Goal: Information Seeking & Learning: Learn about a topic

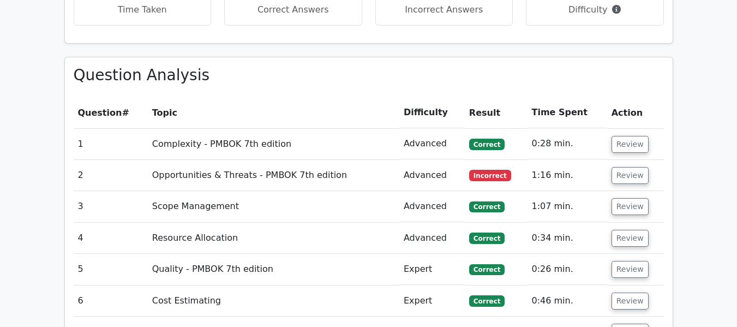
scroll to position [928, 0]
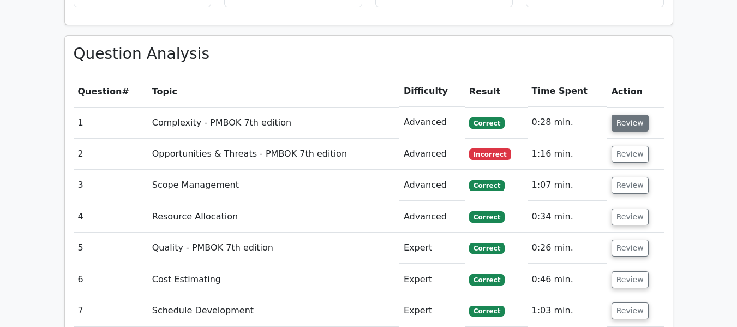
click at [632, 115] on button "Review" at bounding box center [630, 123] width 37 height 17
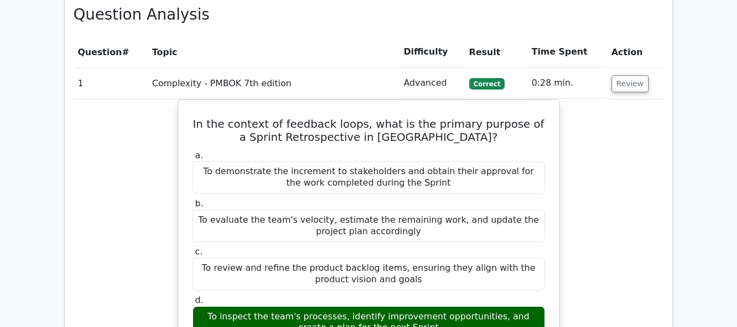
scroll to position [982, 0]
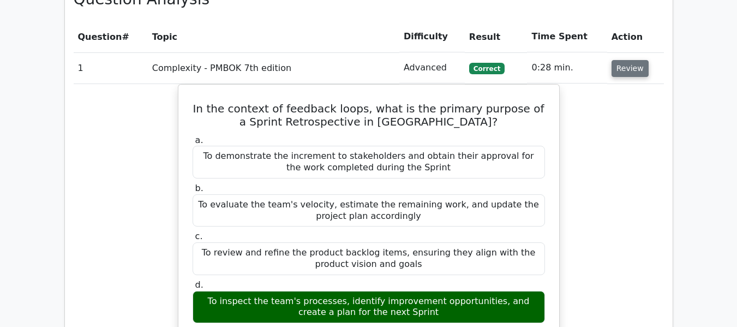
click at [626, 60] on button "Review" at bounding box center [630, 68] width 37 height 17
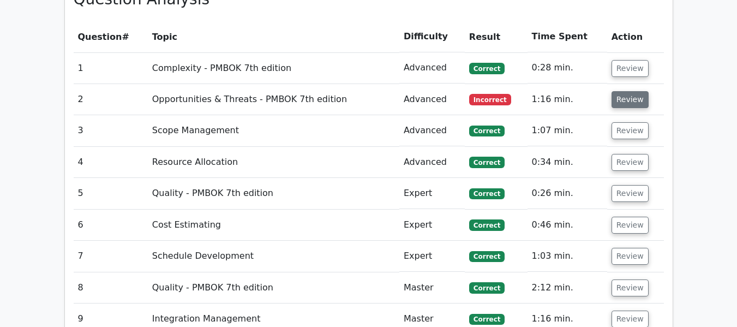
click at [619, 91] on button "Review" at bounding box center [630, 99] width 37 height 17
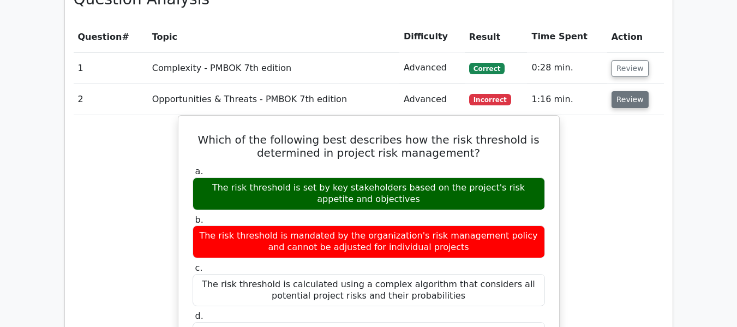
click at [617, 91] on button "Review" at bounding box center [630, 99] width 37 height 17
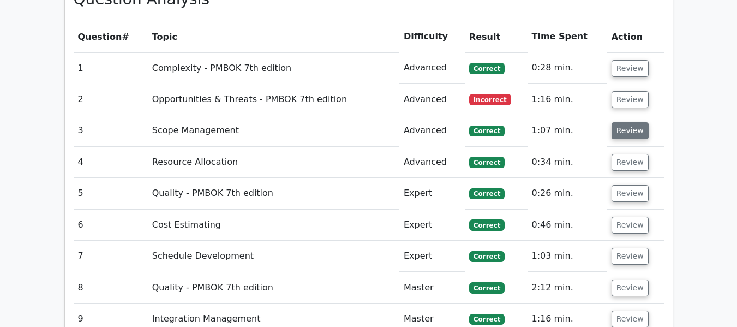
click at [626, 122] on button "Review" at bounding box center [630, 130] width 37 height 17
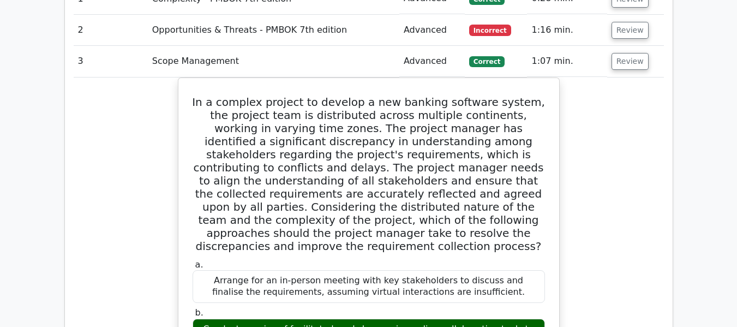
scroll to position [1037, 0]
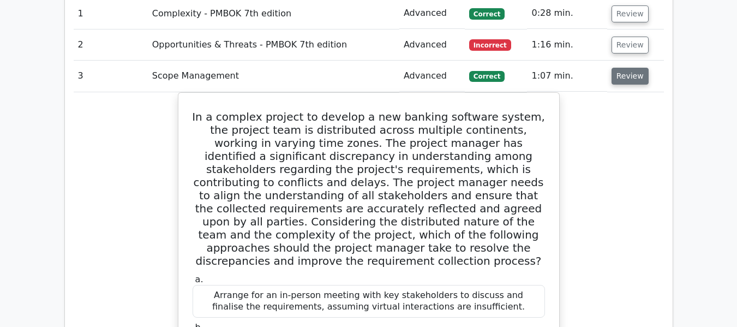
click at [635, 68] on button "Review" at bounding box center [630, 76] width 37 height 17
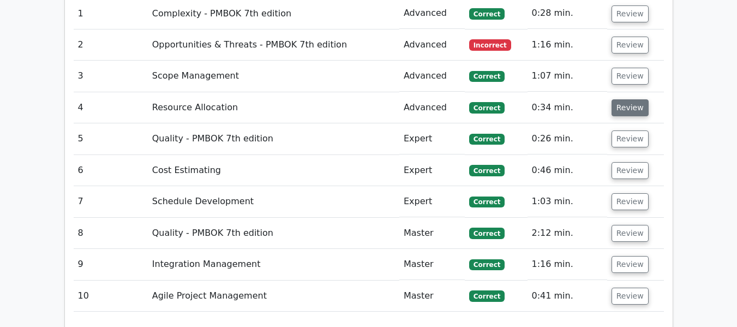
click at [625, 99] on button "Review" at bounding box center [630, 107] width 37 height 17
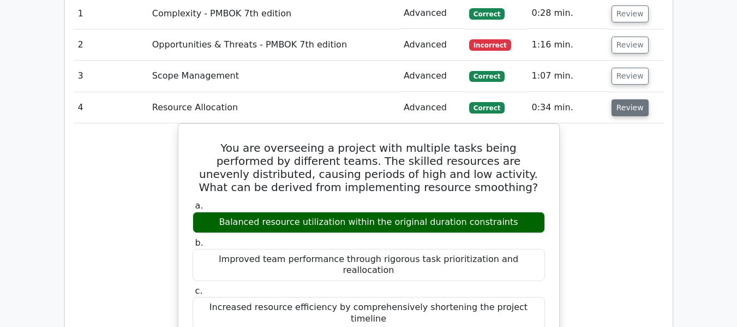
click at [641, 99] on button "Review" at bounding box center [630, 107] width 37 height 17
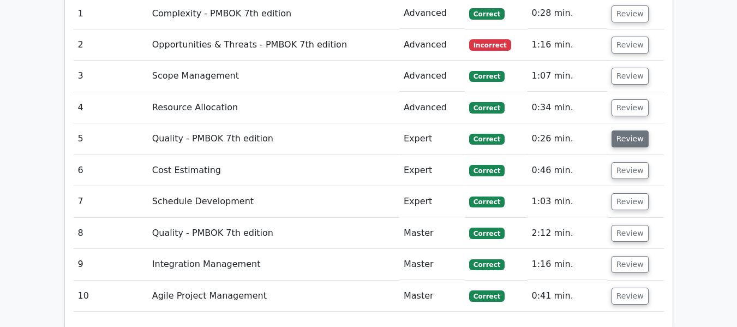
click at [629, 130] on button "Review" at bounding box center [630, 138] width 37 height 17
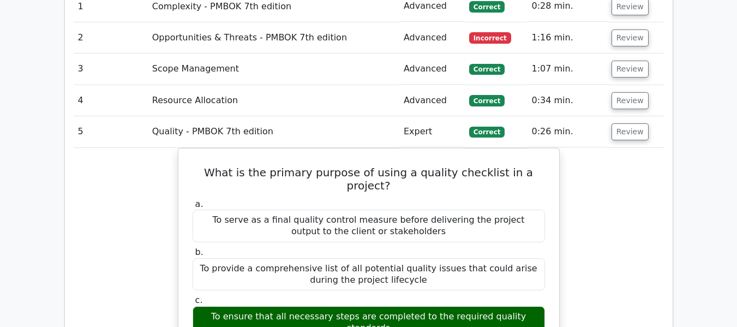
scroll to position [1091, 0]
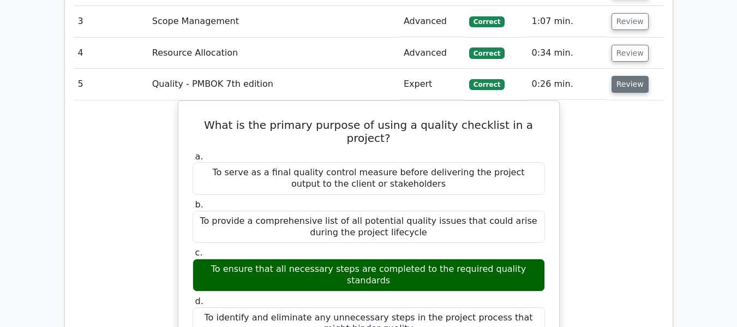
click at [618, 76] on button "Review" at bounding box center [630, 84] width 37 height 17
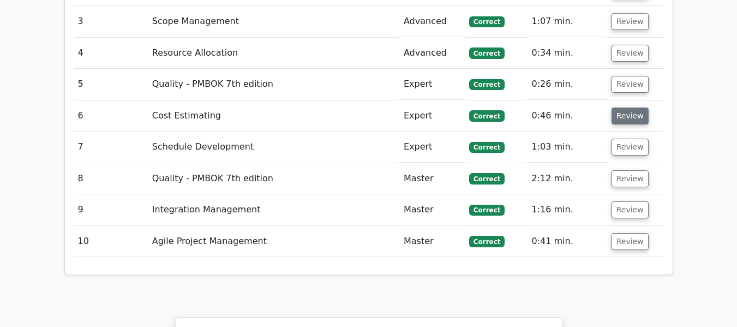
click at [625, 107] on button "Review" at bounding box center [630, 115] width 37 height 17
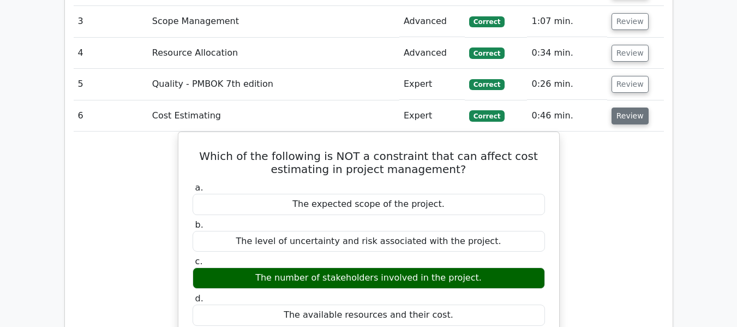
click at [623, 107] on button "Review" at bounding box center [630, 115] width 37 height 17
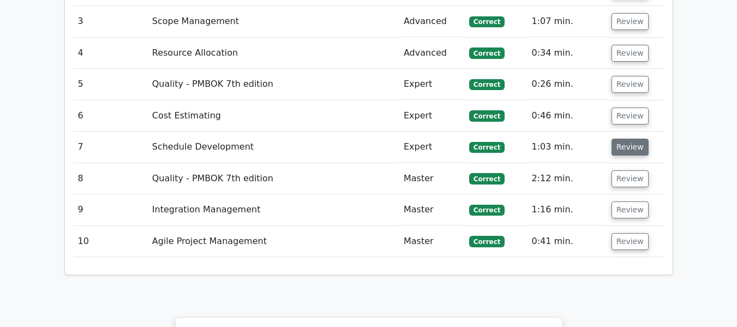
click at [627, 139] on button "Review" at bounding box center [630, 147] width 37 height 17
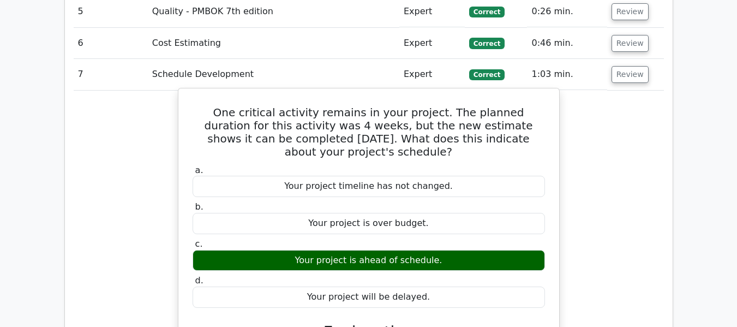
scroll to position [1146, 0]
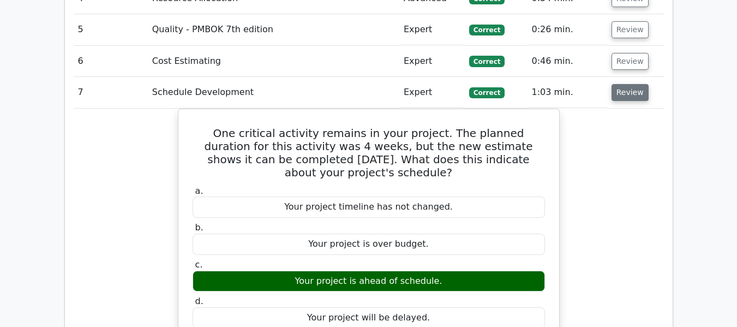
click at [631, 84] on button "Review" at bounding box center [630, 92] width 37 height 17
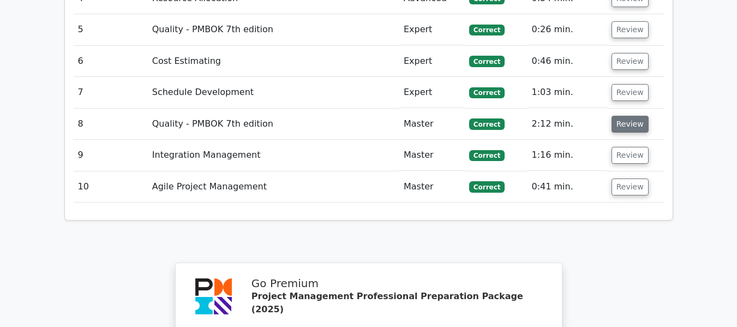
click at [626, 116] on button "Review" at bounding box center [630, 124] width 37 height 17
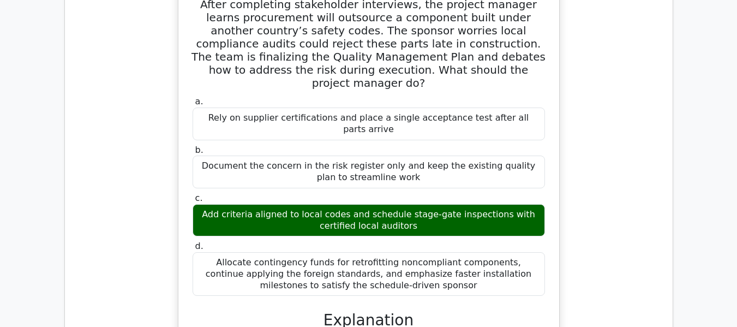
scroll to position [1201, 0]
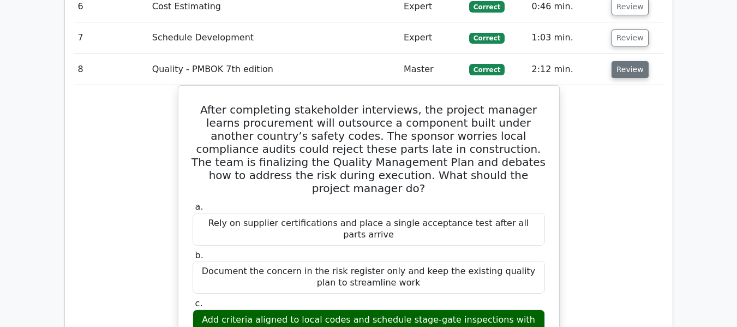
click at [617, 61] on button "Review" at bounding box center [630, 69] width 37 height 17
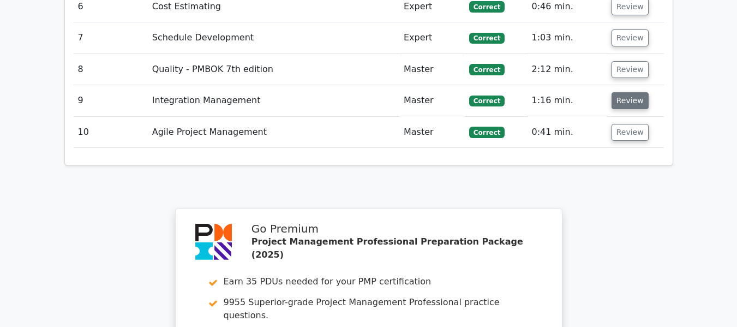
click at [622, 92] on button "Review" at bounding box center [630, 100] width 37 height 17
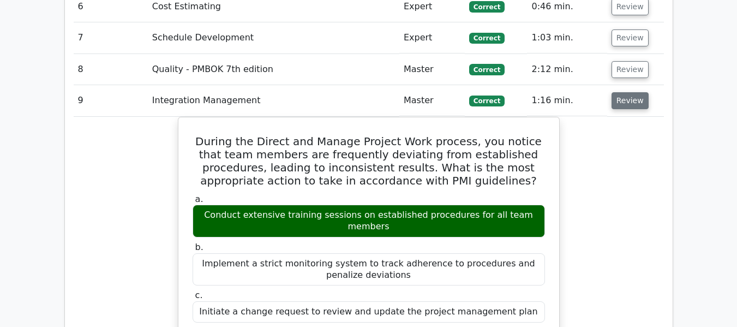
click at [628, 92] on button "Review" at bounding box center [630, 100] width 37 height 17
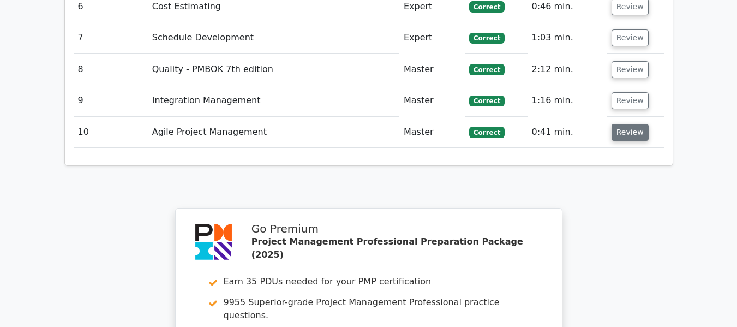
click at [627, 124] on button "Review" at bounding box center [630, 132] width 37 height 17
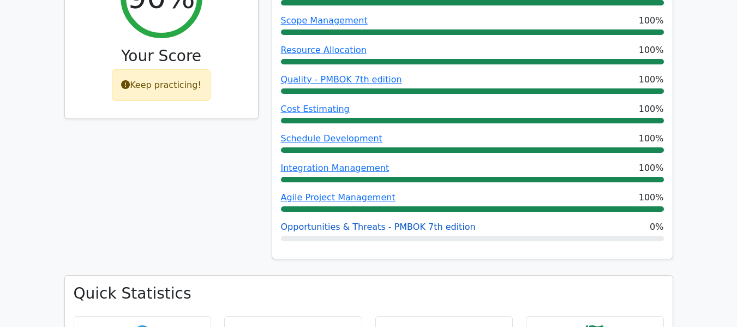
scroll to position [546, 0]
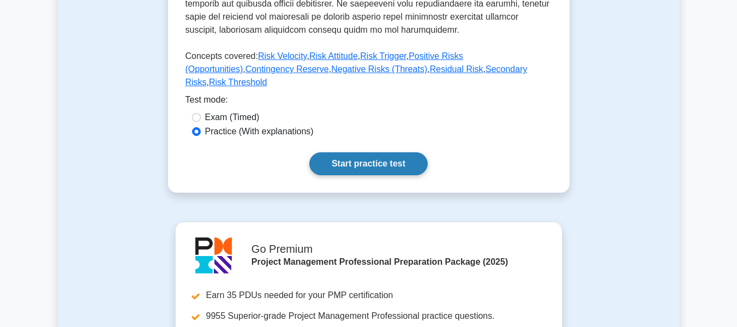
scroll to position [546, 0]
drag, startPoint x: 359, startPoint y: 147, endPoint x: 373, endPoint y: 149, distance: 14.3
click at [359, 152] on link "Start practice test" at bounding box center [368, 163] width 118 height 23
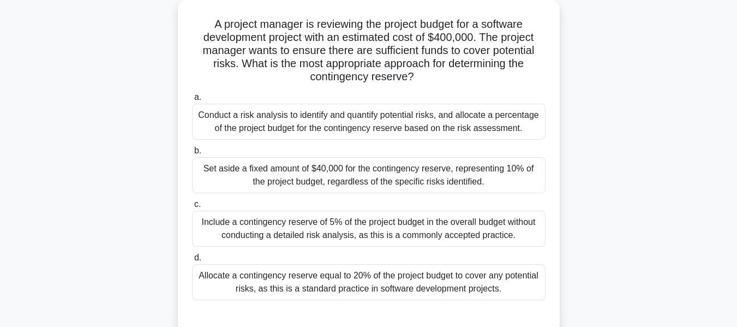
scroll to position [55, 0]
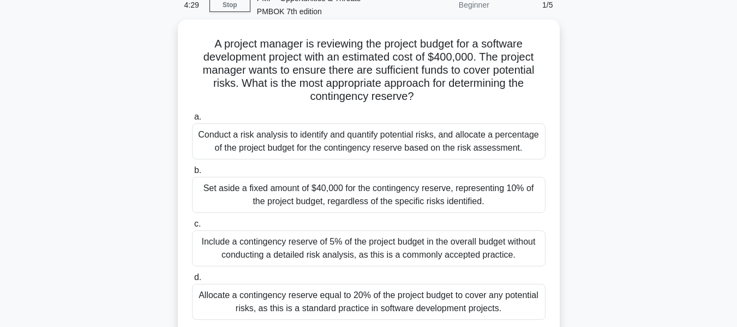
click at [334, 141] on div "Conduct a risk analysis to identify and quantify potential risks, and allocate …" at bounding box center [369, 141] width 354 height 36
click at [192, 121] on input "a. Conduct a risk analysis to identify and quantify potential risks, and alloca…" at bounding box center [192, 117] width 0 height 7
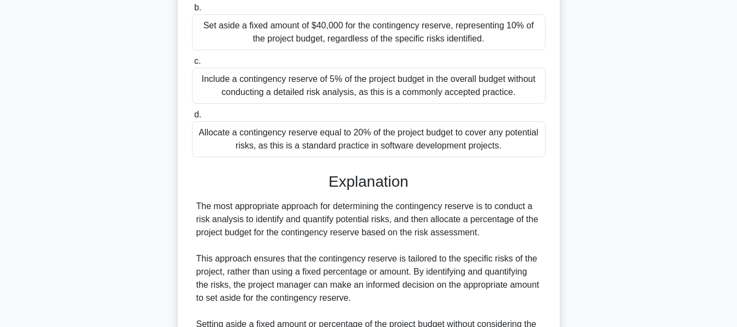
scroll to position [382, 0]
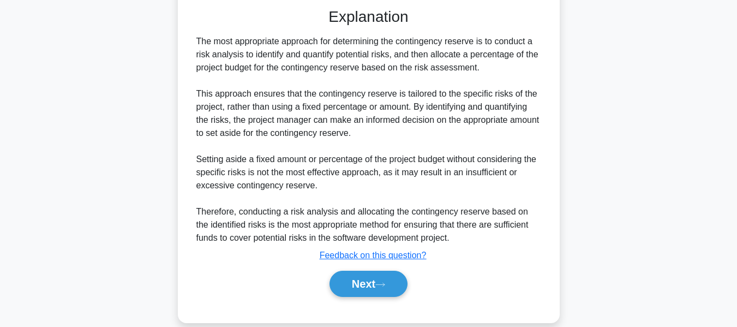
drag, startPoint x: 366, startPoint y: 293, endPoint x: 549, endPoint y: 212, distance: 200.1
click at [366, 293] on button "Next" at bounding box center [369, 284] width 78 height 26
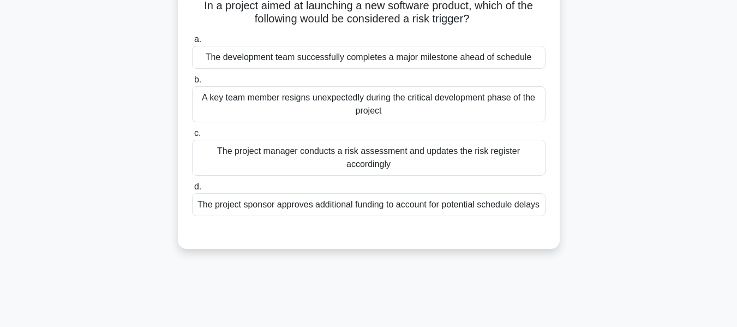
scroll to position [88, 0]
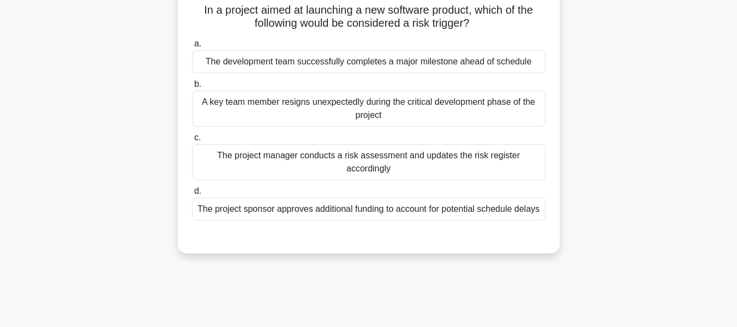
click at [258, 106] on div "A key team member resigns unexpectedly during the critical development phase of…" at bounding box center [369, 109] width 354 height 36
click at [192, 88] on input "b. A key team member resigns unexpectedly during the critical development phase…" at bounding box center [192, 84] width 0 height 7
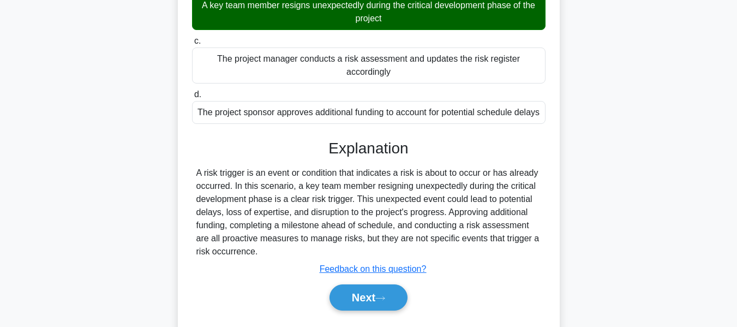
scroll to position [262, 0]
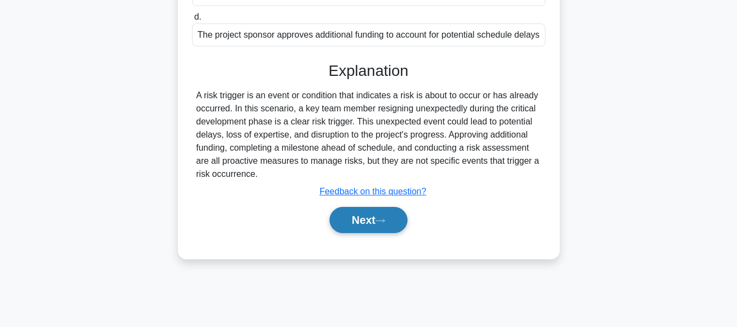
click at [359, 229] on button "Next" at bounding box center [369, 220] width 78 height 26
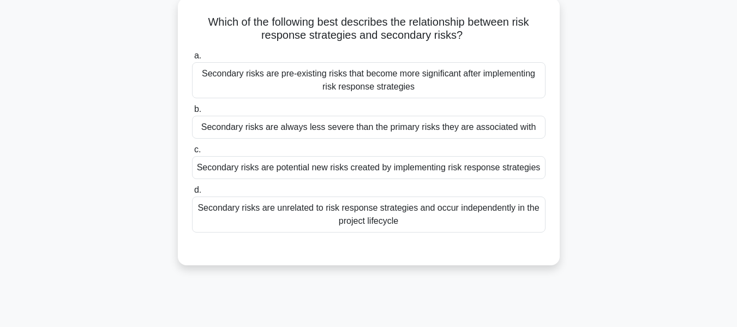
scroll to position [87, 0]
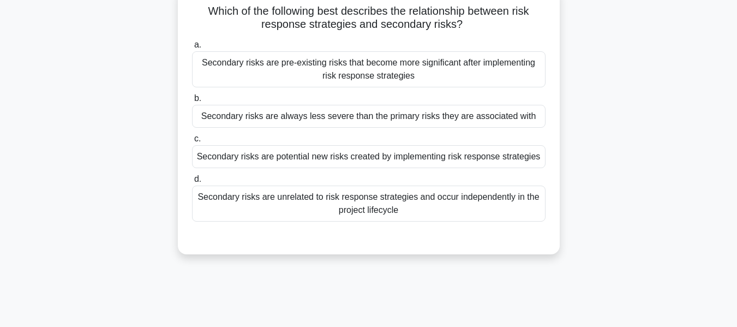
click at [326, 154] on div "Secondary risks are potential new risks created by implementing risk response s…" at bounding box center [369, 156] width 354 height 23
click at [192, 142] on input "c. Secondary risks are potential new risks created by implementing risk respons…" at bounding box center [192, 138] width 0 height 7
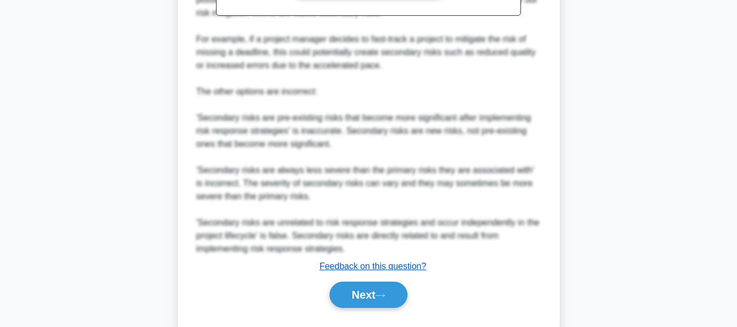
scroll to position [491, 0]
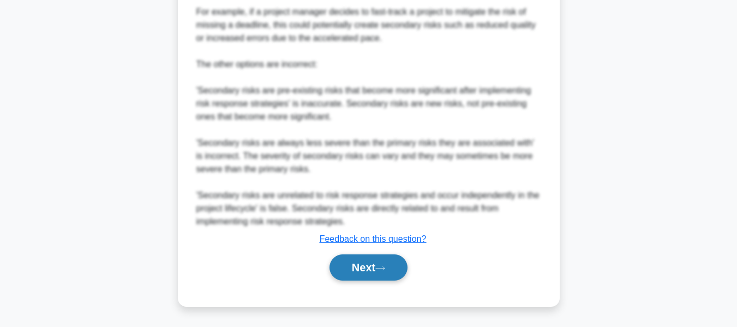
click at [365, 262] on button "Next" at bounding box center [369, 267] width 78 height 26
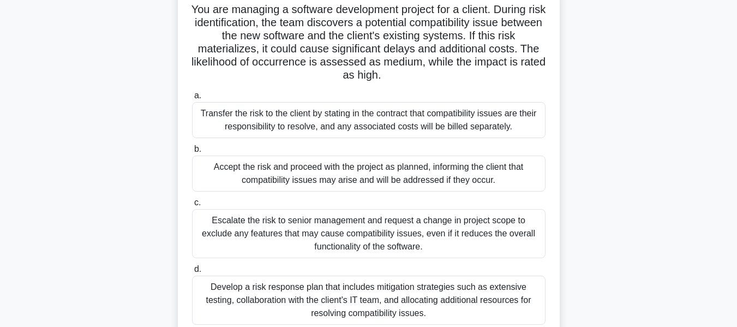
scroll to position [94, 0]
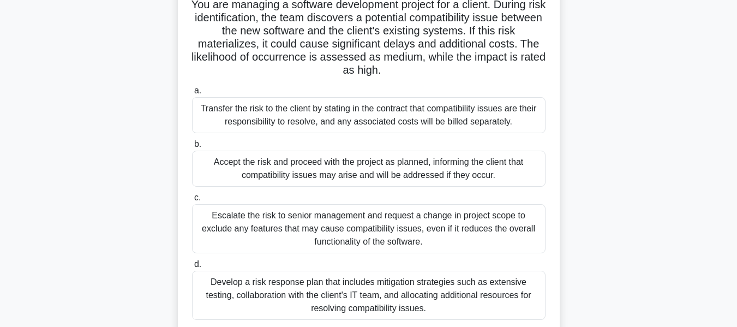
click at [355, 296] on div "Develop a risk response plan that includes mitigation strategies such as extens…" at bounding box center [369, 295] width 354 height 49
click at [192, 268] on input "d. Develop a risk response plan that includes mitigation strategies such as ext…" at bounding box center [192, 264] width 0 height 7
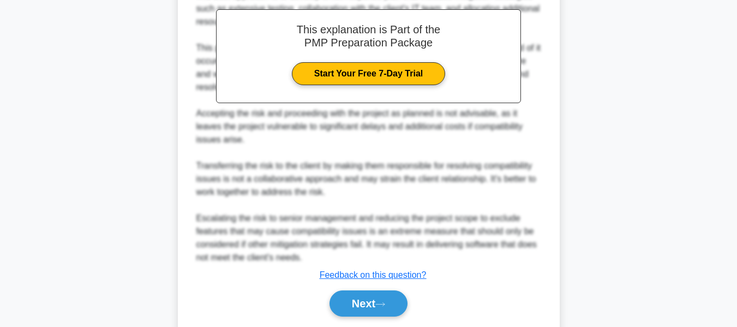
scroll to position [476, 0]
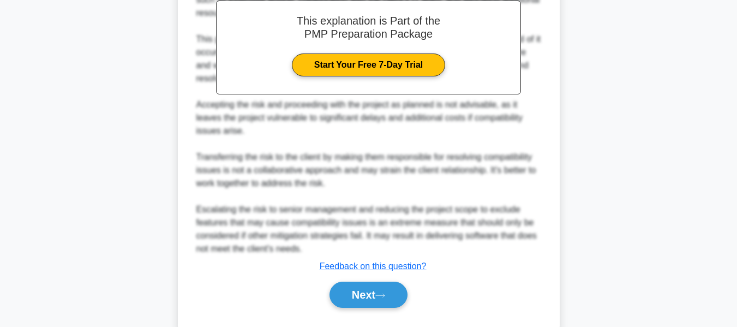
drag, startPoint x: 374, startPoint y: 289, endPoint x: 540, endPoint y: 213, distance: 182.6
click at [374, 289] on button "Next" at bounding box center [369, 295] width 78 height 26
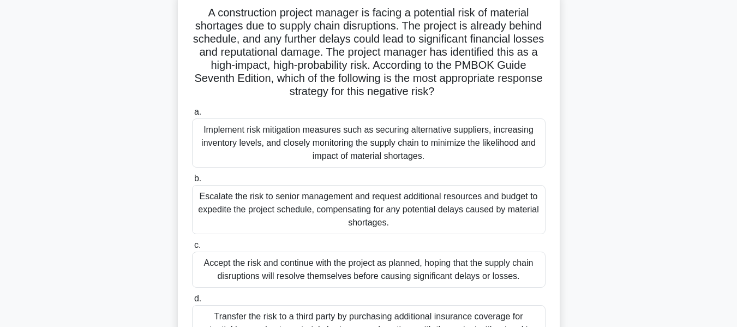
scroll to position [87, 0]
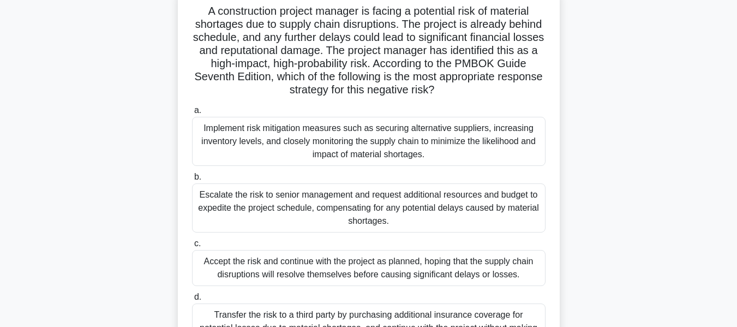
click at [260, 132] on div "Implement risk mitigation measures such as securing alternative suppliers, incr…" at bounding box center [369, 141] width 354 height 49
click at [192, 114] on input "a. Implement risk mitigation measures such as securing alternative suppliers, i…" at bounding box center [192, 110] width 0 height 7
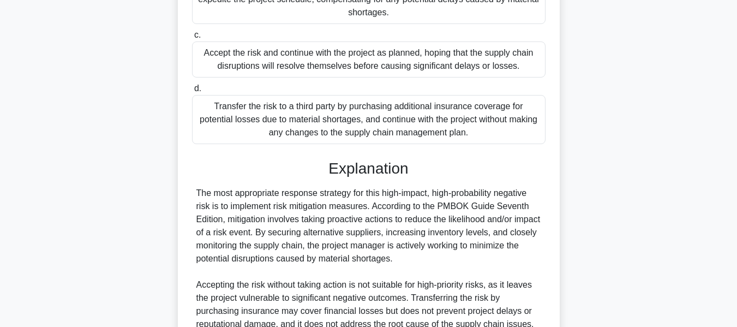
scroll to position [415, 0]
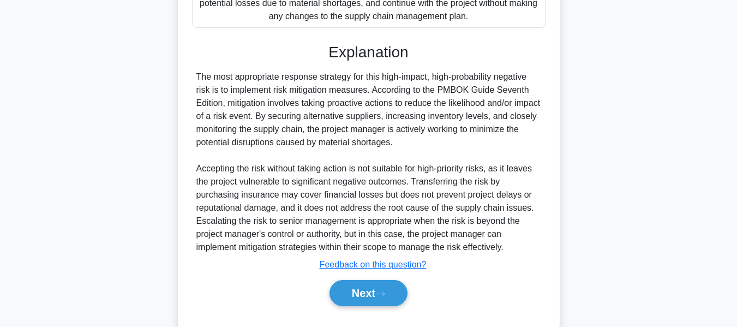
drag, startPoint x: 354, startPoint y: 287, endPoint x: 713, endPoint y: 164, distance: 380.0
click at [354, 287] on button "Next" at bounding box center [369, 293] width 78 height 26
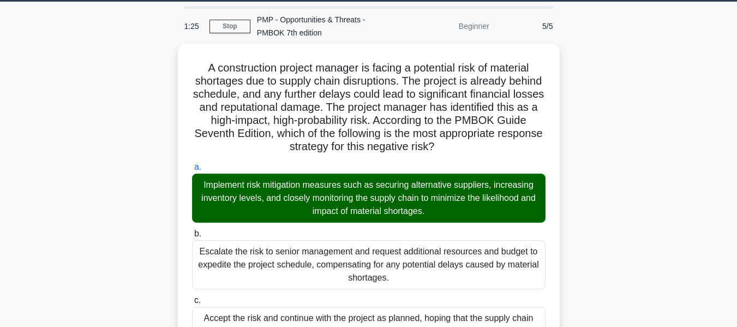
scroll to position [33, 0]
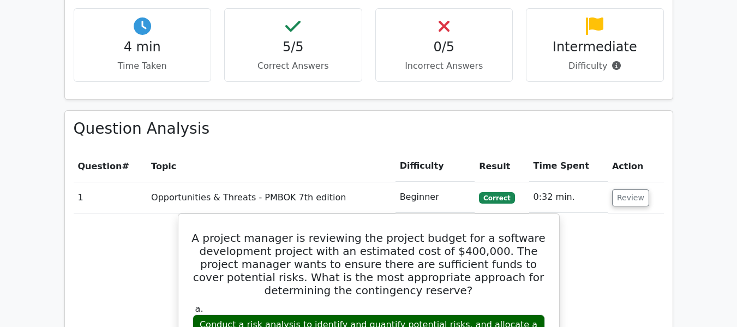
scroll to position [709, 0]
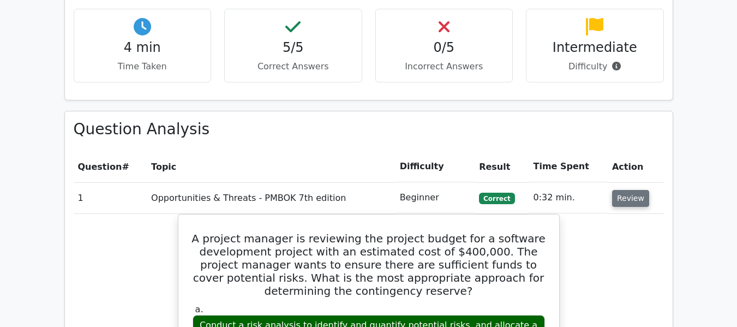
click at [624, 190] on button "Review" at bounding box center [630, 198] width 37 height 17
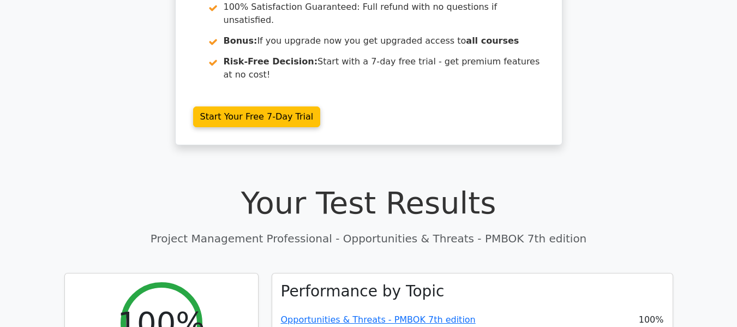
scroll to position [0, 0]
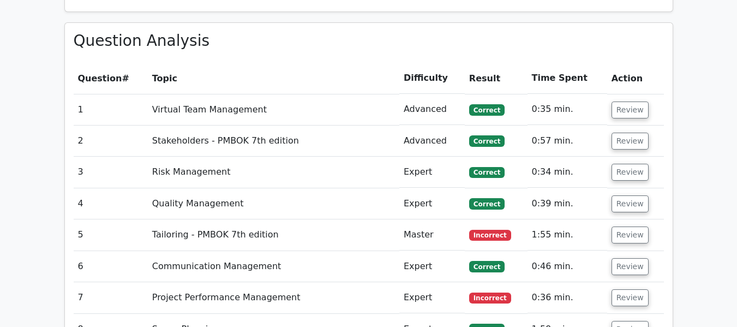
scroll to position [1442, 0]
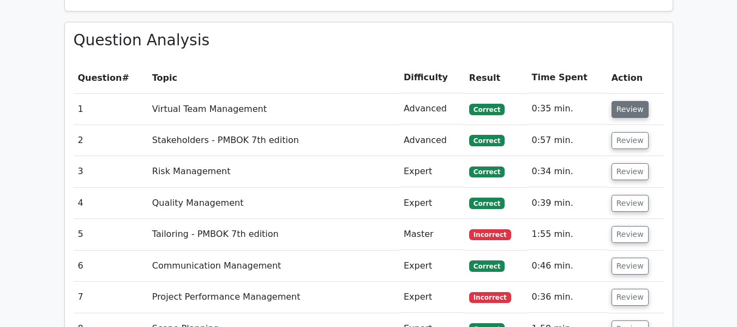
click at [624, 101] on button "Review" at bounding box center [630, 109] width 37 height 17
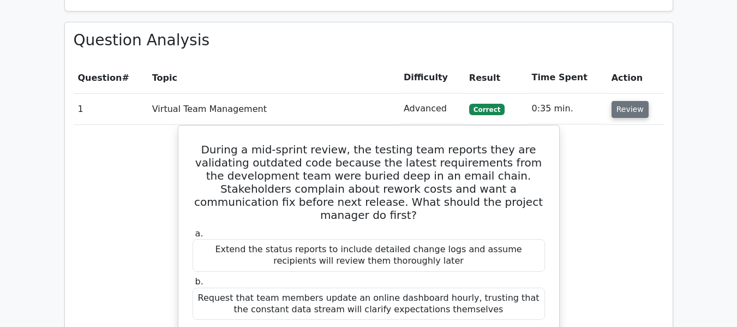
click at [624, 101] on button "Review" at bounding box center [630, 109] width 37 height 17
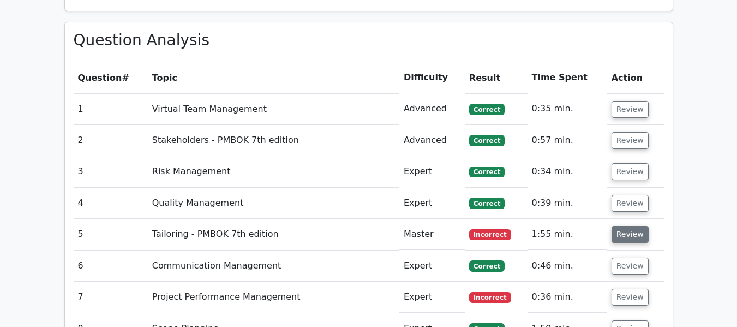
click at [622, 226] on button "Review" at bounding box center [630, 234] width 37 height 17
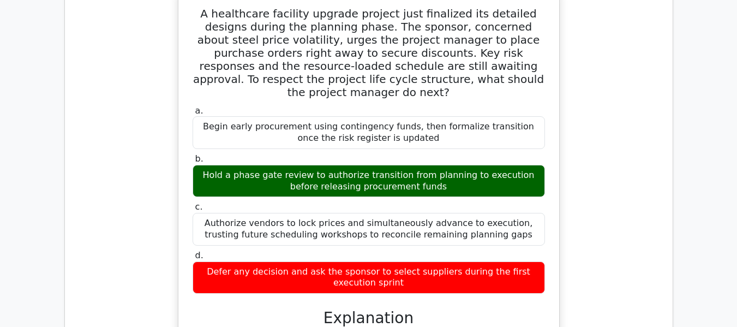
scroll to position [1606, 0]
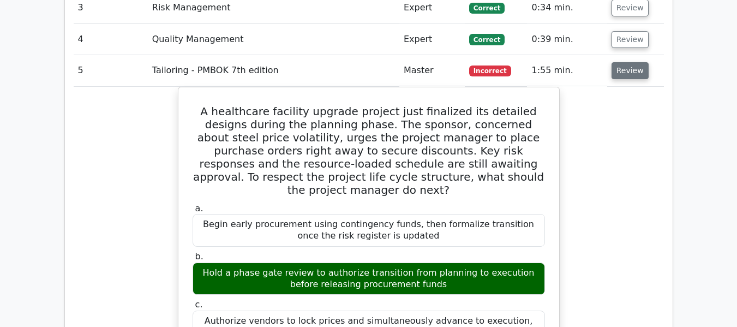
click at [628, 62] on button "Review" at bounding box center [630, 70] width 37 height 17
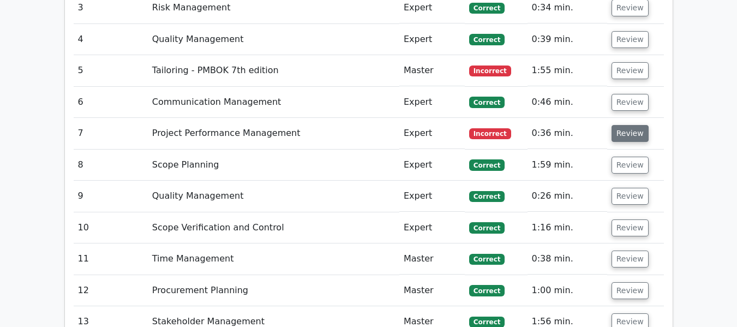
click at [631, 125] on button "Review" at bounding box center [630, 133] width 37 height 17
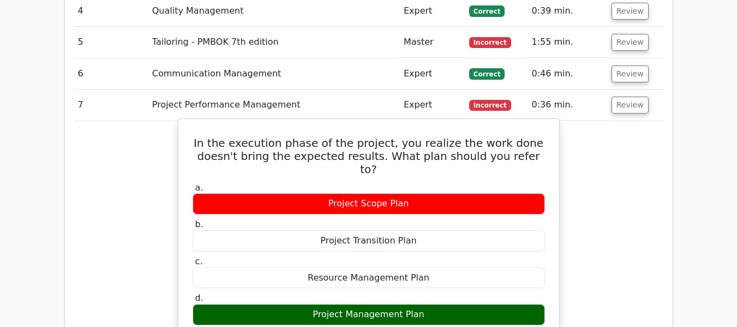
scroll to position [1661, 0]
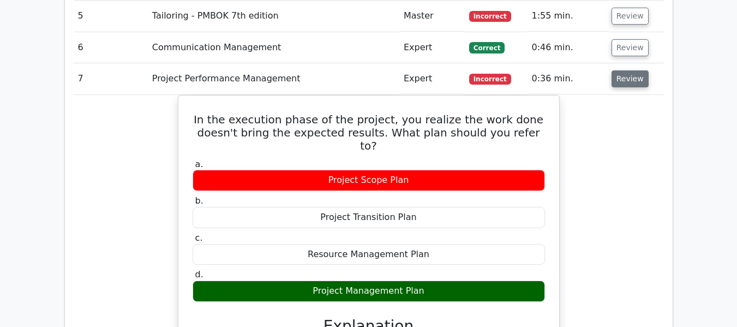
click at [628, 70] on button "Review" at bounding box center [630, 78] width 37 height 17
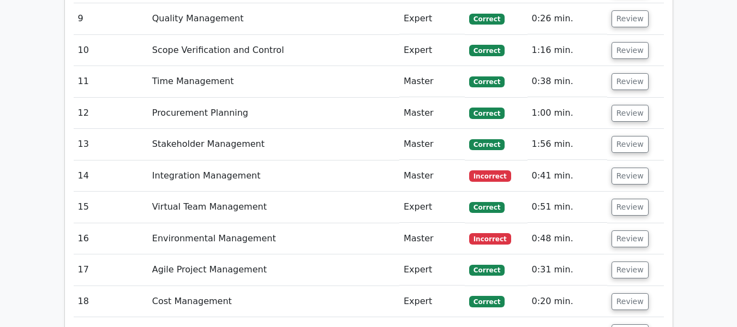
scroll to position [1824, 0]
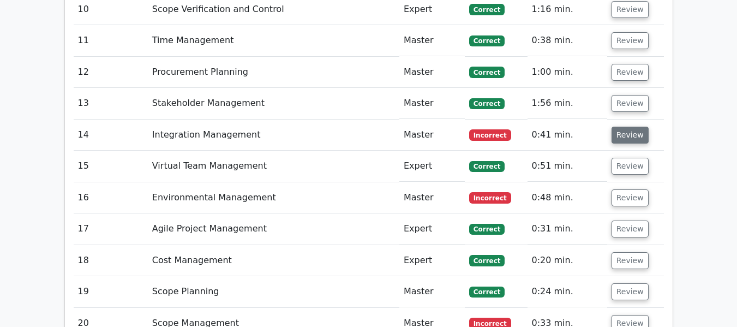
click at [625, 127] on button "Review" at bounding box center [630, 135] width 37 height 17
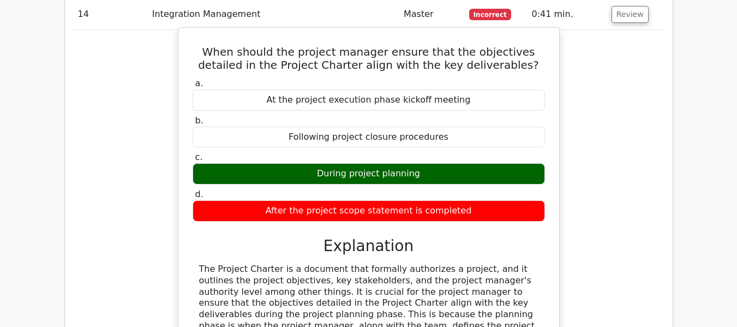
scroll to position [1879, 0]
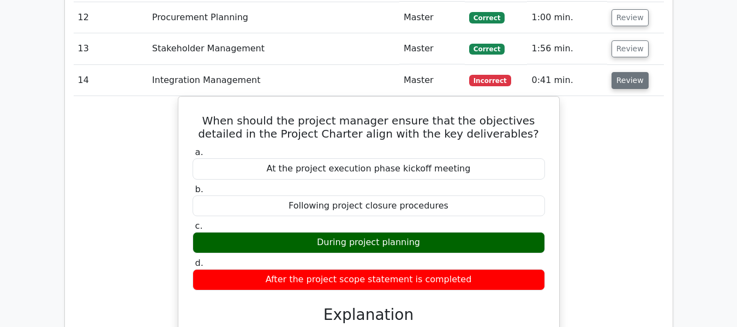
click at [631, 72] on button "Review" at bounding box center [630, 80] width 37 height 17
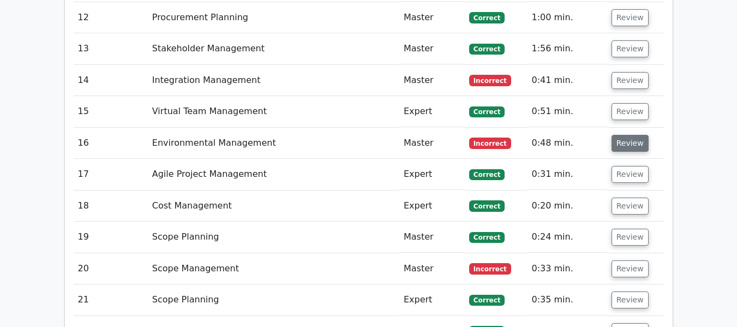
click at [624, 135] on button "Review" at bounding box center [630, 143] width 37 height 17
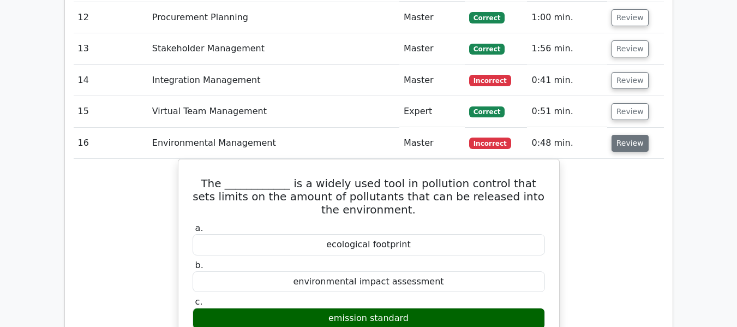
click at [626, 135] on button "Review" at bounding box center [630, 143] width 37 height 17
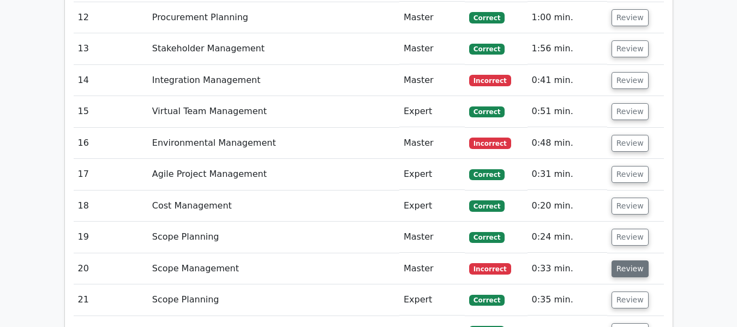
click at [624, 260] on button "Review" at bounding box center [630, 268] width 37 height 17
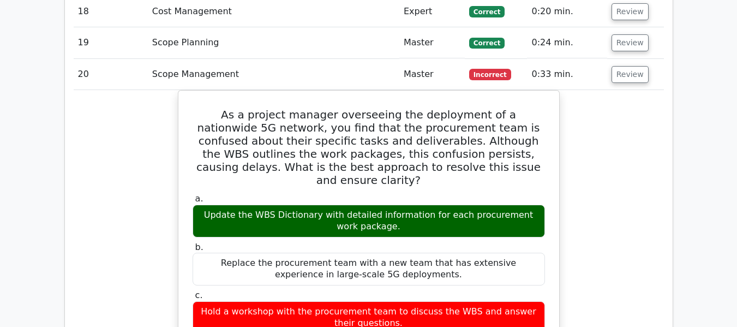
scroll to position [1933, 0]
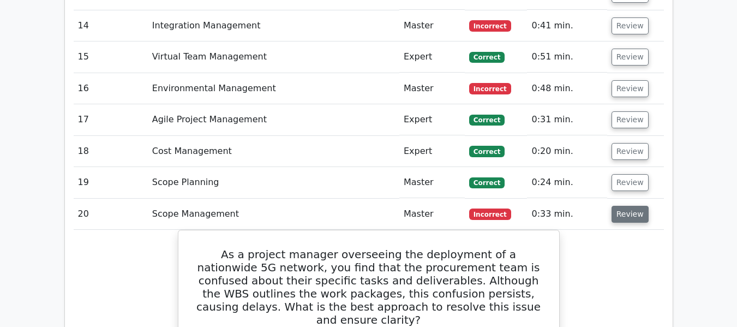
click at [625, 206] on button "Review" at bounding box center [630, 214] width 37 height 17
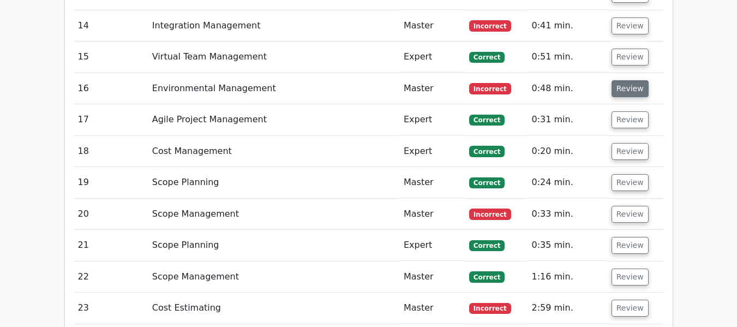
click at [627, 80] on button "Review" at bounding box center [630, 88] width 37 height 17
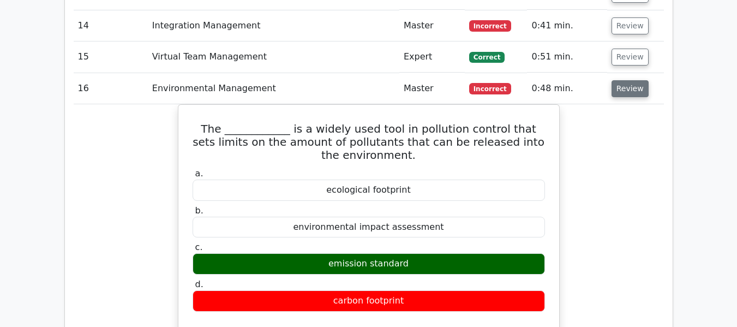
click at [627, 80] on button "Review" at bounding box center [630, 88] width 37 height 17
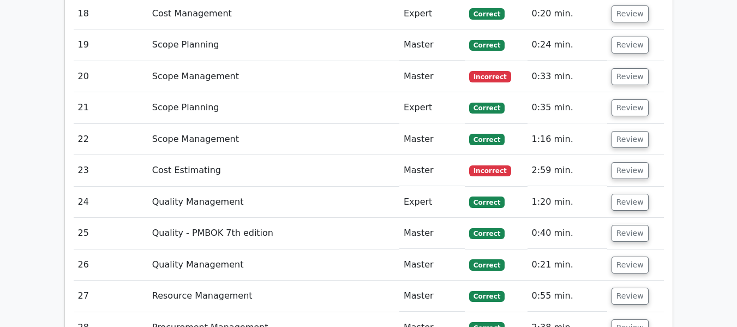
scroll to position [2097, 0]
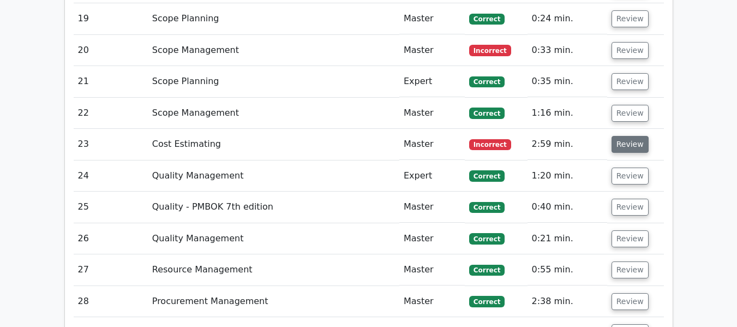
click at [624, 136] on button "Review" at bounding box center [630, 144] width 37 height 17
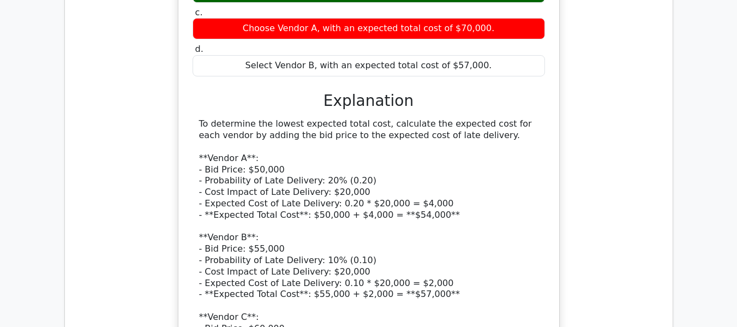
scroll to position [2479, 0]
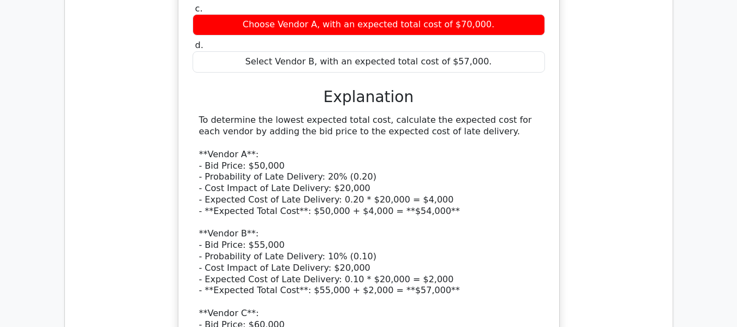
click at [318, 222] on div "To determine the lowest expected total cost, calculate the expected cost for ea…" at bounding box center [368, 279] width 339 height 329
click at [367, 223] on div "To determine the lowest expected total cost, calculate the expected cost for ea…" at bounding box center [368, 279] width 339 height 329
click at [405, 223] on div "To determine the lowest expected total cost, calculate the expected cost for ea…" at bounding box center [368, 279] width 339 height 329
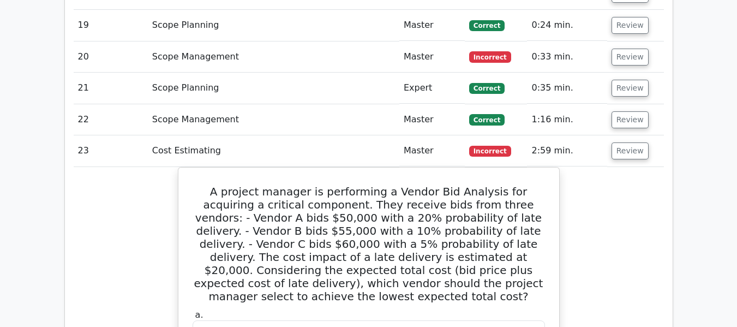
scroll to position [2042, 0]
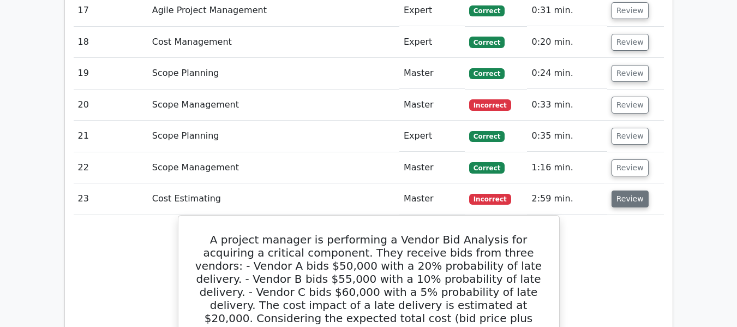
click at [626, 190] on button "Review" at bounding box center [630, 198] width 37 height 17
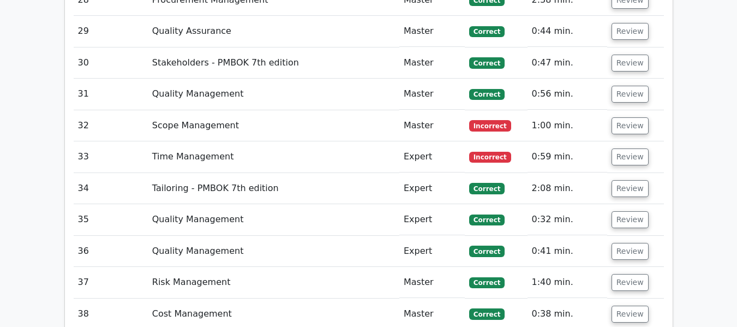
scroll to position [2424, 0]
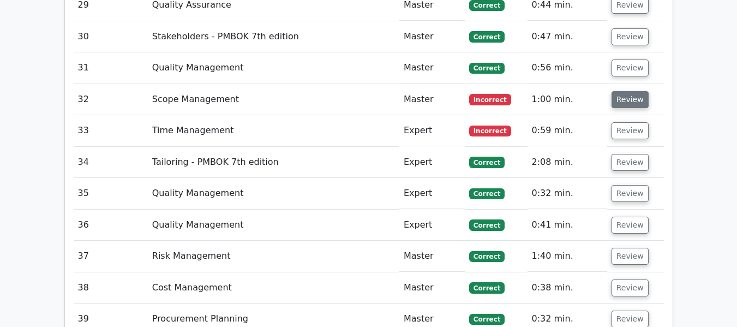
click at [624, 91] on button "Review" at bounding box center [630, 99] width 37 height 17
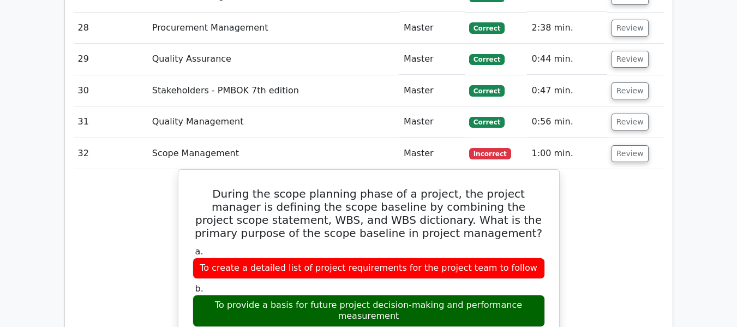
scroll to position [2370, 0]
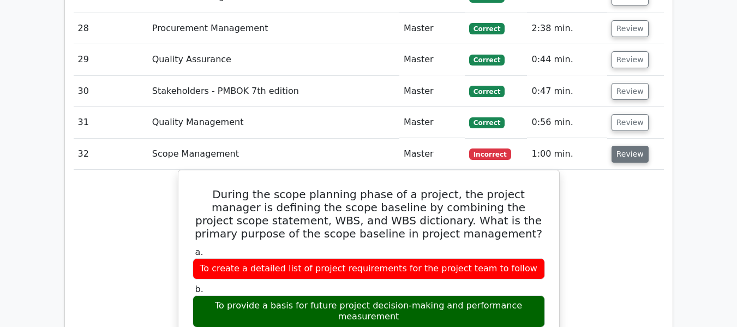
click at [624, 146] on button "Review" at bounding box center [630, 154] width 37 height 17
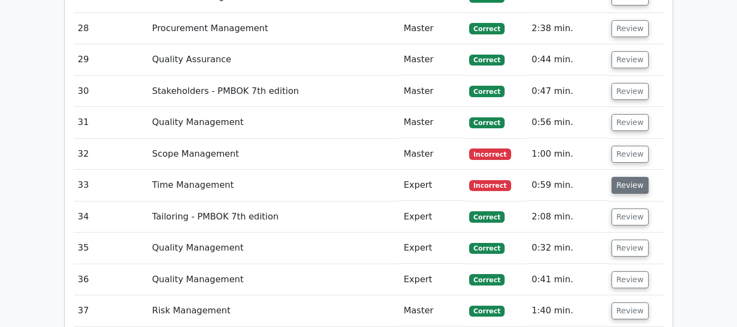
click at [621, 177] on button "Review" at bounding box center [630, 185] width 37 height 17
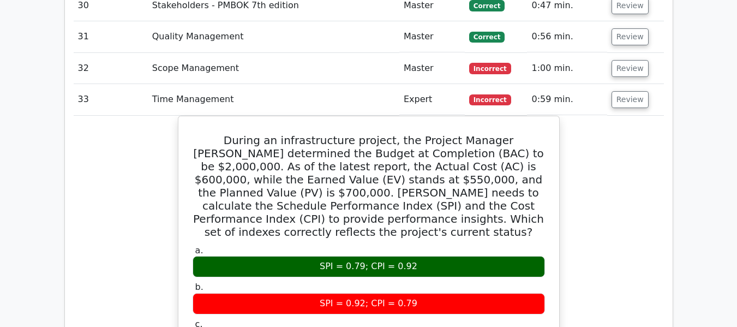
scroll to position [2479, 0]
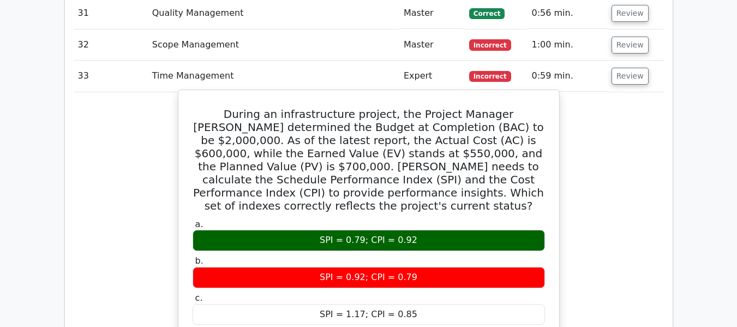
click at [364, 230] on div "SPI = 0.79; CPI = 0.92" at bounding box center [369, 240] width 353 height 21
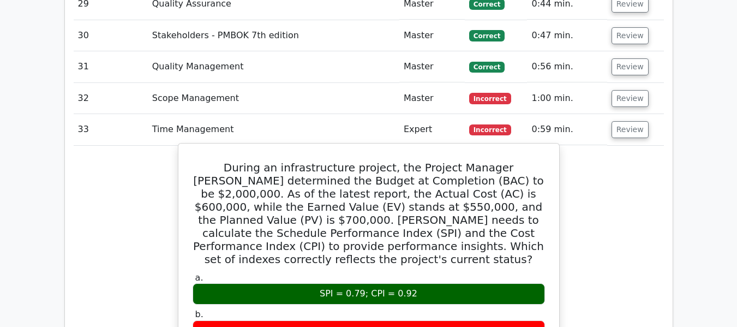
scroll to position [2424, 0]
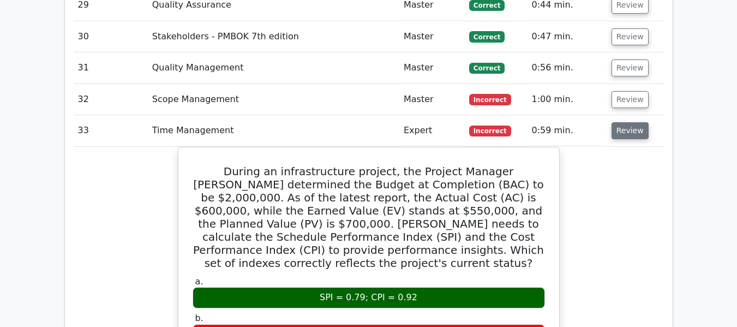
click at [629, 122] on button "Review" at bounding box center [630, 130] width 37 height 17
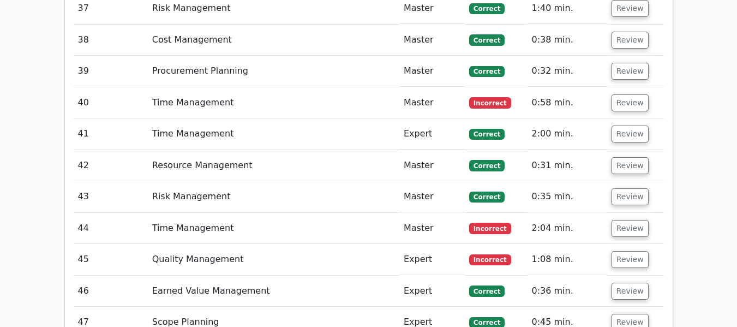
scroll to position [2697, 0]
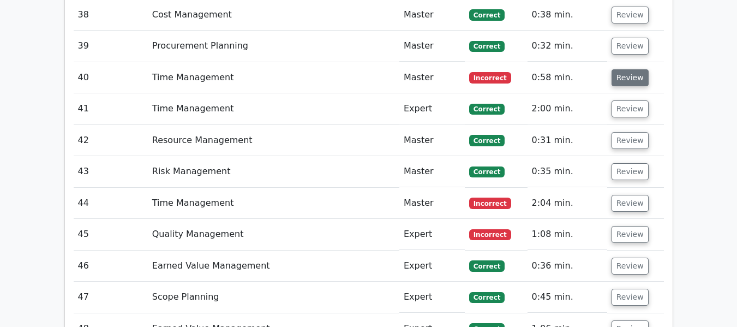
click at [627, 69] on button "Review" at bounding box center [630, 77] width 37 height 17
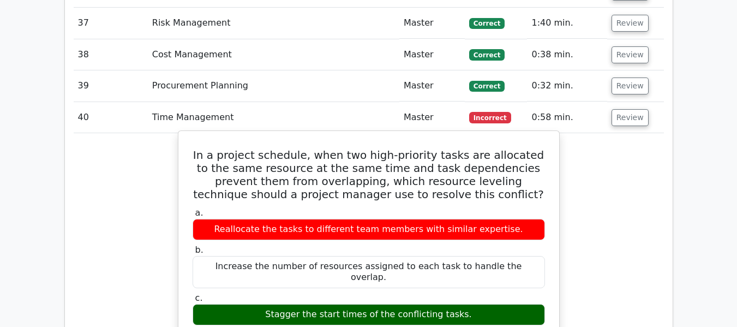
scroll to position [2643, 0]
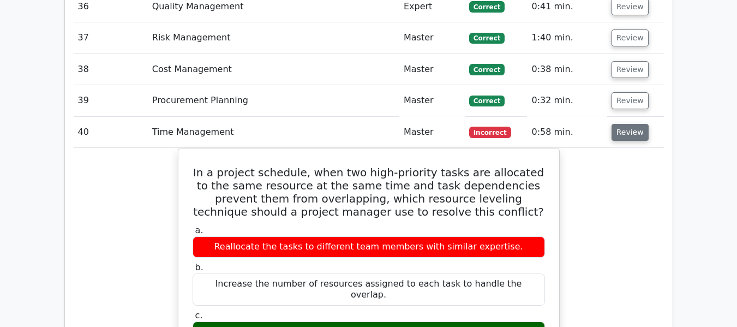
click at [625, 124] on button "Review" at bounding box center [630, 132] width 37 height 17
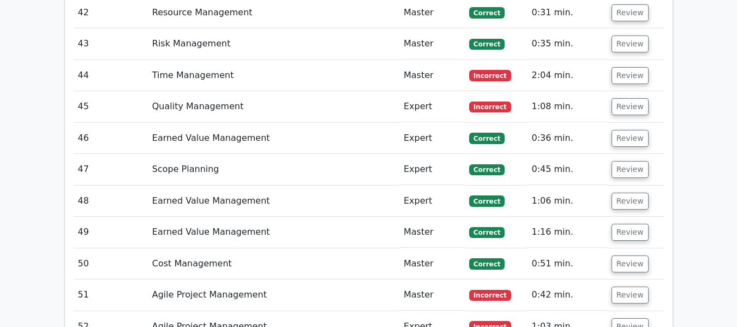
scroll to position [2752, 0]
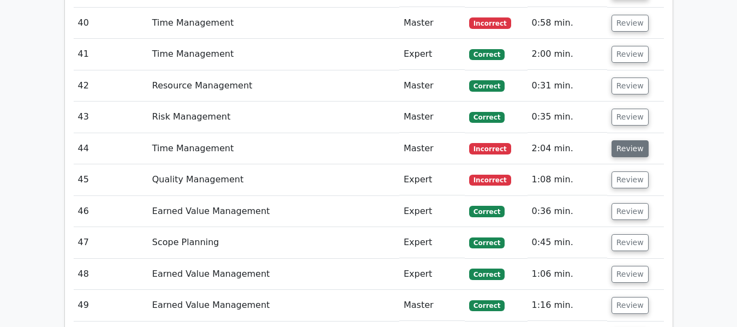
click at [623, 140] on button "Review" at bounding box center [630, 148] width 37 height 17
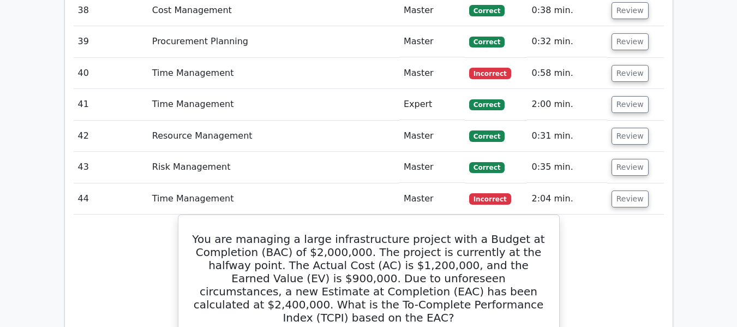
scroll to position [2697, 0]
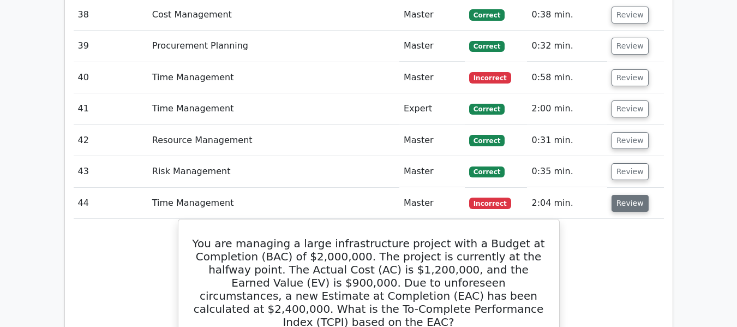
click at [624, 195] on button "Review" at bounding box center [630, 203] width 37 height 17
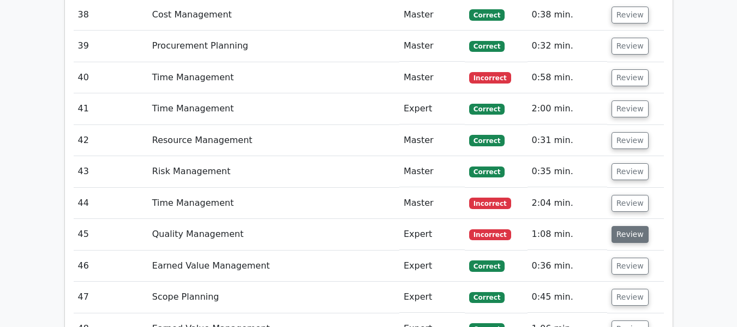
click at [625, 226] on button "Review" at bounding box center [630, 234] width 37 height 17
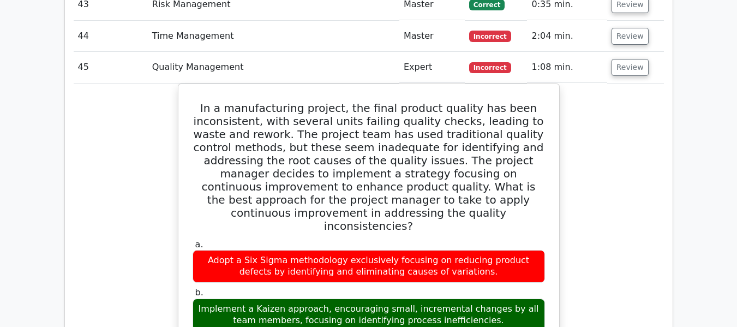
scroll to position [2861, 0]
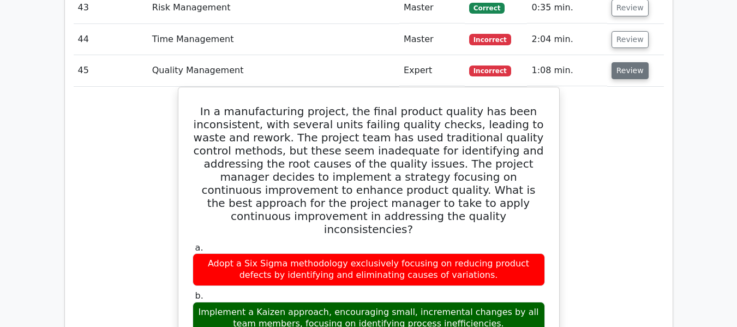
click at [632, 62] on button "Review" at bounding box center [630, 70] width 37 height 17
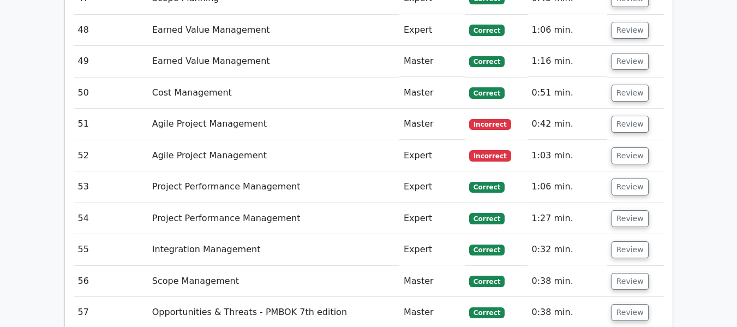
scroll to position [3025, 0]
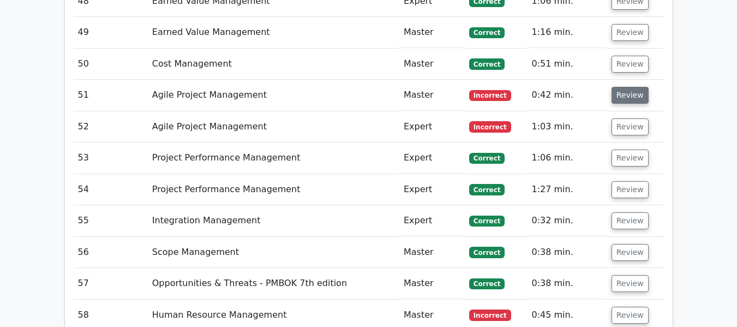
click at [620, 87] on button "Review" at bounding box center [630, 95] width 37 height 17
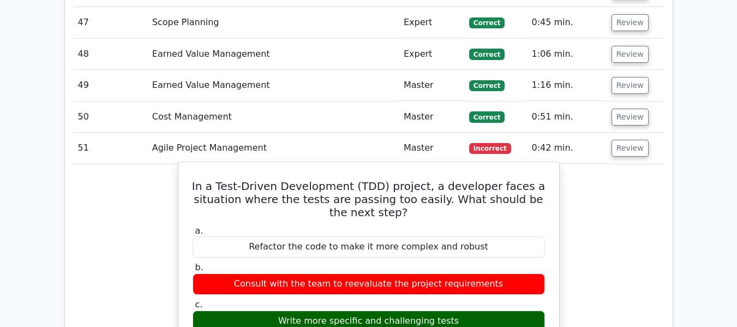
scroll to position [2970, 0]
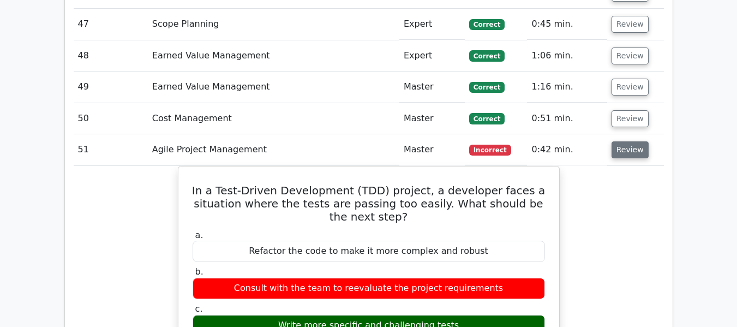
click at [630, 141] on button "Review" at bounding box center [630, 149] width 37 height 17
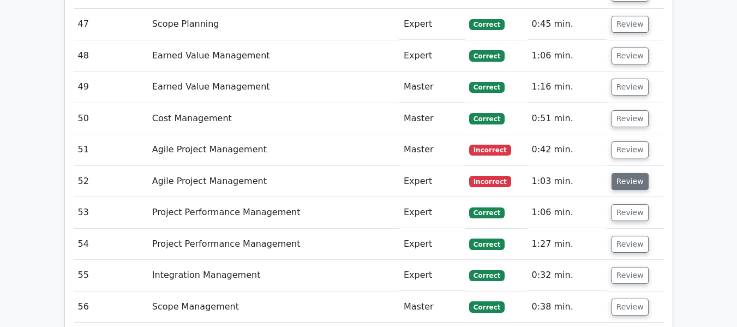
click at [624, 173] on button "Review" at bounding box center [630, 181] width 37 height 17
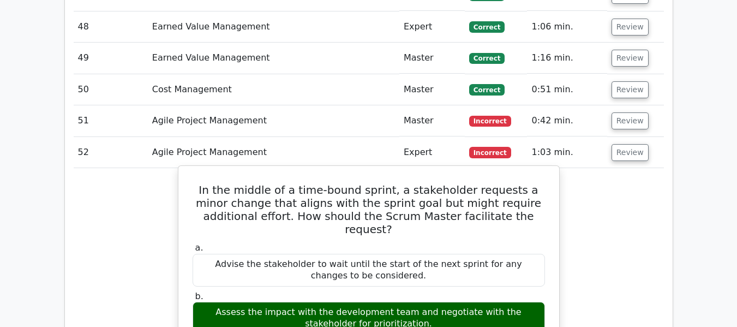
scroll to position [3025, 0]
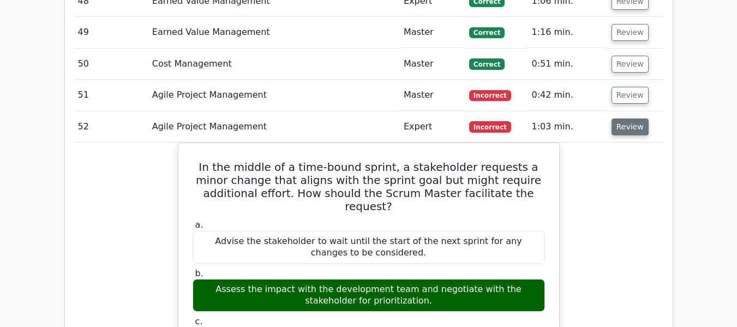
click at [630, 118] on button "Review" at bounding box center [630, 126] width 37 height 17
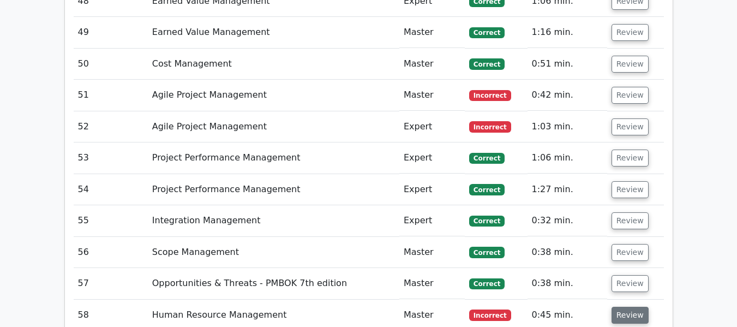
click at [625, 307] on button "Review" at bounding box center [630, 315] width 37 height 17
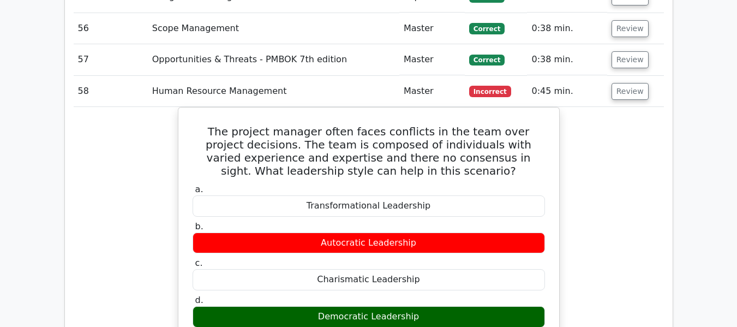
scroll to position [3243, 0]
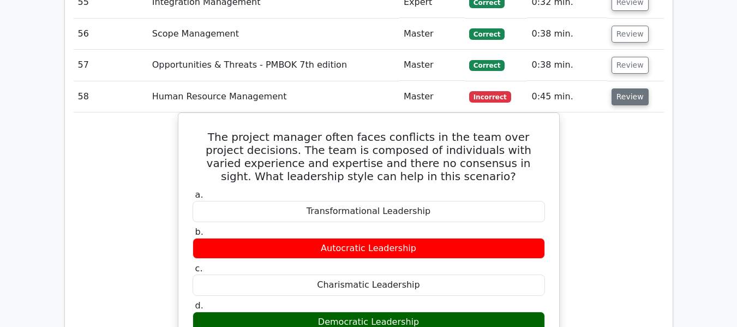
click at [631, 88] on button "Review" at bounding box center [630, 96] width 37 height 17
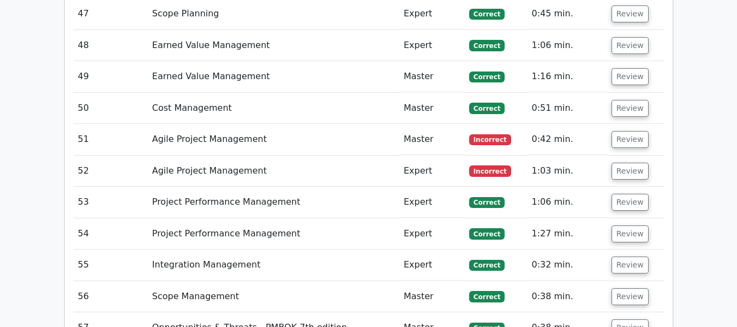
scroll to position [2970, 0]
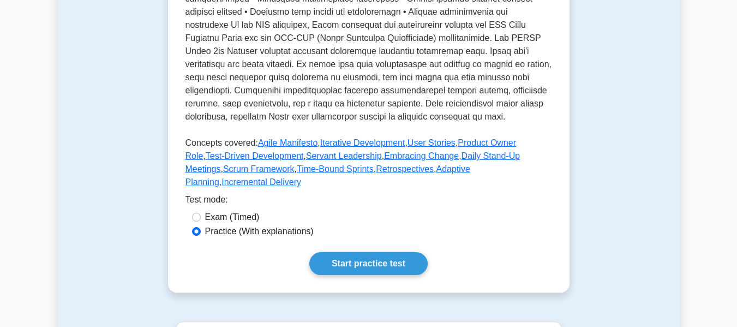
scroll to position [600, 0]
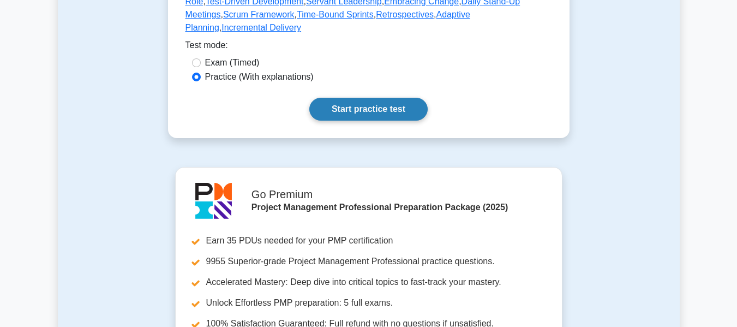
click at [350, 98] on link "Start practice test" at bounding box center [368, 109] width 118 height 23
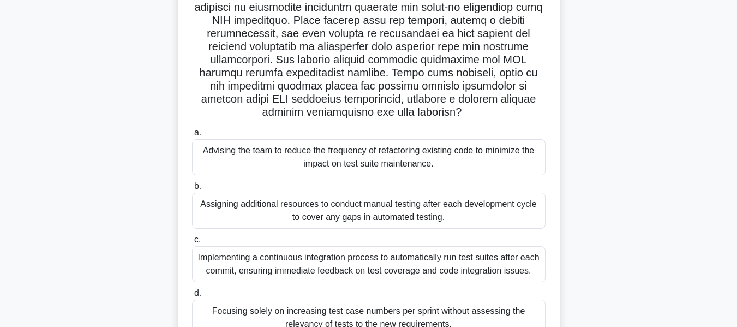
scroll to position [207, 0]
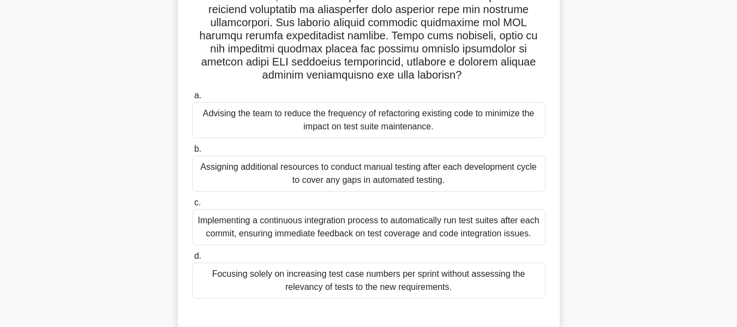
click at [299, 227] on div "Implementing a continuous integration process to automatically run test suites …" at bounding box center [369, 227] width 354 height 36
click at [192, 206] on input "c. Implementing a continuous integration process to automatically run test suit…" at bounding box center [192, 202] width 0 height 7
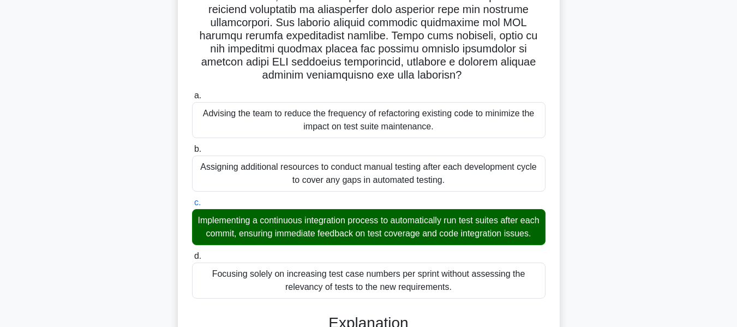
scroll to position [589, 0]
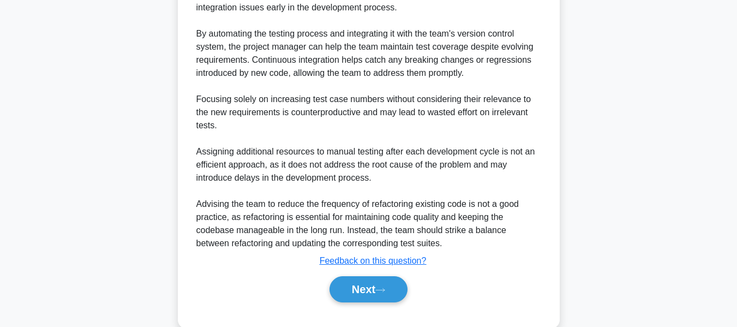
drag, startPoint x: 373, startPoint y: 298, endPoint x: 664, endPoint y: 211, distance: 303.7
click at [373, 298] on button "Next" at bounding box center [369, 289] width 78 height 26
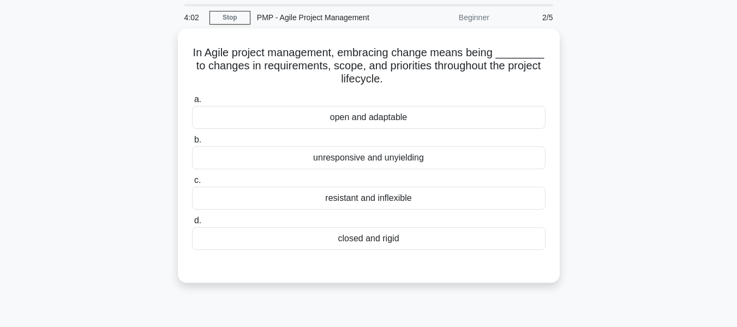
scroll to position [55, 0]
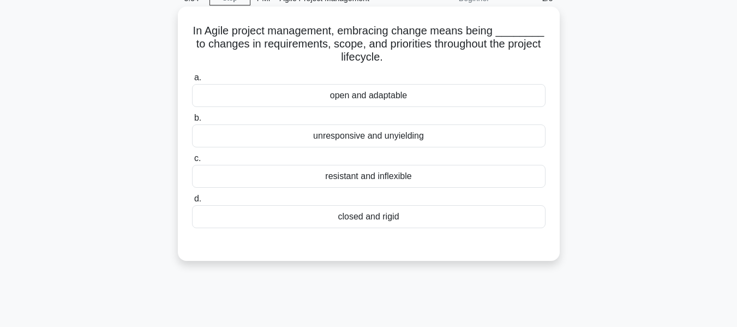
click at [359, 93] on div "open and adaptable" at bounding box center [369, 95] width 354 height 23
click at [192, 81] on input "a. open and adaptable" at bounding box center [192, 77] width 0 height 7
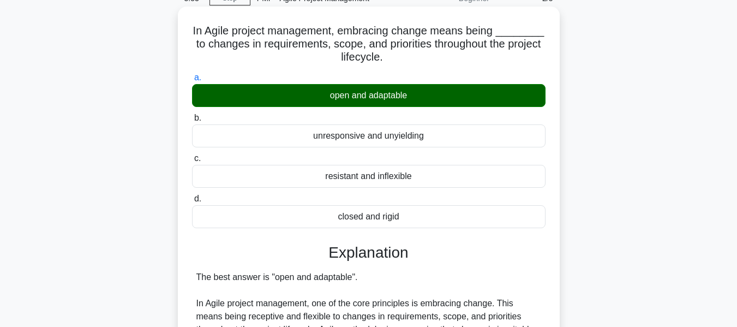
scroll to position [262, 0]
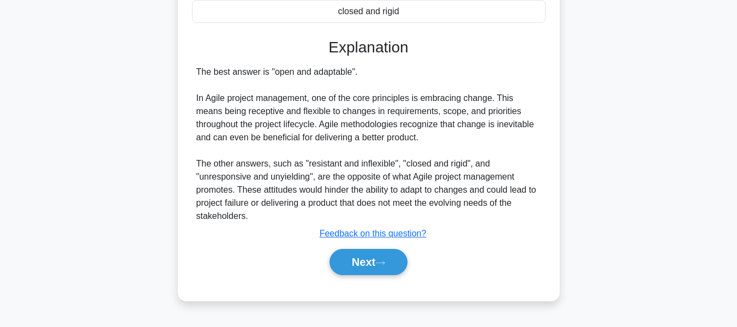
drag, startPoint x: 360, startPoint y: 259, endPoint x: 574, endPoint y: 191, distance: 224.5
click at [360, 259] on button "Next" at bounding box center [369, 262] width 78 height 26
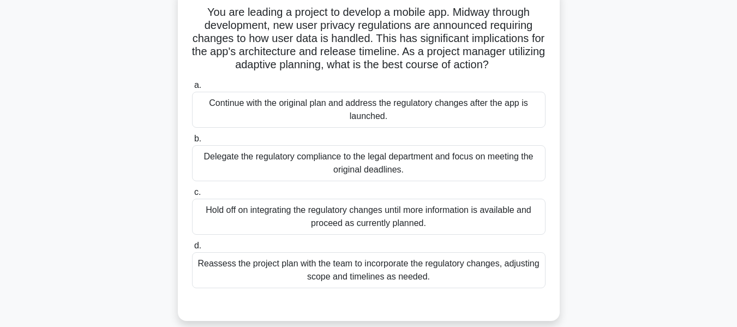
scroll to position [78, 0]
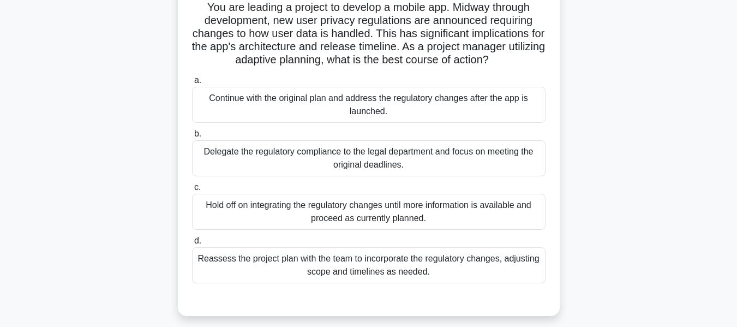
click at [396, 262] on div "Reassess the project plan with the team to incorporate the regulatory changes, …" at bounding box center [369, 265] width 354 height 36
click at [192, 244] on input "d. Reassess the project plan with the team to incorporate the regulatory change…" at bounding box center [192, 240] width 0 height 7
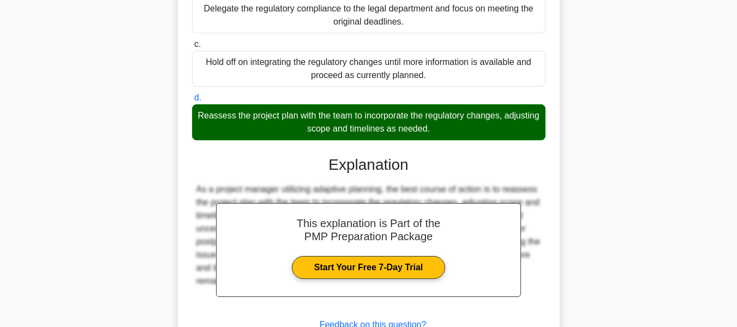
scroll to position [307, 0]
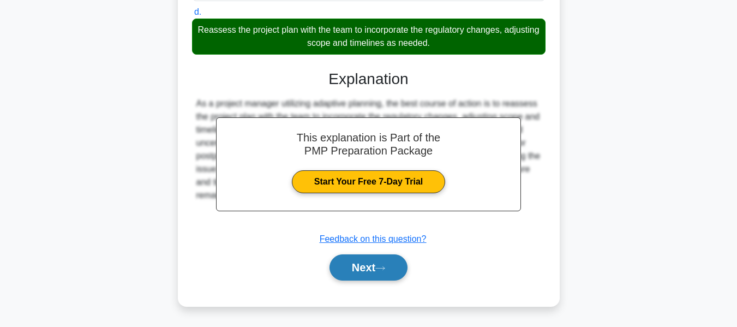
click at [357, 262] on button "Next" at bounding box center [369, 267] width 78 height 26
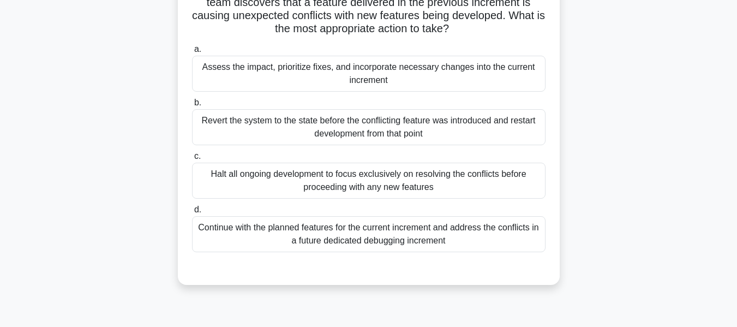
scroll to position [44, 0]
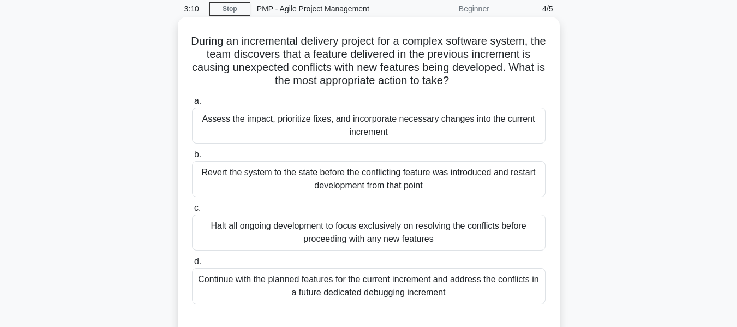
click at [326, 122] on div "Assess the impact, prioritize fixes, and incorporate necessary changes into the…" at bounding box center [369, 125] width 354 height 36
click at [192, 105] on input "a. Assess the impact, prioritize fixes, and incorporate necessary changes into …" at bounding box center [192, 101] width 0 height 7
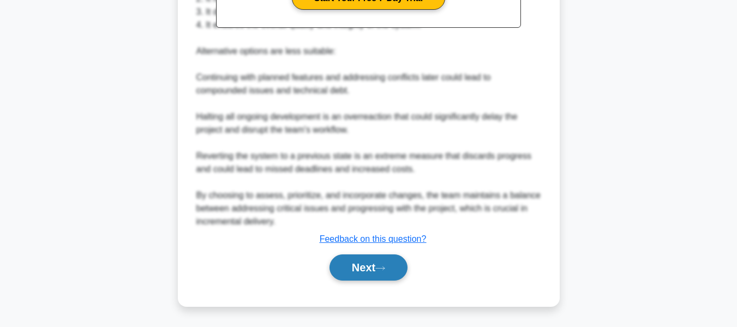
click at [369, 263] on button "Next" at bounding box center [369, 267] width 78 height 26
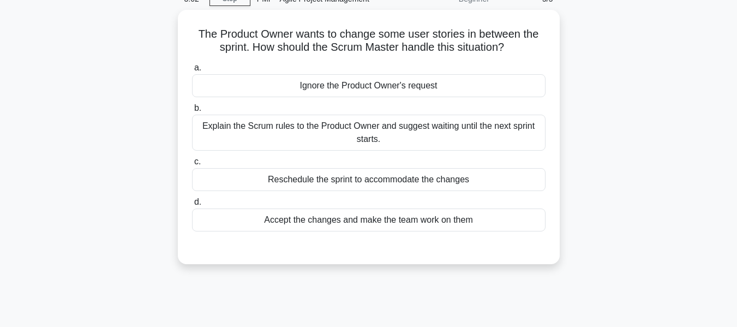
scroll to position [55, 0]
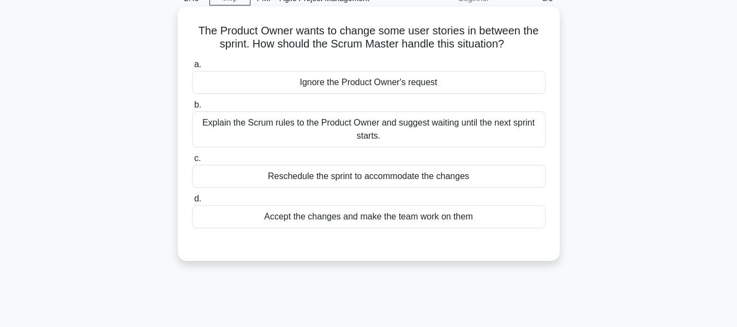
click at [382, 122] on div "Explain the Scrum rules to the Product Owner and suggest waiting until the next…" at bounding box center [369, 129] width 354 height 36
click at [192, 109] on input "b. Explain the Scrum rules to the Product Owner and suggest waiting until the n…" at bounding box center [192, 104] width 0 height 7
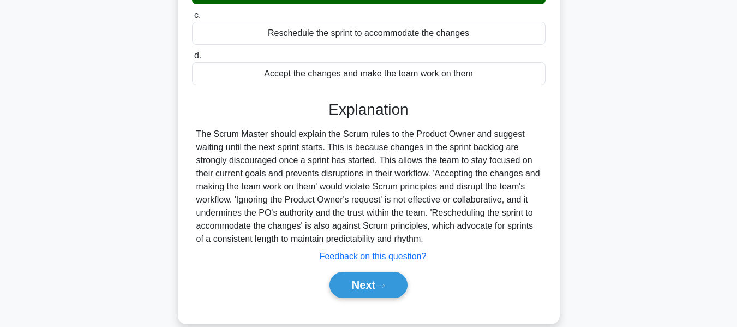
scroll to position [262, 0]
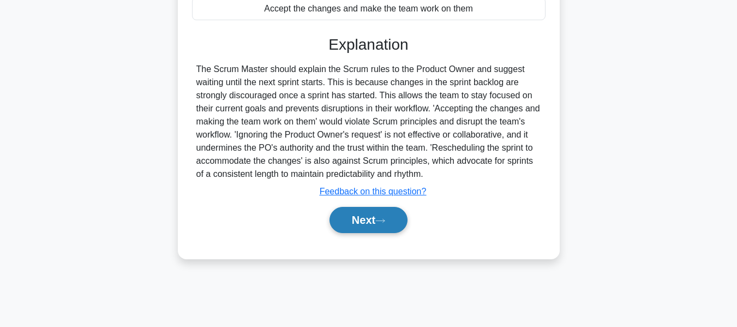
click at [355, 220] on button "Next" at bounding box center [369, 220] width 78 height 26
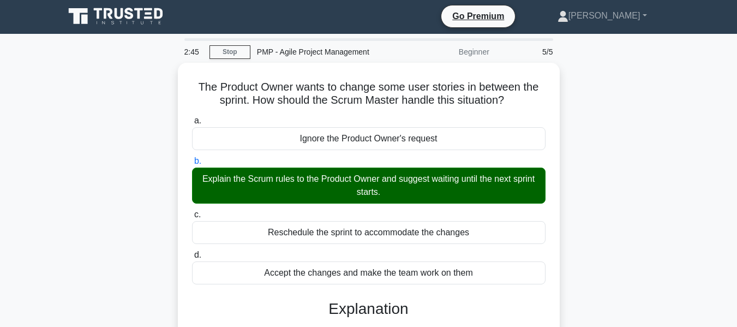
scroll to position [0, 0]
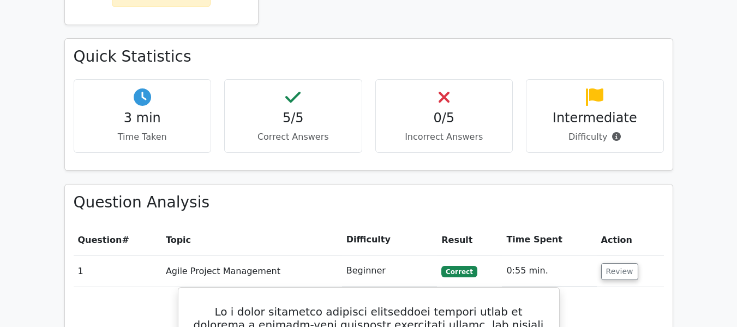
scroll to position [709, 0]
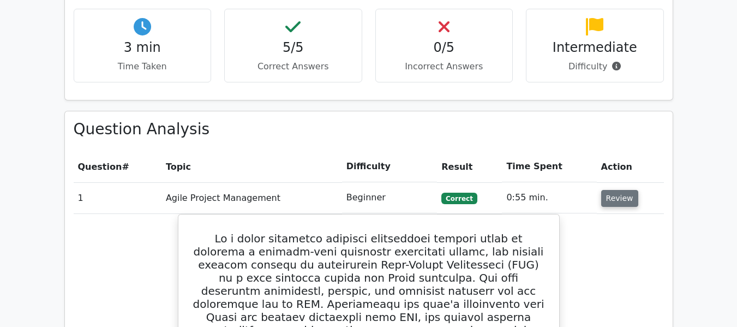
click at [604, 190] on button "Review" at bounding box center [619, 198] width 37 height 17
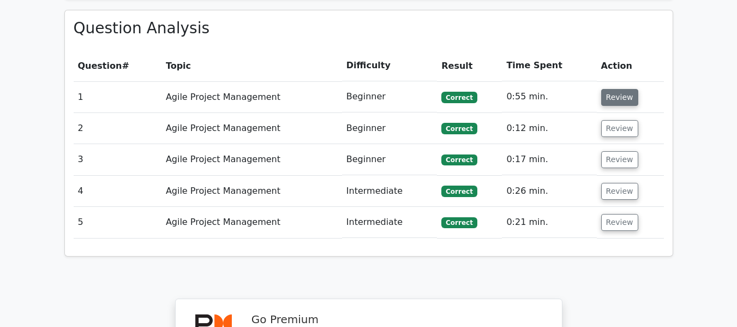
scroll to position [819, 0]
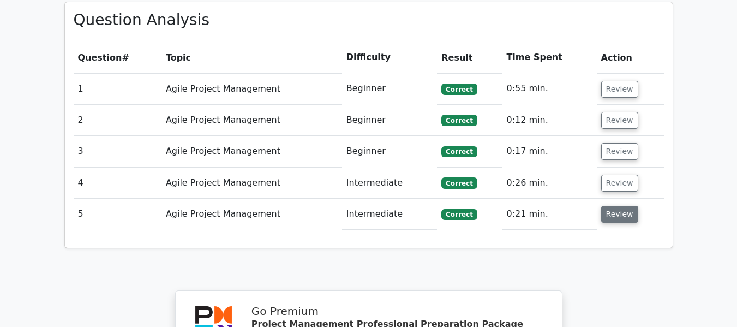
click at [614, 206] on button "Review" at bounding box center [619, 214] width 37 height 17
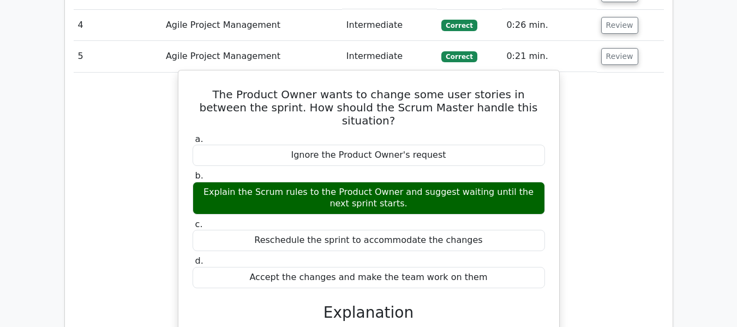
scroll to position [764, 0]
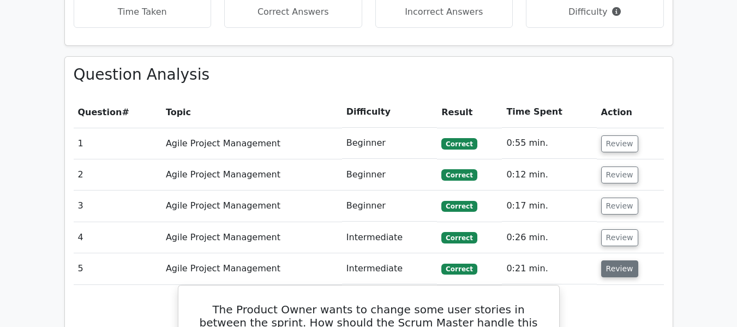
click at [614, 260] on button "Review" at bounding box center [619, 268] width 37 height 17
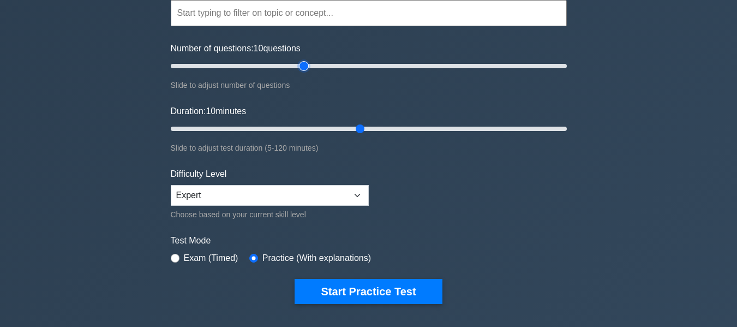
click at [303, 66] on input "Number of questions: 10 questions" at bounding box center [369, 65] width 396 height 13
click at [289, 66] on input "Number of questions: 70 questions" at bounding box center [369, 65] width 396 height 13
type input "60"
click at [280, 66] on input "Number of questions: 65 questions" at bounding box center [369, 65] width 396 height 13
click at [301, 128] on input "Duration: 10 minutes" at bounding box center [369, 128] width 396 height 13
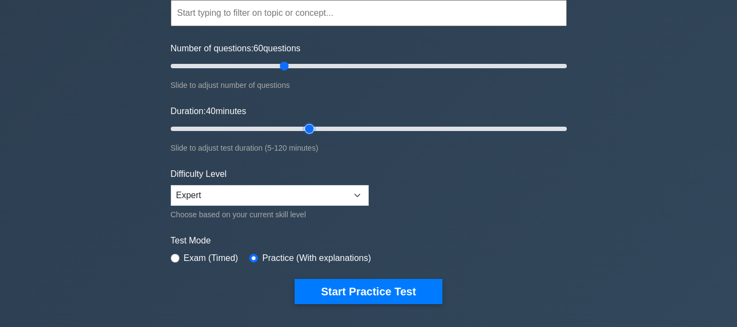
click at [317, 128] on input "Duration: 40 minutes" at bounding box center [369, 128] width 396 height 13
type input "60"
click at [356, 129] on input "Duration: 45 minutes" at bounding box center [369, 128] width 396 height 13
drag, startPoint x: 349, startPoint y: 286, endPoint x: 499, endPoint y: 159, distance: 197.1
click at [350, 286] on button "Start Practice Test" at bounding box center [368, 291] width 147 height 25
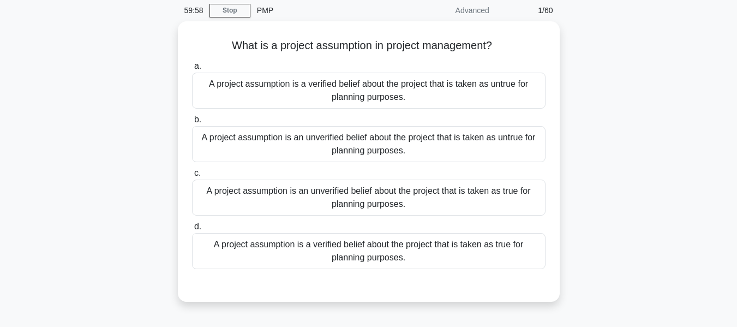
scroll to position [55, 0]
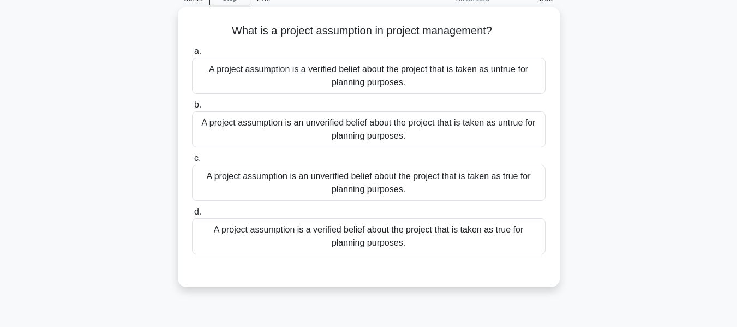
click at [342, 239] on div "A project assumption is a verified belief about the project that is taken as tr…" at bounding box center [369, 236] width 354 height 36
click at [192, 216] on input "d. A project assumption is a verified belief about the project that is taken as…" at bounding box center [192, 211] width 0 height 7
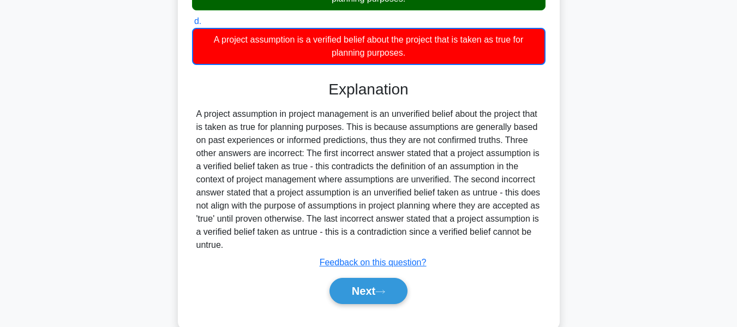
scroll to position [269, 0]
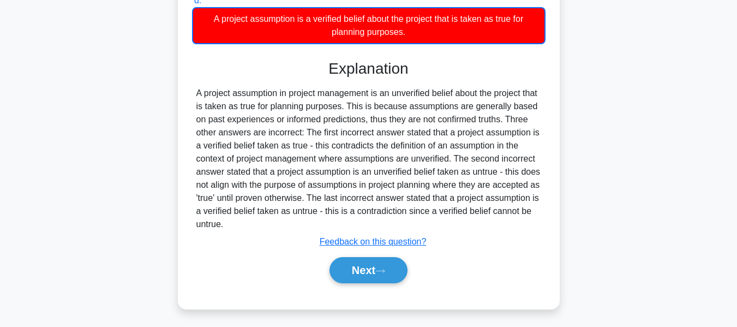
drag, startPoint x: 352, startPoint y: 266, endPoint x: 634, endPoint y: 182, distance: 294.4
click at [352, 266] on button "Next" at bounding box center [369, 270] width 78 height 26
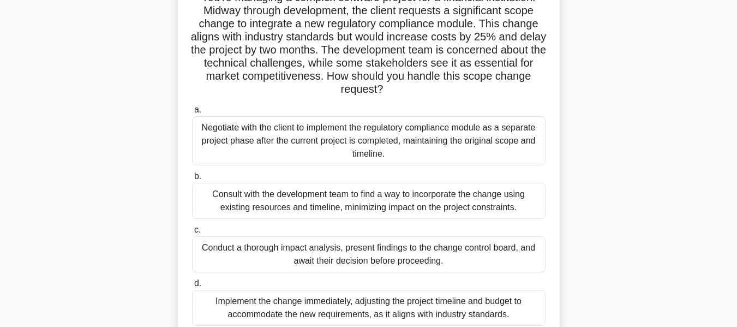
scroll to position [92, 0]
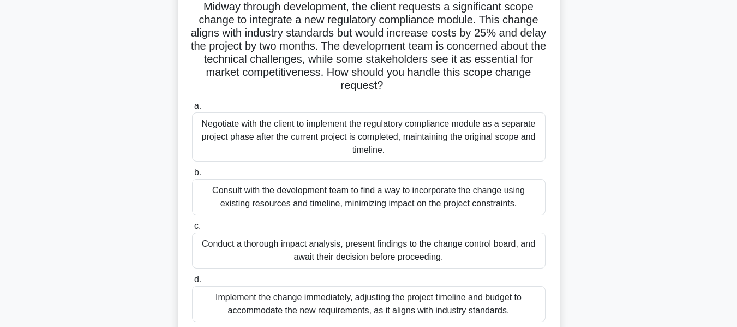
click at [370, 250] on div "Conduct a thorough impact analysis, present findings to the change control boar…" at bounding box center [369, 250] width 354 height 36
click at [192, 230] on input "c. Conduct a thorough impact analysis, present findings to the change control b…" at bounding box center [192, 226] width 0 height 7
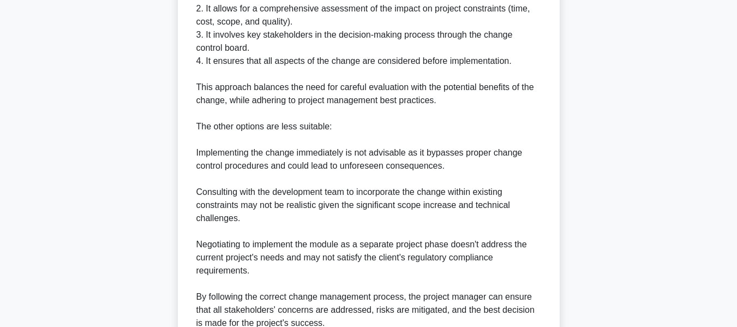
scroll to position [622, 0]
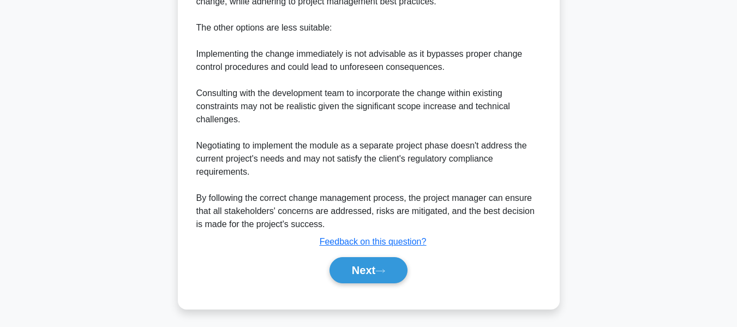
drag, startPoint x: 350, startPoint y: 265, endPoint x: 699, endPoint y: 194, distance: 355.8
click at [350, 265] on button "Next" at bounding box center [369, 270] width 78 height 26
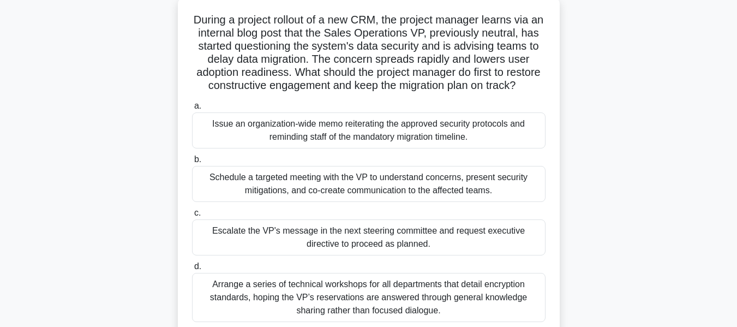
scroll to position [70, 0]
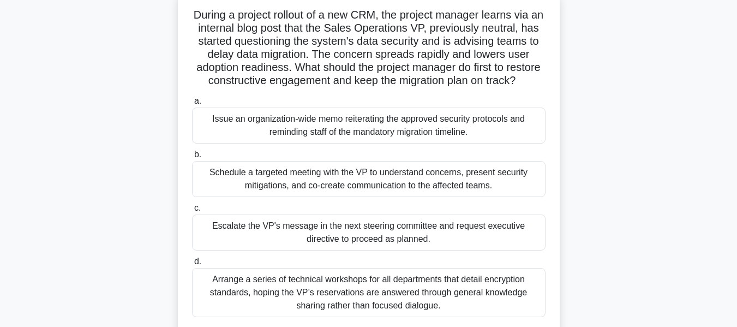
click at [280, 190] on div "Schedule a targeted meeting with the VP to understand concerns, present securit…" at bounding box center [369, 179] width 354 height 36
click at [192, 158] on input "b. Schedule a targeted meeting with the VP to understand concerns, present secu…" at bounding box center [192, 154] width 0 height 7
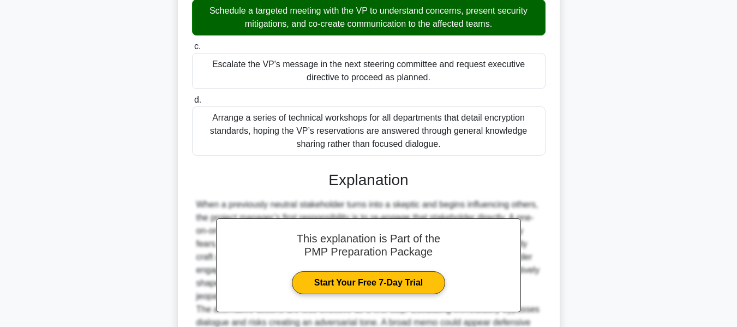
scroll to position [386, 0]
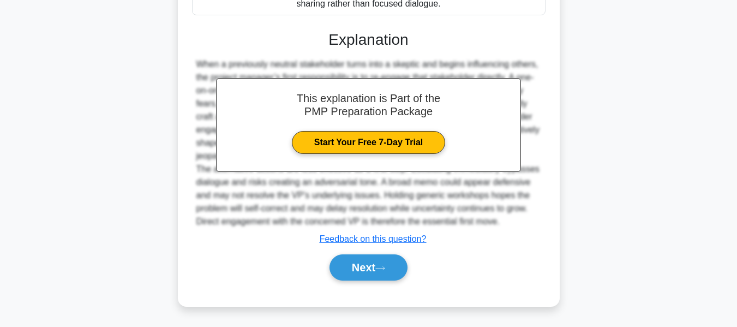
click at [356, 270] on button "Next" at bounding box center [369, 267] width 78 height 26
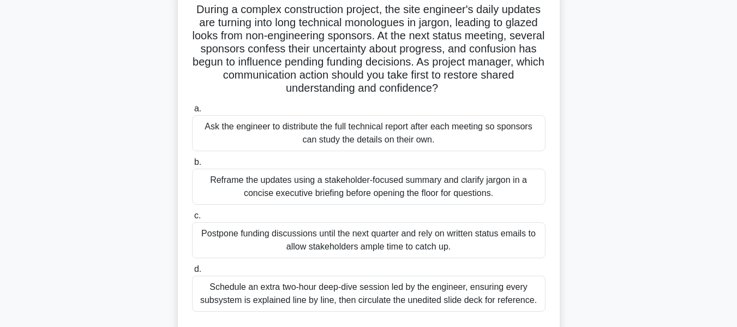
scroll to position [80, 0]
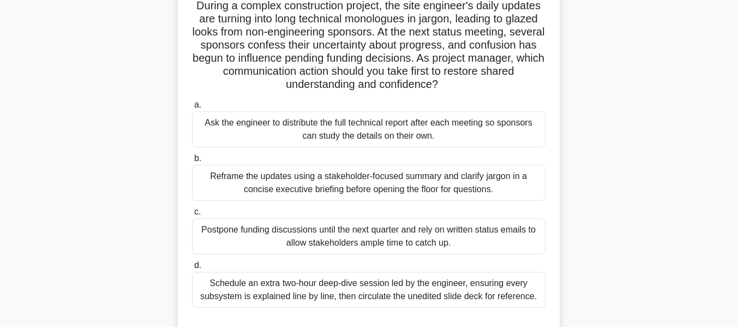
click at [397, 180] on div "Reframe the updates using a stakeholder-focused summary and clarify jargon in a…" at bounding box center [369, 183] width 354 height 36
click at [192, 162] on input "b. Reframe the updates using a stakeholder-focused summary and clarify jargon i…" at bounding box center [192, 158] width 0 height 7
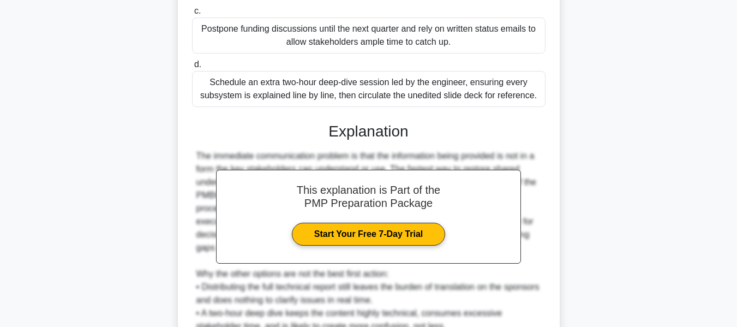
scroll to position [407, 0]
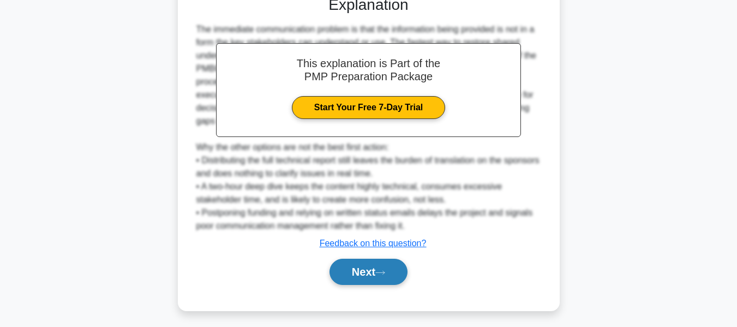
drag, startPoint x: 360, startPoint y: 277, endPoint x: 395, endPoint y: 265, distance: 36.8
click at [360, 277] on button "Next" at bounding box center [369, 272] width 78 height 26
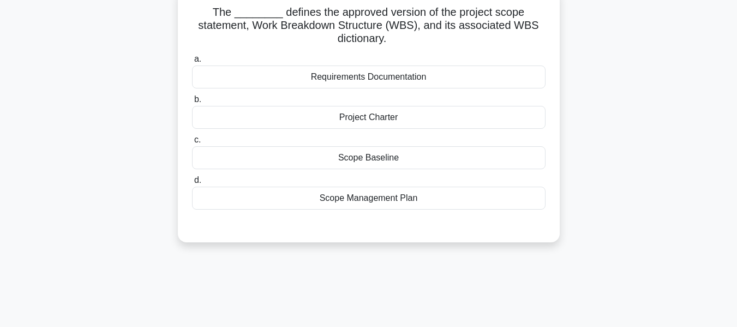
scroll to position [74, 0]
click at [361, 154] on div "Scope Baseline" at bounding box center [369, 157] width 354 height 23
click at [192, 143] on input "c. Scope Baseline" at bounding box center [192, 139] width 0 height 7
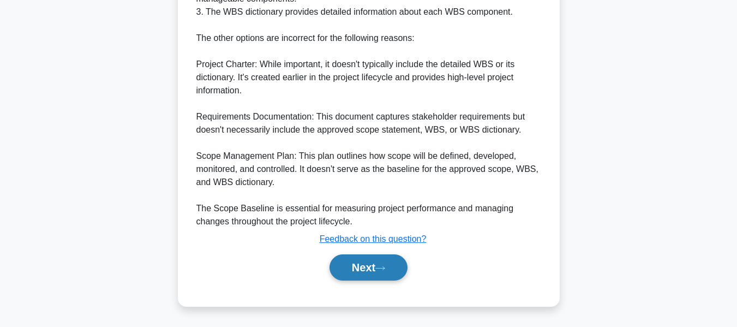
drag, startPoint x: 368, startPoint y: 272, endPoint x: 371, endPoint y: 267, distance: 6.1
click at [368, 272] on button "Next" at bounding box center [369, 267] width 78 height 26
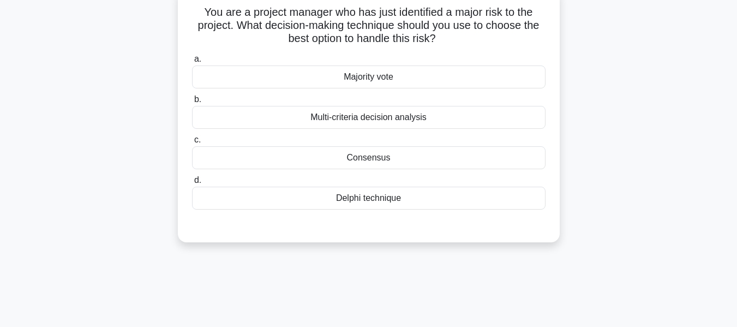
scroll to position [77, 0]
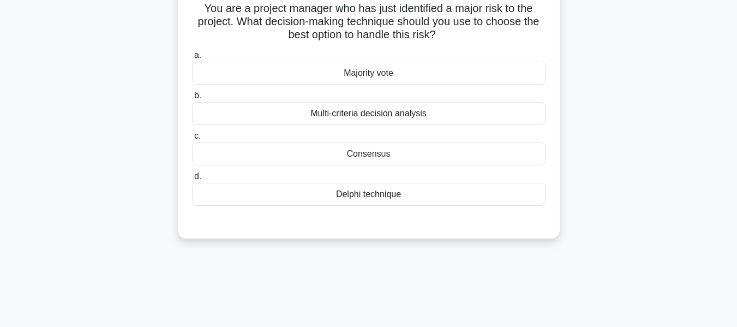
click at [359, 112] on div "Multi-criteria decision analysis" at bounding box center [369, 113] width 354 height 23
click at [192, 99] on input "b. Multi-criteria decision analysis" at bounding box center [192, 95] width 0 height 7
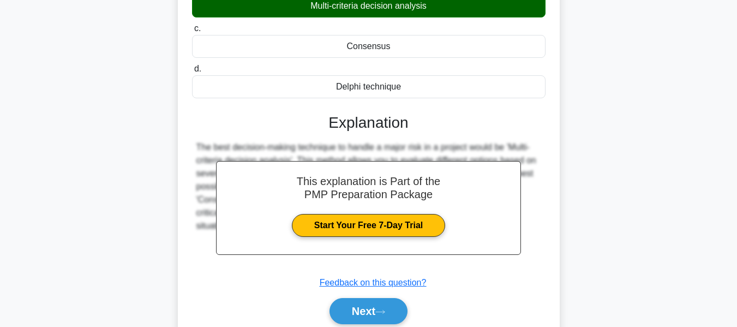
scroll to position [262, 0]
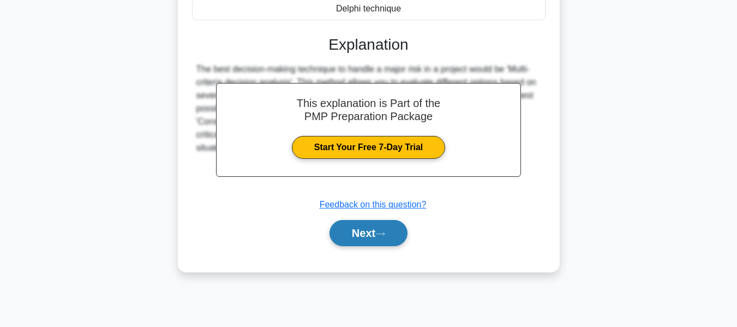
click at [361, 230] on button "Next" at bounding box center [369, 233] width 78 height 26
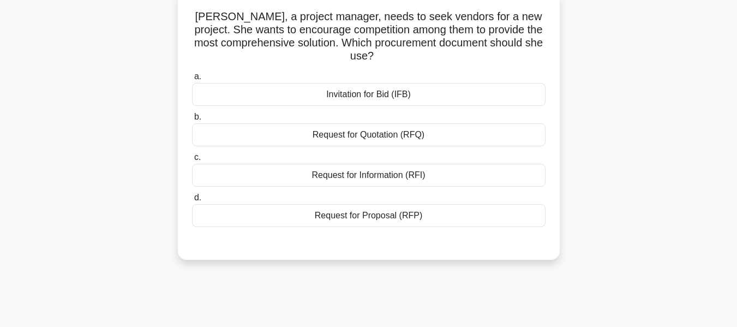
scroll to position [74, 0]
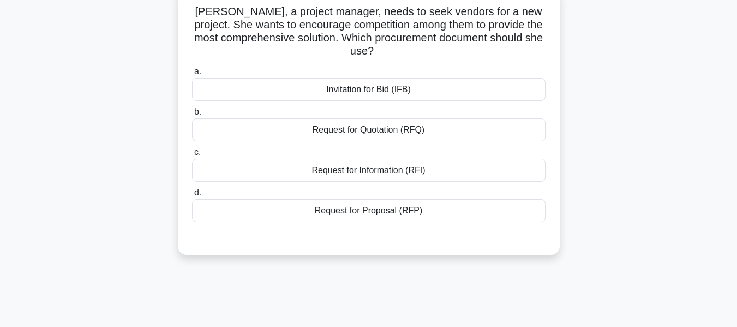
click at [384, 210] on div "Request for Proposal (RFP)" at bounding box center [369, 210] width 354 height 23
click at [192, 196] on input "d. Request for Proposal (RFP)" at bounding box center [192, 192] width 0 height 7
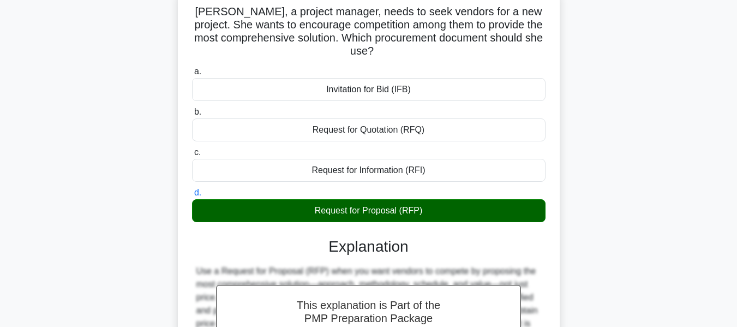
scroll to position [262, 0]
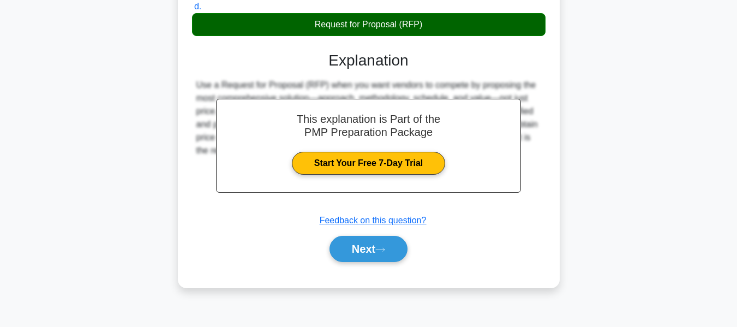
drag, startPoint x: 369, startPoint y: 241, endPoint x: 562, endPoint y: 208, distance: 196.0
click at [369, 241] on button "Next" at bounding box center [369, 249] width 78 height 26
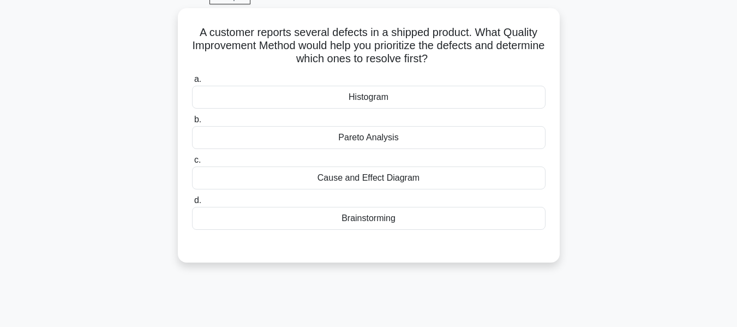
scroll to position [57, 0]
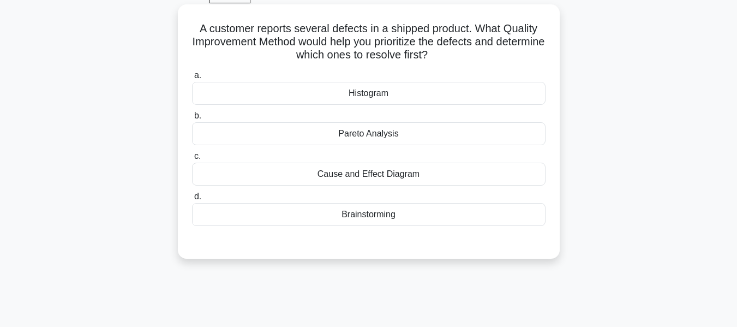
click at [359, 134] on div "Pareto Analysis" at bounding box center [369, 133] width 354 height 23
click at [192, 120] on input "b. Pareto Analysis" at bounding box center [192, 115] width 0 height 7
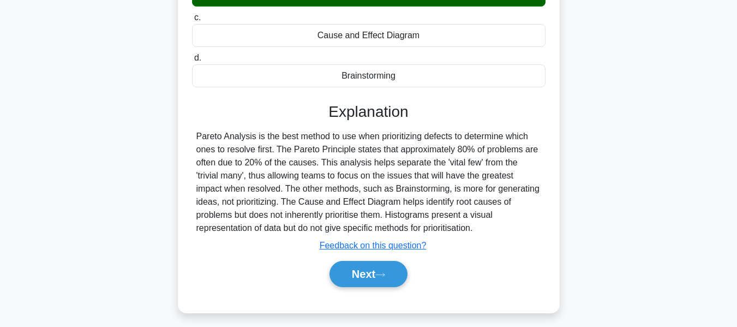
scroll to position [262, 0]
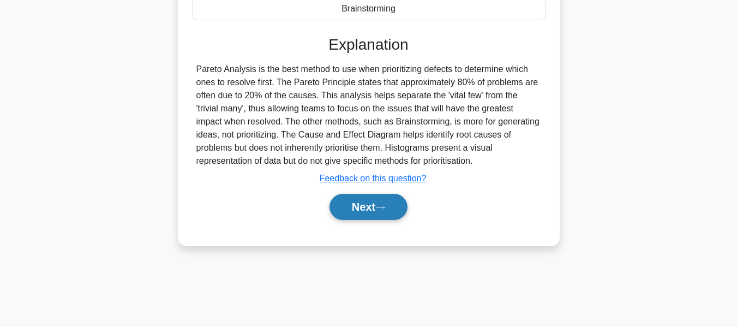
click at [361, 205] on button "Next" at bounding box center [369, 207] width 78 height 26
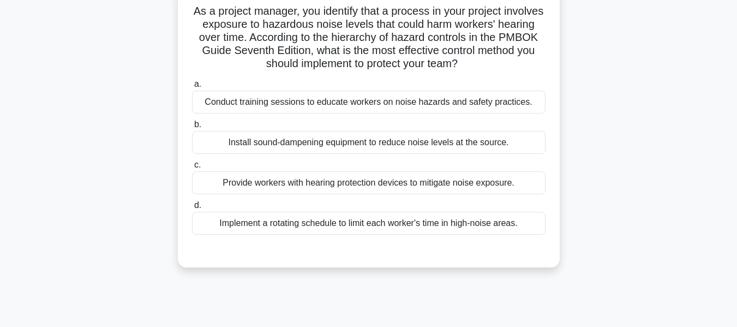
scroll to position [69, 0]
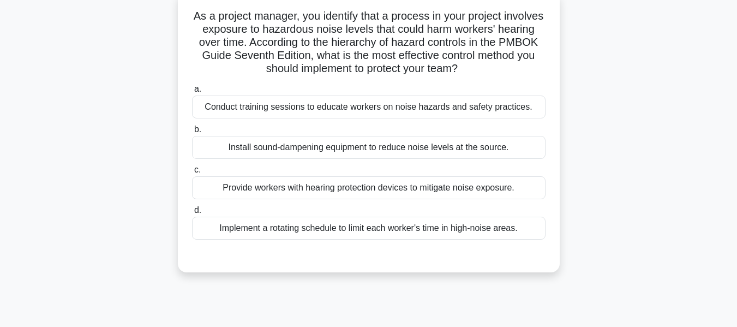
click at [266, 102] on div "Conduct training sessions to educate workers on noise hazards and safety practi…" at bounding box center [369, 106] width 354 height 23
click at [192, 93] on input "a. Conduct training sessions to educate workers on noise hazards and safety pra…" at bounding box center [192, 89] width 0 height 7
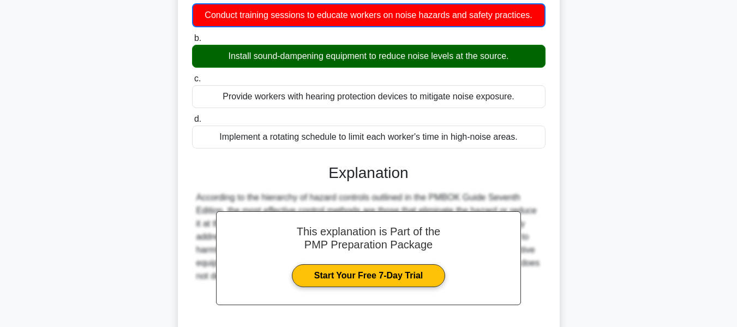
scroll to position [262, 0]
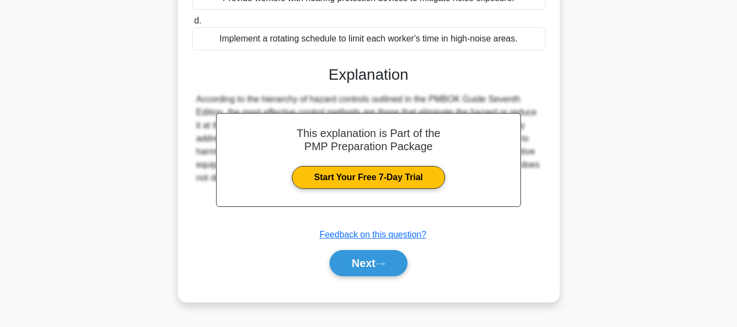
drag, startPoint x: 366, startPoint y: 265, endPoint x: 620, endPoint y: 178, distance: 268.7
click at [366, 265] on button "Next" at bounding box center [369, 263] width 78 height 26
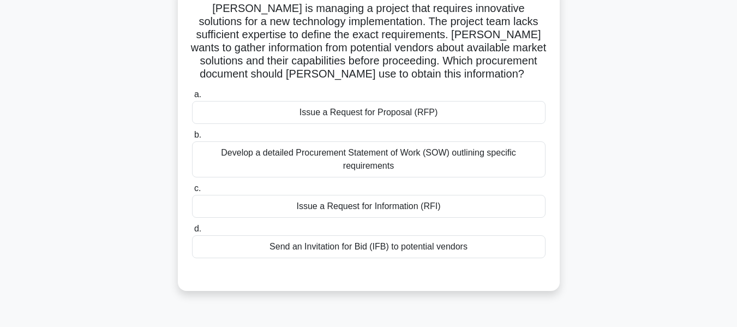
scroll to position [83, 0]
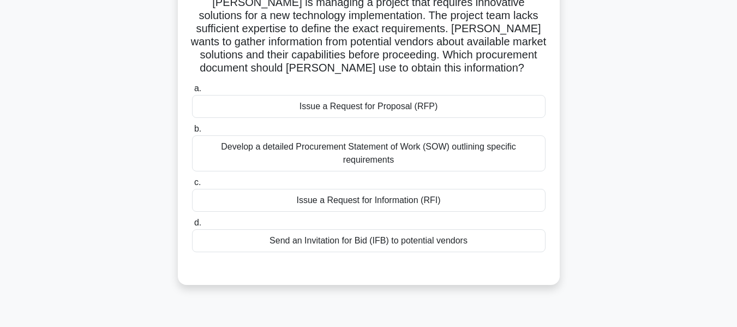
click at [350, 202] on div "Issue a Request for Information (RFI)" at bounding box center [369, 200] width 354 height 23
click at [192, 186] on input "c. Issue a Request for Information (RFI)" at bounding box center [192, 182] width 0 height 7
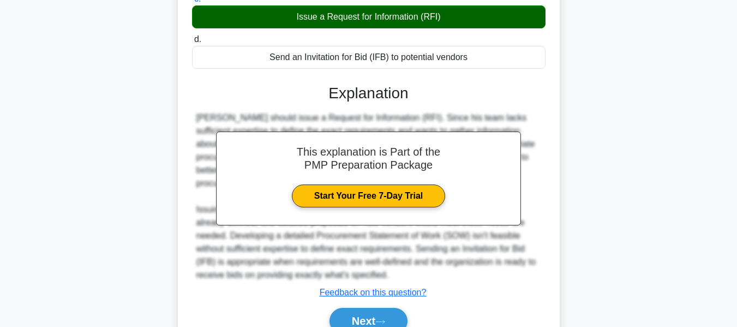
scroll to position [320, 0]
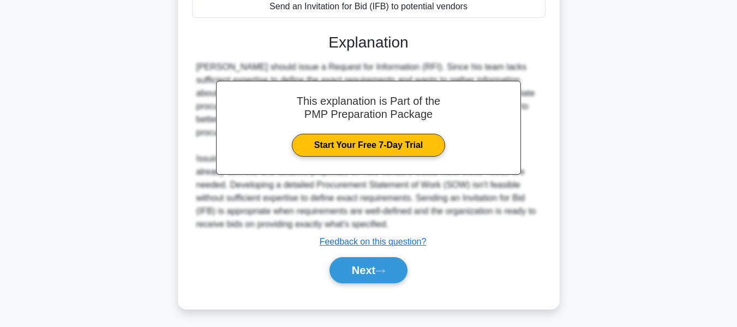
drag, startPoint x: 352, startPoint y: 266, endPoint x: 619, endPoint y: 193, distance: 276.5
click at [352, 265] on button "Next" at bounding box center [369, 270] width 78 height 26
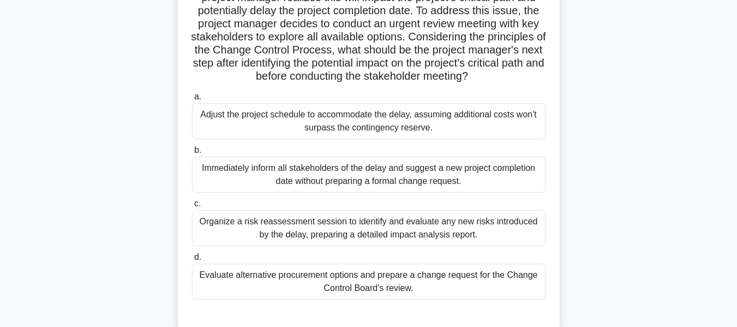
scroll to position [133, 0]
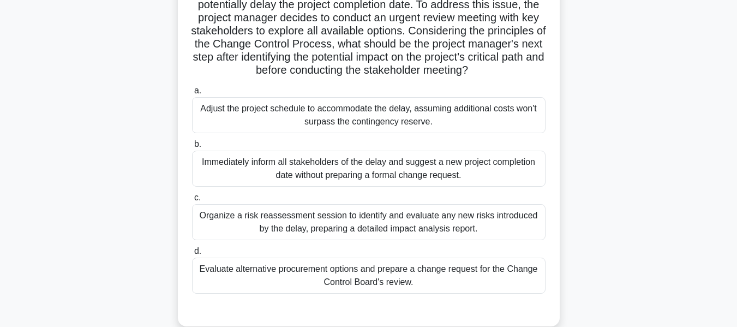
click at [396, 221] on div "Organize a risk reassessment session to identify and evaluate any new risks int…" at bounding box center [369, 222] width 354 height 36
click at [192, 201] on input "c. Organize a risk reassessment session to identify and evaluate any new risks …" at bounding box center [192, 197] width 0 height 7
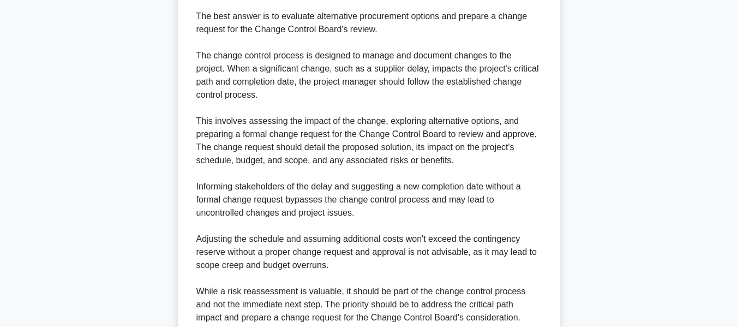
scroll to position [557, 0]
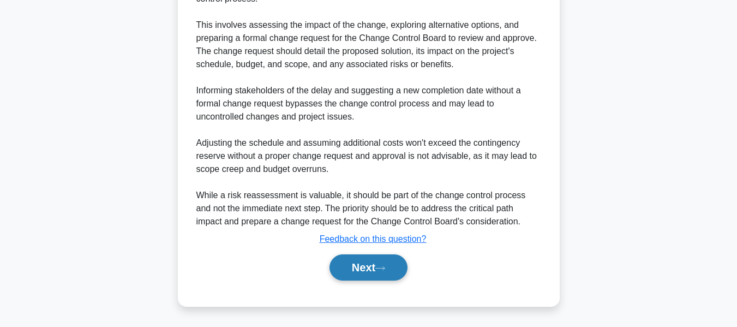
click at [362, 265] on button "Next" at bounding box center [369, 267] width 78 height 26
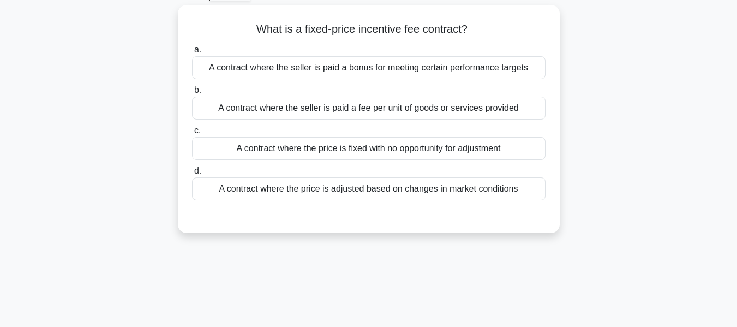
scroll to position [60, 0]
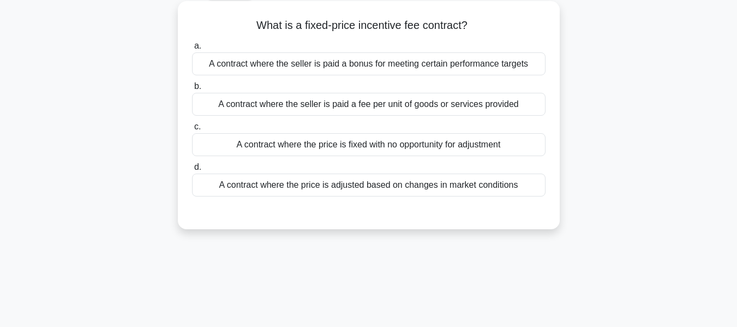
click at [367, 62] on div "A contract where the seller is paid a bonus for meeting certain performance tar…" at bounding box center [369, 63] width 354 height 23
click at [192, 50] on input "a. A contract where the seller is paid a bonus for meeting certain performance …" at bounding box center [192, 46] width 0 height 7
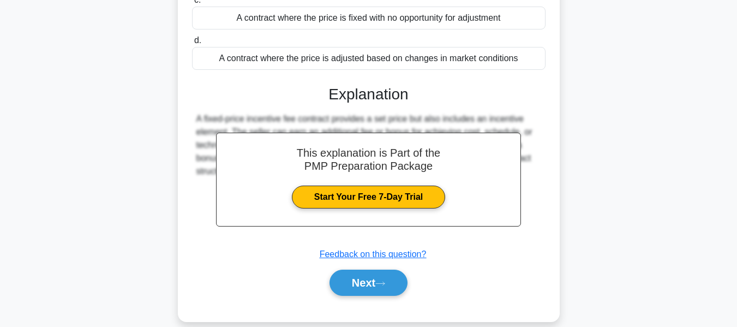
scroll to position [262, 0]
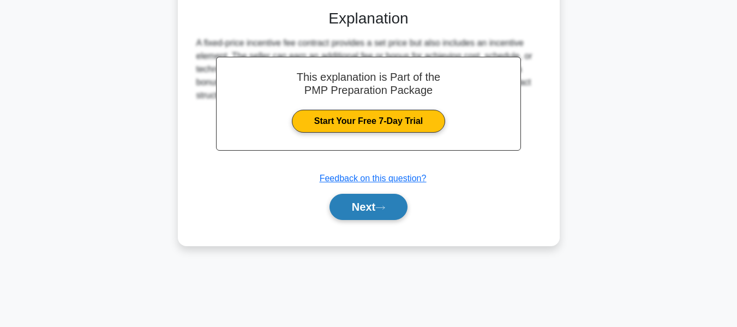
click at [361, 201] on button "Next" at bounding box center [369, 207] width 78 height 26
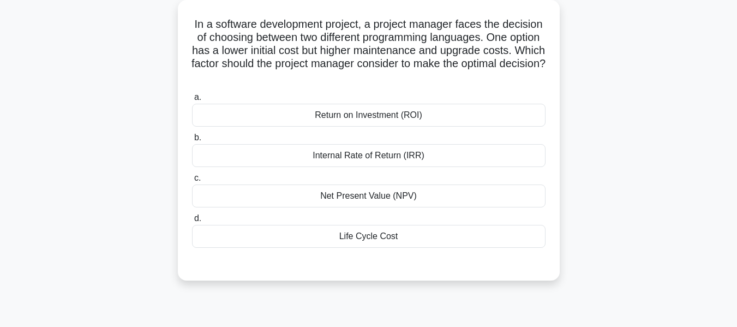
scroll to position [66, 0]
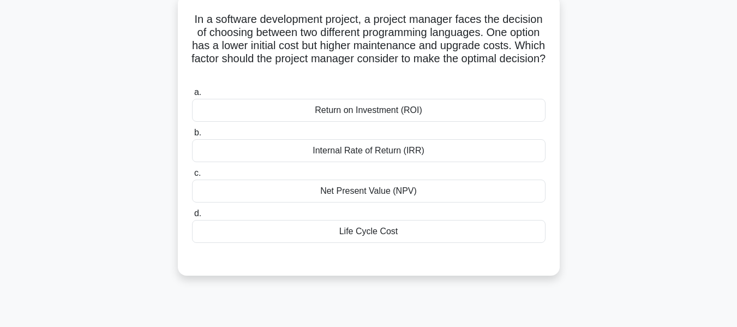
click at [340, 189] on div "Net Present Value (NPV)" at bounding box center [369, 191] width 354 height 23
click at [192, 177] on input "c. Net Present Value (NPV)" at bounding box center [192, 173] width 0 height 7
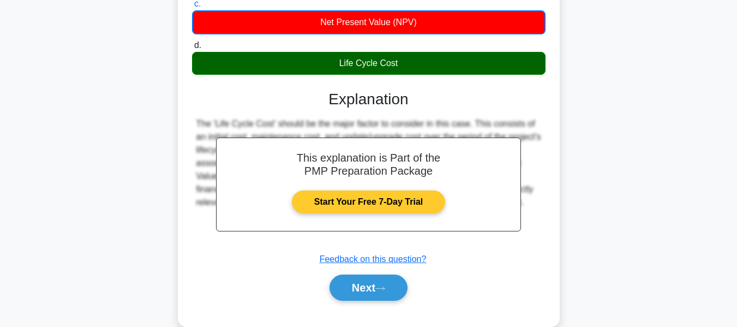
scroll to position [262, 0]
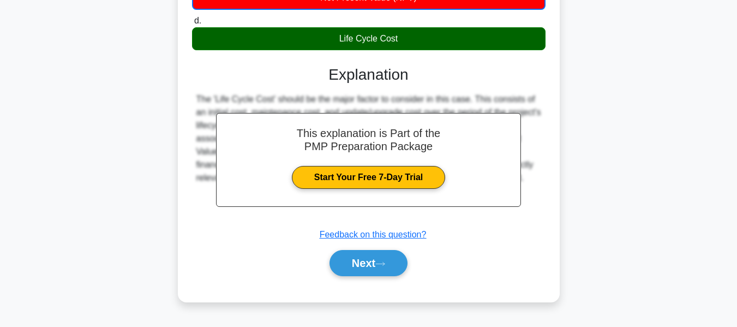
drag, startPoint x: 372, startPoint y: 261, endPoint x: 732, endPoint y: 133, distance: 382.3
click at [372, 261] on button "Next" at bounding box center [369, 263] width 78 height 26
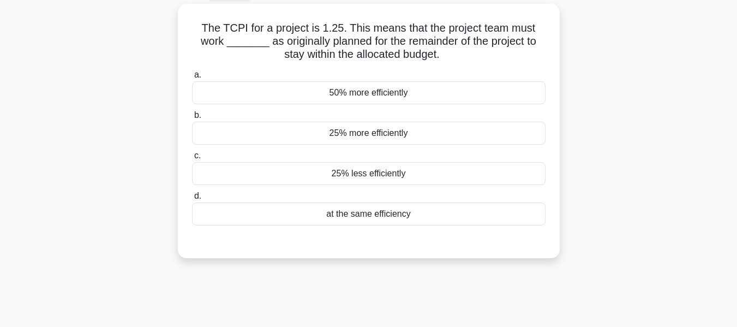
scroll to position [62, 0]
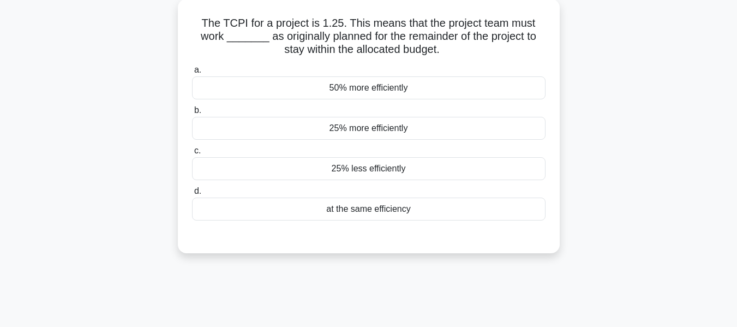
click at [361, 128] on div "25% more efficiently" at bounding box center [369, 128] width 354 height 23
click at [192, 114] on input "b. 25% more efficiently" at bounding box center [192, 110] width 0 height 7
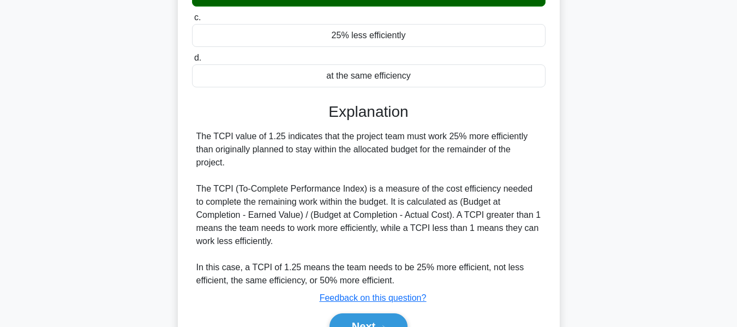
scroll to position [262, 0]
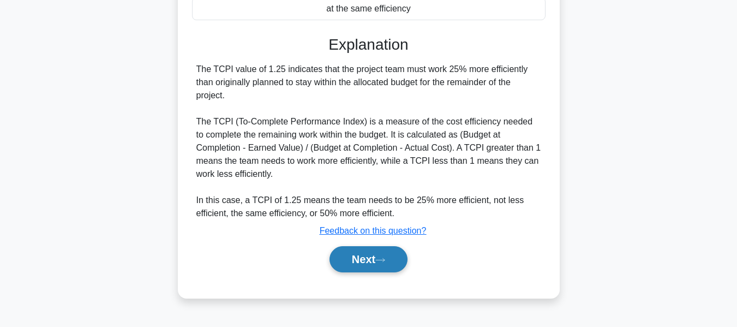
click at [371, 258] on button "Next" at bounding box center [369, 259] width 78 height 26
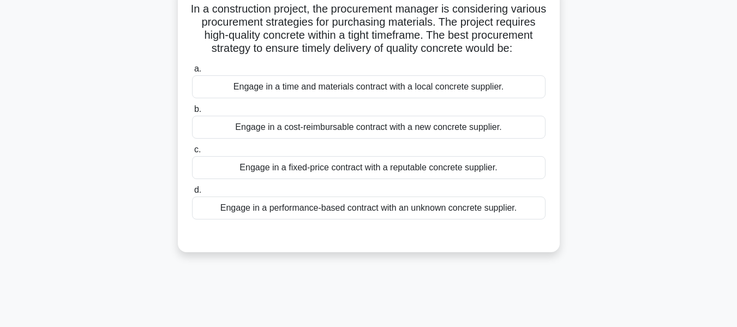
scroll to position [77, 0]
click at [282, 97] on div "Engage in a time and materials contract with a local concrete supplier." at bounding box center [369, 86] width 354 height 23
click at [192, 72] on input "a. Engage in a time and materials contract with a local concrete supplier." at bounding box center [192, 68] width 0 height 7
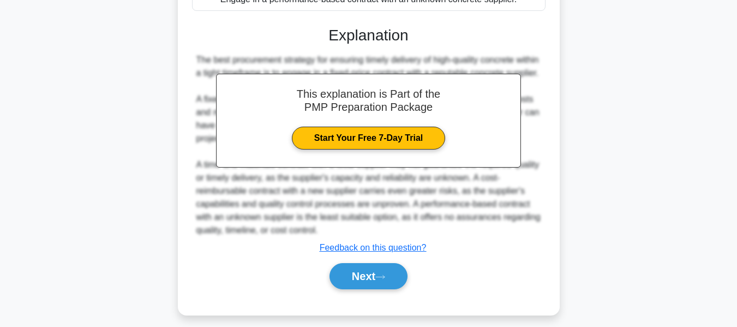
scroll to position [295, 0]
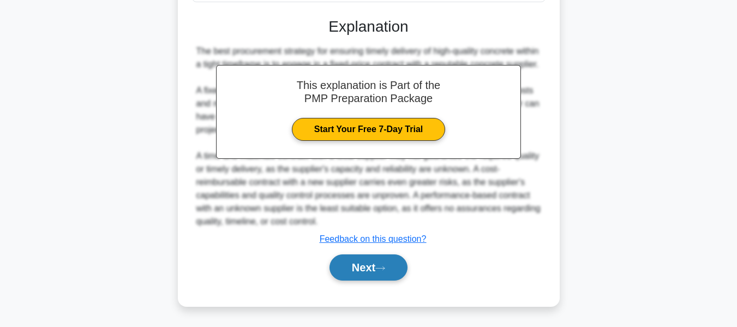
click at [347, 280] on button "Next" at bounding box center [369, 267] width 78 height 26
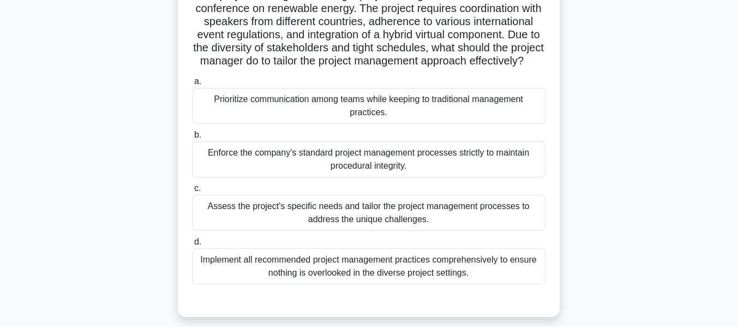
scroll to position [99, 0]
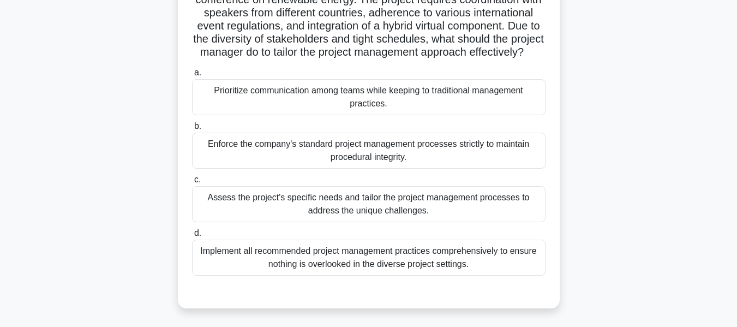
click at [366, 217] on div "Assess the project's specific needs and tailor the project management processes…" at bounding box center [369, 204] width 354 height 36
click at [192, 183] on input "c. Assess the project's specific needs and tailor the project management proces…" at bounding box center [192, 179] width 0 height 7
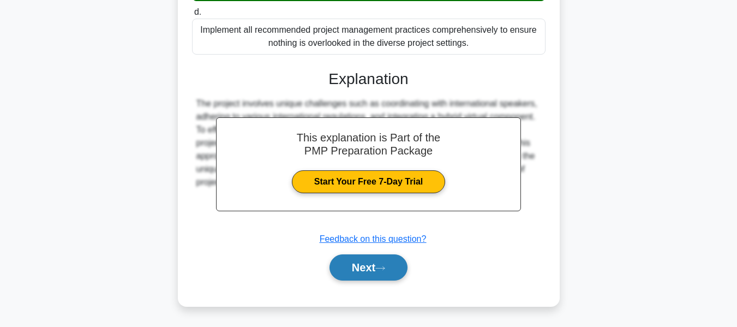
click at [383, 268] on icon at bounding box center [380, 268] width 10 height 6
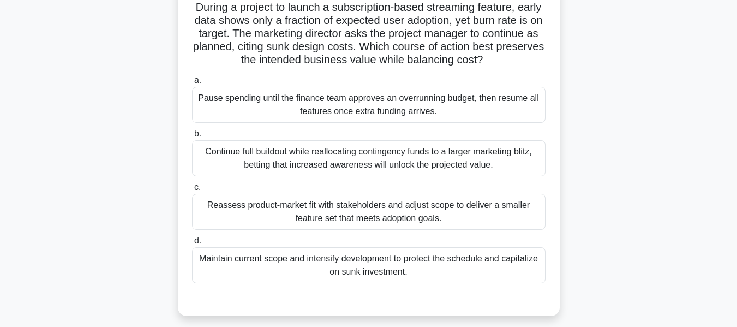
scroll to position [81, 0]
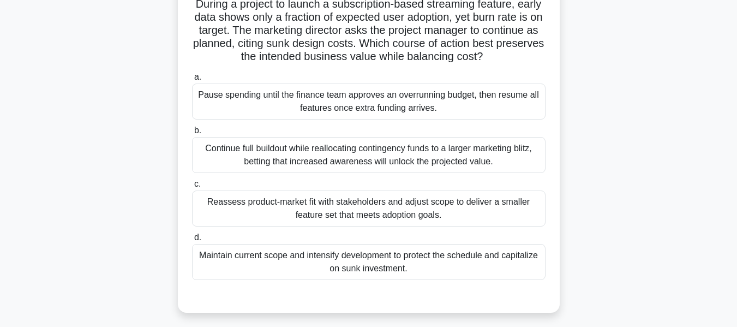
click at [354, 200] on div "Reassess product-market fit with stakeholders and adjust scope to deliver a sma…" at bounding box center [369, 208] width 354 height 36
click at [192, 188] on input "c. Reassess product-market fit with stakeholders and adjust scope to deliver a …" at bounding box center [192, 184] width 0 height 7
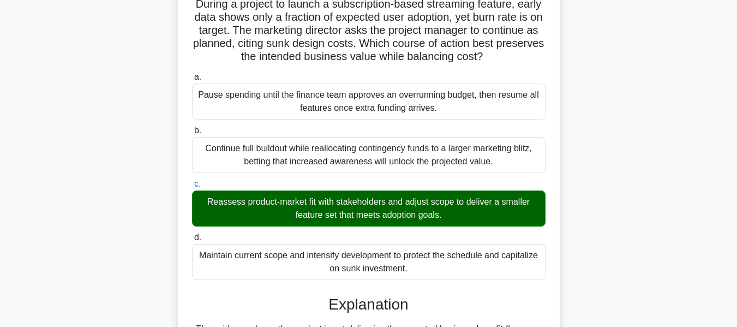
scroll to position [386, 0]
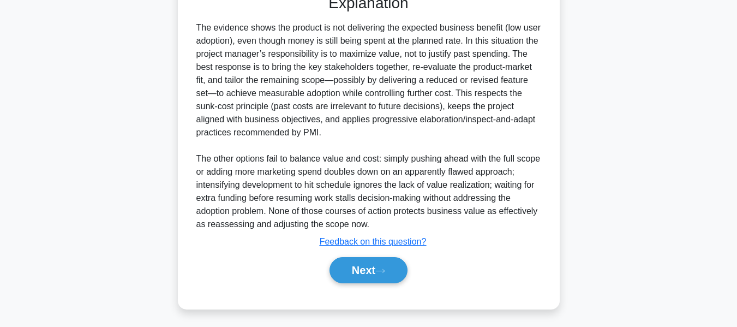
drag, startPoint x: 354, startPoint y: 261, endPoint x: 568, endPoint y: 243, distance: 214.1
click at [354, 261] on button "Next" at bounding box center [369, 270] width 78 height 26
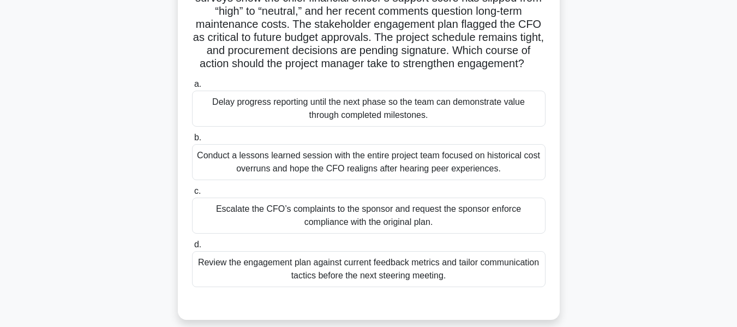
scroll to position [105, 0]
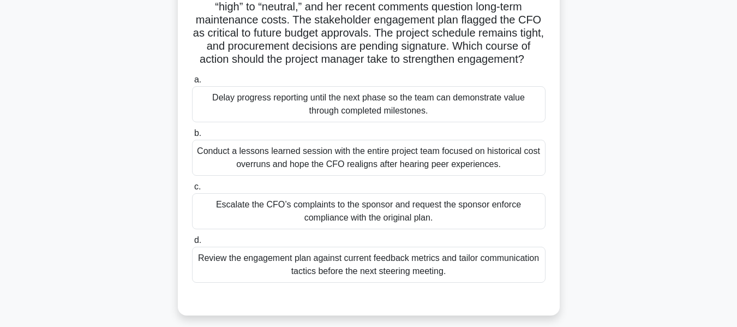
click at [345, 280] on div "Review the engagement plan against current feedback metrics and tailor communic…" at bounding box center [369, 265] width 354 height 36
click at [192, 244] on input "d. Review the engagement plan against current feedback metrics and tailor commu…" at bounding box center [192, 240] width 0 height 7
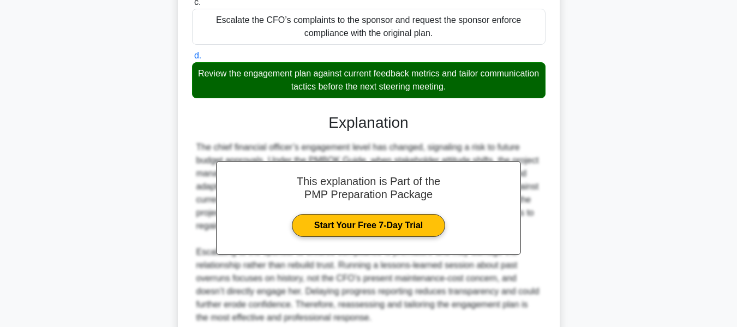
scroll to position [399, 0]
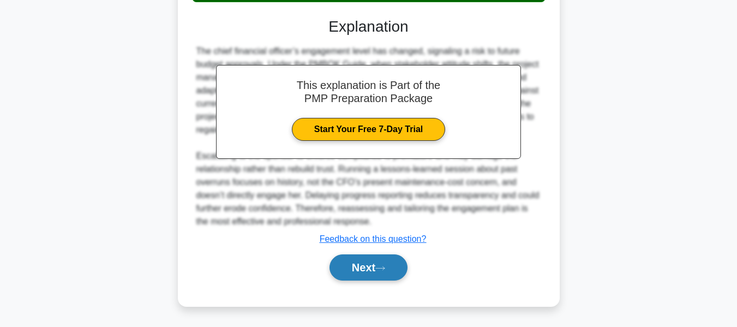
click at [360, 268] on button "Next" at bounding box center [369, 267] width 78 height 26
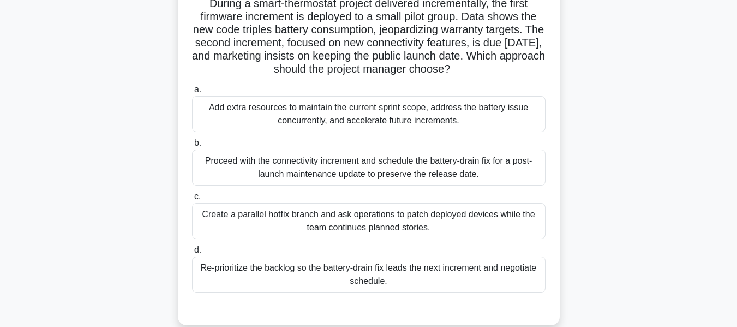
scroll to position [86, 0]
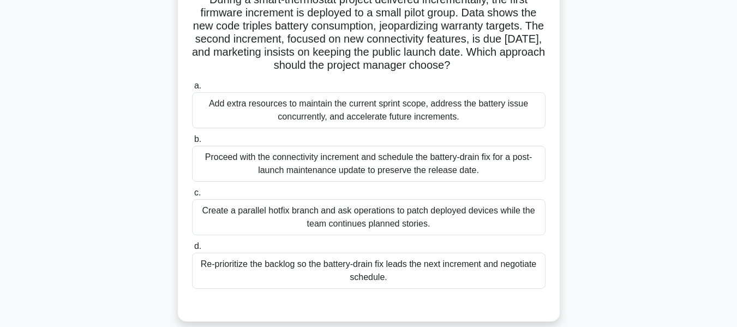
click at [351, 266] on div "Re-prioritize the backlog so the battery-drain fix leads the next increment and…" at bounding box center [369, 271] width 354 height 36
click at [192, 250] on input "d. Re-prioritize the backlog so the battery-drain fix leads the next increment …" at bounding box center [192, 246] width 0 height 7
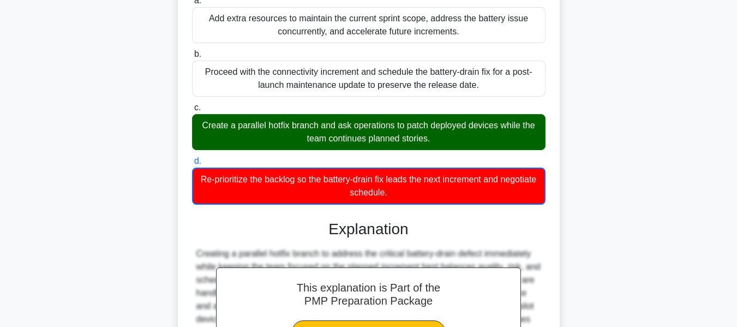
scroll to position [280, 0]
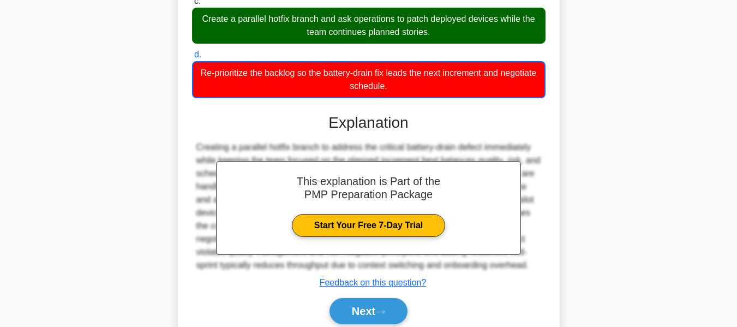
drag, startPoint x: 349, startPoint y: 313, endPoint x: 668, endPoint y: 145, distance: 361.2
click at [349, 313] on button "Next" at bounding box center [369, 311] width 78 height 26
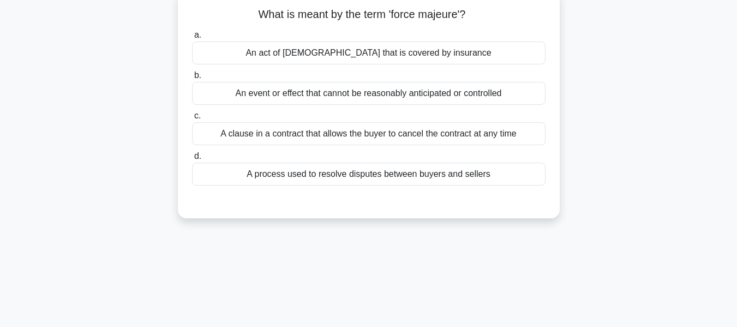
scroll to position [75, 0]
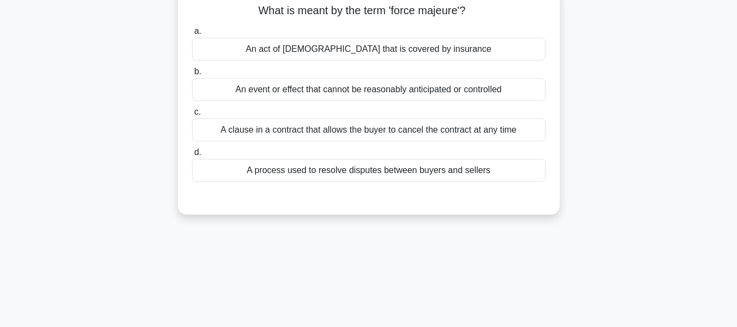
click at [404, 90] on div "An event or effect that cannot be reasonably anticipated or controlled" at bounding box center [369, 89] width 354 height 23
click at [192, 75] on input "b. An event or effect that cannot be reasonably anticipated or controlled" at bounding box center [192, 71] width 0 height 7
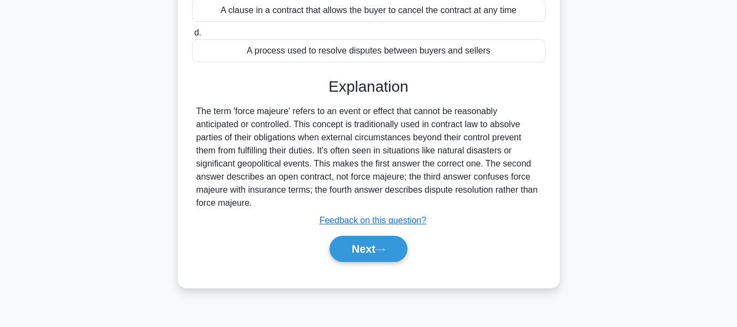
scroll to position [262, 0]
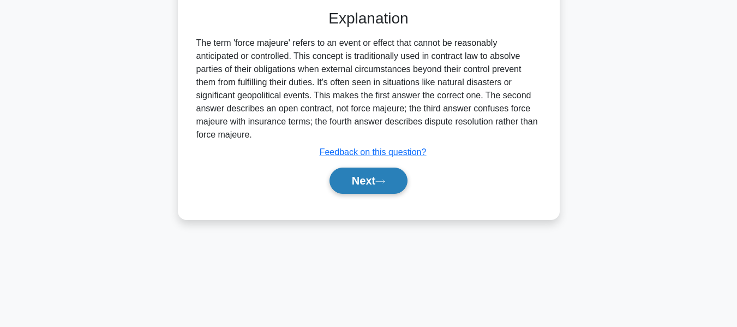
click at [376, 181] on button "Next" at bounding box center [369, 181] width 78 height 26
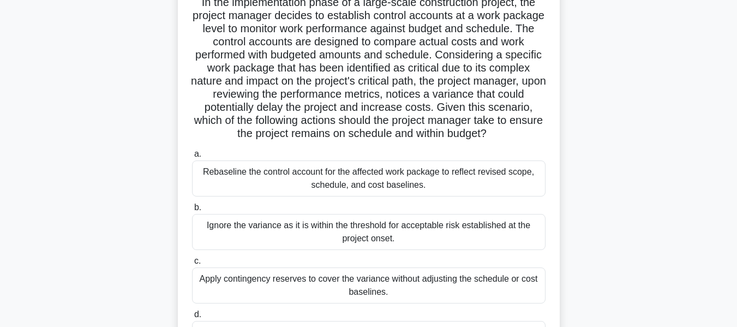
scroll to position [83, 0]
click at [451, 191] on div "Rebaseline the control account for the affected work package to reflect revised…" at bounding box center [369, 178] width 354 height 36
click at [192, 157] on input "a. Rebaseline the control account for the affected work package to reflect revi…" at bounding box center [192, 153] width 0 height 7
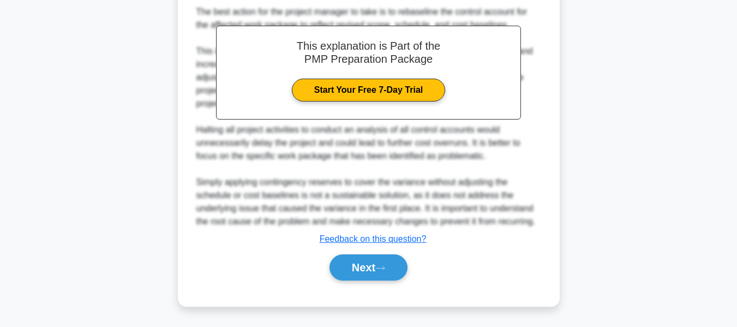
scroll to position [491, 0]
click at [377, 264] on button "Next" at bounding box center [369, 267] width 78 height 26
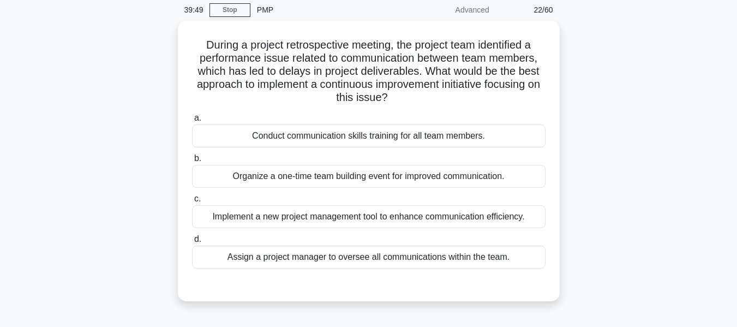
scroll to position [62, 0]
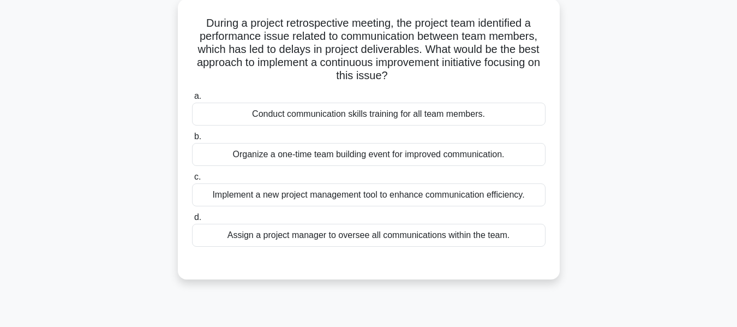
click at [427, 115] on div "Conduct communication skills training for all team members." at bounding box center [369, 114] width 354 height 23
click at [192, 100] on input "a. Conduct communication skills training for all team members." at bounding box center [192, 96] width 0 height 7
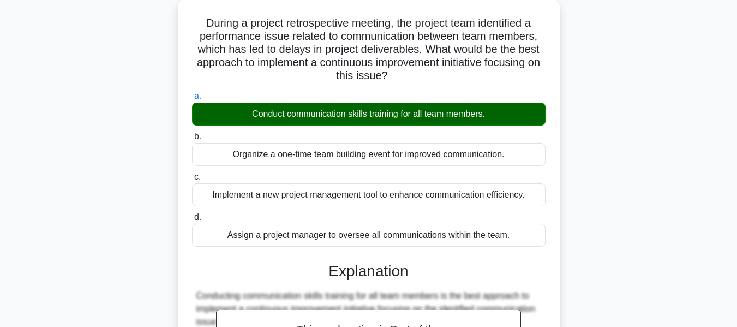
scroll to position [386, 0]
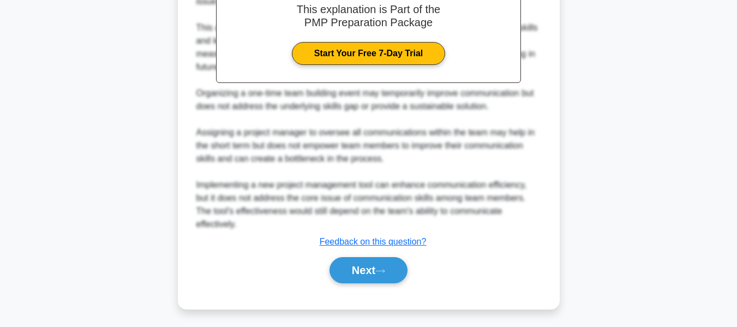
drag, startPoint x: 352, startPoint y: 271, endPoint x: 608, endPoint y: 198, distance: 266.8
click at [352, 271] on button "Next" at bounding box center [369, 270] width 78 height 26
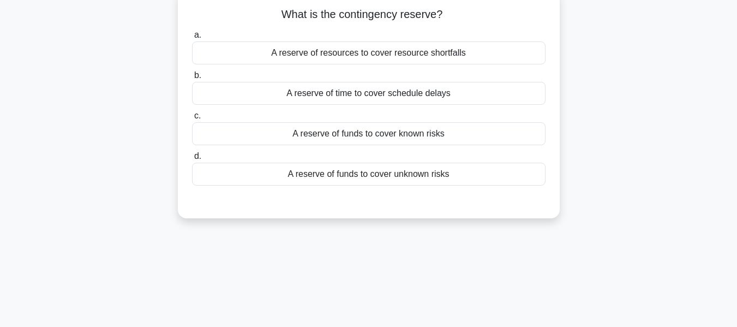
scroll to position [55, 0]
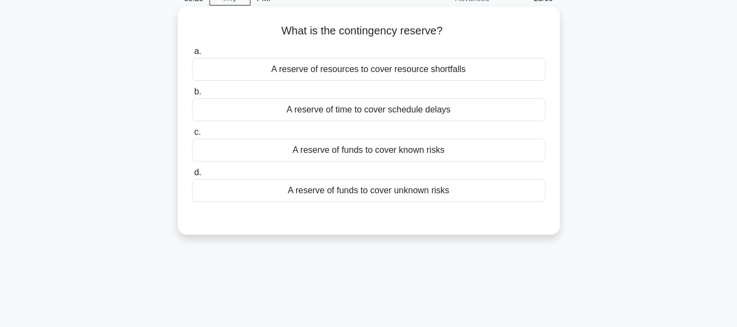
click at [404, 151] on div "A reserve of funds to cover known risks" at bounding box center [369, 150] width 354 height 23
click at [192, 136] on input "c. A reserve of funds to cover known risks" at bounding box center [192, 132] width 0 height 7
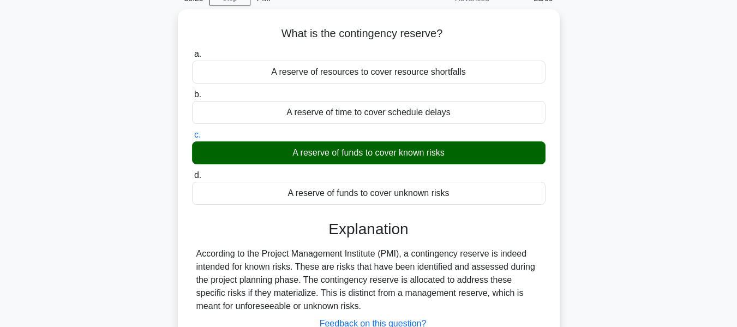
scroll to position [262, 0]
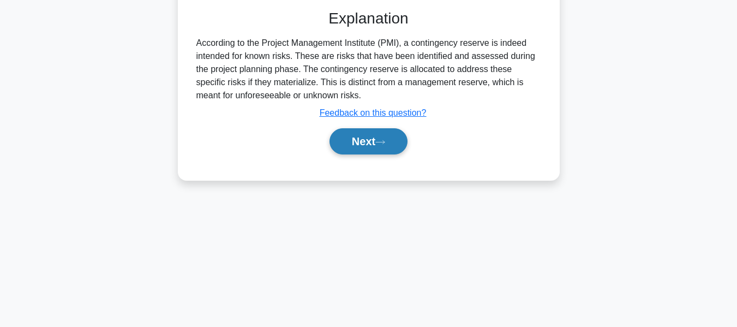
click at [361, 140] on button "Next" at bounding box center [369, 141] width 78 height 26
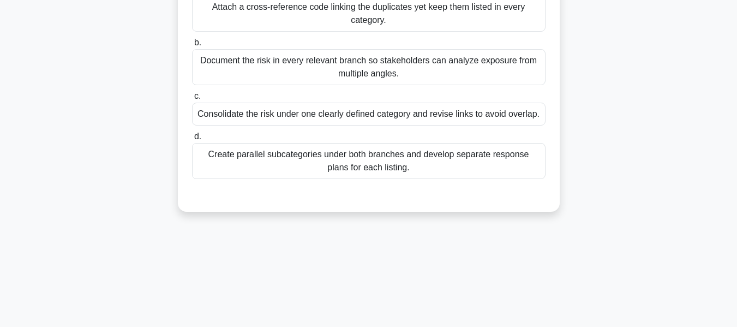
scroll to position [186, 0]
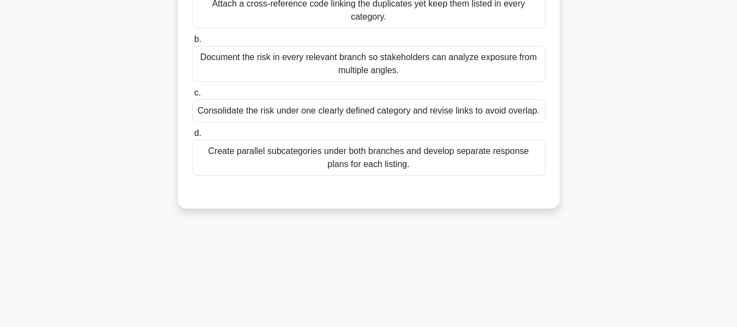
click at [234, 110] on div "Consolidate the risk under one clearly defined category and revise links to avo…" at bounding box center [369, 110] width 354 height 23
click at [192, 97] on input "c. Consolidate the risk under one clearly defined category and revise links to …" at bounding box center [192, 92] width 0 height 7
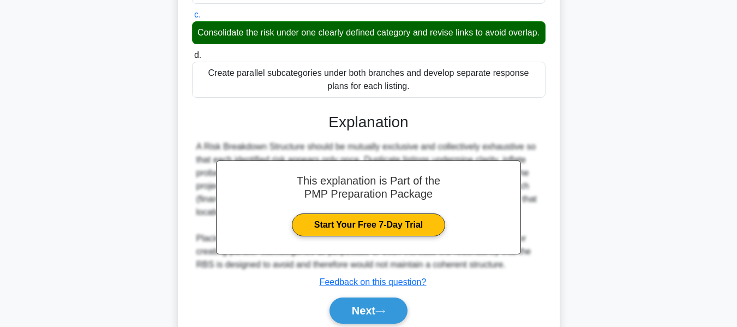
scroll to position [320, 0]
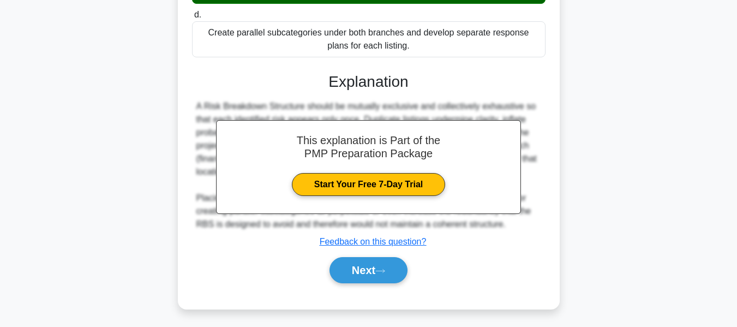
drag, startPoint x: 346, startPoint y: 267, endPoint x: 723, endPoint y: 173, distance: 388.7
click at [347, 267] on button "Next" at bounding box center [369, 270] width 78 height 26
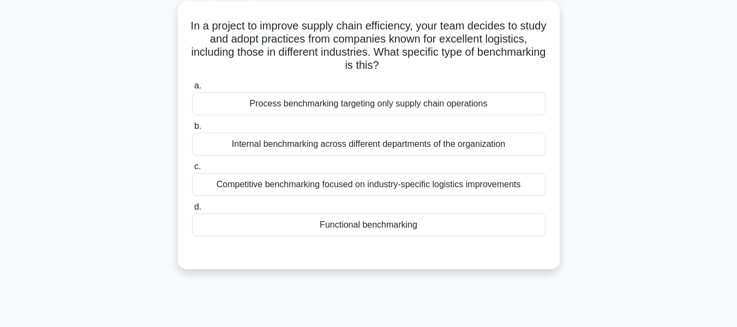
scroll to position [61, 0]
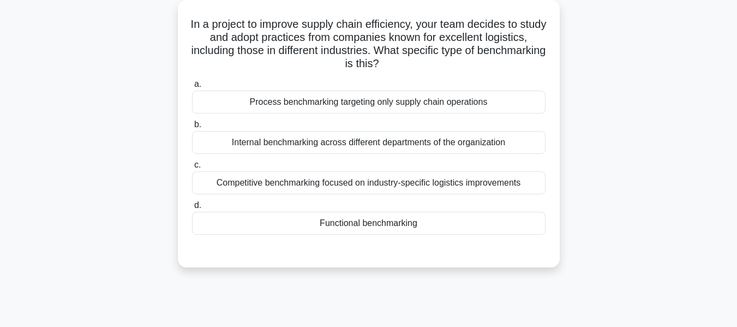
click at [367, 222] on div "Functional benchmarking" at bounding box center [369, 223] width 354 height 23
click at [192, 209] on input "d. Functional benchmarking" at bounding box center [192, 205] width 0 height 7
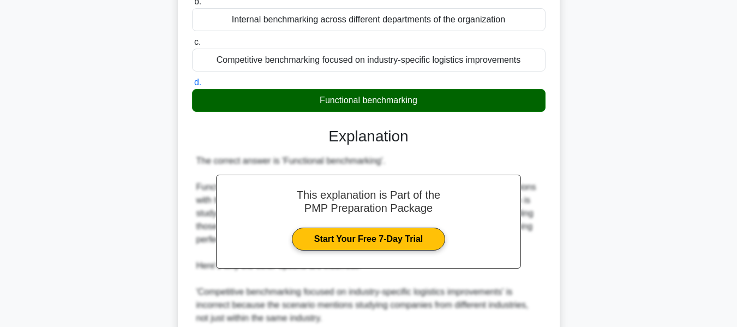
scroll to position [386, 0]
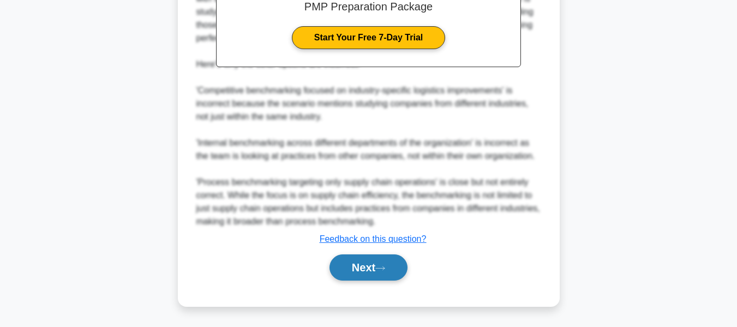
click at [365, 260] on button "Next" at bounding box center [369, 267] width 78 height 26
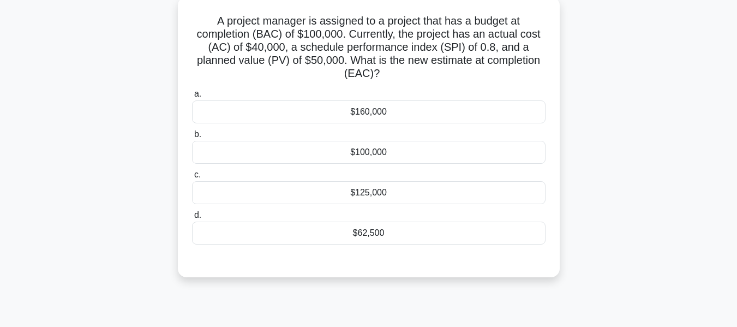
scroll to position [68, 0]
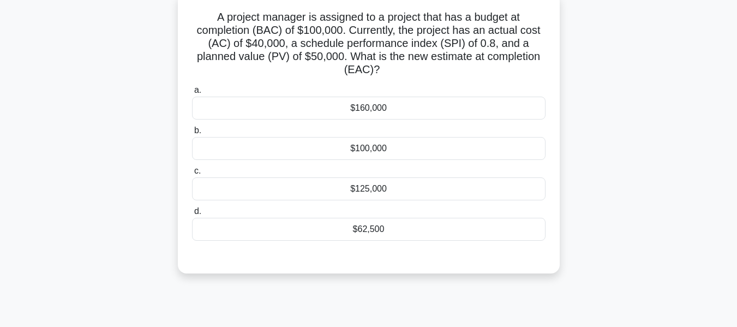
click at [363, 150] on div "$100,000" at bounding box center [369, 148] width 354 height 23
click at [192, 134] on input "b. $100,000" at bounding box center [192, 130] width 0 height 7
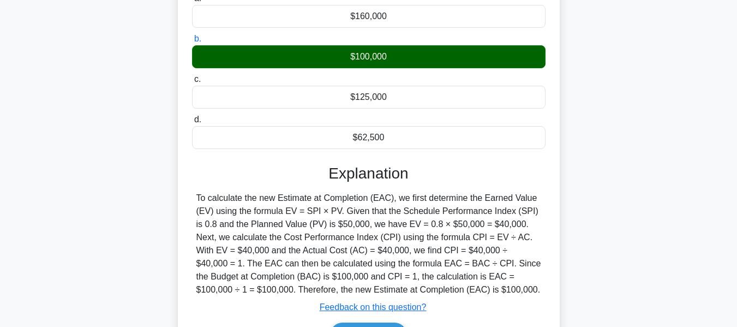
scroll to position [262, 0]
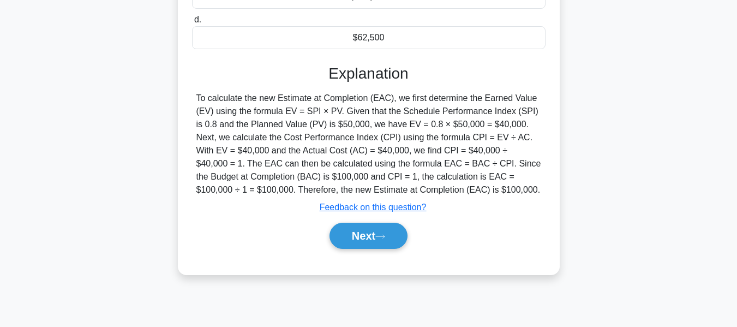
click at [360, 230] on button "Next" at bounding box center [369, 236] width 78 height 26
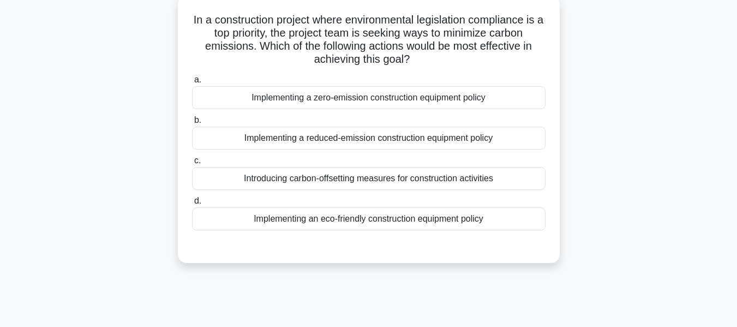
scroll to position [65, 0]
click at [366, 218] on div "Implementing an eco-friendly construction equipment policy" at bounding box center [369, 218] width 354 height 23
click at [192, 205] on input "d. Implementing an eco-friendly construction equipment policy" at bounding box center [192, 201] width 0 height 7
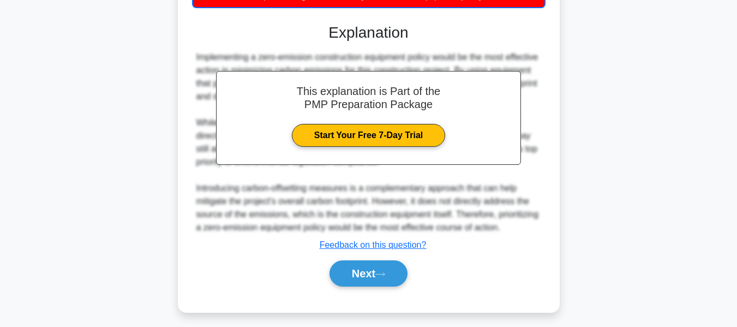
scroll to position [295, 0]
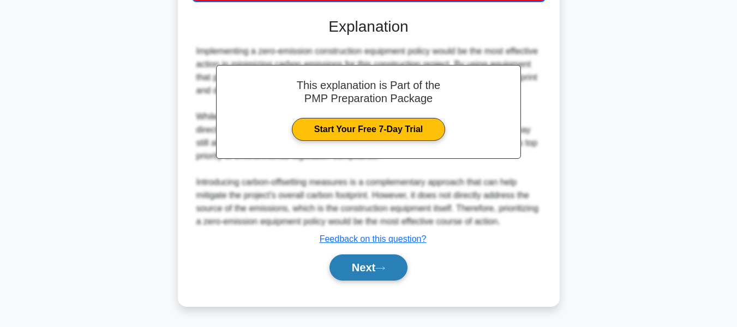
click at [363, 260] on button "Next" at bounding box center [369, 267] width 78 height 26
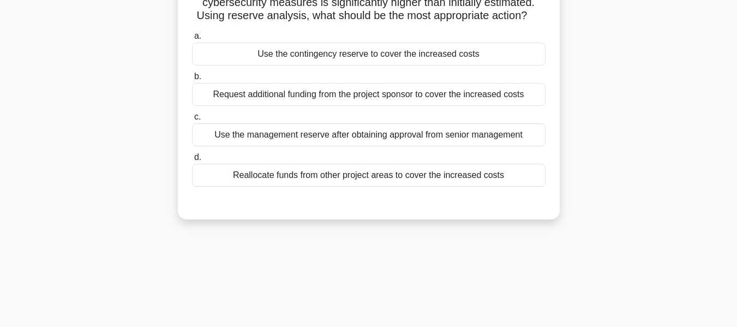
scroll to position [44, 0]
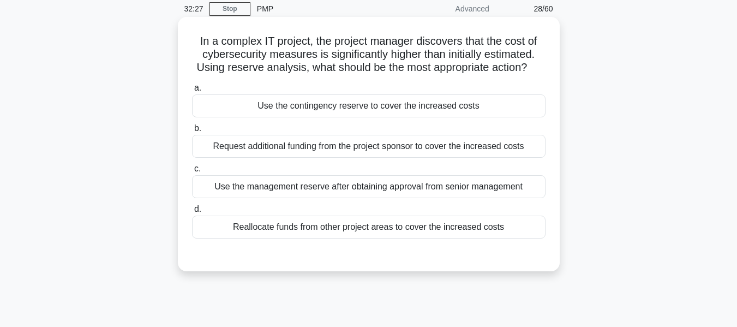
click at [320, 102] on div "Use the contingency reserve to cover the increased costs" at bounding box center [369, 105] width 354 height 23
click at [192, 92] on input "a. Use the contingency reserve to cover the increased costs" at bounding box center [192, 88] width 0 height 7
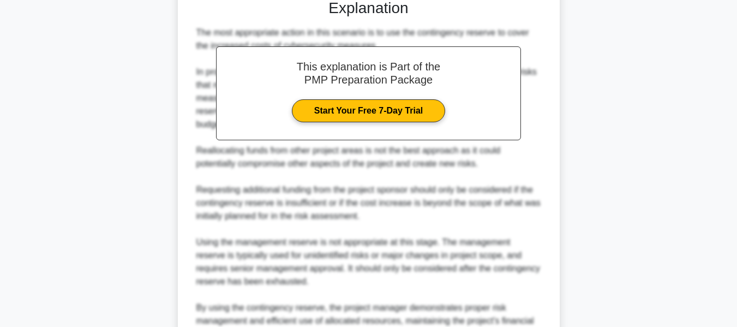
scroll to position [372, 0]
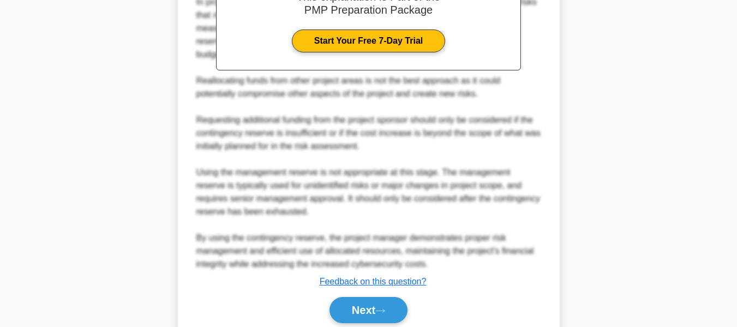
drag, startPoint x: 365, startPoint y: 306, endPoint x: 624, endPoint y: 231, distance: 270.1
click at [365, 306] on button "Next" at bounding box center [369, 310] width 78 height 26
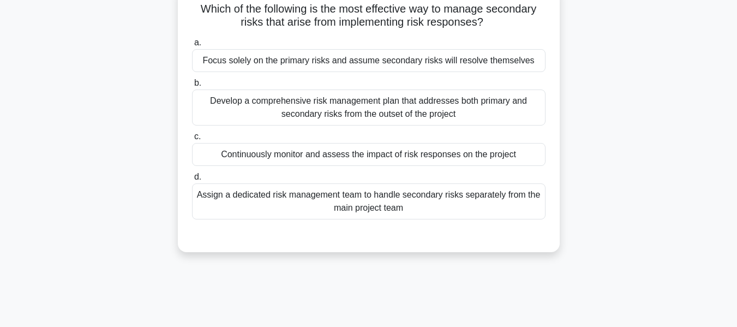
scroll to position [71, 0]
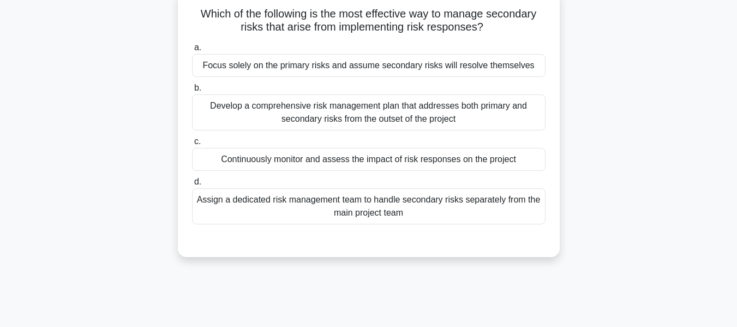
click at [292, 107] on div "Develop a comprehensive risk management plan that addresses both primary and se…" at bounding box center [369, 112] width 354 height 36
click at [192, 92] on input "b. Develop a comprehensive risk management plan that addresses both primary and…" at bounding box center [192, 88] width 0 height 7
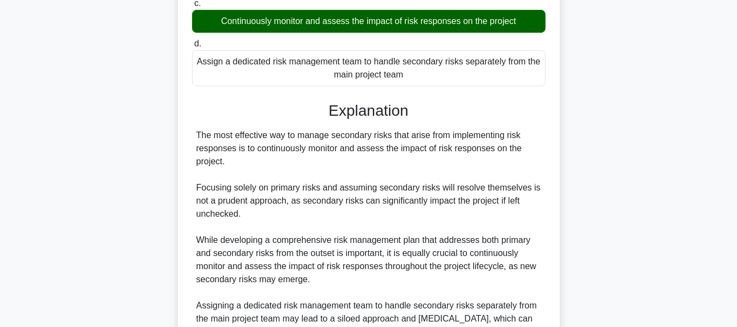
scroll to position [321, 0]
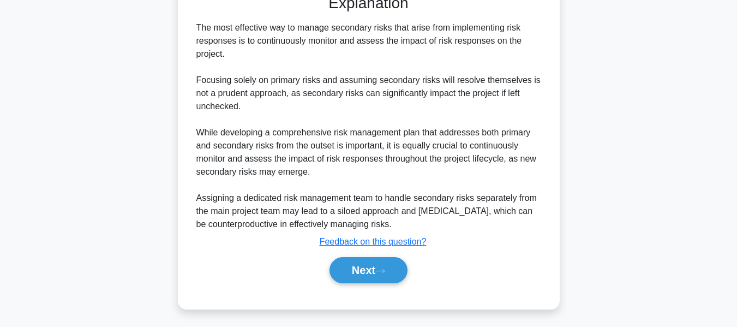
drag, startPoint x: 365, startPoint y: 266, endPoint x: 674, endPoint y: 147, distance: 330.8
click at [365, 266] on button "Next" at bounding box center [369, 270] width 78 height 26
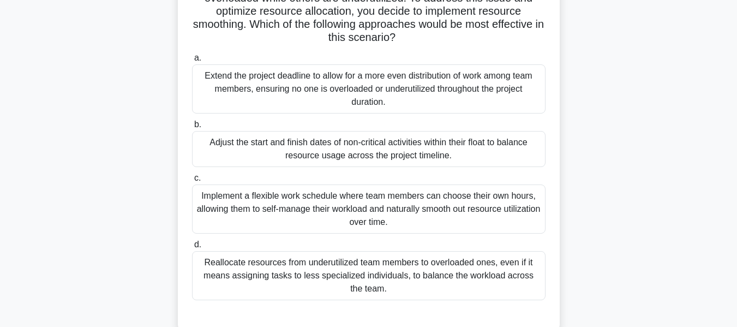
scroll to position [152, 0]
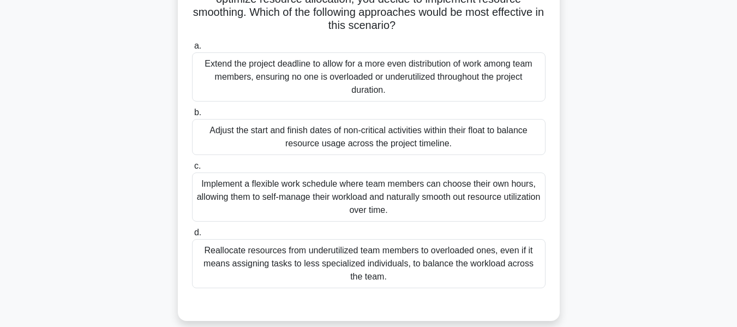
click at [332, 262] on div "Reallocate resources from underutilized team members to overloaded ones, even i…" at bounding box center [369, 263] width 354 height 49
click at [192, 236] on input "d. Reallocate resources from underutilized team members to overloaded ones, eve…" at bounding box center [192, 232] width 0 height 7
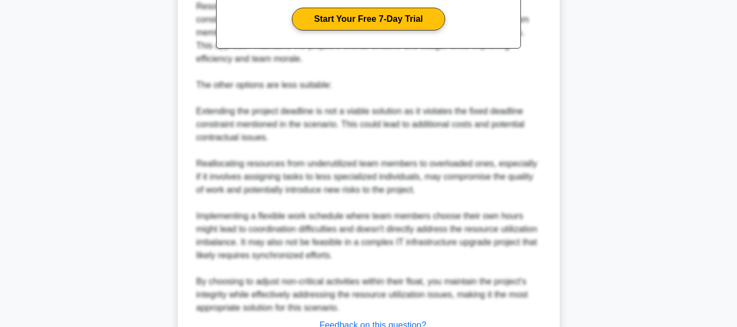
scroll to position [636, 0]
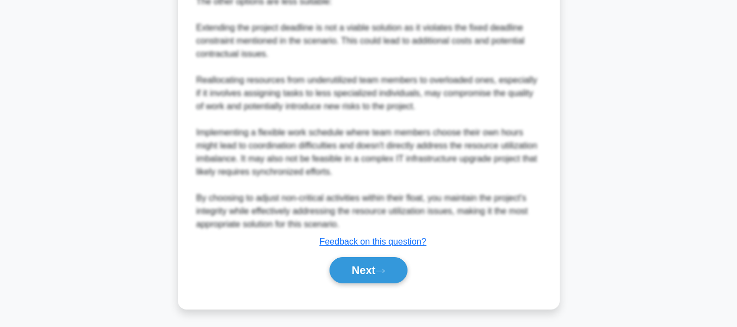
drag, startPoint x: 357, startPoint y: 264, endPoint x: 610, endPoint y: 183, distance: 265.2
click at [357, 264] on button "Next" at bounding box center [369, 270] width 78 height 26
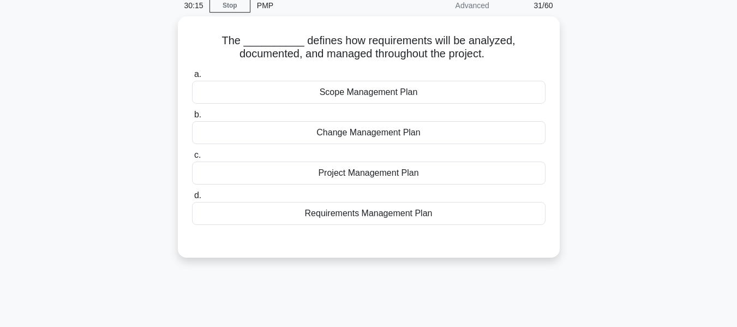
scroll to position [55, 0]
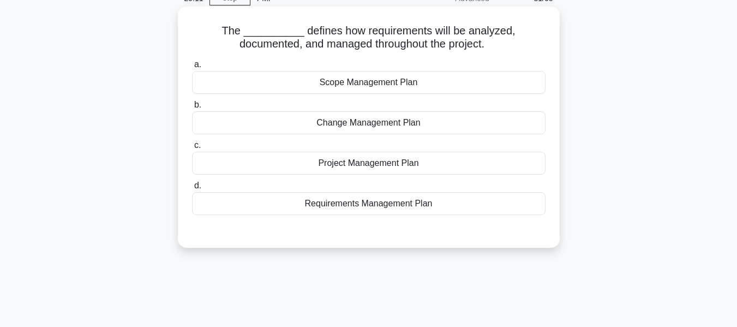
click at [343, 204] on div "Requirements Management Plan" at bounding box center [369, 203] width 354 height 23
click at [192, 189] on input "d. Requirements Management Plan" at bounding box center [192, 185] width 0 height 7
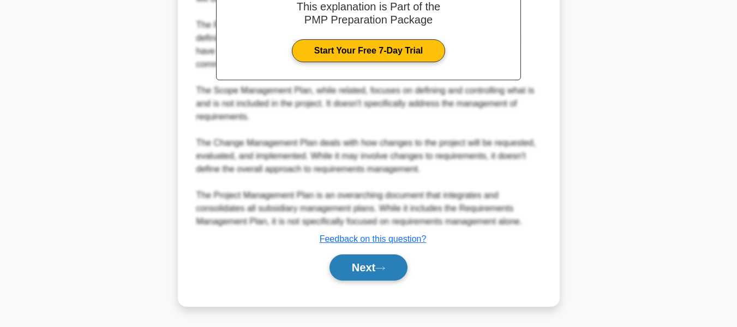
click at [371, 266] on button "Next" at bounding box center [369, 267] width 78 height 26
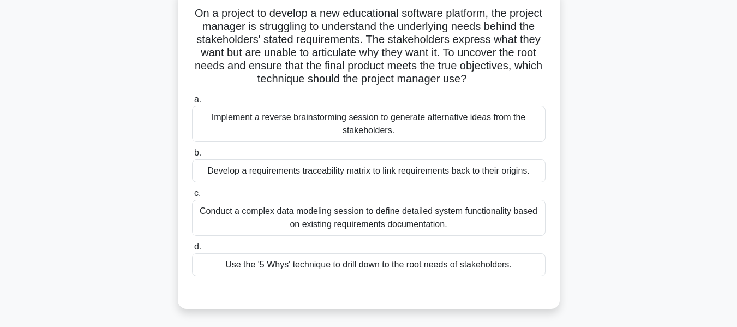
scroll to position [129, 0]
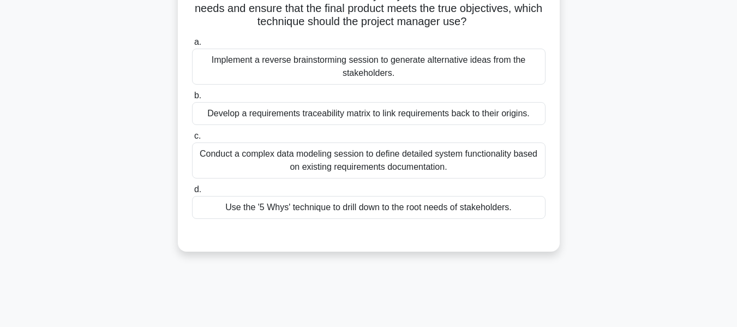
click at [306, 210] on div "Use the '5 Whys' technique to drill down to the root needs of stakeholders." at bounding box center [369, 207] width 354 height 23
click at [192, 193] on input "d. Use the '5 Whys' technique to drill down to the root needs of stakeholders." at bounding box center [192, 189] width 0 height 7
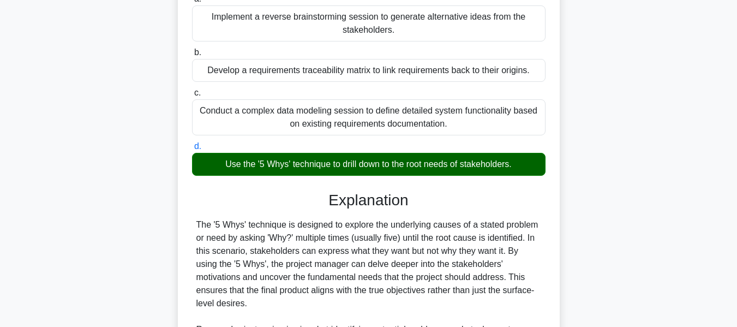
scroll to position [333, 0]
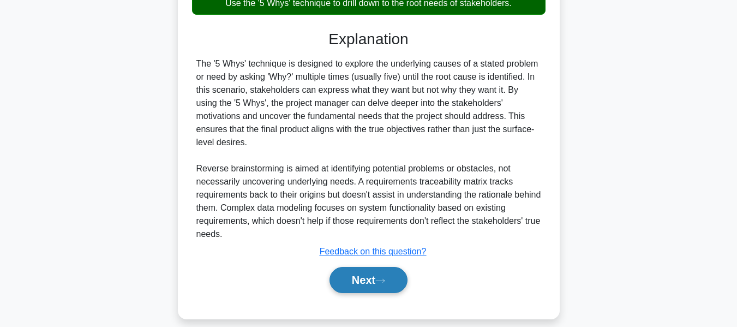
click at [373, 268] on button "Next" at bounding box center [369, 280] width 78 height 26
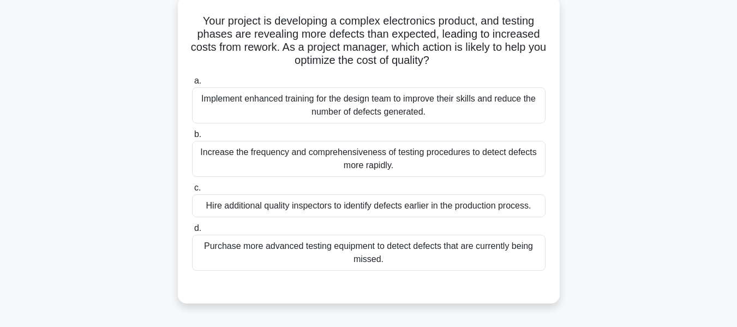
scroll to position [68, 0]
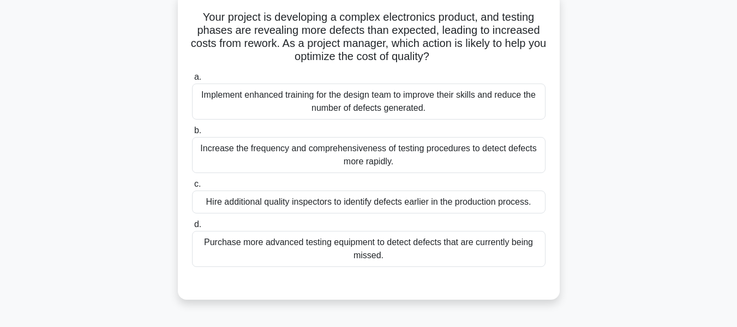
click at [309, 97] on div "Implement enhanced training for the design team to improve their skills and red…" at bounding box center [369, 101] width 354 height 36
click at [192, 81] on input "a. Implement enhanced training for the design team to improve their skills and …" at bounding box center [192, 77] width 0 height 7
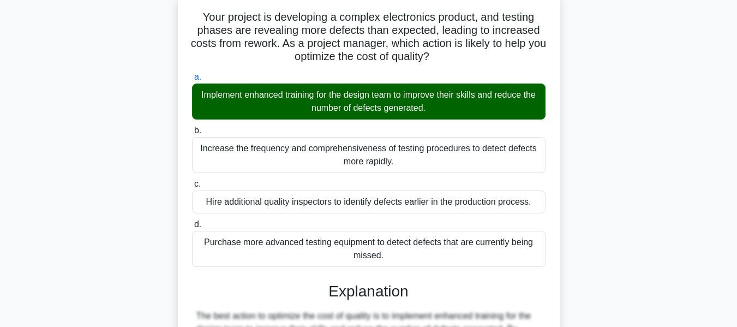
scroll to position [373, 0]
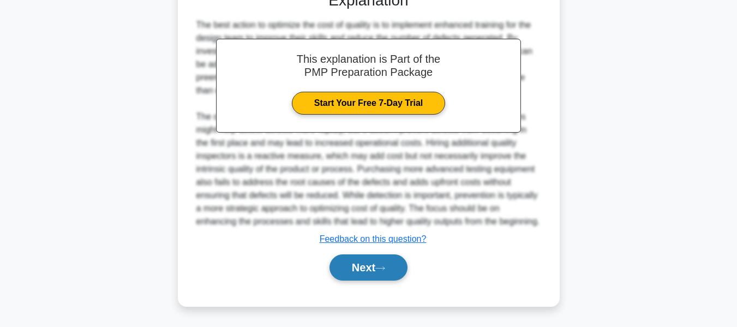
click at [365, 264] on button "Next" at bounding box center [369, 267] width 78 height 26
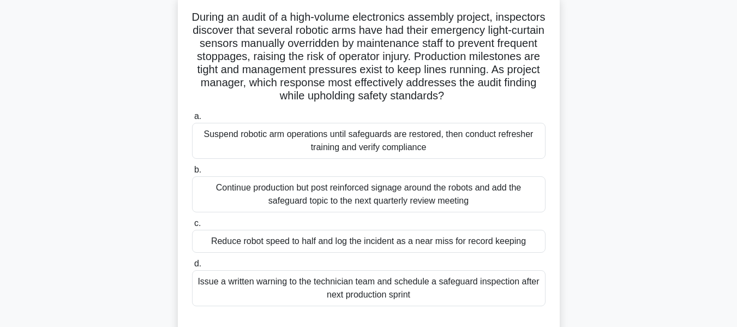
scroll to position [44, 0]
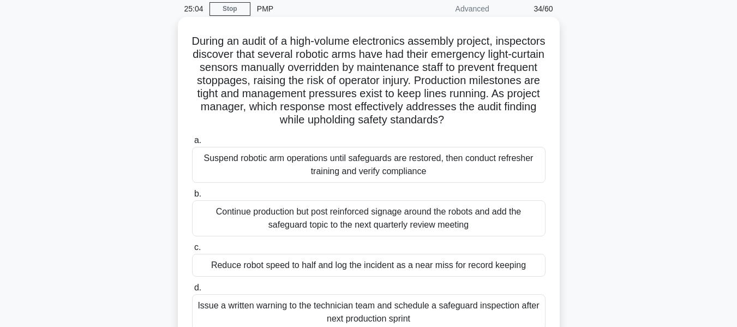
click at [398, 178] on div "Suspend robotic arm operations until safeguards are restored, then conduct refr…" at bounding box center [369, 165] width 354 height 36
click at [192, 144] on input "a. Suspend robotic arm operations until safeguards are restored, then conduct r…" at bounding box center [192, 140] width 0 height 7
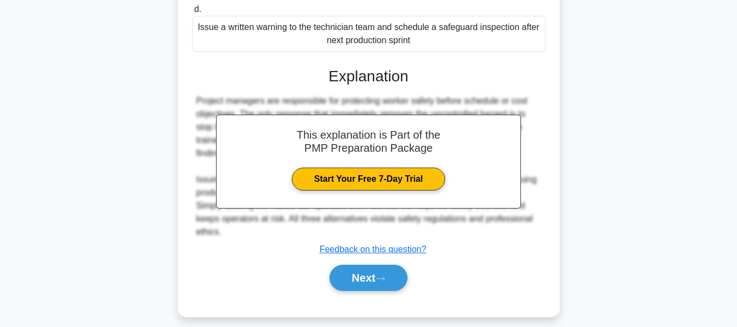
scroll to position [347, 0]
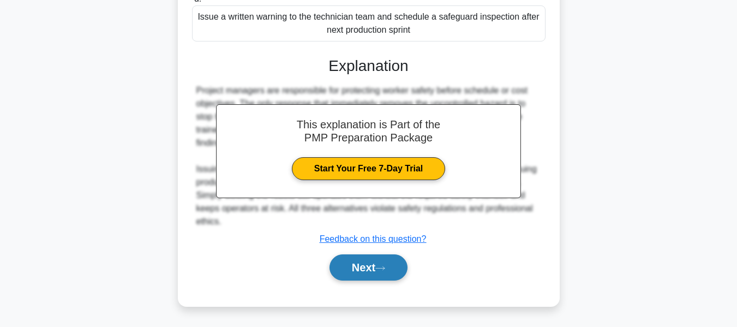
click at [342, 263] on button "Next" at bounding box center [369, 267] width 78 height 26
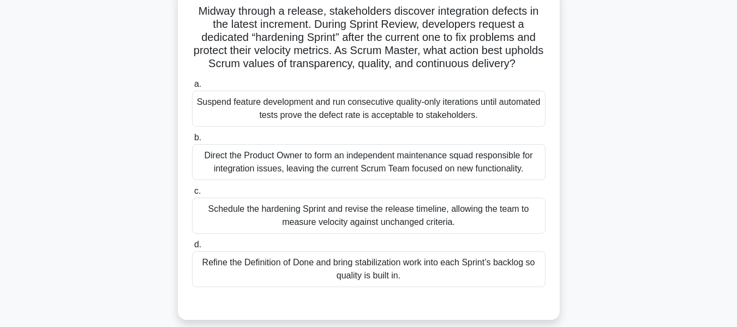
scroll to position [75, 0]
click at [347, 279] on div "Refine the Definition of Done and bring stabilization work into each Sprint’s b…" at bounding box center [369, 268] width 354 height 36
click at [192, 248] on input "d. Refine the Definition of Done and bring stabilization work into each Sprint’…" at bounding box center [192, 244] width 0 height 7
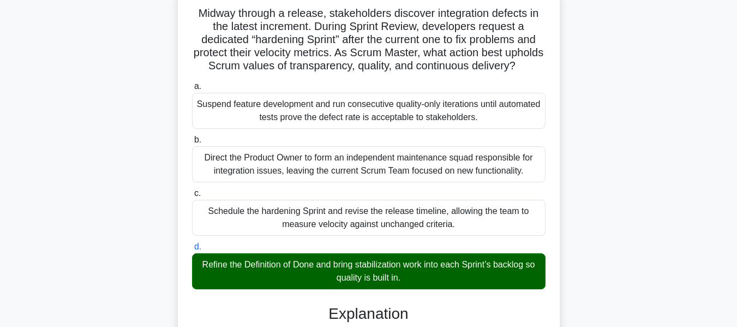
scroll to position [348, 0]
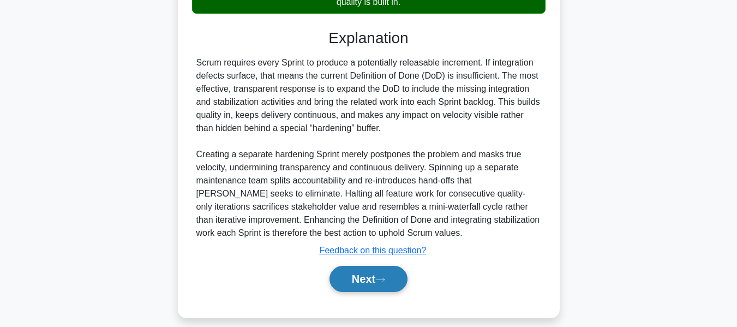
click at [365, 291] on button "Next" at bounding box center [369, 279] width 78 height 26
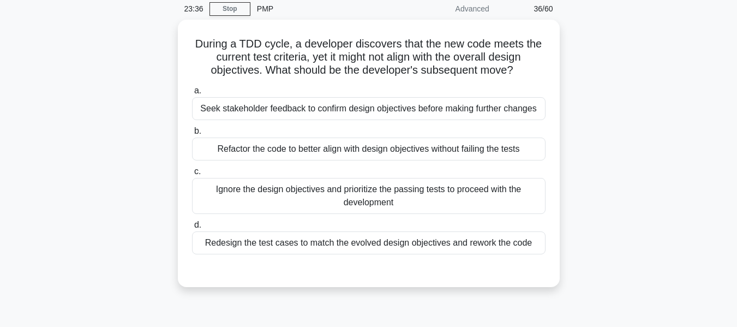
scroll to position [47, 0]
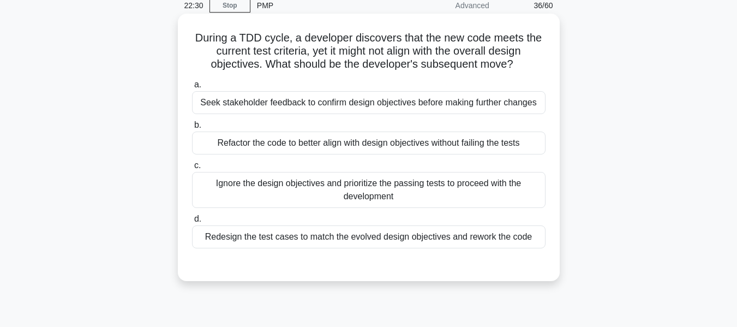
click at [303, 141] on div "Refactor the code to better align with design objectives without failing the te…" at bounding box center [369, 143] width 354 height 23
click at [192, 129] on input "b. Refactor the code to better align with design objectives without failing the…" at bounding box center [192, 125] width 0 height 7
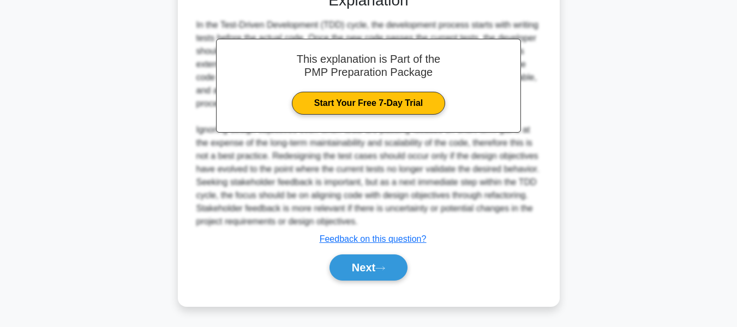
scroll to position [320, 0]
click at [349, 268] on button "Next" at bounding box center [369, 267] width 78 height 26
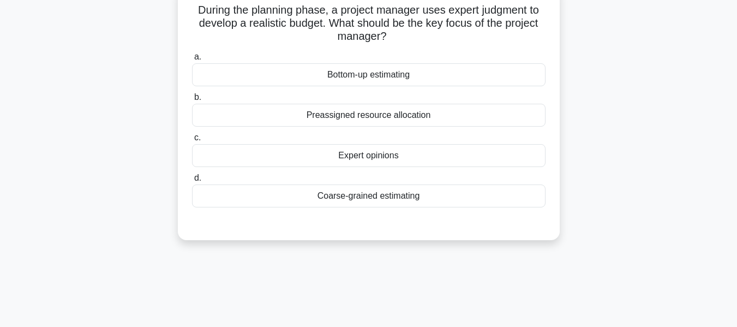
scroll to position [44, 0]
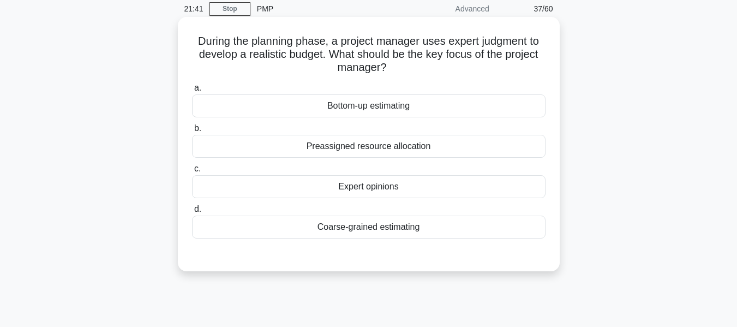
click at [365, 186] on div "Expert opinions" at bounding box center [369, 186] width 354 height 23
click at [192, 172] on input "c. Expert opinions" at bounding box center [192, 168] width 0 height 7
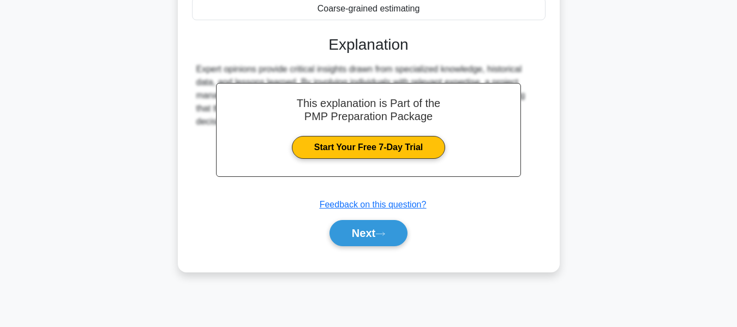
click at [363, 227] on button "Next" at bounding box center [369, 233] width 78 height 26
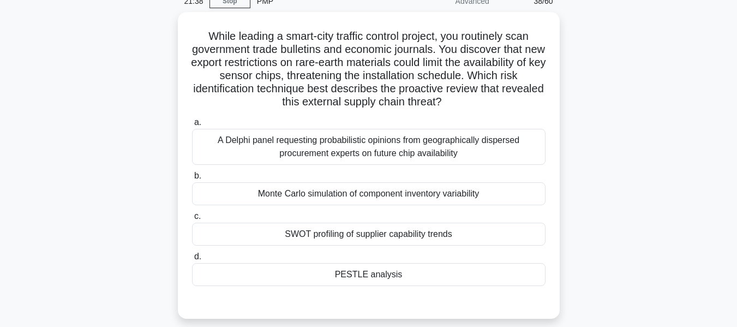
scroll to position [55, 0]
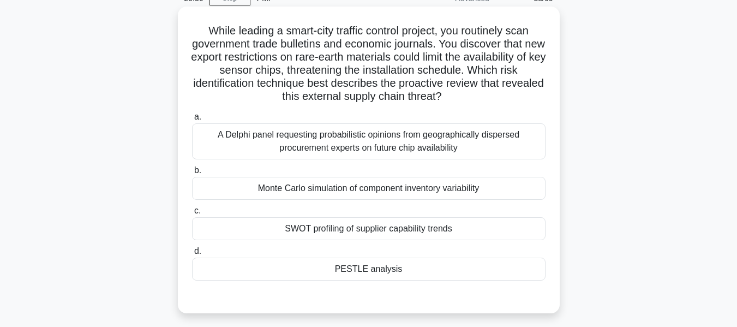
click at [366, 268] on div "PESTLE analysis" at bounding box center [369, 269] width 354 height 23
click at [192, 255] on input "d. PESTLE analysis" at bounding box center [192, 251] width 0 height 7
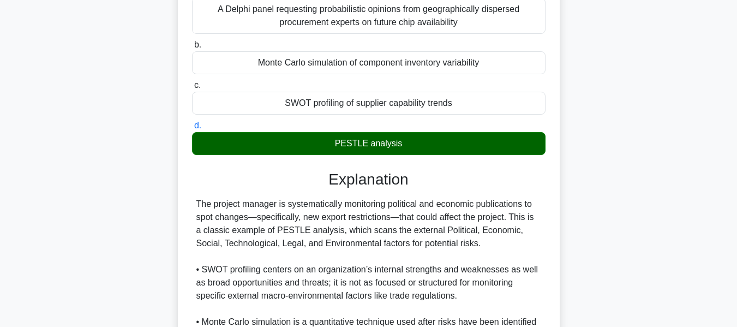
scroll to position [382, 0]
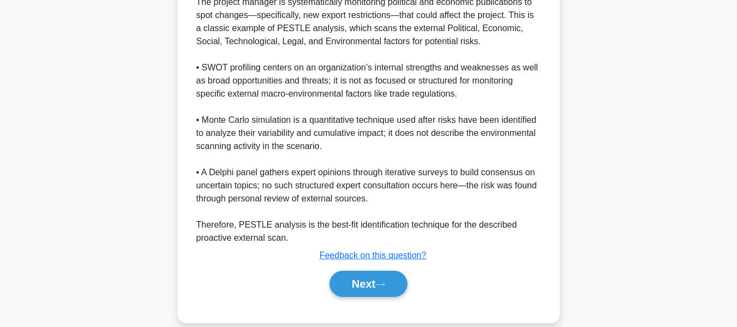
drag, startPoint x: 371, startPoint y: 284, endPoint x: 401, endPoint y: 249, distance: 46.0
click at [371, 284] on button "Next" at bounding box center [369, 284] width 78 height 26
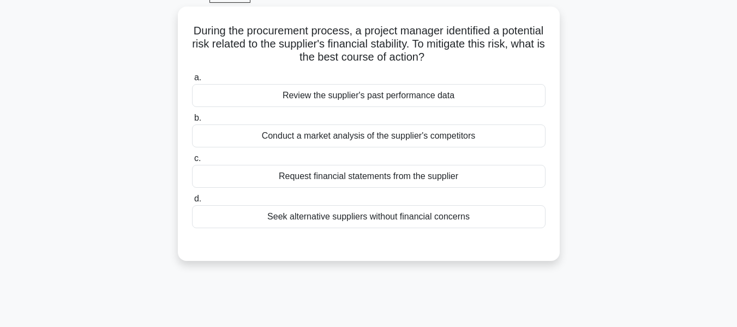
scroll to position [55, 0]
click at [326, 217] on div "Seek alternative suppliers without financial concerns" at bounding box center [369, 216] width 354 height 23
click at [192, 202] on input "d. Seek alternative suppliers without financial concerns" at bounding box center [192, 198] width 0 height 7
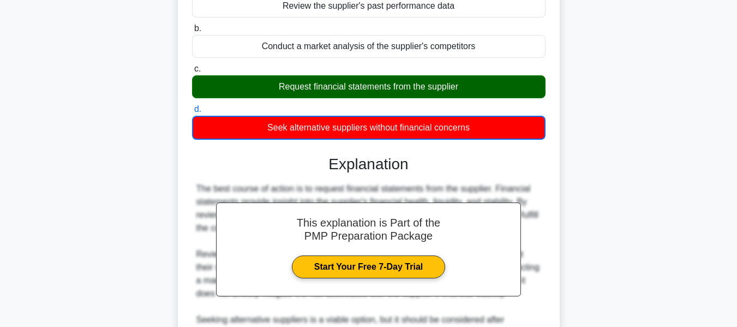
scroll to position [282, 0]
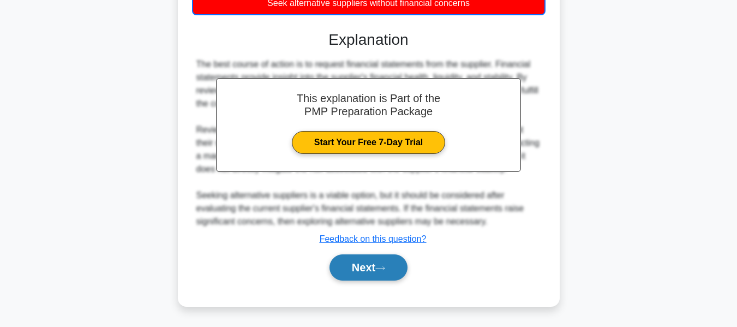
click at [367, 266] on button "Next" at bounding box center [369, 267] width 78 height 26
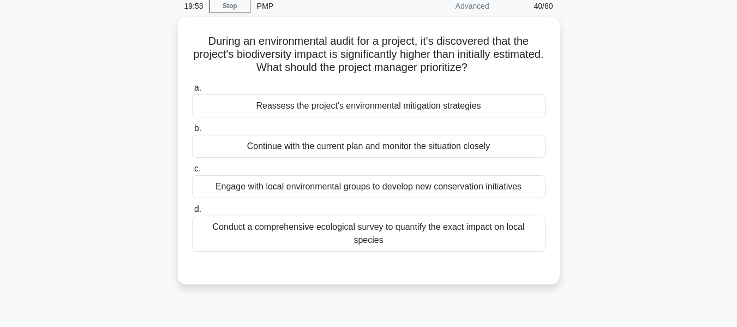
scroll to position [44, 0]
click at [283, 229] on div "Conduct a comprehensive ecological survey to quantify the exact impact on local…" at bounding box center [369, 234] width 354 height 36
click at [192, 213] on input "d. Conduct a comprehensive ecological survey to quantify the exact impact on lo…" at bounding box center [192, 209] width 0 height 7
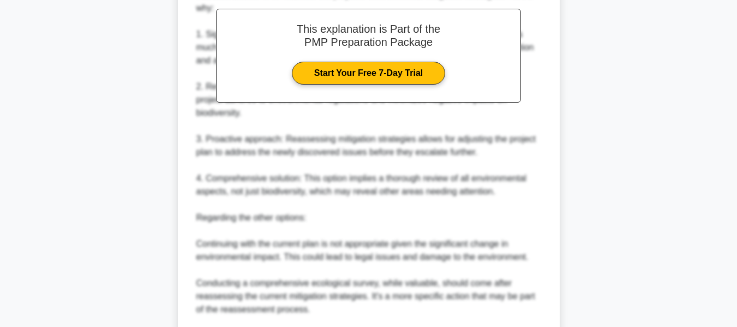
scroll to position [481, 0]
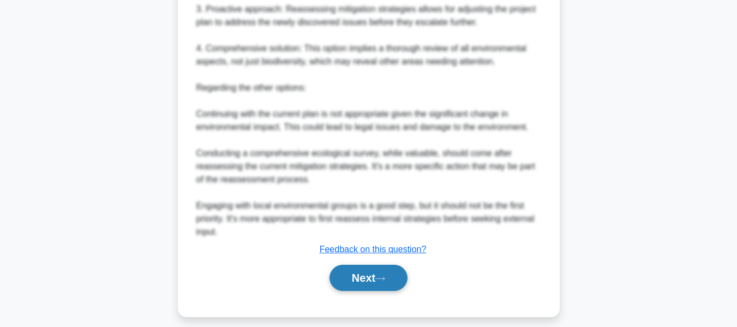
click at [371, 273] on button "Next" at bounding box center [369, 278] width 78 height 26
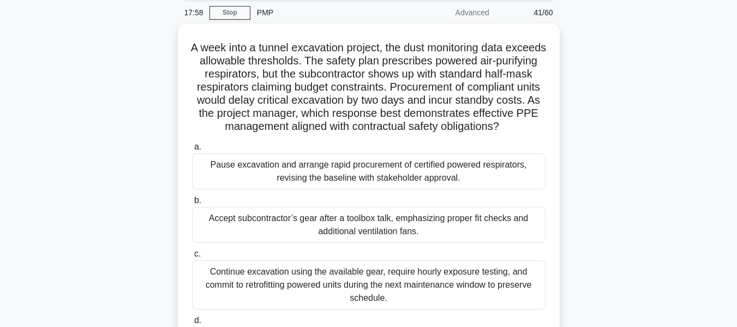
scroll to position [67, 0]
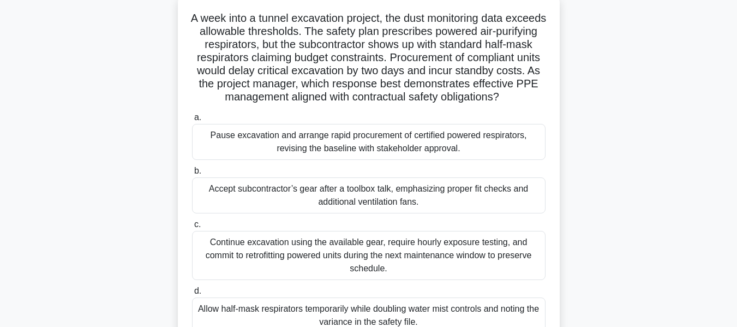
click at [378, 151] on div "Pause excavation and arrange rapid procurement of certified powered respirators…" at bounding box center [369, 142] width 354 height 36
click at [192, 121] on input "a. Pause excavation and arrange rapid procurement of certified powered respirat…" at bounding box center [192, 117] width 0 height 7
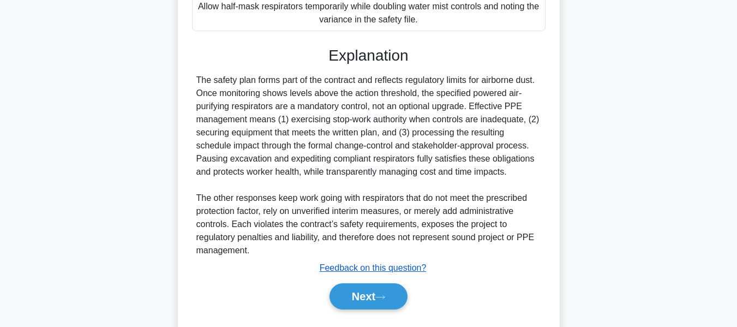
scroll to position [395, 0]
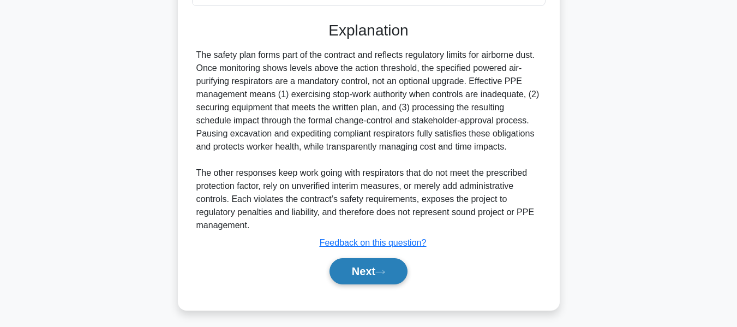
click at [374, 280] on button "Next" at bounding box center [369, 271] width 78 height 26
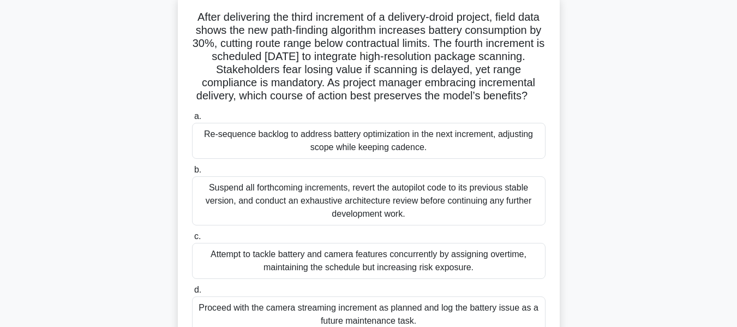
scroll to position [44, 0]
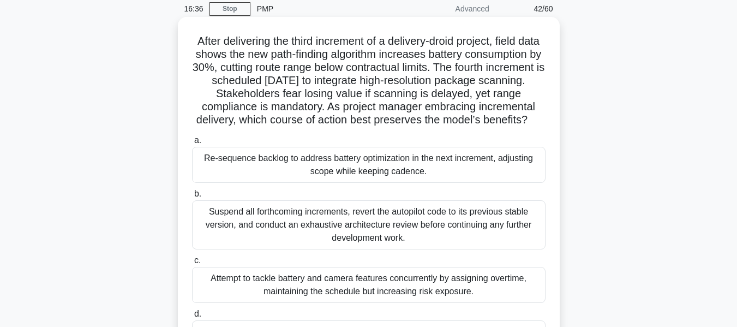
click at [385, 175] on div "Re-sequence backlog to address battery optimization in the next increment, adju…" at bounding box center [369, 165] width 354 height 36
click at [192, 144] on input "a. Re-sequence backlog to address battery optimization in the next increment, a…" at bounding box center [192, 140] width 0 height 7
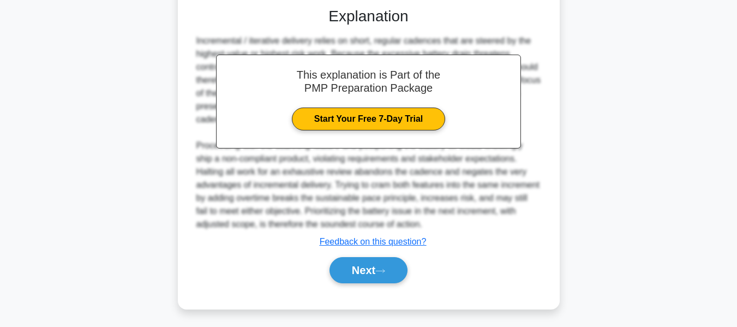
drag, startPoint x: 361, startPoint y: 262, endPoint x: 586, endPoint y: 201, distance: 233.0
click at [361, 262] on button "Next" at bounding box center [369, 270] width 78 height 26
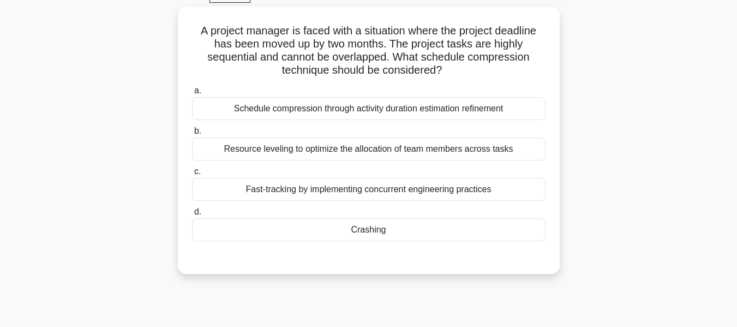
scroll to position [55, 0]
click at [368, 230] on div "Crashing" at bounding box center [369, 229] width 354 height 23
click at [192, 216] on input "d. Crashing" at bounding box center [192, 211] width 0 height 7
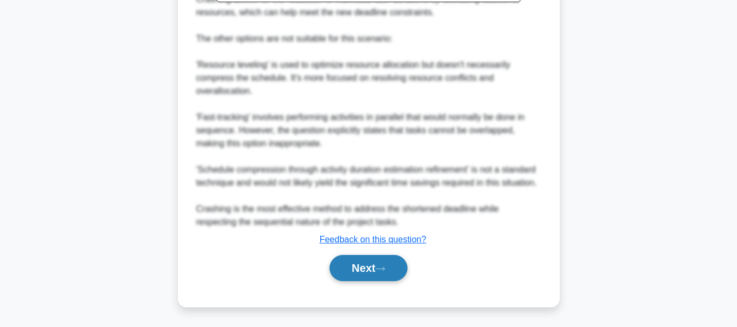
scroll to position [451, 0]
click at [353, 264] on button "Next" at bounding box center [369, 267] width 78 height 26
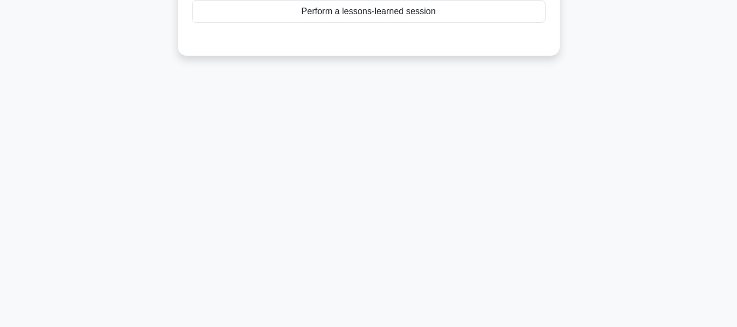
scroll to position [44, 0]
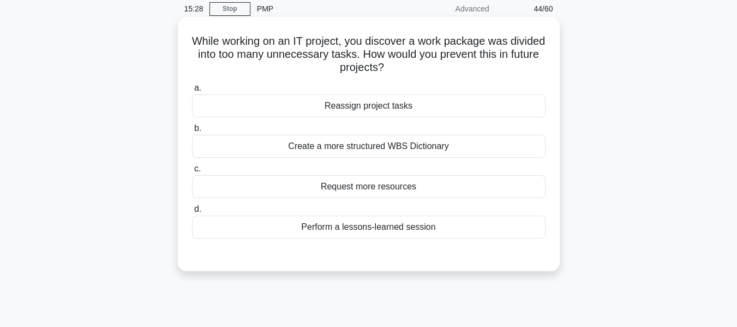
click at [385, 226] on div "Perform a lessons-learned session" at bounding box center [369, 227] width 354 height 23
click at [192, 213] on input "d. Perform a lessons-learned session" at bounding box center [192, 209] width 0 height 7
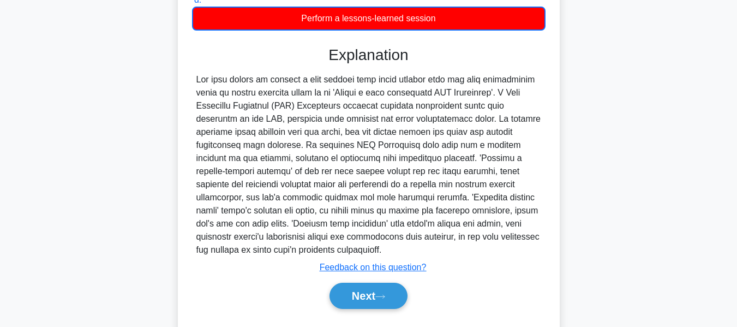
scroll to position [282, 0]
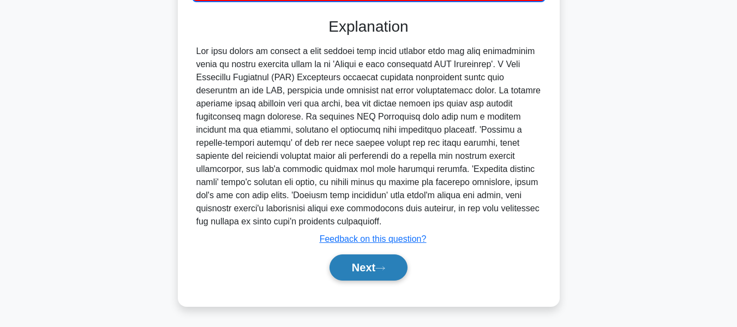
click at [355, 261] on button "Next" at bounding box center [369, 267] width 78 height 26
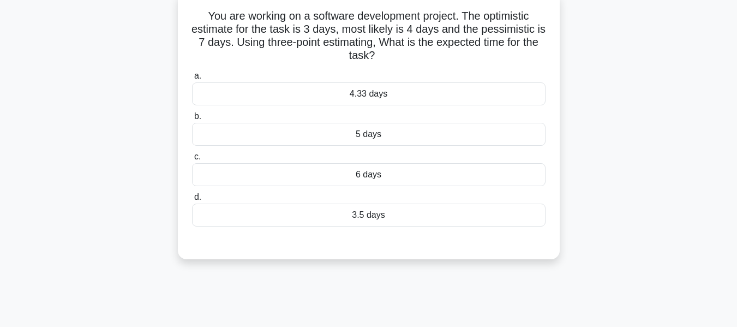
scroll to position [75, 0]
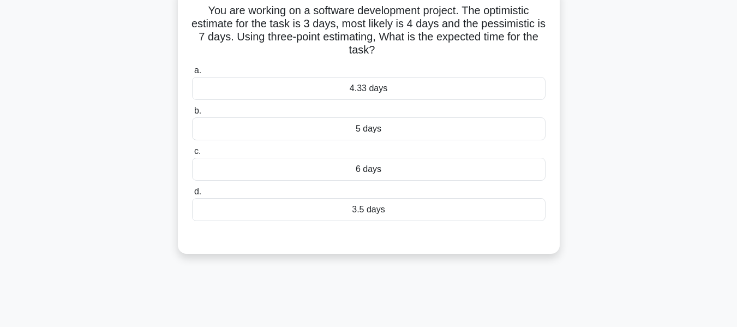
click at [366, 127] on div "5 days" at bounding box center [369, 128] width 354 height 23
click at [192, 115] on input "b. 5 days" at bounding box center [192, 110] width 0 height 7
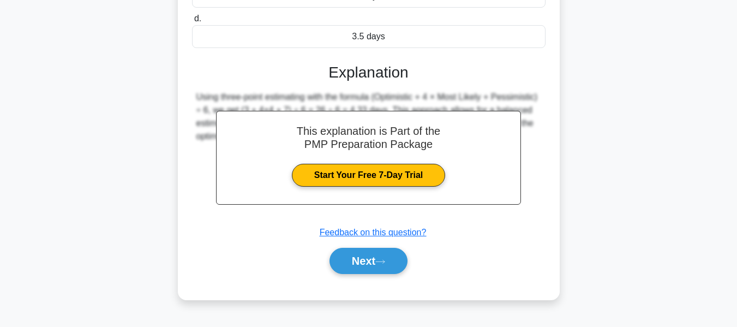
scroll to position [262, 0]
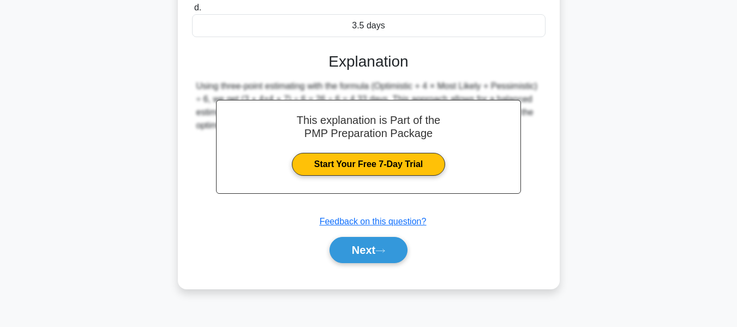
drag, startPoint x: 360, startPoint y: 249, endPoint x: 640, endPoint y: 176, distance: 289.9
click at [360, 249] on button "Next" at bounding box center [369, 250] width 78 height 26
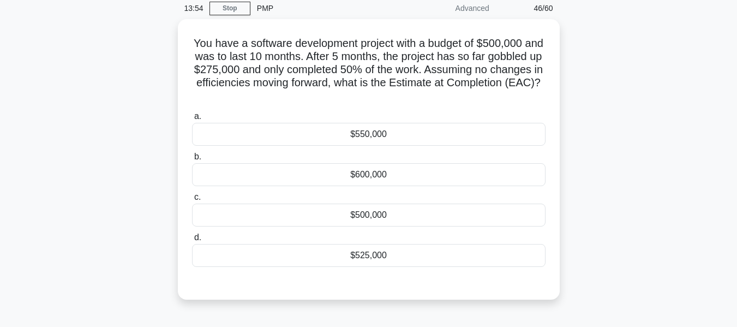
scroll to position [44, 0]
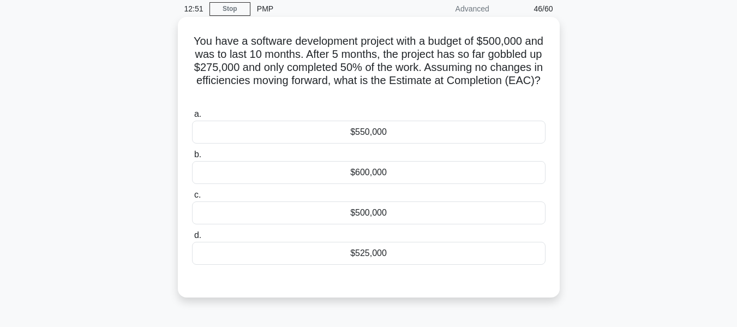
click at [370, 130] on div "$550,000" at bounding box center [369, 132] width 354 height 23
click at [192, 118] on input "a. $550,000" at bounding box center [192, 114] width 0 height 7
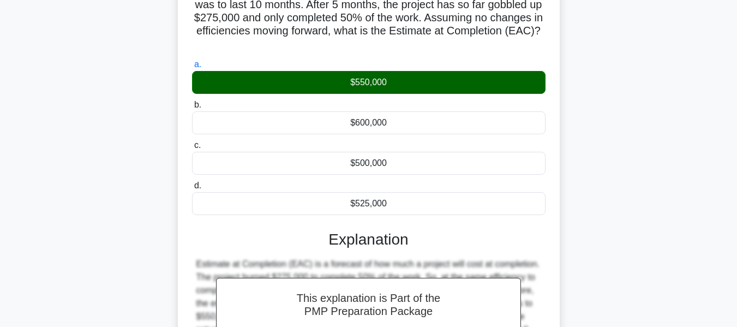
scroll to position [262, 0]
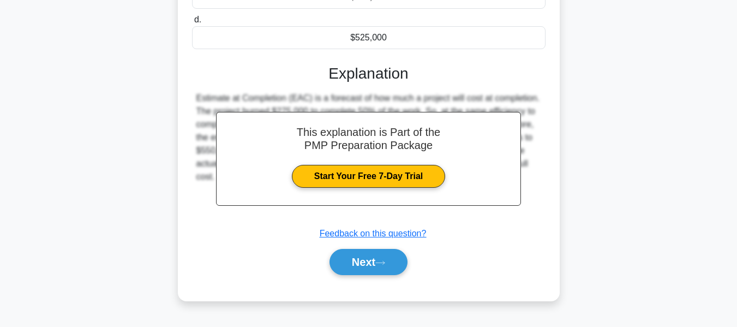
drag, startPoint x: 362, startPoint y: 257, endPoint x: 745, endPoint y: 159, distance: 395.3
click at [362, 257] on button "Next" at bounding box center [369, 262] width 78 height 26
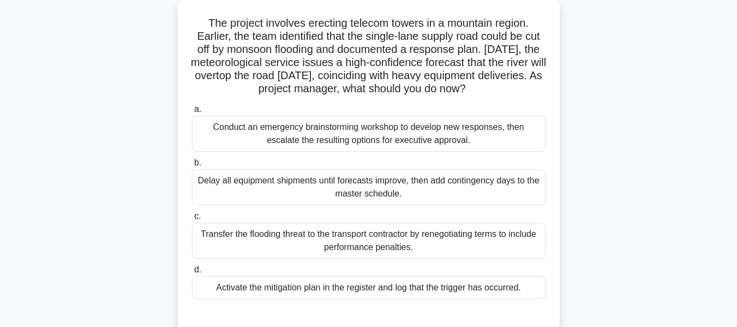
scroll to position [69, 0]
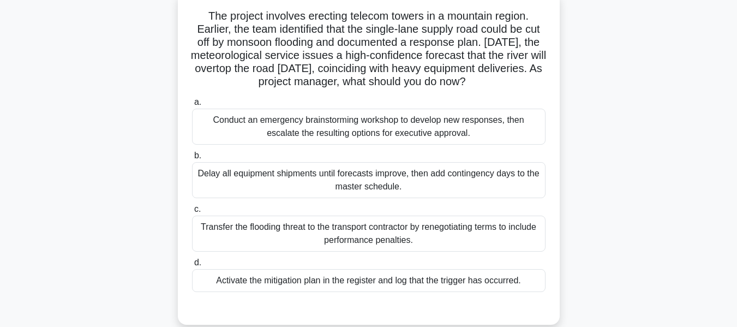
click at [317, 280] on div "Activate the mitigation plan in the register and log that the trigger has occur…" at bounding box center [369, 280] width 354 height 23
click at [192, 266] on input "d. Activate the mitigation plan in the register and log that the trigger has oc…" at bounding box center [192, 262] width 0 height 7
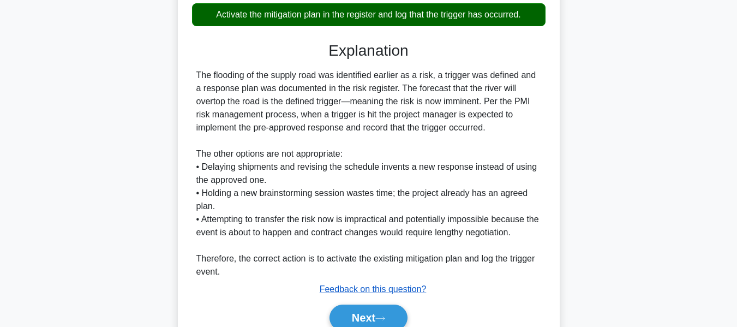
scroll to position [342, 0]
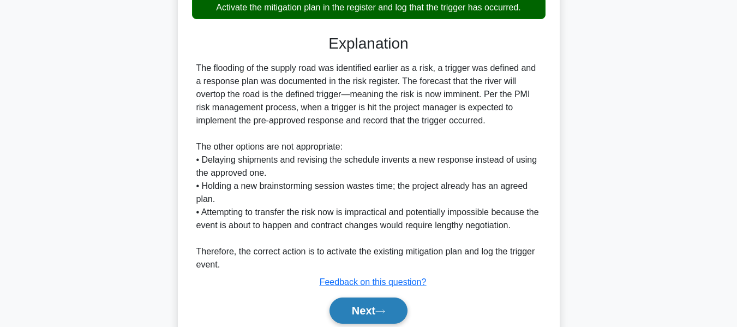
drag, startPoint x: 340, startPoint y: 300, endPoint x: 547, endPoint y: 219, distance: 221.8
click at [341, 300] on button "Next" at bounding box center [369, 310] width 78 height 26
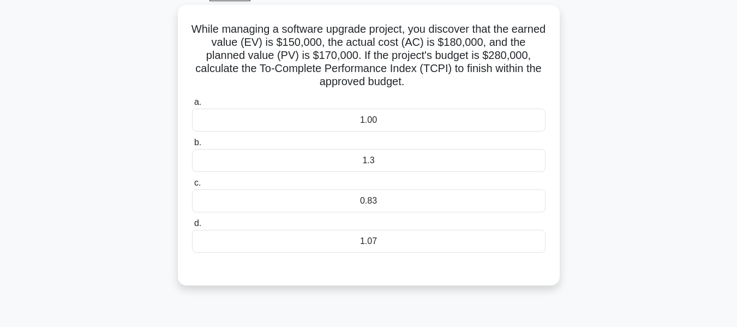
scroll to position [66, 0]
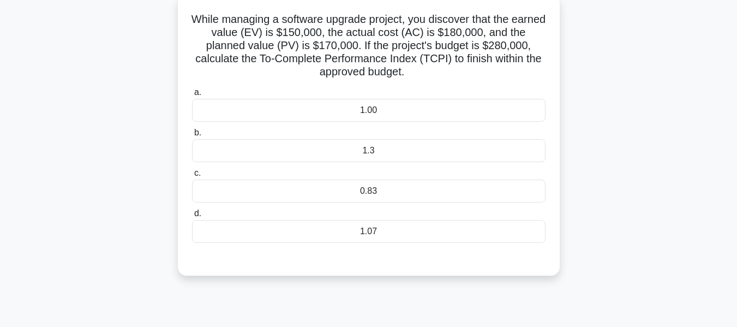
click at [374, 153] on div "1.3" at bounding box center [369, 150] width 354 height 23
click at [192, 136] on input "b. 1.3" at bounding box center [192, 132] width 0 height 7
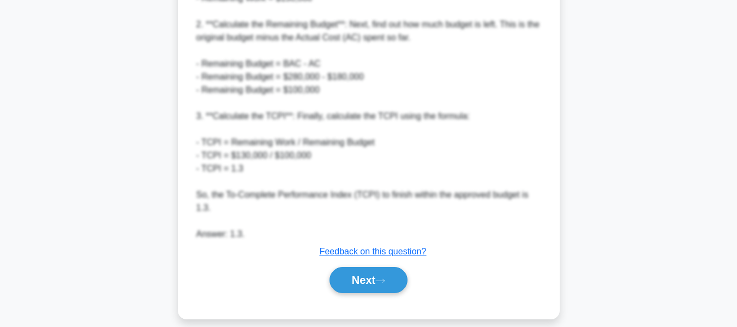
drag, startPoint x: 383, startPoint y: 266, endPoint x: 432, endPoint y: 256, distance: 50.6
click at [383, 278] on icon at bounding box center [380, 281] width 10 height 6
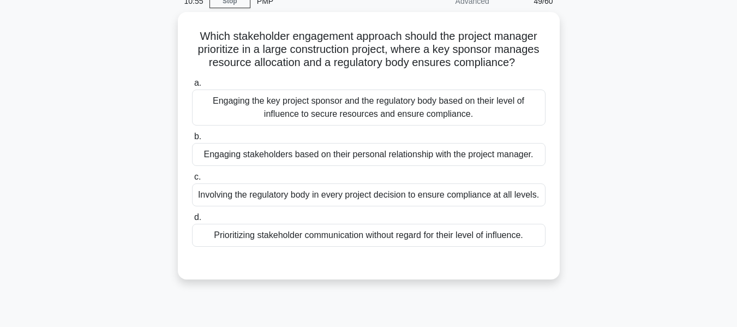
scroll to position [55, 0]
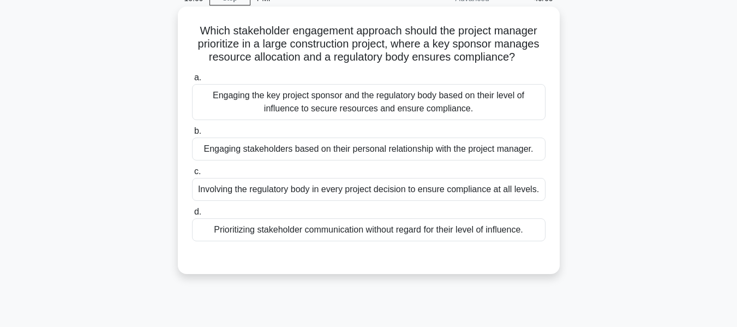
click at [346, 95] on div "Engaging the key project sponsor and the regulatory body based on their level o…" at bounding box center [369, 102] width 354 height 36
click at [192, 81] on input "a. Engaging the key project sponsor and the regulatory body based on their leve…" at bounding box center [192, 77] width 0 height 7
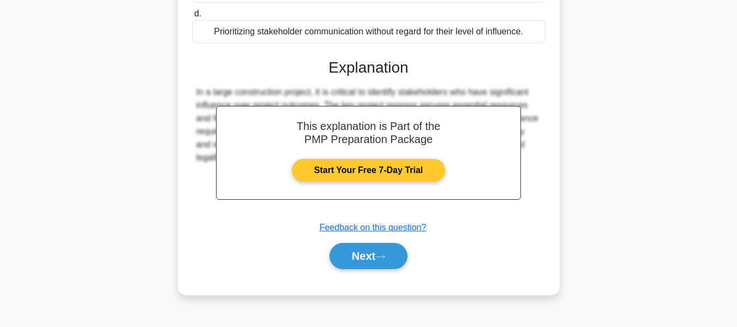
scroll to position [262, 0]
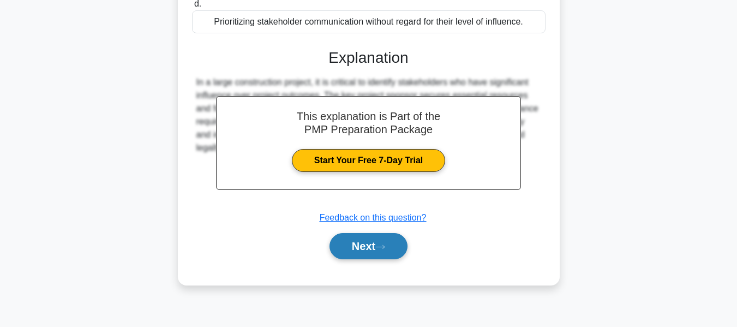
click at [360, 252] on button "Next" at bounding box center [369, 246] width 78 height 26
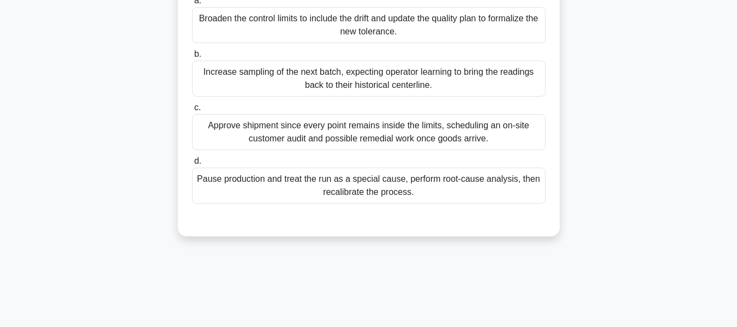
scroll to position [180, 0]
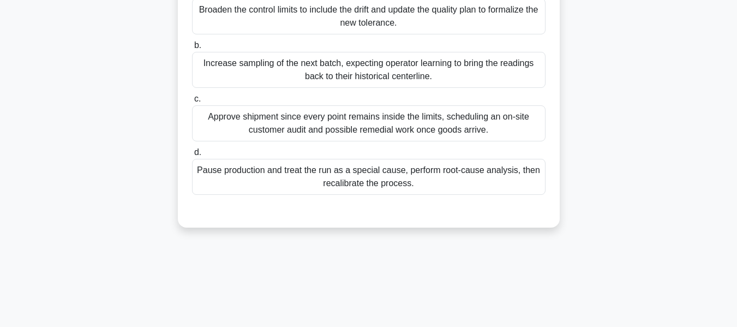
click at [360, 177] on div "Pause production and treat the run as a special cause, perform root-cause analy…" at bounding box center [369, 177] width 354 height 36
click at [192, 156] on input "d. Pause production and treat the run as a special cause, perform root-cause an…" at bounding box center [192, 152] width 0 height 7
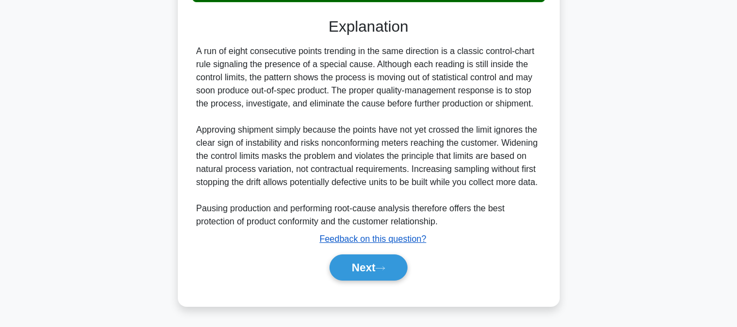
scroll to position [386, 0]
click at [360, 261] on button "Next" at bounding box center [369, 267] width 78 height 26
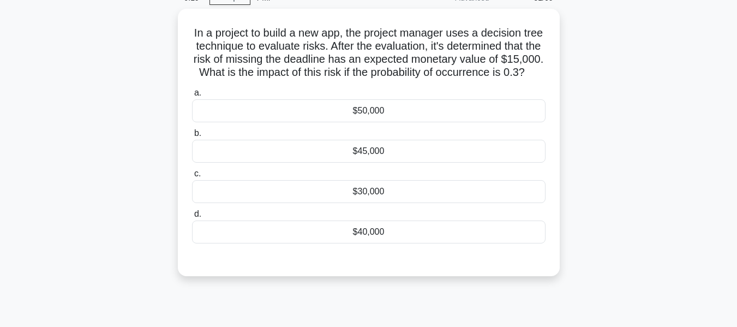
scroll to position [55, 0]
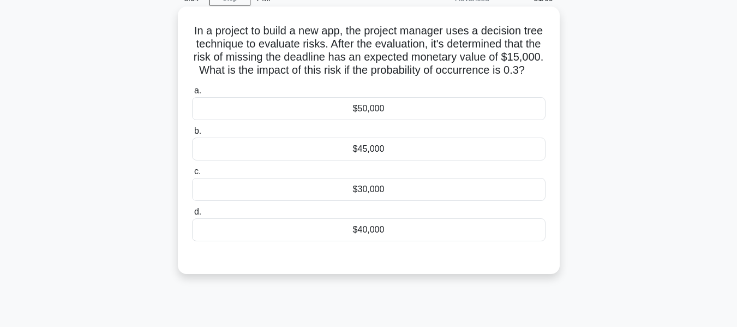
click at [368, 160] on div "$45,000" at bounding box center [369, 149] width 354 height 23
click at [192, 135] on input "b. $45,000" at bounding box center [192, 131] width 0 height 7
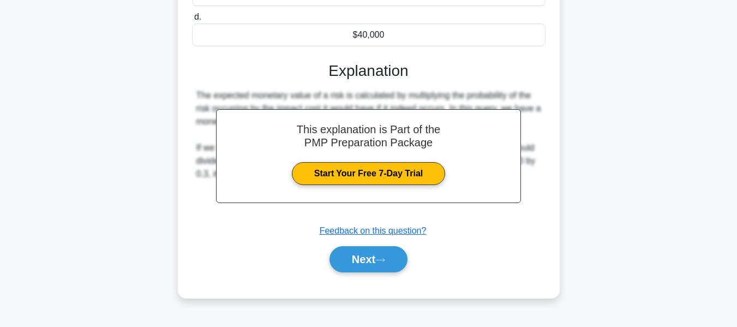
scroll to position [262, 0]
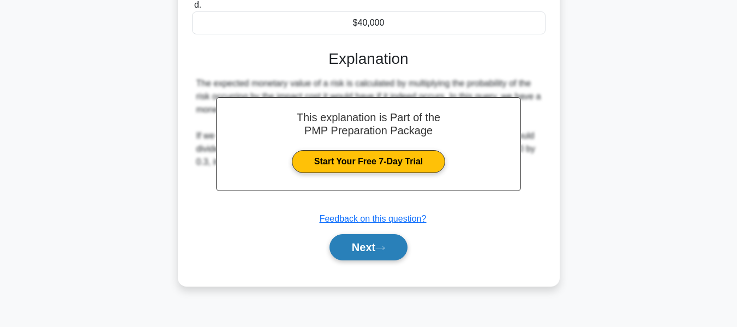
click at [350, 258] on button "Next" at bounding box center [369, 247] width 78 height 26
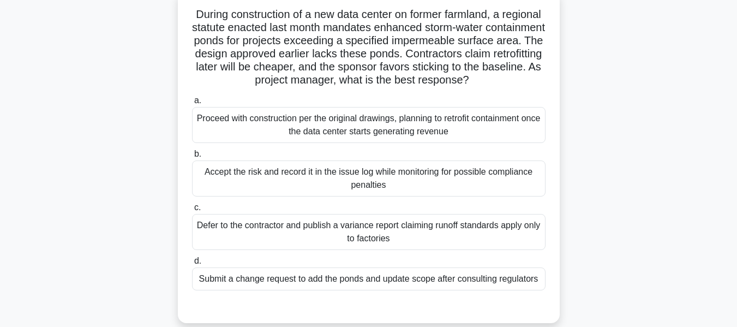
scroll to position [75, 0]
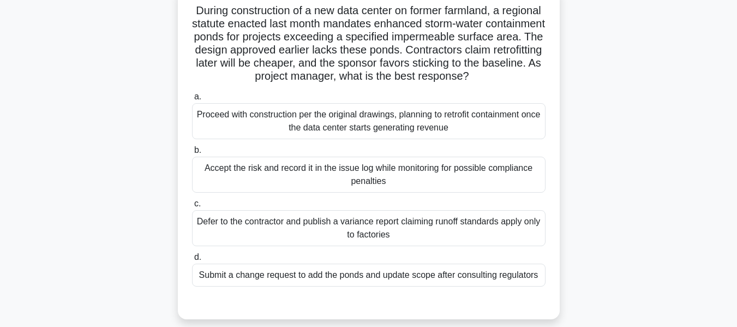
click at [385, 286] on div "Submit a change request to add the ponds and update scope after consulting regu…" at bounding box center [369, 275] width 354 height 23
click at [192, 261] on input "d. Submit a change request to add the ponds and update scope after consulting r…" at bounding box center [192, 257] width 0 height 7
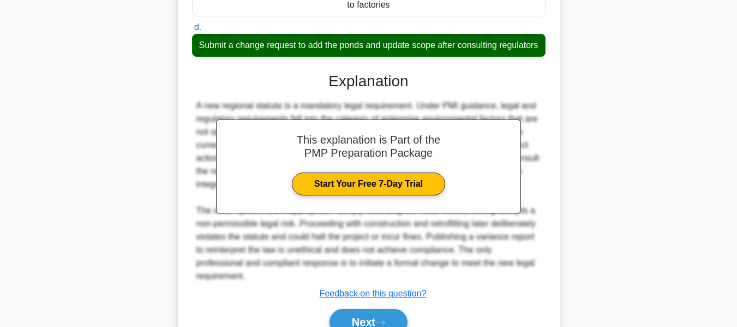
scroll to position [373, 0]
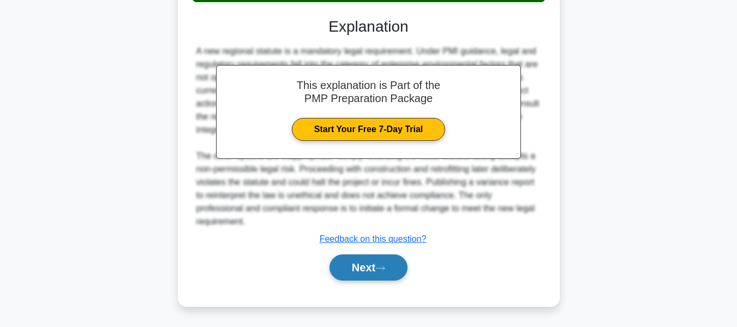
click at [362, 262] on button "Next" at bounding box center [369, 267] width 78 height 26
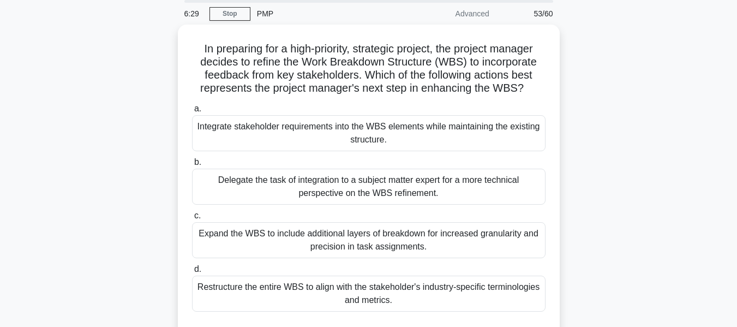
scroll to position [35, 0]
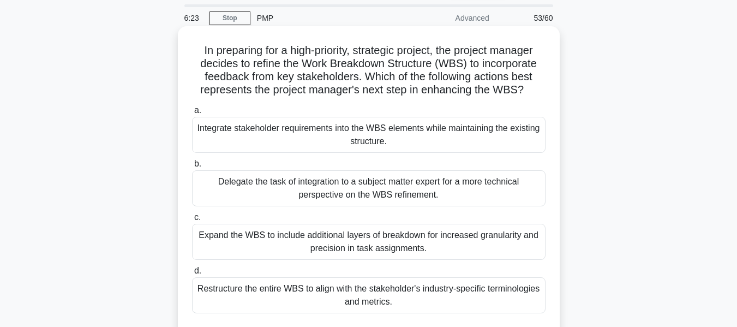
click at [357, 129] on div "Integrate stakeholder requirements into the WBS elements while maintaining the …" at bounding box center [369, 135] width 354 height 36
click at [192, 114] on input "a. Integrate stakeholder requirements into the WBS elements while maintaining t…" at bounding box center [192, 110] width 0 height 7
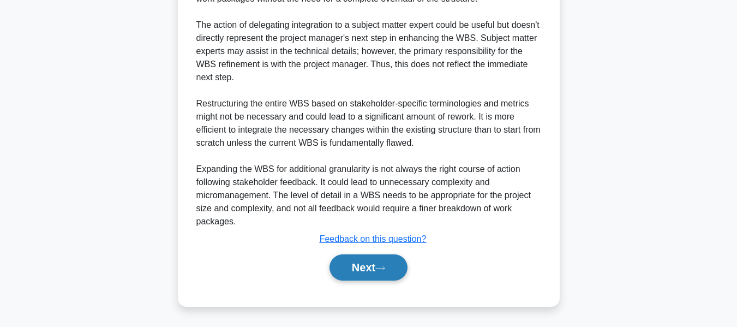
click at [371, 267] on button "Next" at bounding box center [369, 267] width 78 height 26
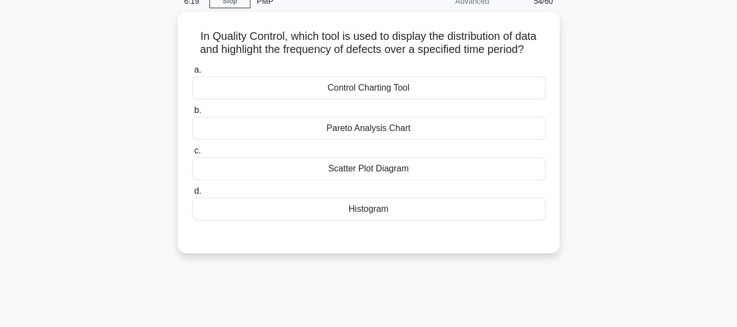
scroll to position [55, 0]
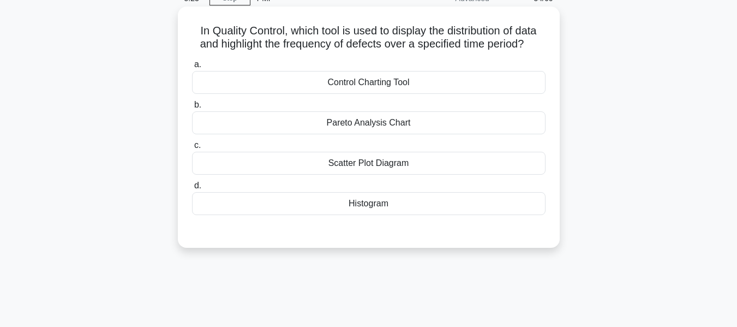
click at [365, 202] on div "Histogram" at bounding box center [369, 203] width 354 height 23
click at [192, 189] on input "d. Histogram" at bounding box center [192, 185] width 0 height 7
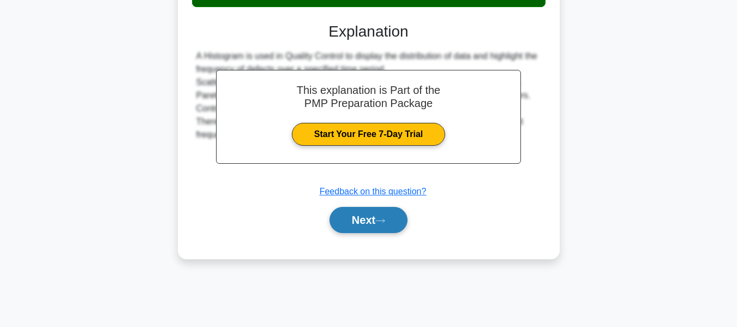
click at [366, 220] on button "Next" at bounding box center [369, 220] width 78 height 26
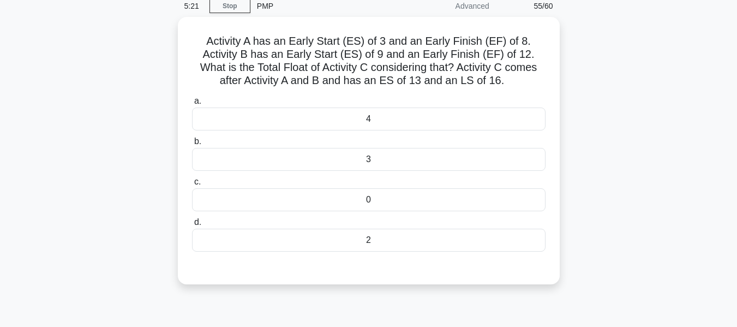
scroll to position [44, 0]
click at [378, 161] on div "3" at bounding box center [369, 159] width 354 height 23
click at [192, 145] on input "b. 3" at bounding box center [192, 141] width 0 height 7
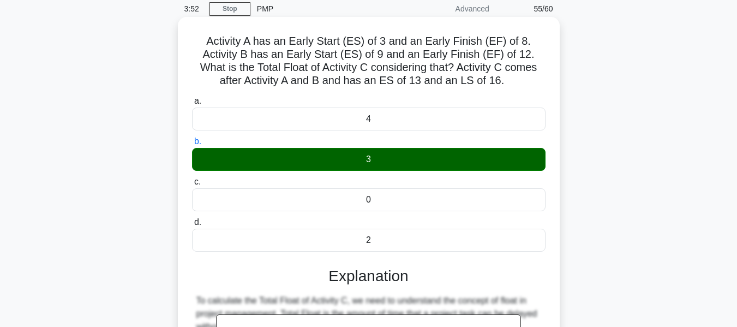
scroll to position [333, 0]
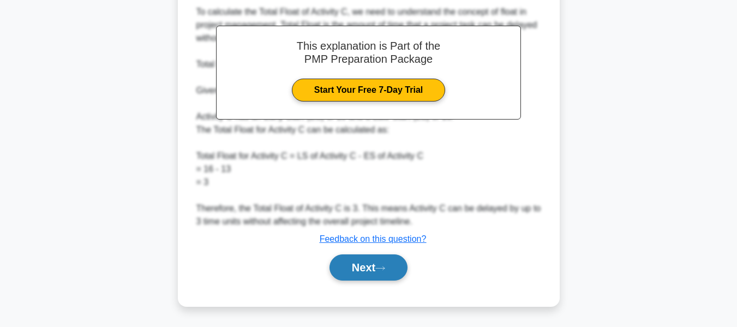
click at [363, 261] on button "Next" at bounding box center [369, 267] width 78 height 26
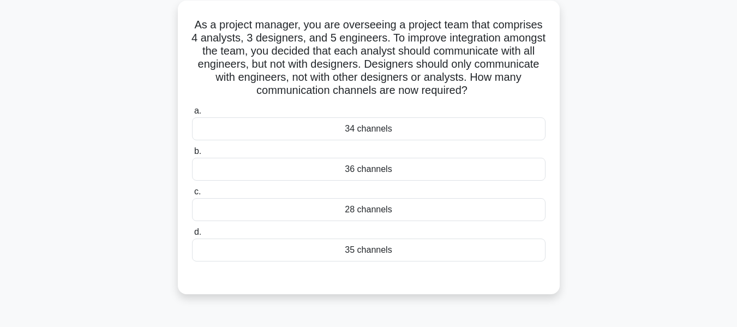
scroll to position [44, 0]
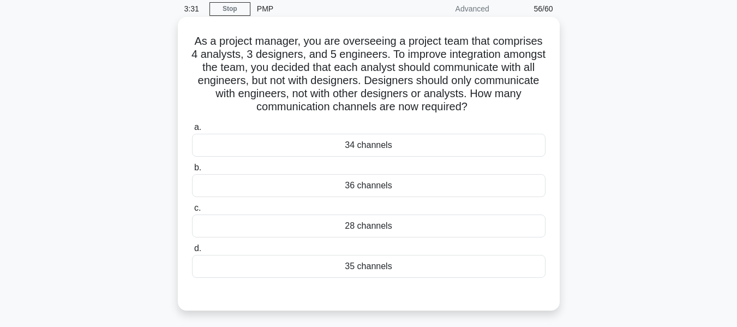
click at [223, 54] on h5 "As a project manager, you are overseeing a project team that comprises 4 analys…" at bounding box center [369, 74] width 356 height 80
click at [296, 55] on h5 "As a project manager, you are overseeing a project team that comprises 4 analys…" at bounding box center [369, 74] width 356 height 80
click at [377, 55] on h5 "As a project manager, you are overseeing a project team that comprises 4 analys…" at bounding box center [369, 74] width 356 height 80
click at [356, 185] on div "36 channels" at bounding box center [369, 185] width 354 height 23
click at [192, 171] on input "b. 36 channels" at bounding box center [192, 167] width 0 height 7
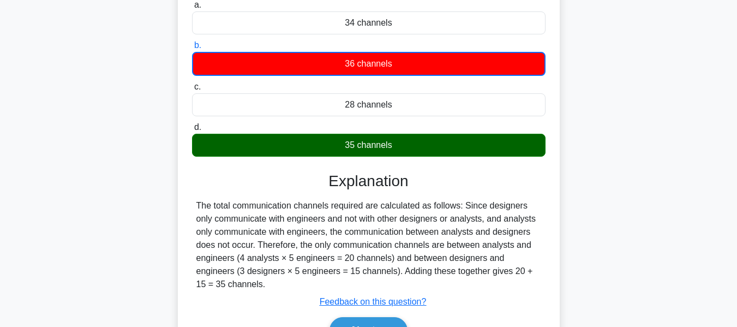
scroll to position [262, 0]
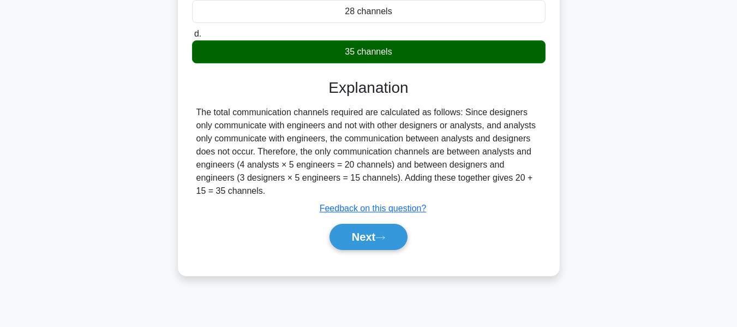
drag, startPoint x: 369, startPoint y: 234, endPoint x: 667, endPoint y: 165, distance: 306.4
click at [369, 234] on button "Next" at bounding box center [369, 237] width 78 height 26
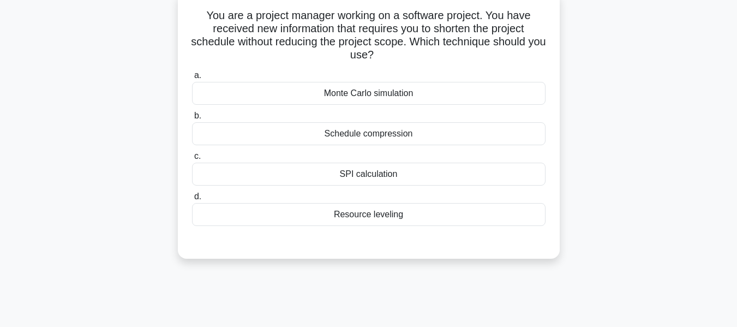
scroll to position [44, 0]
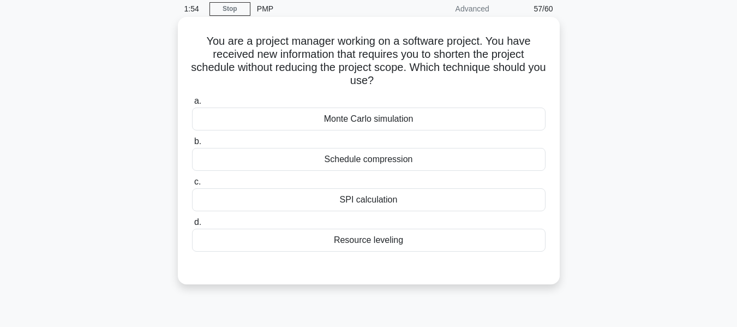
click at [366, 158] on div "Schedule compression" at bounding box center [369, 159] width 354 height 23
click at [192, 145] on input "b. Schedule compression" at bounding box center [192, 141] width 0 height 7
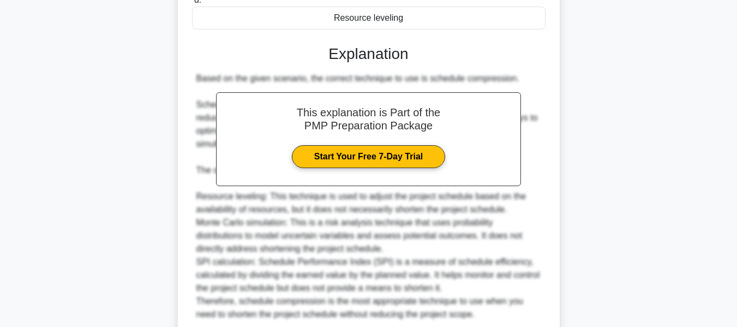
scroll to position [360, 0]
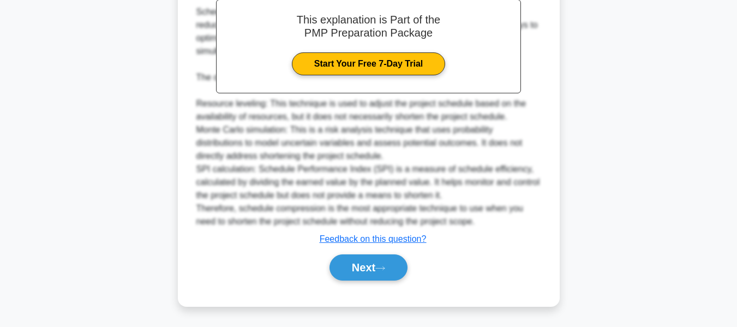
drag, startPoint x: 359, startPoint y: 268, endPoint x: 466, endPoint y: 206, distance: 124.2
click at [359, 268] on button "Next" at bounding box center [369, 267] width 78 height 26
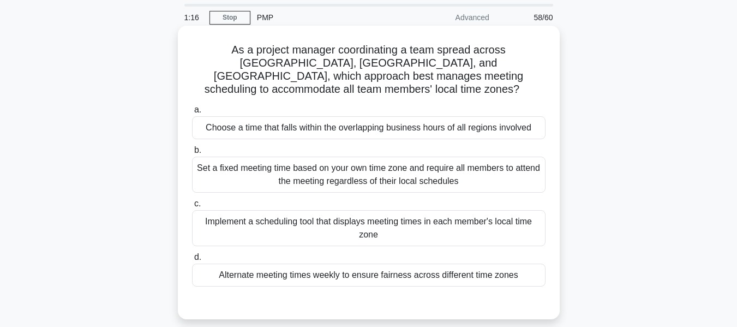
scroll to position [55, 0]
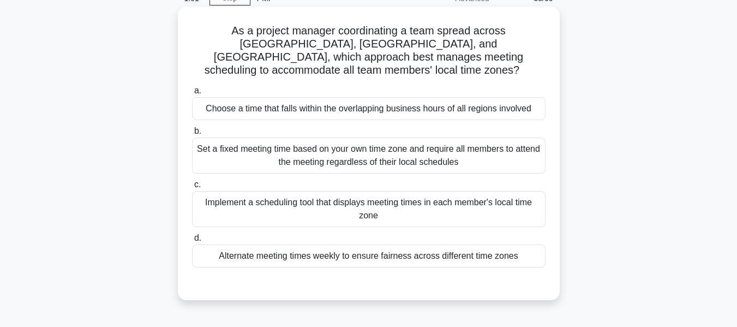
click at [369, 198] on div "Implement a scheduling tool that displays meeting times in each member's local …" at bounding box center [369, 209] width 354 height 36
click at [192, 188] on input "c. Implement a scheduling tool that displays meeting times in each member's loc…" at bounding box center [192, 184] width 0 height 7
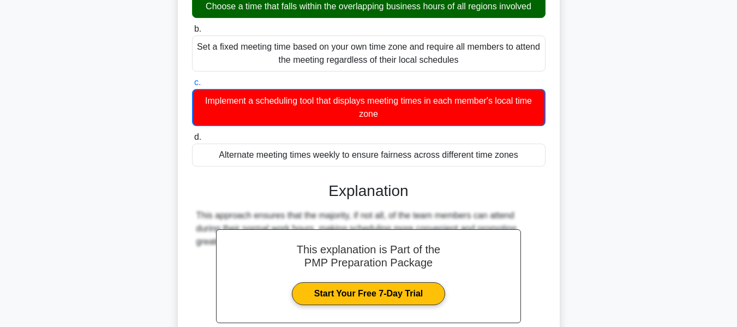
scroll to position [262, 0]
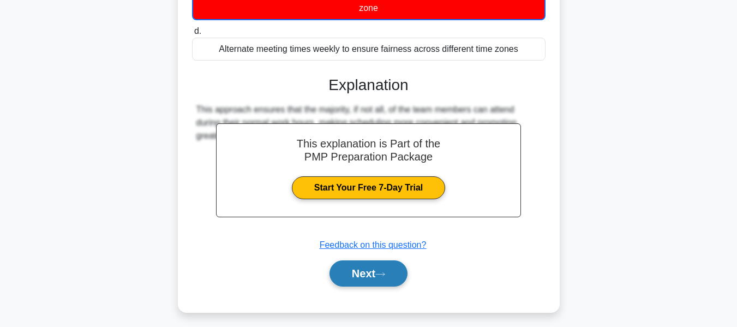
click at [346, 260] on button "Next" at bounding box center [369, 273] width 78 height 26
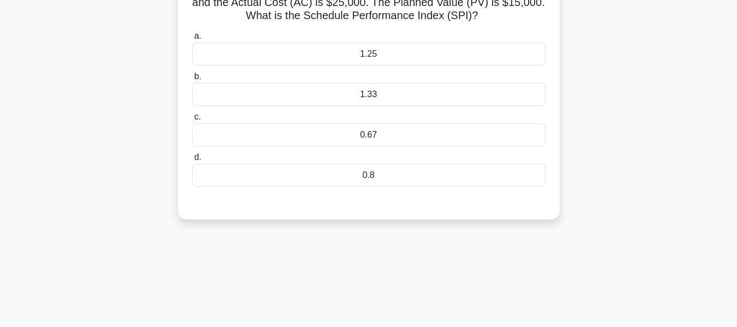
scroll to position [44, 0]
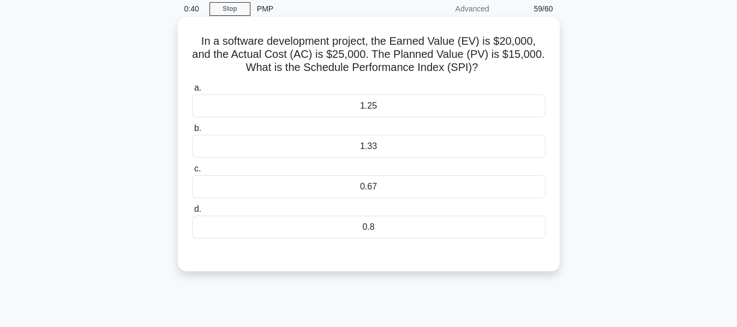
click at [381, 148] on div "1.33" at bounding box center [369, 146] width 354 height 23
click at [192, 132] on input "b. 1.33" at bounding box center [192, 128] width 0 height 7
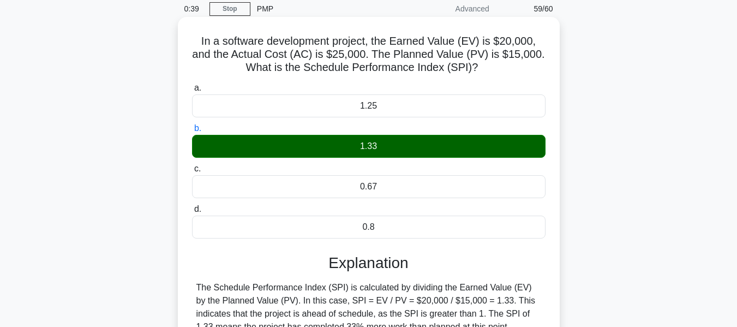
scroll to position [262, 0]
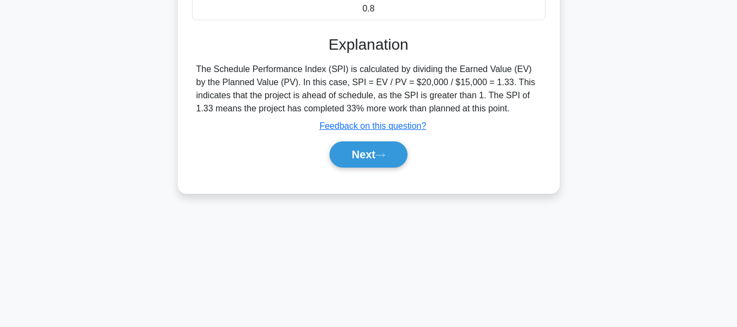
click at [376, 150] on button "Next" at bounding box center [369, 154] width 78 height 26
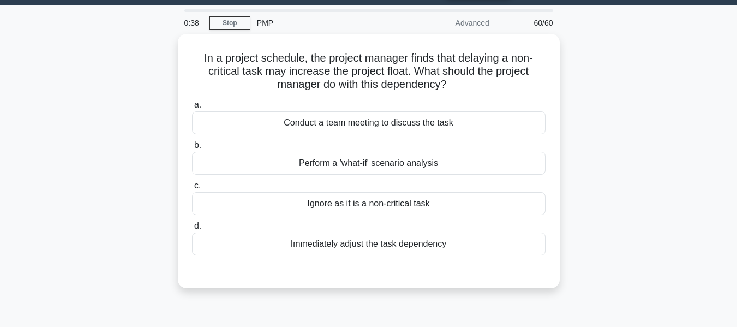
scroll to position [0, 0]
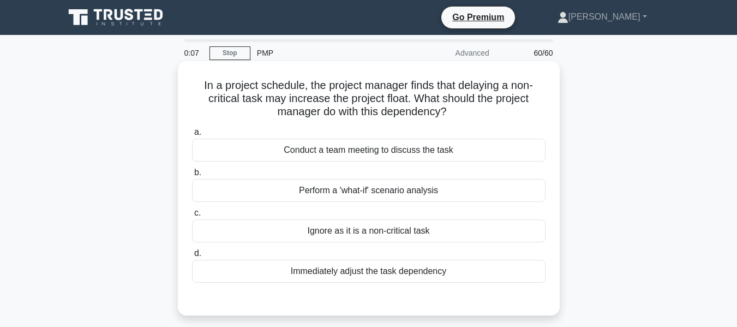
click at [352, 230] on div "Ignore as it is a non-critical task" at bounding box center [369, 230] width 354 height 23
click at [192, 217] on input "c. Ignore as it is a non-critical task" at bounding box center [192, 213] width 0 height 7
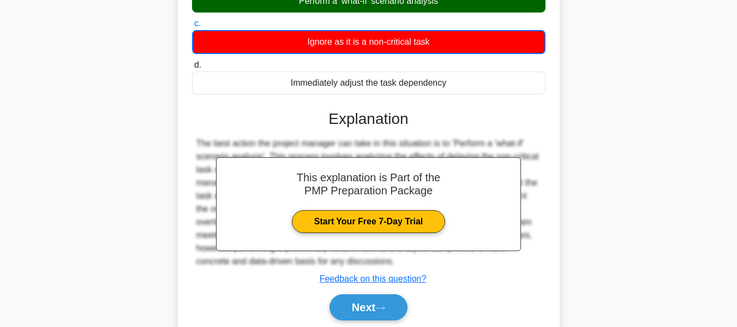
scroll to position [262, 0]
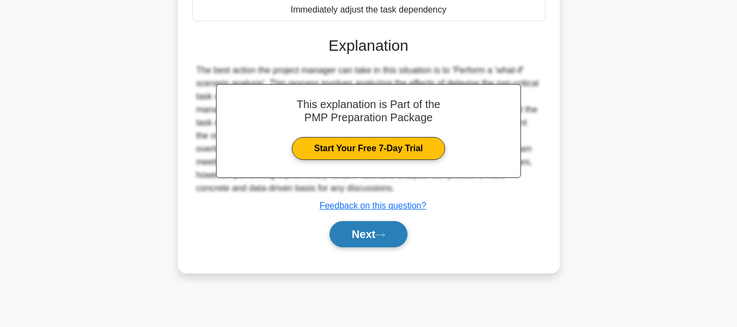
click at [354, 231] on button "Next" at bounding box center [369, 234] width 78 height 26
click at [356, 231] on button "Next" at bounding box center [369, 234] width 78 height 26
click at [353, 234] on button "Next" at bounding box center [369, 234] width 78 height 26
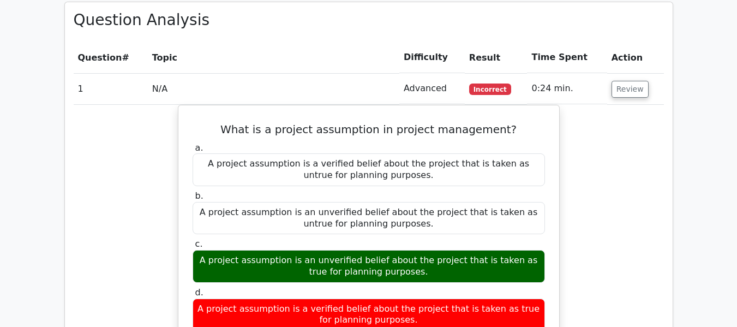
scroll to position [1411, 0]
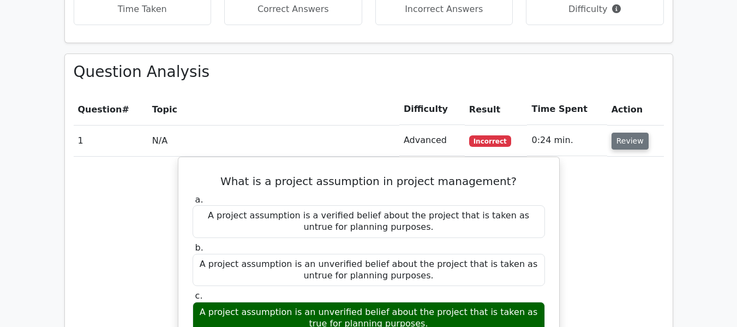
click at [629, 133] on button "Review" at bounding box center [630, 141] width 37 height 17
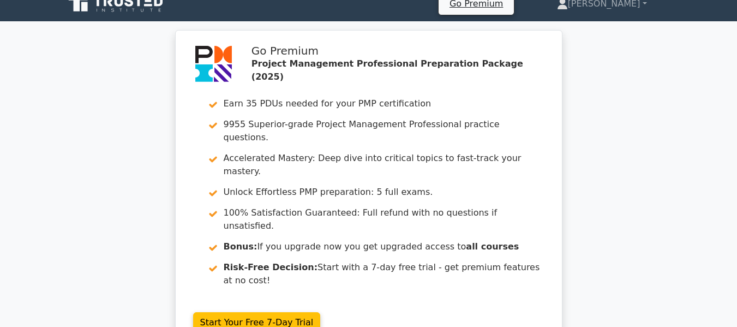
scroll to position [0, 0]
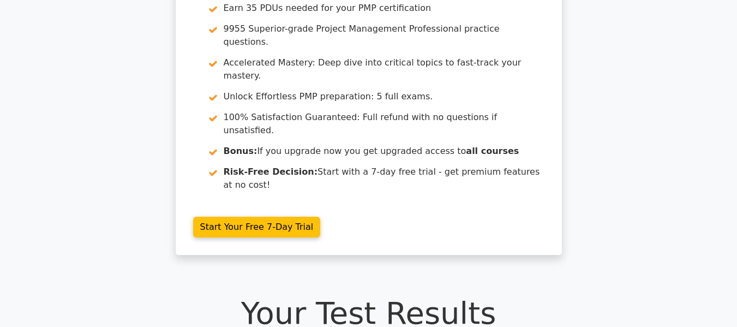
click at [655, 130] on div "Go Premium Project Management Professional Preparation Package (2025) Earn 35 P…" at bounding box center [368, 102] width 737 height 334
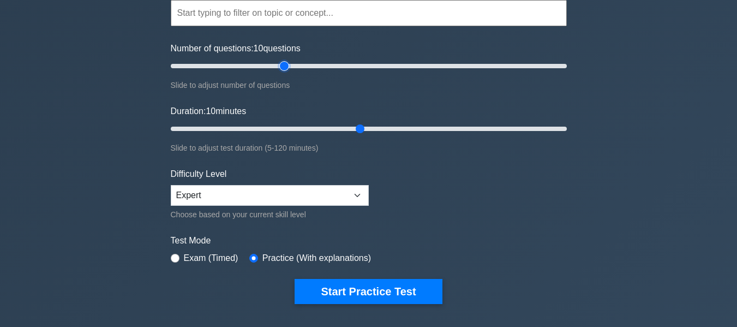
click at [285, 66] on input "Number of questions: 10 questions" at bounding box center [369, 65] width 396 height 13
click at [292, 66] on input "Number of questions: 65 questions" at bounding box center [369, 65] width 396 height 13
type input "60"
click at [286, 66] on input "Number of questions: 65 questions" at bounding box center [369, 65] width 396 height 13
click at [351, 130] on input "Duration: 55 minutes" at bounding box center [369, 128] width 396 height 13
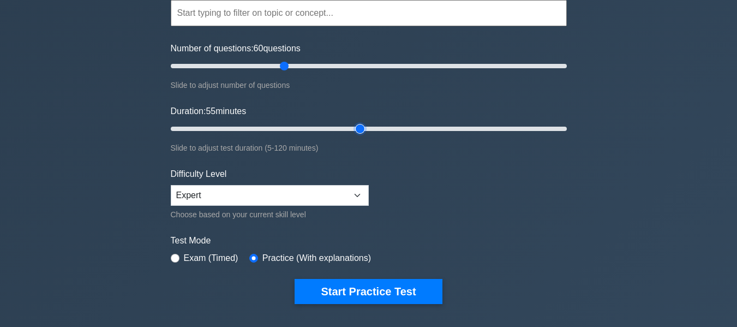
type input "60"
click at [356, 129] on input "Duration: 55 minutes" at bounding box center [369, 128] width 396 height 13
click at [243, 199] on select "Beginner Intermediate Expert" at bounding box center [270, 195] width 198 height 21
click at [243, 195] on select "Beginner Intermediate Expert" at bounding box center [270, 195] width 198 height 21
click at [480, 205] on form "Topics Scope Management Time Management Cost Management Quality Management Risk…" at bounding box center [369, 135] width 396 height 337
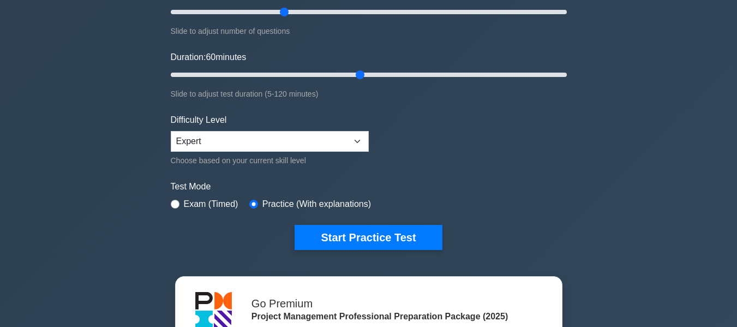
scroll to position [162, 0]
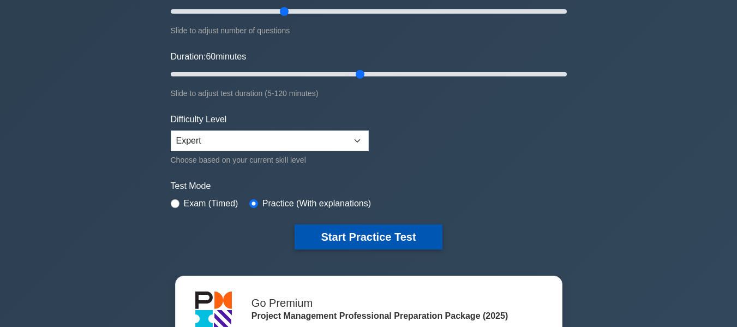
click at [367, 235] on button "Start Practice Test" at bounding box center [368, 236] width 147 height 25
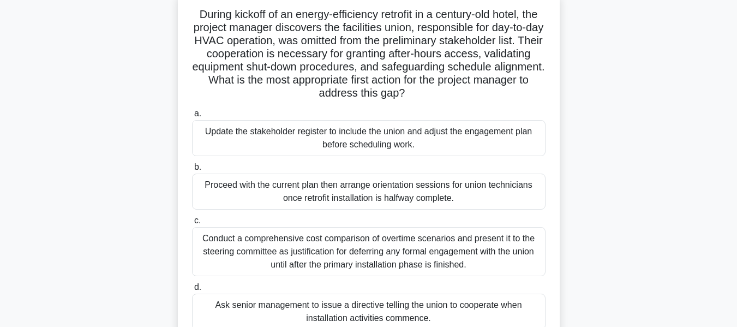
scroll to position [55, 0]
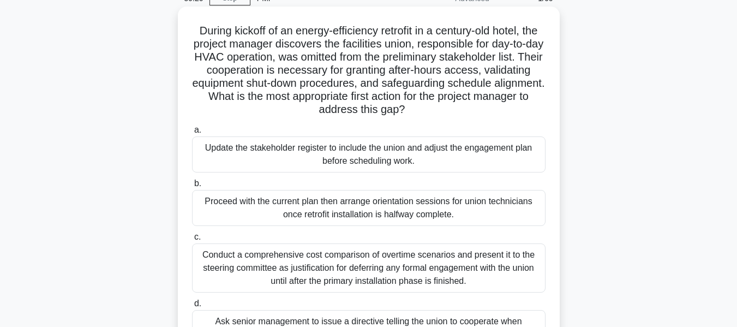
click at [285, 152] on div "Update the stakeholder register to include the union and adjust the engagement …" at bounding box center [369, 154] width 354 height 36
click at [192, 134] on input "a. Update the stakeholder register to include the union and adjust the engageme…" at bounding box center [192, 130] width 0 height 7
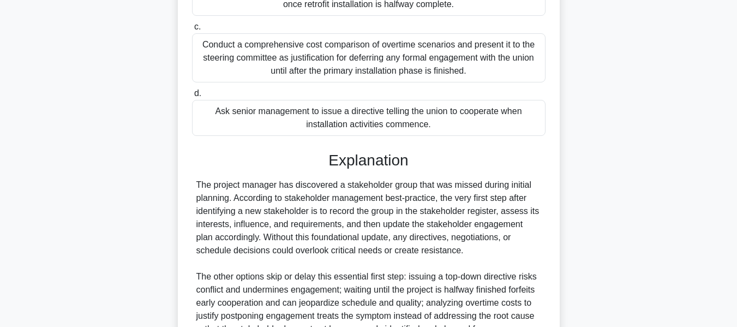
scroll to position [373, 0]
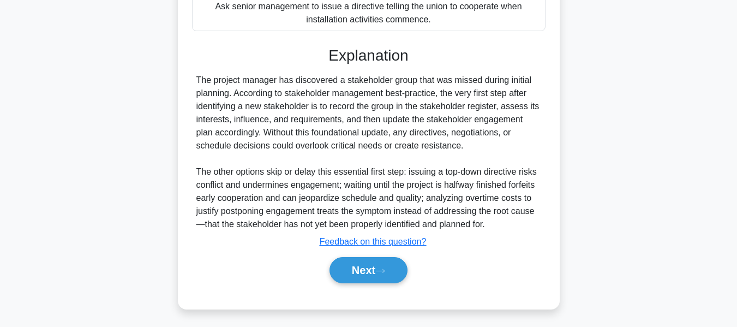
drag, startPoint x: 378, startPoint y: 271, endPoint x: 594, endPoint y: 198, distance: 228.1
click at [378, 271] on button "Next" at bounding box center [369, 270] width 78 height 26
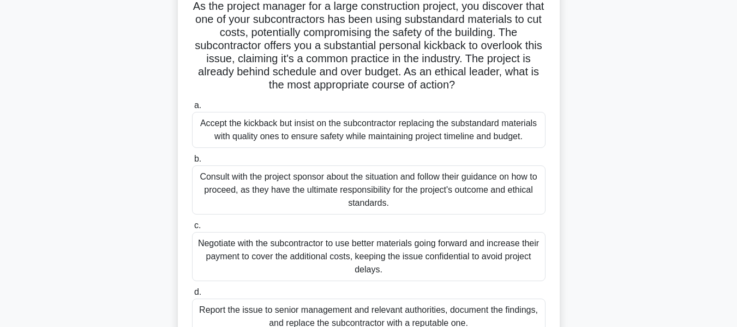
scroll to position [136, 0]
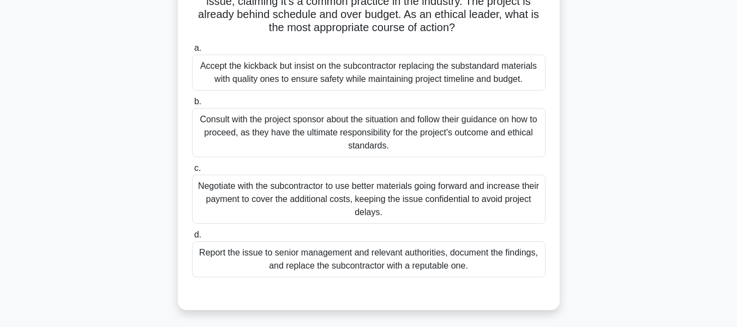
click at [361, 256] on div "Report the issue to senior management and relevant authorities, document the fi…" at bounding box center [369, 259] width 354 height 36
click at [192, 238] on input "d. Report the issue to senior management and relevant authorities, document the…" at bounding box center [192, 234] width 0 height 7
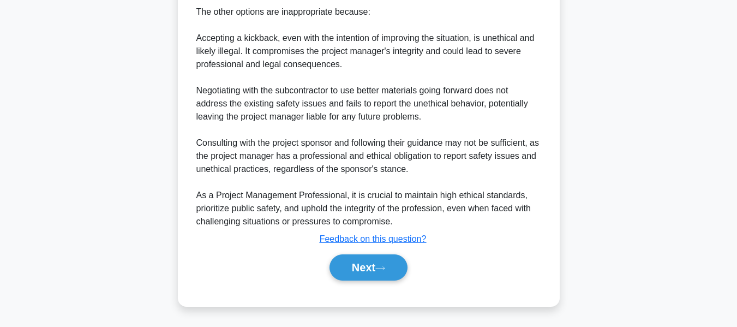
drag, startPoint x: 373, startPoint y: 268, endPoint x: 524, endPoint y: 214, distance: 160.3
click at [373, 268] on button "Next" at bounding box center [369, 267] width 78 height 26
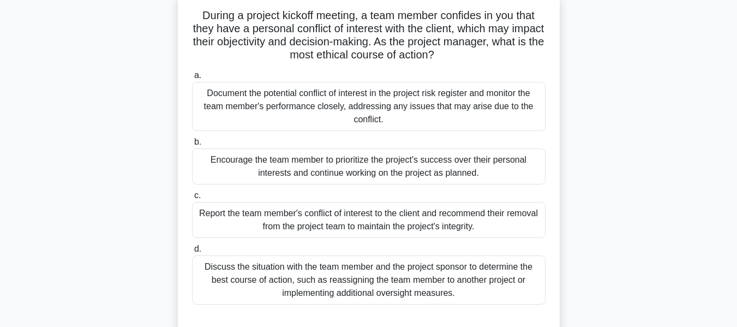
scroll to position [77, 0]
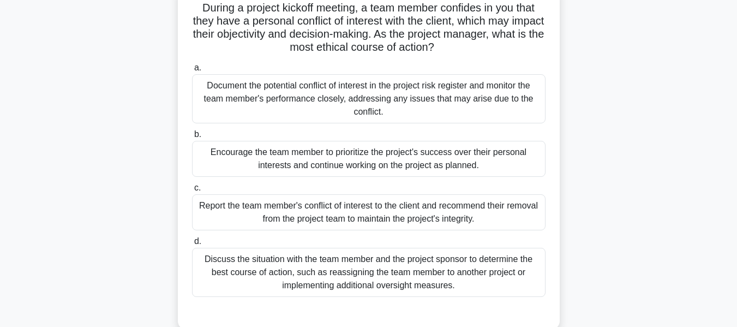
click at [428, 210] on div "Report the team member's conflict of interest to the client and recommend their…" at bounding box center [369, 212] width 354 height 36
click at [192, 192] on input "c. Report the team member's conflict of interest to the client and recommend th…" at bounding box center [192, 187] width 0 height 7
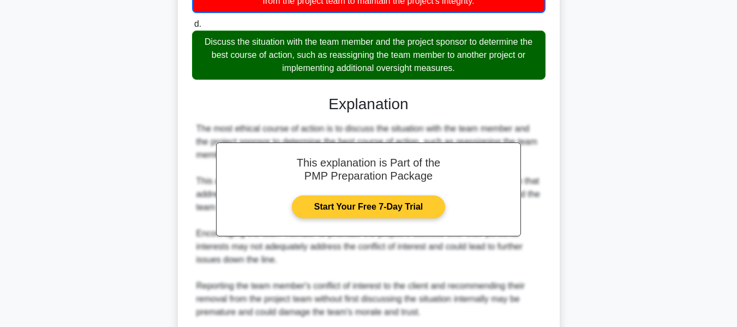
scroll to position [439, 0]
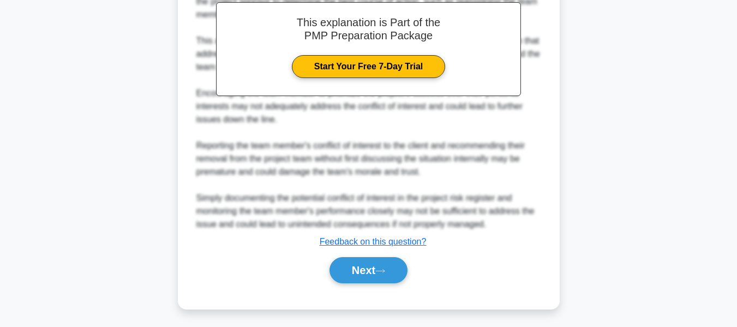
drag, startPoint x: 357, startPoint y: 268, endPoint x: 562, endPoint y: 193, distance: 217.3
click at [357, 268] on button "Next" at bounding box center [369, 270] width 78 height 26
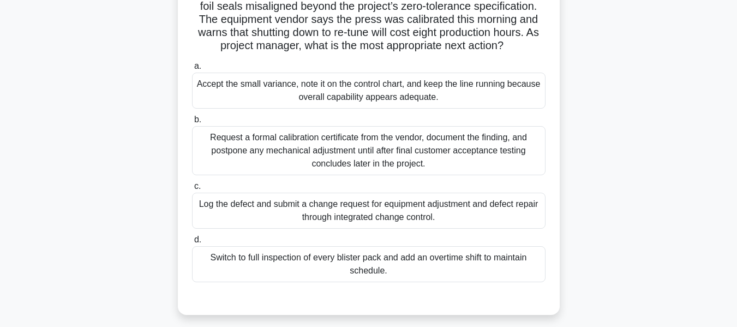
scroll to position [124, 0]
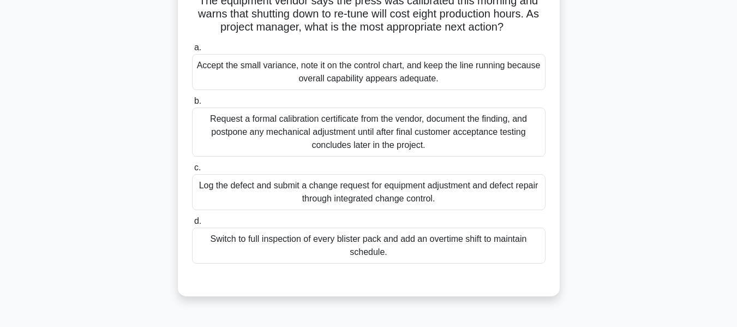
click at [320, 198] on div "Log the defect and submit a change request for equipment adjustment and defect …" at bounding box center [369, 192] width 354 height 36
click at [192, 171] on input "c. Log the defect and submit a change request for equipment adjustment and defe…" at bounding box center [192, 167] width 0 height 7
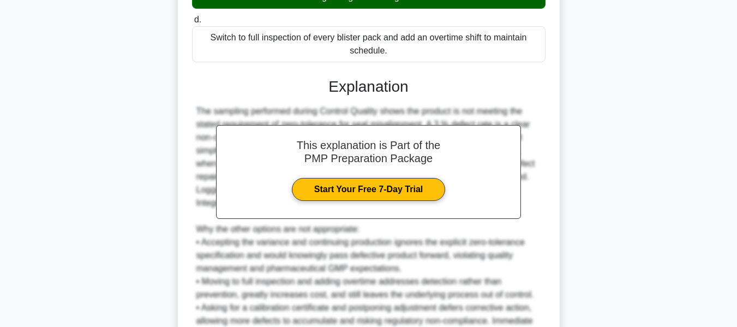
scroll to position [397, 0]
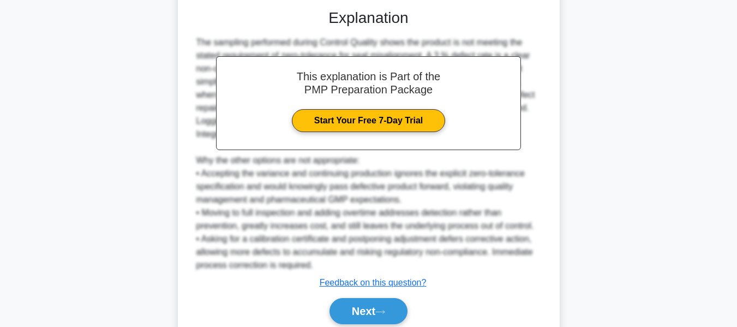
drag, startPoint x: 353, startPoint y: 317, endPoint x: 635, endPoint y: 208, distance: 302.5
click at [353, 317] on button "Next" at bounding box center [369, 311] width 78 height 26
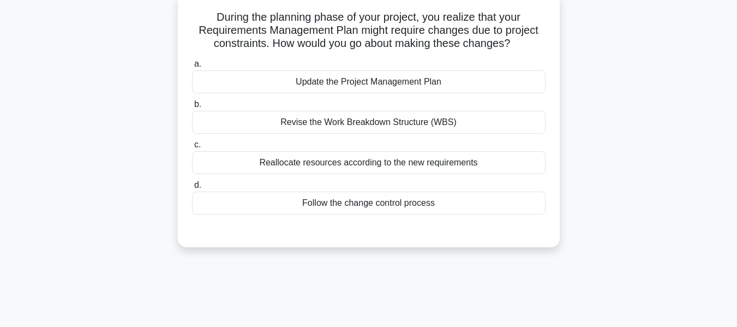
scroll to position [44, 0]
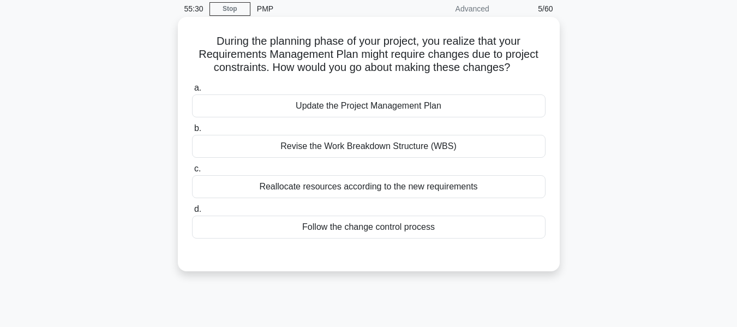
click at [321, 225] on div "Follow the change control process" at bounding box center [369, 227] width 354 height 23
click at [192, 213] on input "d. Follow the change control process" at bounding box center [192, 209] width 0 height 7
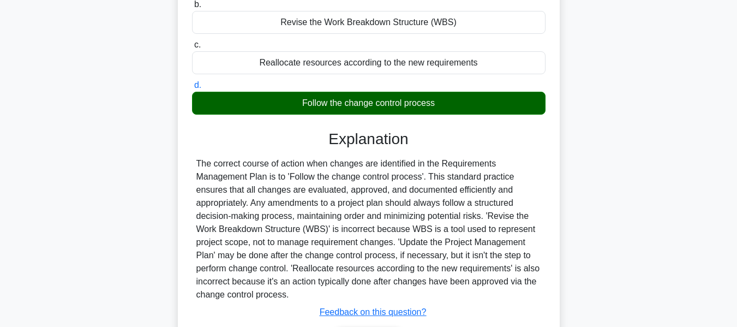
scroll to position [262, 0]
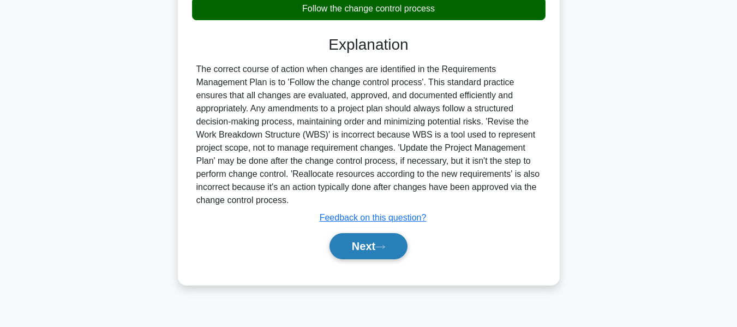
click at [350, 247] on button "Next" at bounding box center [369, 246] width 78 height 26
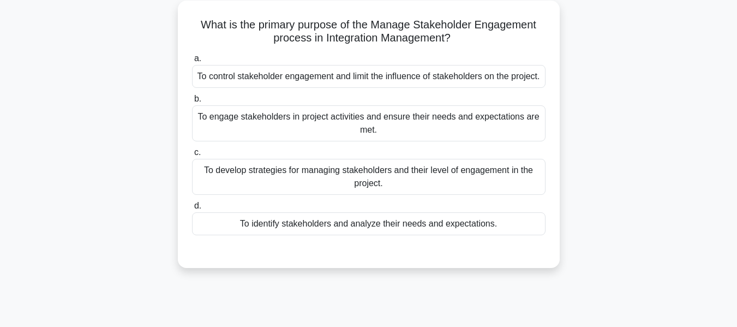
scroll to position [44, 0]
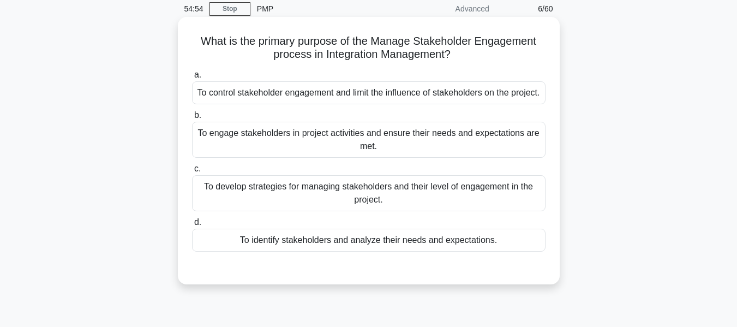
click at [351, 204] on div "To develop strategies for managing stakeholders and their level of engagement i…" at bounding box center [369, 193] width 354 height 36
click at [192, 172] on input "c. To develop strategies for managing stakeholders and their level of engagemen…" at bounding box center [192, 168] width 0 height 7
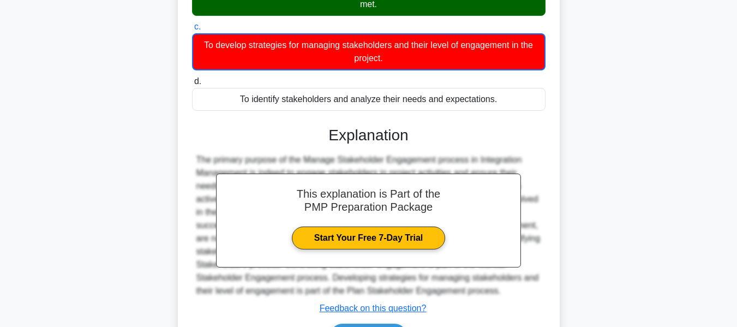
scroll to position [269, 0]
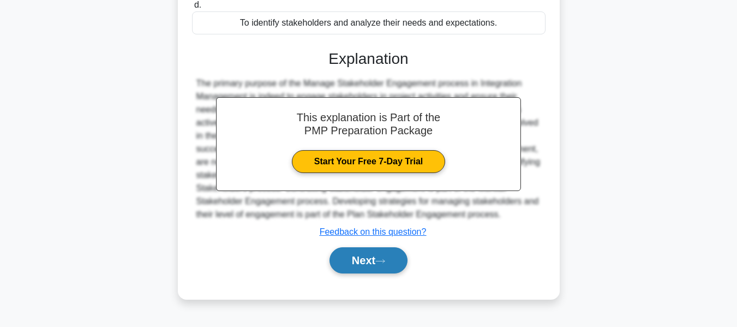
drag, startPoint x: 361, startPoint y: 258, endPoint x: 373, endPoint y: 264, distance: 13.9
click at [361, 261] on button "Next" at bounding box center [369, 260] width 78 height 26
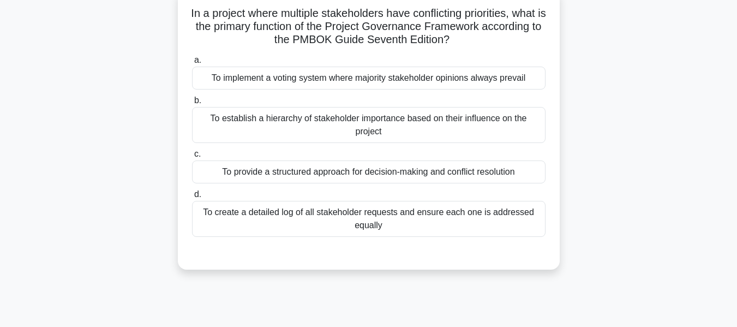
scroll to position [77, 0]
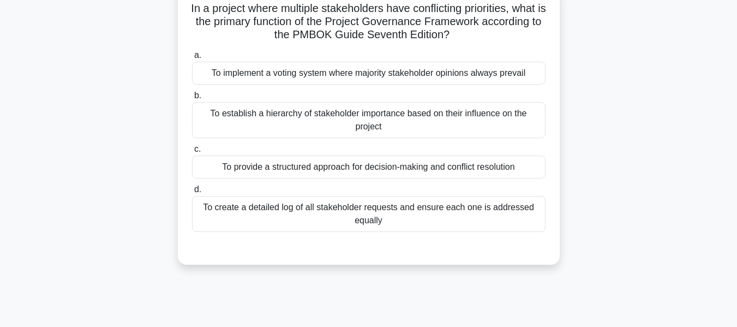
click at [365, 165] on div "To provide a structured approach for decision-making and conflict resolution" at bounding box center [369, 167] width 354 height 23
click at [192, 153] on input "c. To provide a structured approach for decision-making and conflict resolution" at bounding box center [192, 149] width 0 height 7
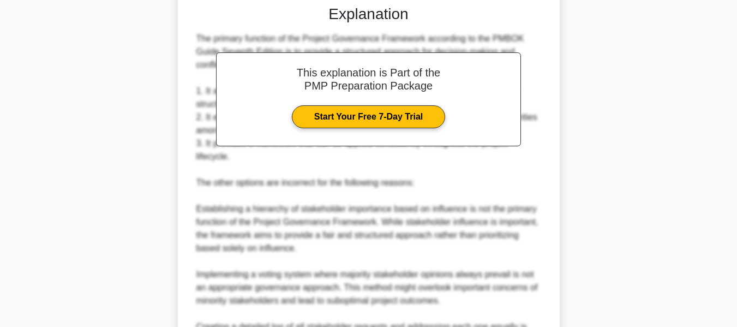
scroll to position [404, 0]
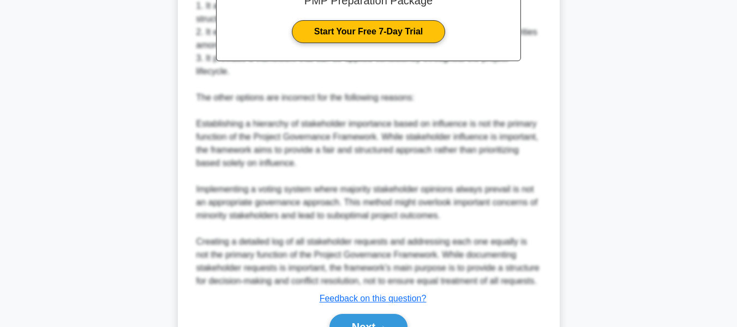
drag, startPoint x: 370, startPoint y: 320, endPoint x: 547, endPoint y: 228, distance: 199.7
click at [370, 320] on button "Next" at bounding box center [369, 327] width 78 height 26
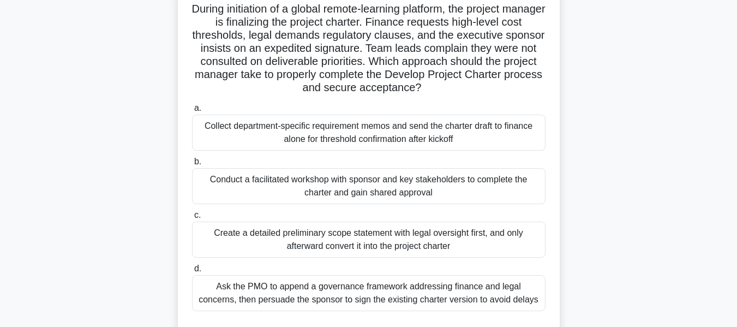
scroll to position [99, 0]
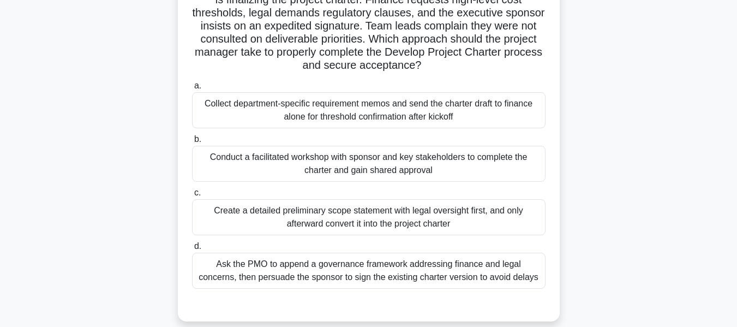
click at [342, 160] on div "Conduct a facilitated workshop with sponsor and key stakeholders to complete th…" at bounding box center [369, 164] width 354 height 36
click at [192, 143] on input "b. Conduct a facilitated workshop with sponsor and key stakeholders to complete…" at bounding box center [192, 139] width 0 height 7
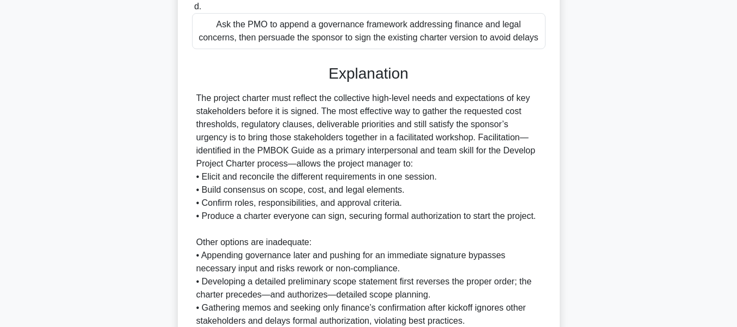
scroll to position [438, 0]
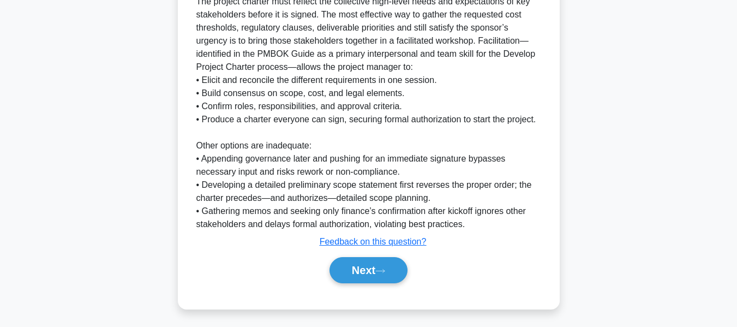
drag, startPoint x: 355, startPoint y: 263, endPoint x: 578, endPoint y: 170, distance: 241.9
click at [355, 263] on button "Next" at bounding box center [369, 270] width 78 height 26
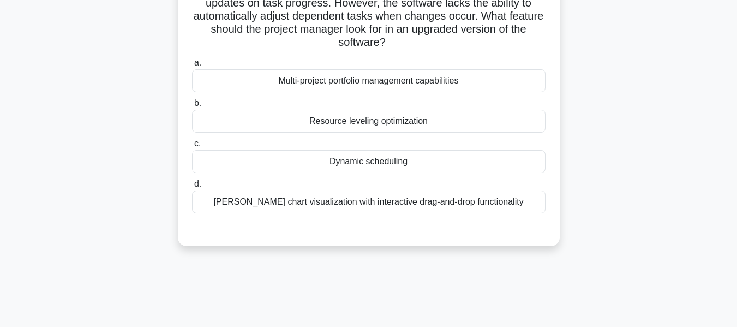
scroll to position [44, 0]
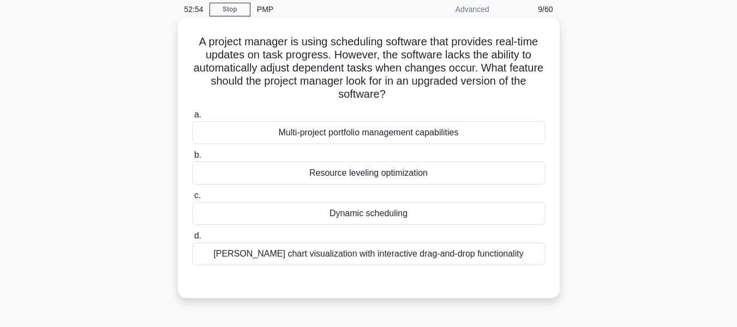
click at [353, 212] on div "Dynamic scheduling" at bounding box center [369, 213] width 354 height 23
click at [192, 199] on input "c. Dynamic scheduling" at bounding box center [192, 195] width 0 height 7
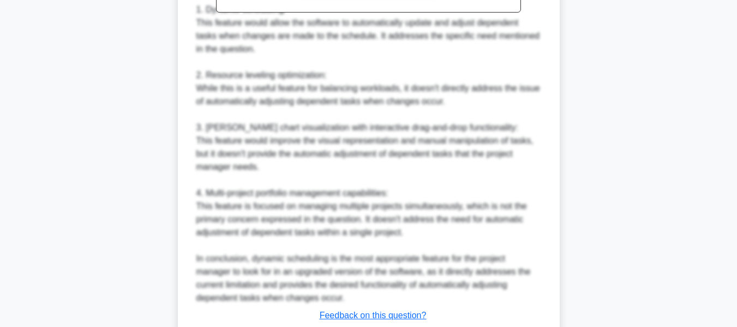
scroll to position [530, 0]
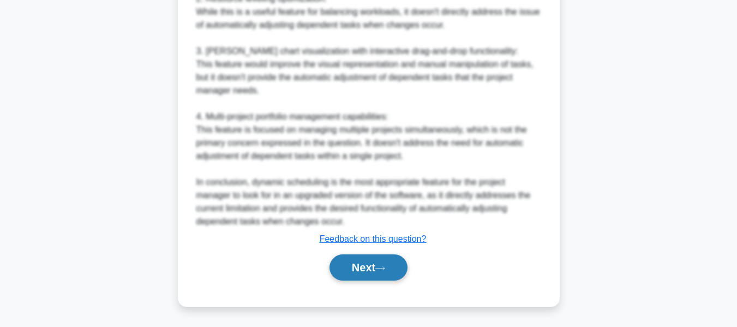
click at [364, 264] on button "Next" at bounding box center [369, 267] width 78 height 26
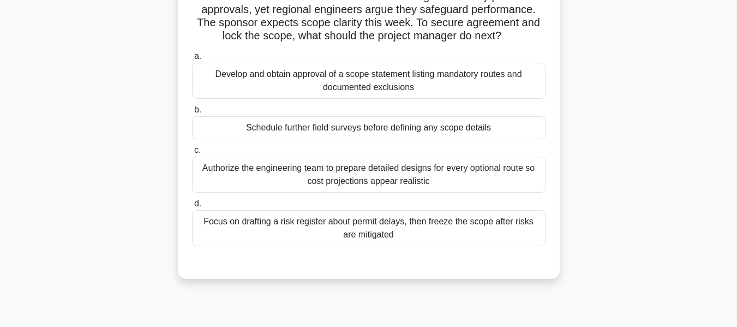
scroll to position [44, 0]
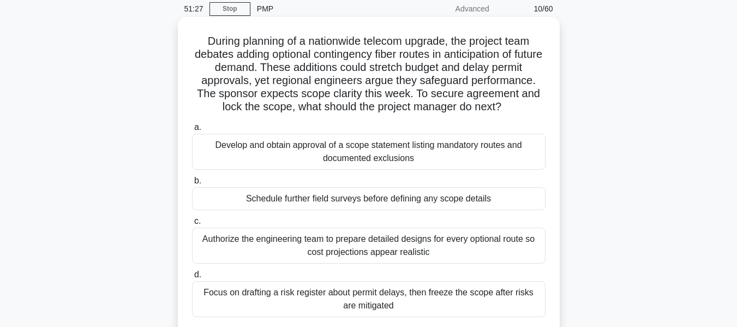
click at [367, 152] on div "Develop and obtain approval of a scope statement listing mandatory routes and d…" at bounding box center [369, 152] width 354 height 36
click at [192, 131] on input "a. Develop and obtain approval of a scope statement listing mandatory routes an…" at bounding box center [192, 127] width 0 height 7
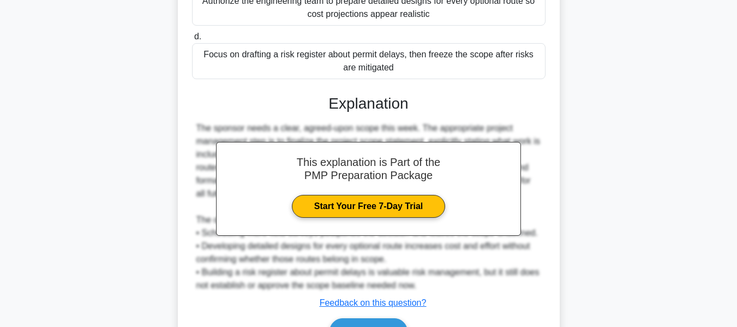
scroll to position [347, 0]
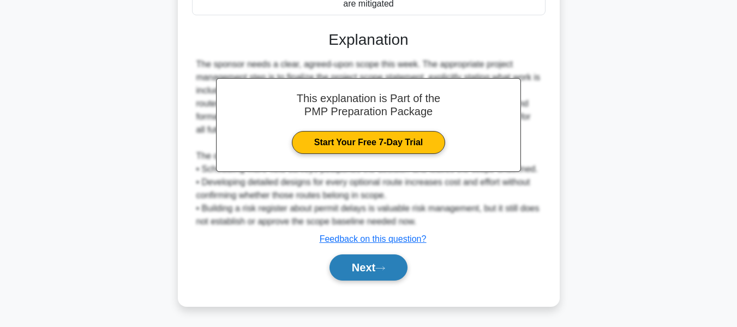
drag, startPoint x: 361, startPoint y: 274, endPoint x: 399, endPoint y: 259, distance: 41.6
click at [361, 274] on button "Next" at bounding box center [369, 267] width 78 height 26
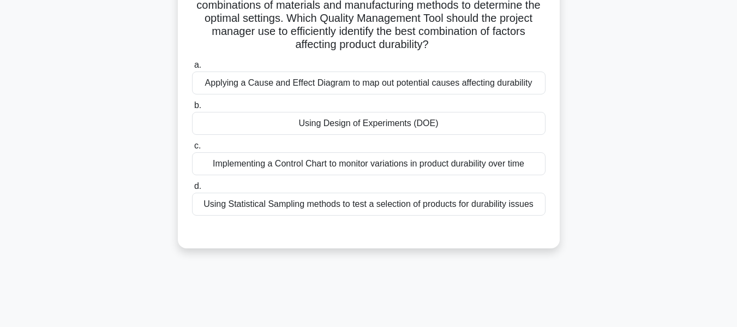
scroll to position [55, 0]
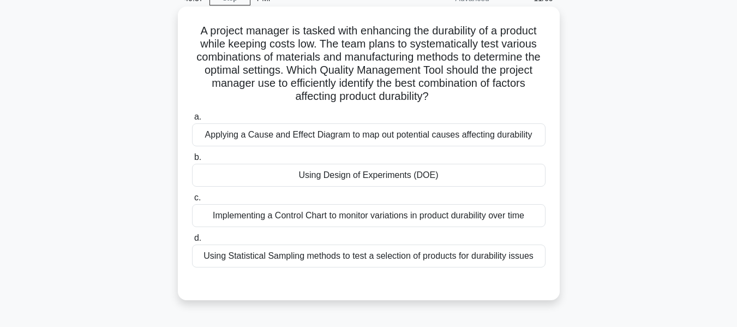
click at [322, 176] on div "Using Design of Experiments (DOE)" at bounding box center [369, 175] width 354 height 23
click at [192, 161] on input "b. Using Design of Experiments (DOE)" at bounding box center [192, 157] width 0 height 7
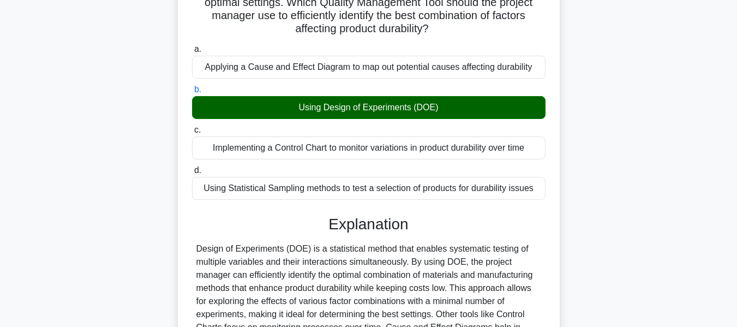
scroll to position [268, 0]
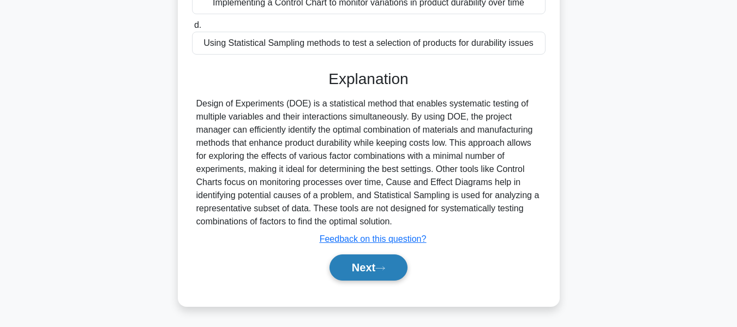
click at [371, 265] on button "Next" at bounding box center [369, 267] width 78 height 26
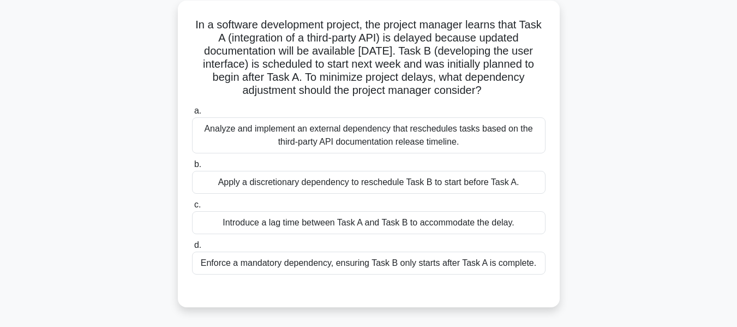
scroll to position [44, 0]
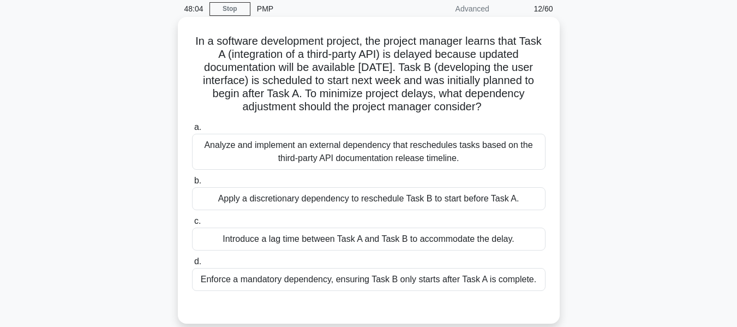
click at [293, 146] on div "Analyze and implement an external dependency that reschedules tasks based on th…" at bounding box center [369, 152] width 354 height 36
click at [192, 131] on input "a. Analyze and implement an external dependency that reschedules tasks based on…" at bounding box center [192, 127] width 0 height 7
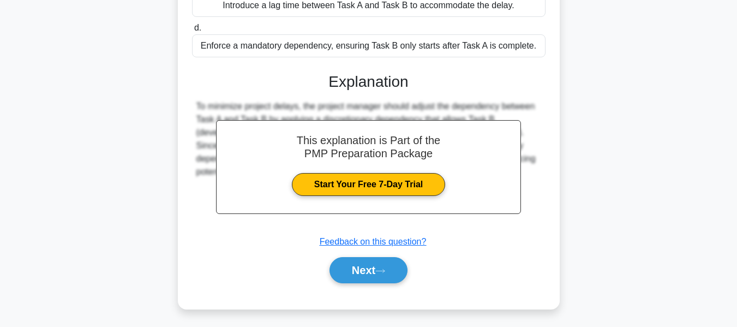
drag, startPoint x: 351, startPoint y: 267, endPoint x: 640, endPoint y: 189, distance: 299.6
click at [351, 267] on button "Next" at bounding box center [369, 270] width 78 height 26
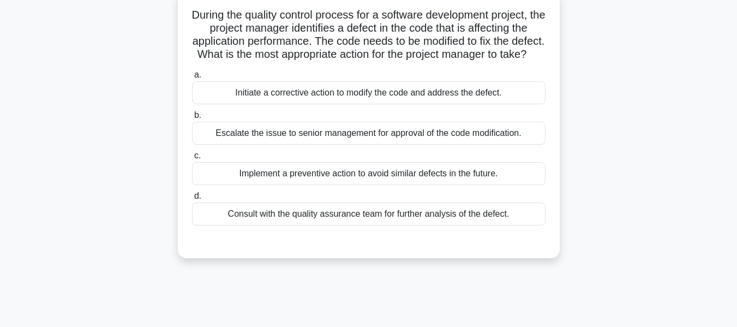
scroll to position [55, 0]
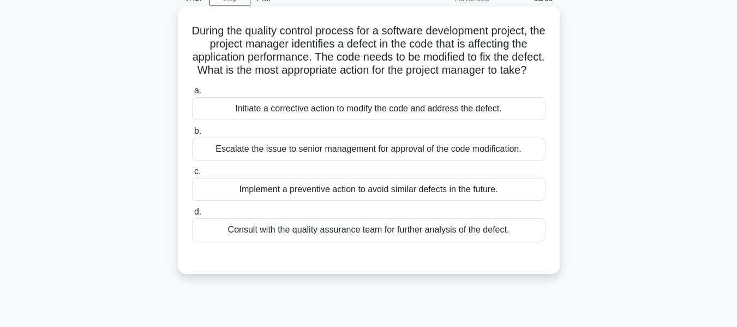
click at [290, 118] on div "Initiate a corrective action to modify the code and address the defect." at bounding box center [369, 108] width 354 height 23
click at [192, 94] on input "a. Initiate a corrective action to modify the code and address the defect." at bounding box center [192, 90] width 0 height 7
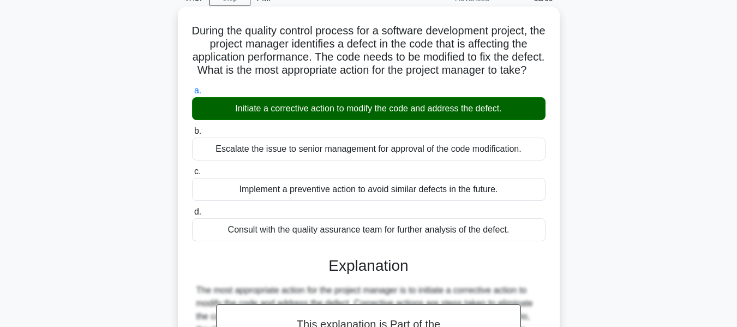
scroll to position [320, 0]
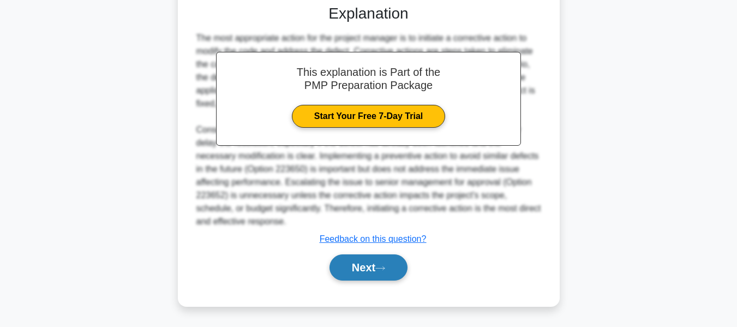
click at [351, 262] on button "Next" at bounding box center [369, 267] width 78 height 26
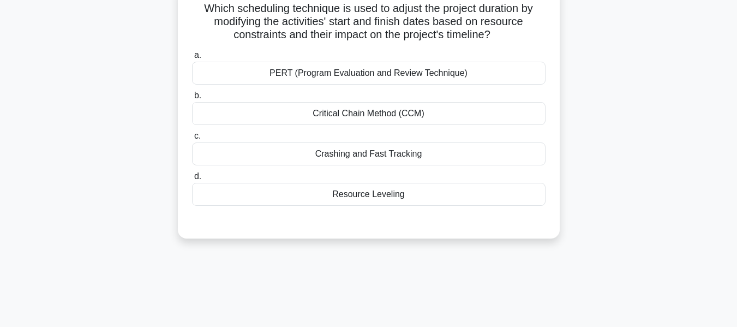
scroll to position [81, 0]
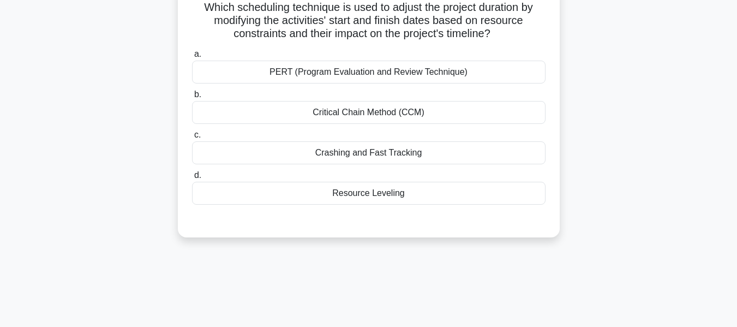
click at [694, 70] on main "47:05 Stop PMP Advanced 14/60 Which scheduling technique is used to adjust the …" at bounding box center [368, 231] width 737 height 554
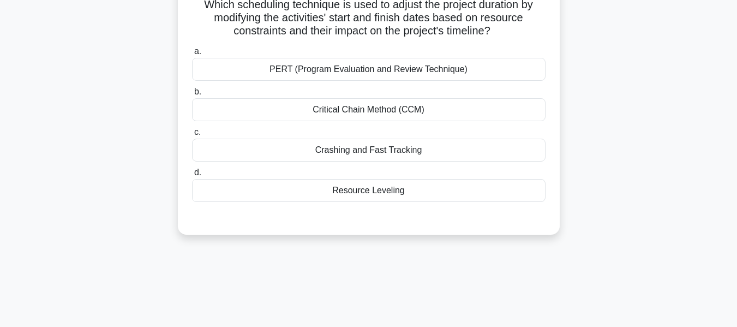
click at [359, 148] on div "Crashing and Fast Tracking" at bounding box center [369, 150] width 354 height 23
click at [192, 136] on input "c. Crashing and Fast Tracking" at bounding box center [192, 132] width 0 height 7
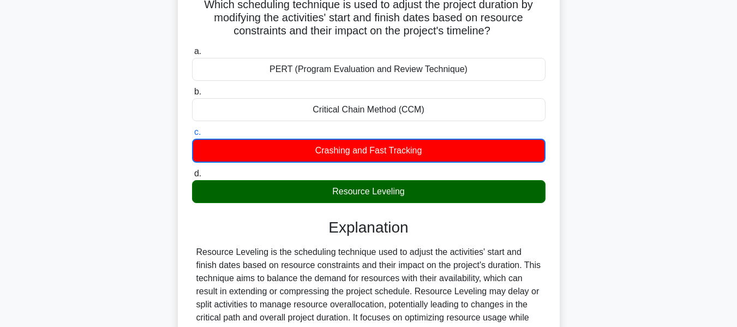
scroll to position [262, 0]
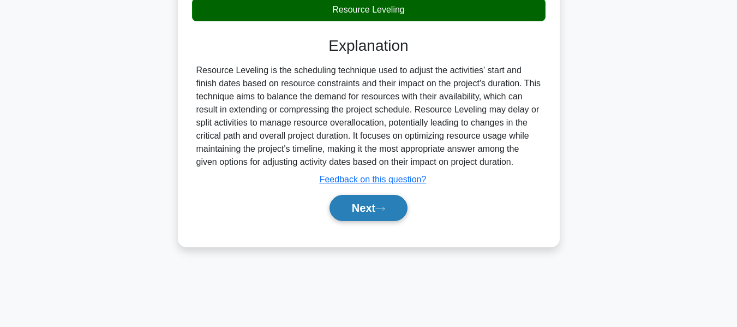
click at [372, 214] on button "Next" at bounding box center [369, 208] width 78 height 26
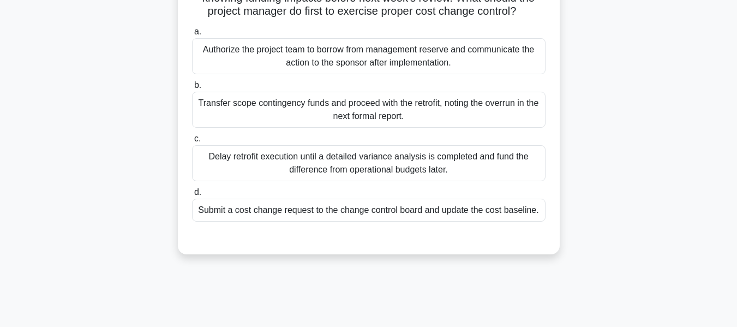
scroll to position [157, 0]
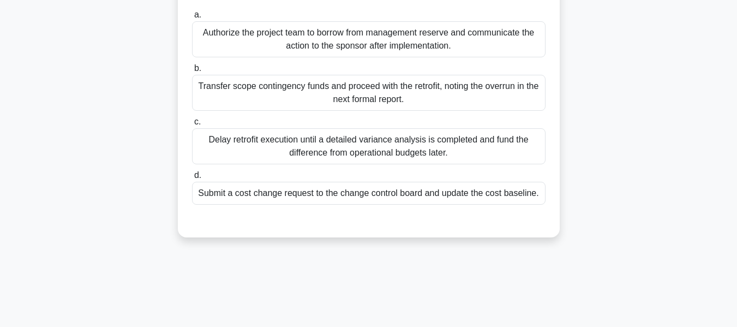
click at [337, 205] on div "Submit a cost change request to the change control board and update the cost ba…" at bounding box center [369, 193] width 354 height 23
click at [192, 179] on input "d. Submit a cost change request to the change control board and update the cost…" at bounding box center [192, 175] width 0 height 7
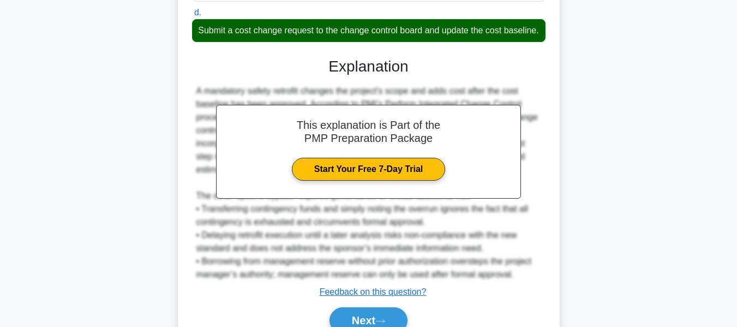
scroll to position [399, 0]
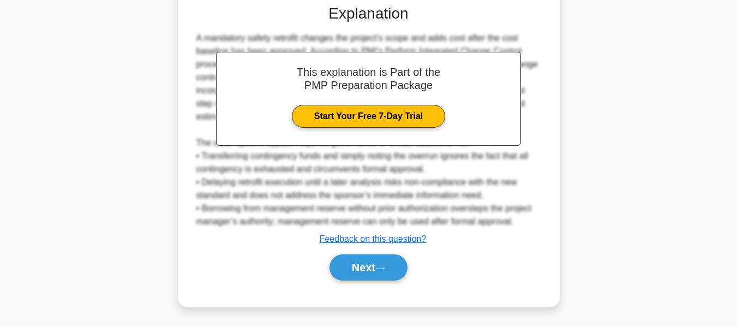
drag, startPoint x: 354, startPoint y: 264, endPoint x: 422, endPoint y: 257, distance: 68.0
click at [354, 263] on button "Next" at bounding box center [369, 267] width 78 height 26
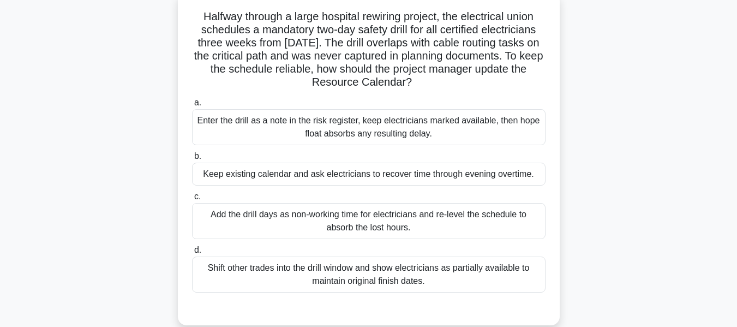
scroll to position [73, 0]
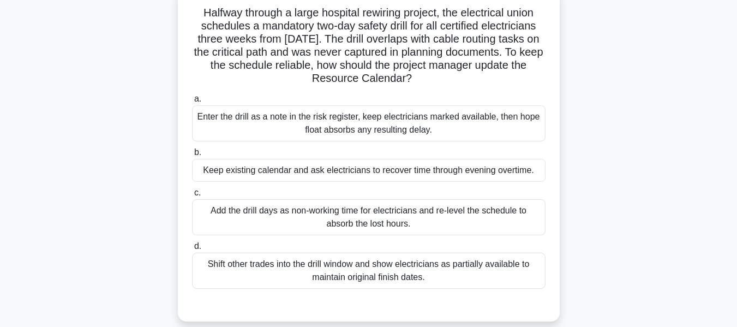
click at [277, 213] on div "Add the drill days as non-working time for electricians and re-level the schedu…" at bounding box center [369, 217] width 354 height 36
click at [192, 196] on input "c. Add the drill days as non-working time for electricians and re-level the sch…" at bounding box center [192, 192] width 0 height 7
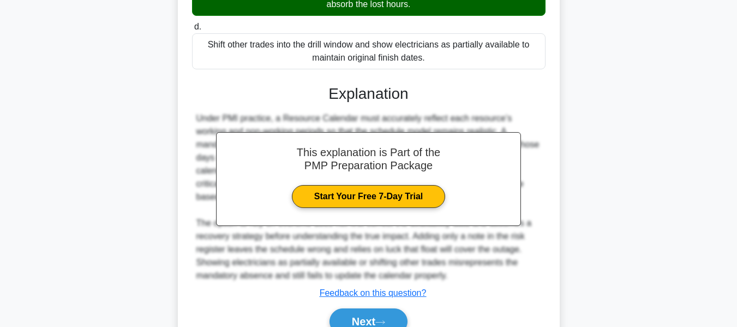
scroll to position [347, 0]
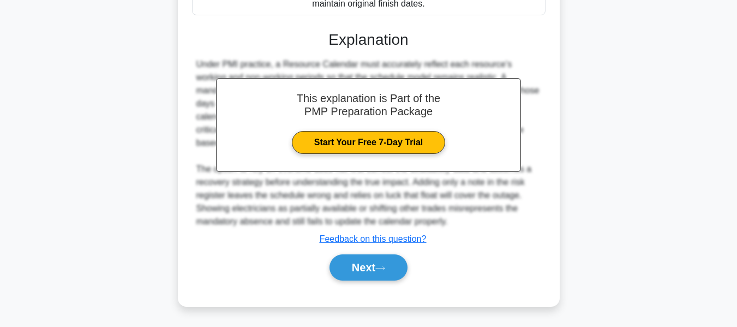
click at [363, 252] on div "Next" at bounding box center [369, 267] width 354 height 35
click at [363, 260] on button "Next" at bounding box center [369, 267] width 78 height 26
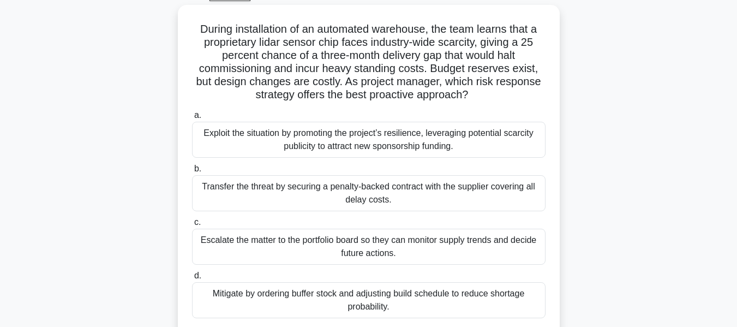
scroll to position [58, 0]
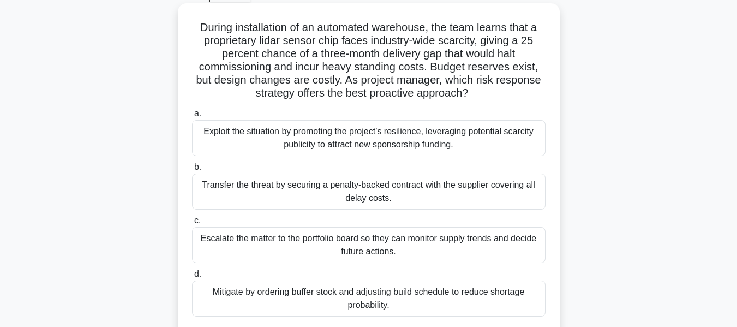
click at [368, 298] on div "Mitigate by ordering buffer stock and adjusting build schedule to reduce shorta…" at bounding box center [369, 298] width 354 height 36
click at [192, 278] on input "d. Mitigate by ordering buffer stock and adjusting build schedule to reduce sho…" at bounding box center [192, 274] width 0 height 7
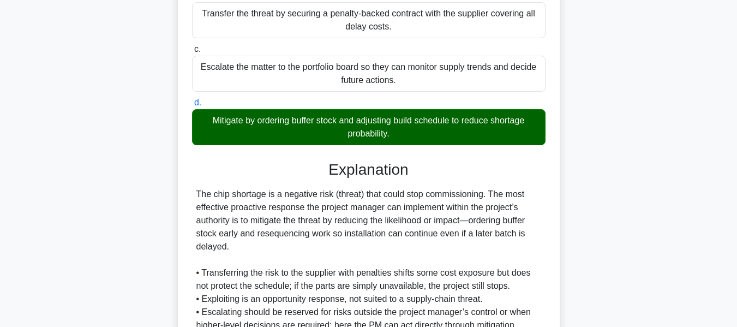
scroll to position [331, 0]
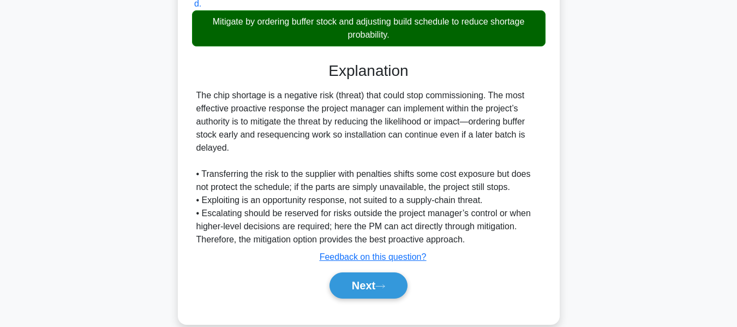
click at [368, 277] on button "Next" at bounding box center [369, 285] width 78 height 26
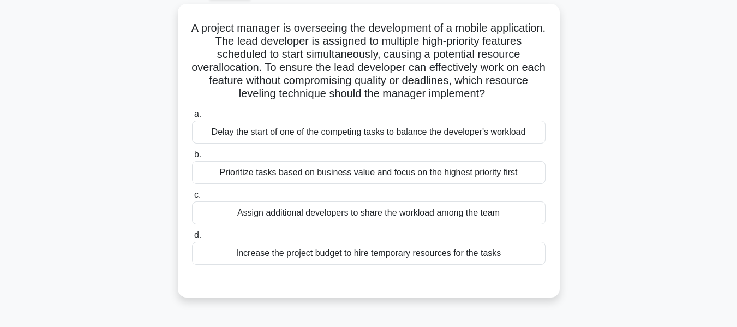
scroll to position [62, 0]
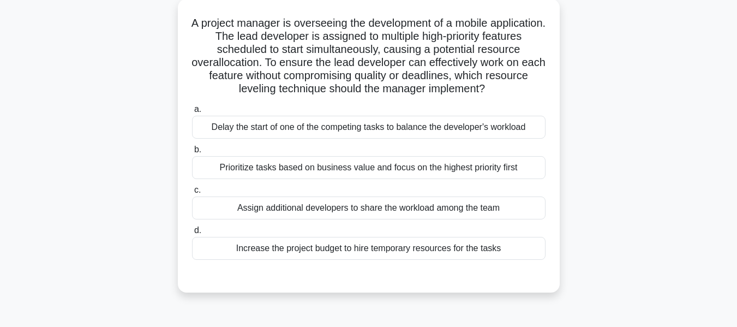
click at [244, 168] on div "Prioritize tasks based on business value and focus on the highest priority first" at bounding box center [369, 167] width 354 height 23
click at [192, 153] on input "b. Prioritize tasks based on business value and focus on the highest priority f…" at bounding box center [192, 149] width 0 height 7
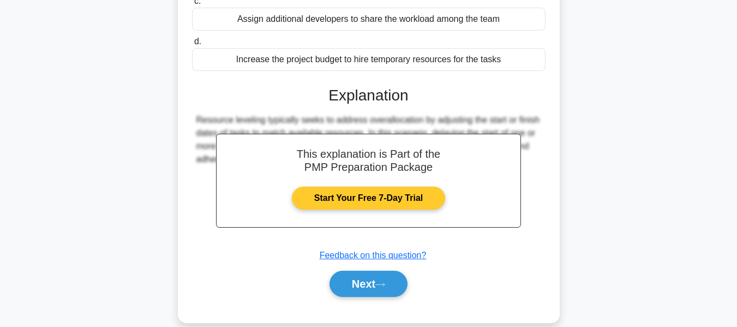
scroll to position [269, 0]
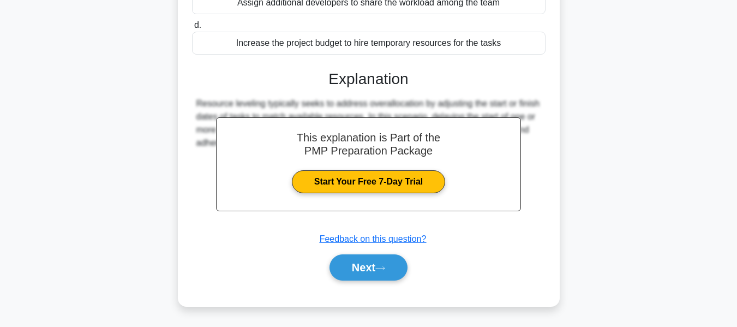
drag, startPoint x: 357, startPoint y: 267, endPoint x: 506, endPoint y: 222, distance: 155.2
click at [357, 267] on button "Next" at bounding box center [369, 267] width 78 height 26
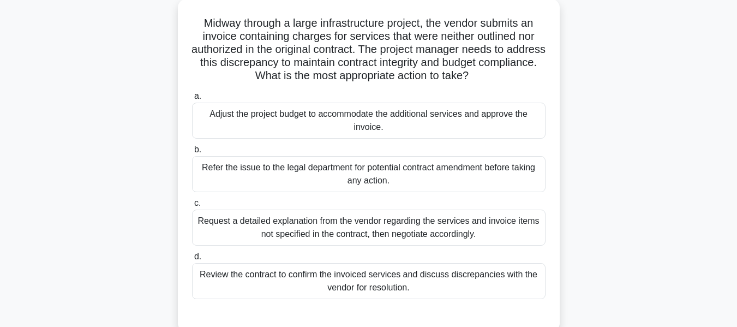
scroll to position [67, 0]
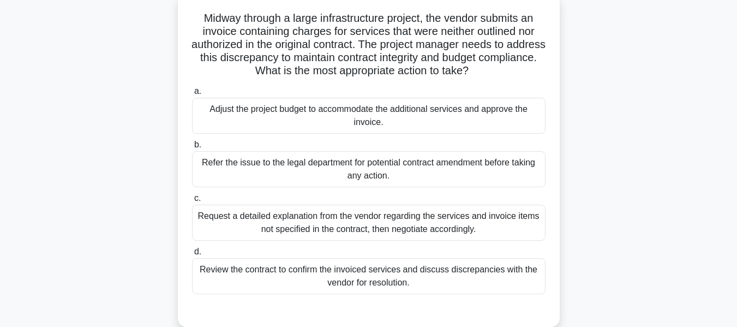
click at [346, 272] on div "Review the contract to confirm the invoiced services and discuss discrepancies …" at bounding box center [369, 276] width 354 height 36
click at [192, 255] on input "d. Review the contract to confirm the invoiced services and discuss discrepanci…" at bounding box center [192, 251] width 0 height 7
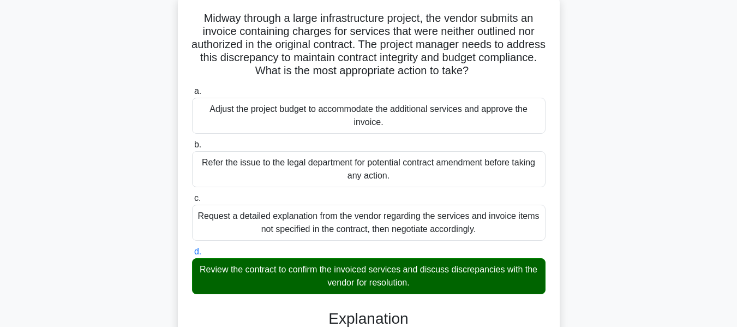
scroll to position [307, 0]
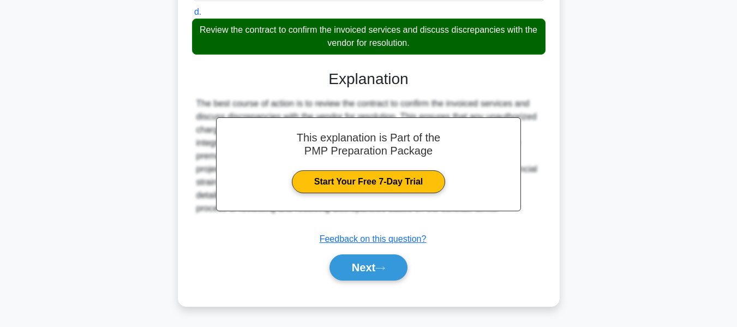
drag, startPoint x: 355, startPoint y: 264, endPoint x: 535, endPoint y: 205, distance: 189.3
click at [355, 264] on button "Next" at bounding box center [369, 267] width 78 height 26
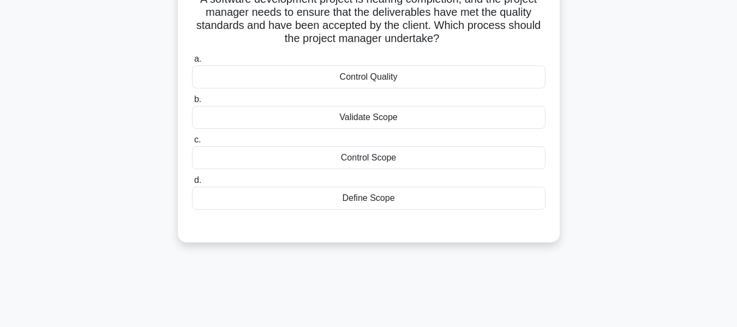
scroll to position [83, 0]
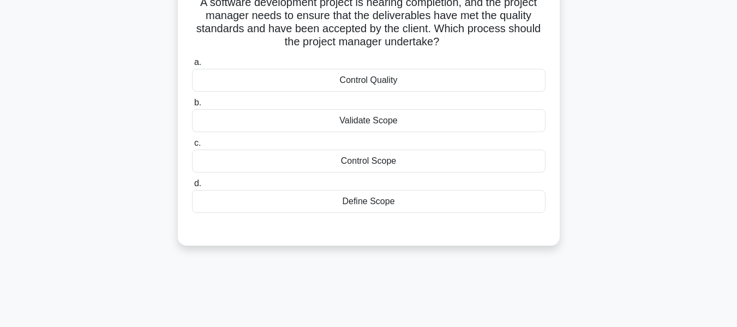
click at [361, 117] on div "Validate Scope" at bounding box center [369, 120] width 354 height 23
click at [192, 106] on input "b. Validate Scope" at bounding box center [192, 102] width 0 height 7
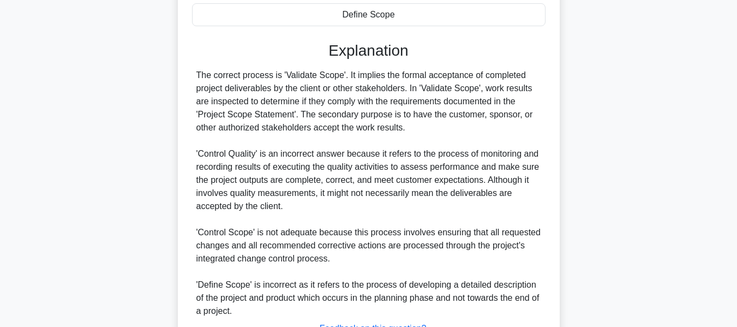
scroll to position [360, 0]
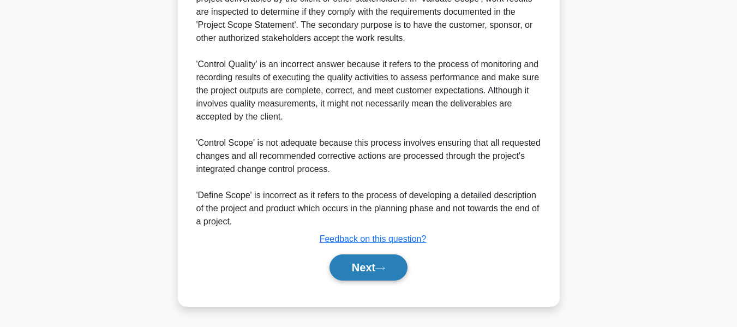
click at [374, 266] on button "Next" at bounding box center [369, 267] width 78 height 26
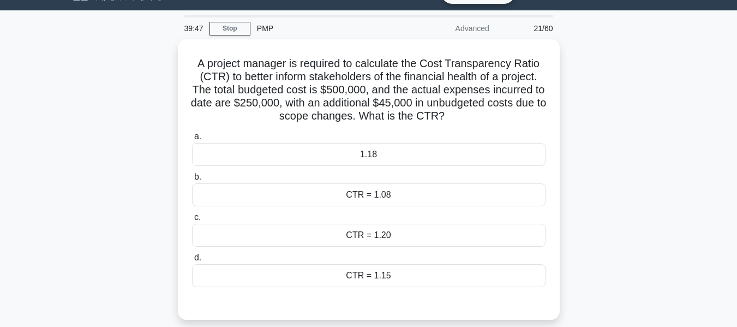
scroll to position [79, 0]
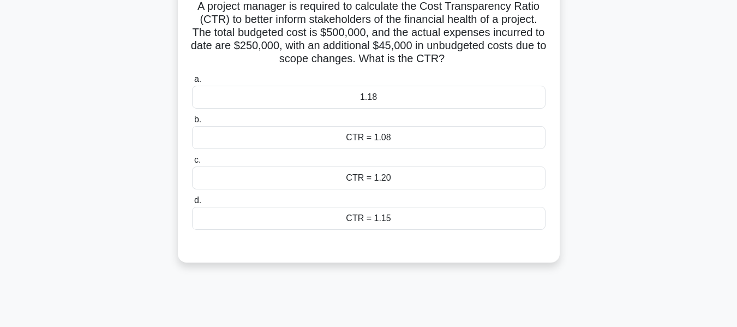
click at [359, 97] on div "1.18" at bounding box center [369, 97] width 354 height 23
click at [192, 83] on input "a. 1.18" at bounding box center [192, 79] width 0 height 7
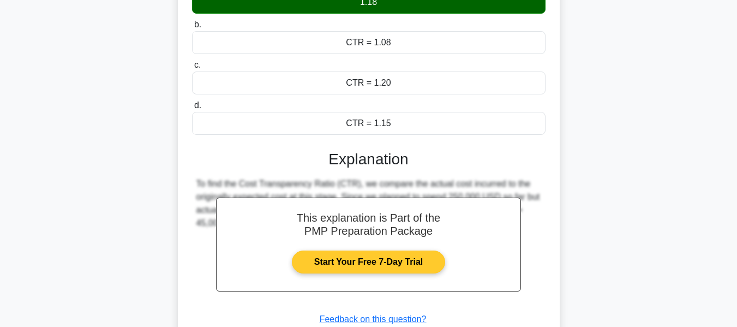
scroll to position [262, 0]
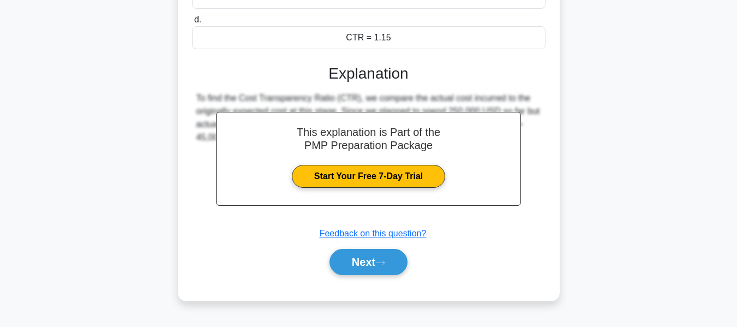
click at [369, 252] on button "Next" at bounding box center [369, 262] width 78 height 26
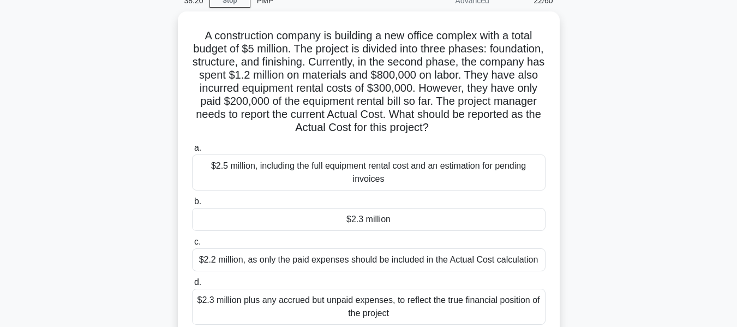
scroll to position [44, 0]
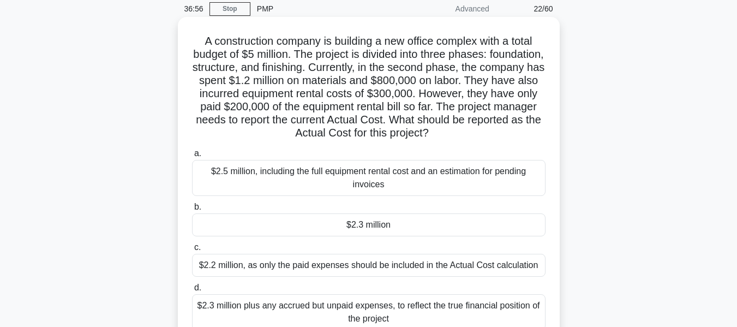
click at [336, 225] on div "$2.3 million" at bounding box center [369, 224] width 354 height 23
click at [192, 211] on input "b. $2.3 million" at bounding box center [192, 207] width 0 height 7
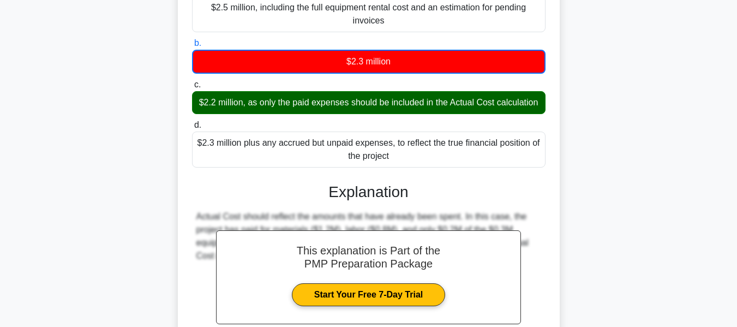
scroll to position [335, 0]
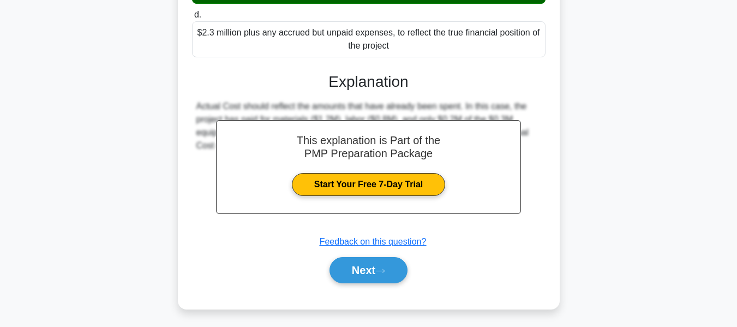
drag, startPoint x: 362, startPoint y: 264, endPoint x: 590, endPoint y: 198, distance: 237.5
click at [362, 264] on button "Next" at bounding box center [369, 270] width 78 height 26
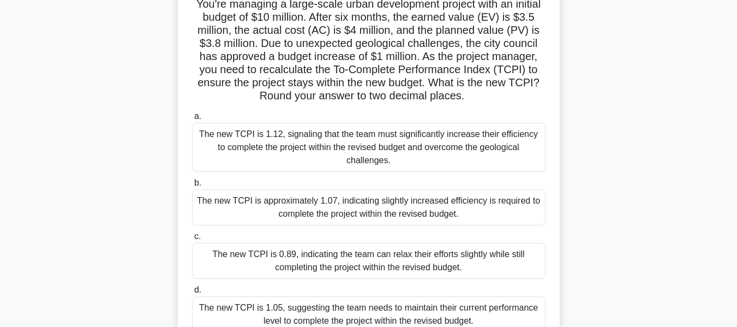
scroll to position [99, 0]
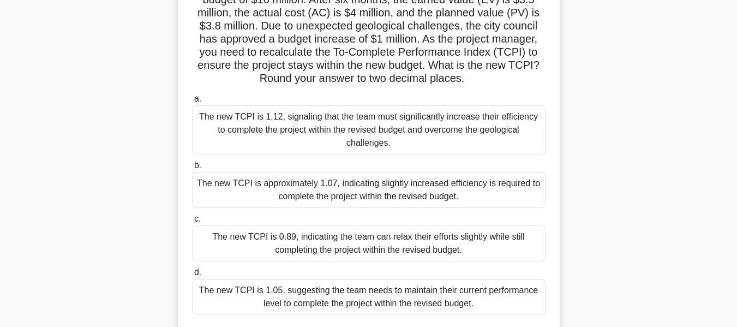
click at [307, 174] on div "The new TCPI is approximately 1.07, indicating slightly increased efficiency is…" at bounding box center [369, 190] width 354 height 36
click at [192, 169] on input "b. The new TCPI is approximately 1.07, indicating slightly increased efficiency…" at bounding box center [192, 165] width 0 height 7
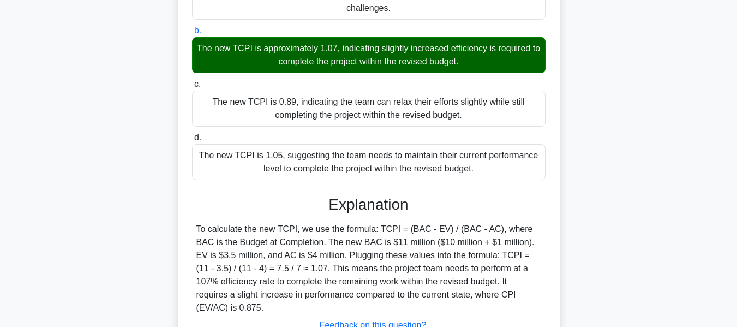
scroll to position [294, 0]
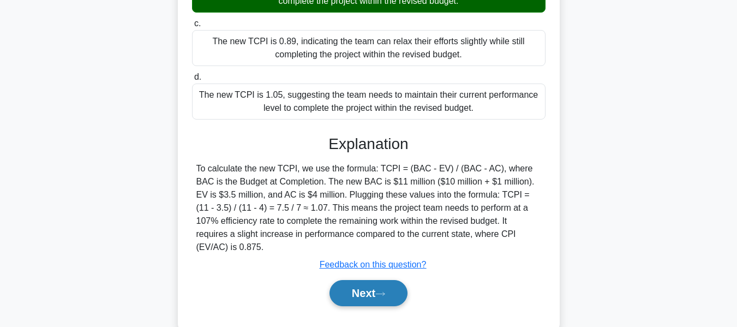
click at [362, 280] on button "Next" at bounding box center [369, 293] width 78 height 26
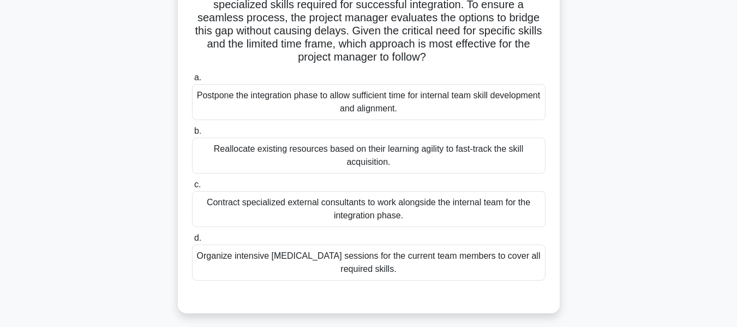
scroll to position [155, 0]
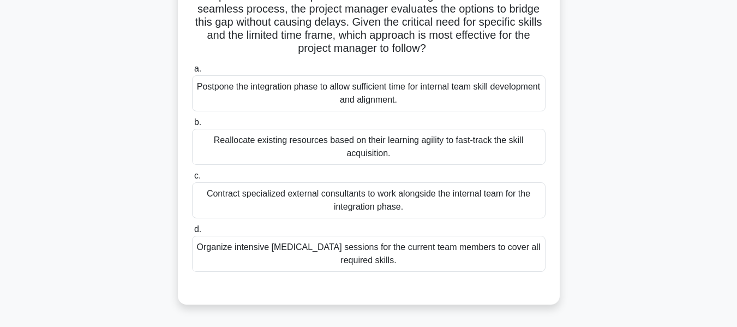
click at [309, 200] on div "Contract specialized external consultants to work alongside the internal team f…" at bounding box center [369, 200] width 354 height 36
click at [192, 180] on input "c. Contract specialized external consultants to work alongside the internal tea…" at bounding box center [192, 175] width 0 height 7
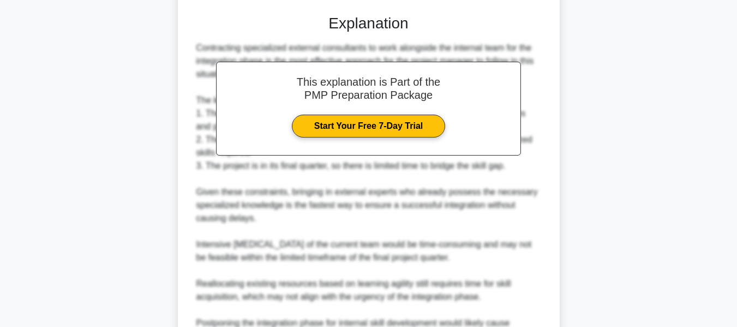
scroll to position [543, 0]
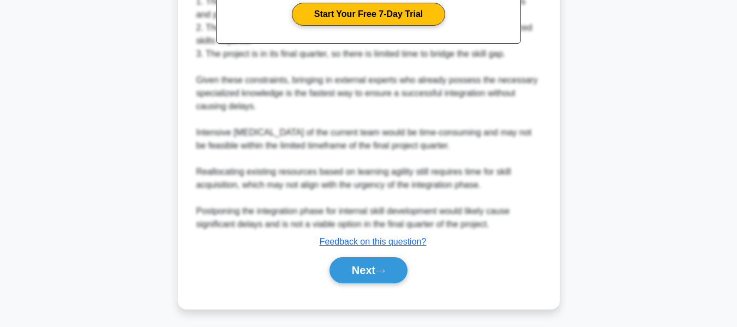
drag, startPoint x: 368, startPoint y: 265, endPoint x: 632, endPoint y: 198, distance: 273.2
click at [368, 265] on button "Next" at bounding box center [369, 270] width 78 height 26
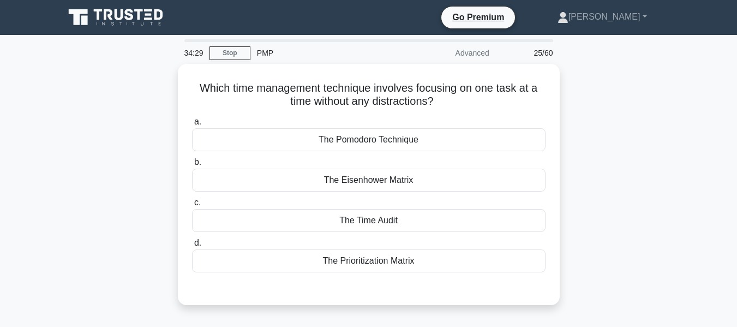
scroll to position [55, 0]
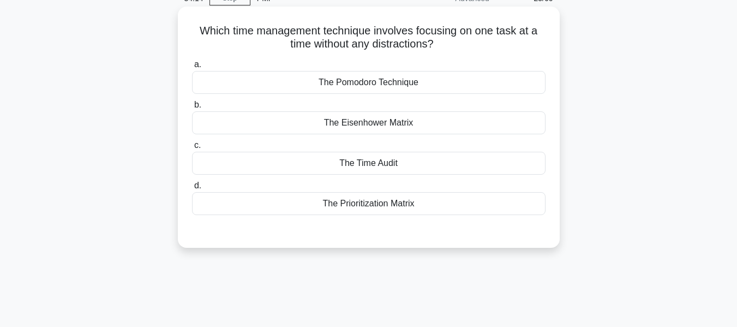
click at [225, 28] on h5 "Which time management technique involves focusing on one task at a time without…" at bounding box center [369, 37] width 356 height 27
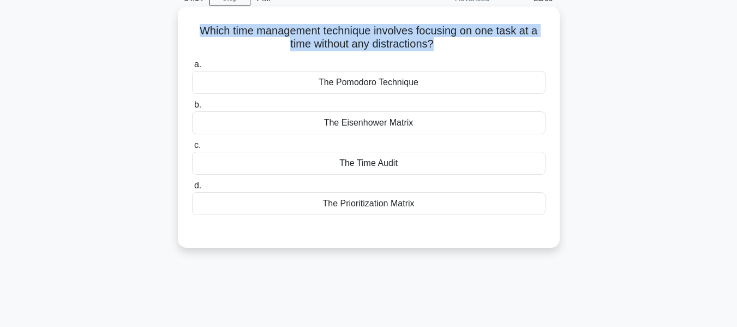
click at [225, 28] on h5 "Which time management technique involves focusing on one task at a time without…" at bounding box center [369, 37] width 356 height 27
copy div "Which time management technique involves focusing on one task at a time without…"
click at [309, 32] on h5 "Which time management technique involves focusing on one task at a time without…" at bounding box center [369, 37] width 356 height 27
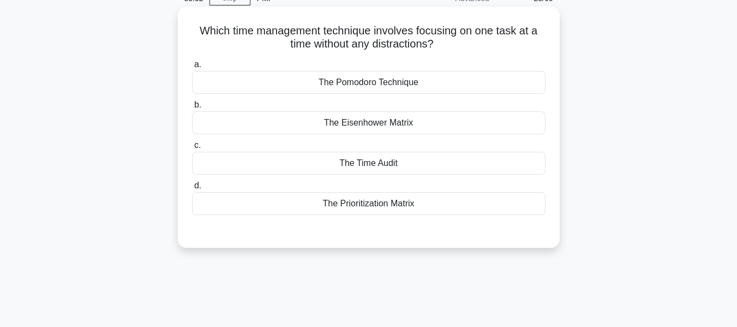
drag, startPoint x: 194, startPoint y: 32, endPoint x: 417, endPoint y: 208, distance: 284.0
click at [417, 208] on div "Which time management technique involves focusing on one task at a time without…" at bounding box center [368, 127] width 373 height 232
copy div "Which time management technique involves focusing on one task at a time without…"
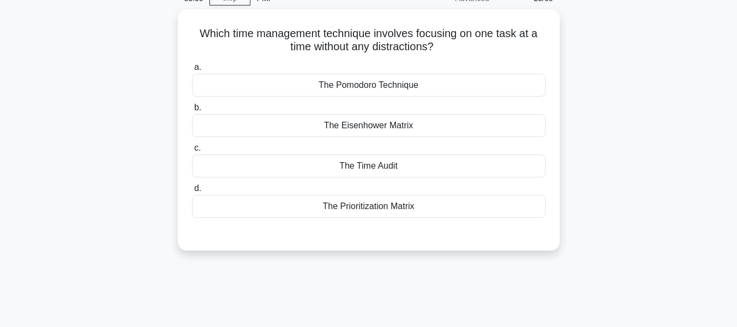
click at [597, 118] on div "Which time management technique involves focusing on one task at a time without…" at bounding box center [369, 136] width 622 height 254
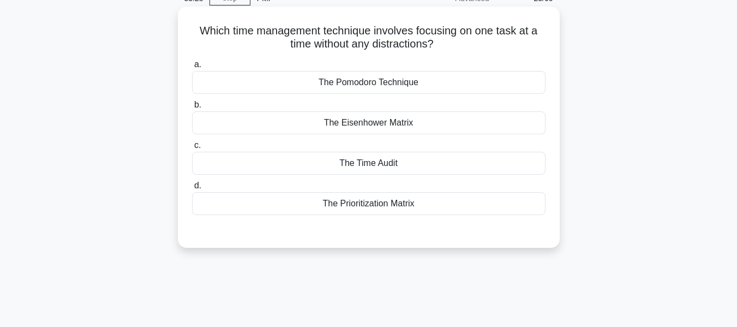
click at [347, 81] on div "The Pomodoro Technique" at bounding box center [369, 82] width 354 height 23
click at [192, 68] on input "a. The Pomodoro Technique" at bounding box center [192, 64] width 0 height 7
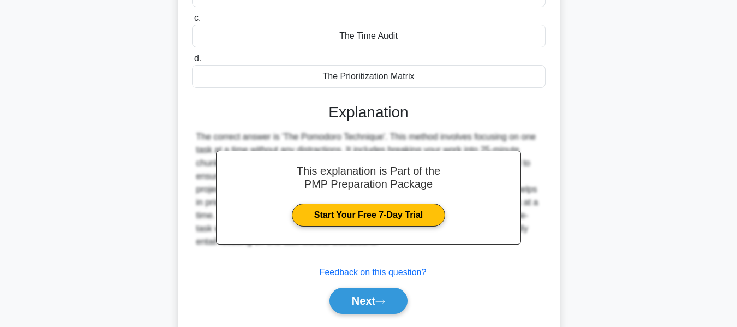
scroll to position [262, 0]
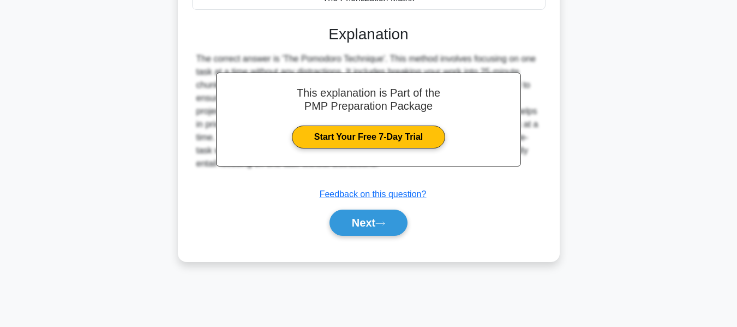
drag, startPoint x: 353, startPoint y: 209, endPoint x: 696, endPoint y: 123, distance: 353.8
click at [353, 210] on button "Next" at bounding box center [369, 223] width 78 height 26
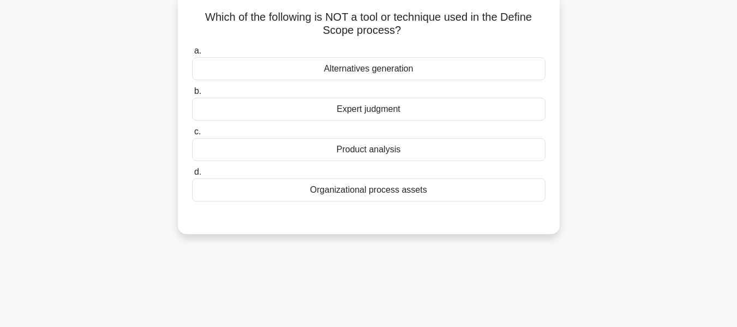
scroll to position [44, 0]
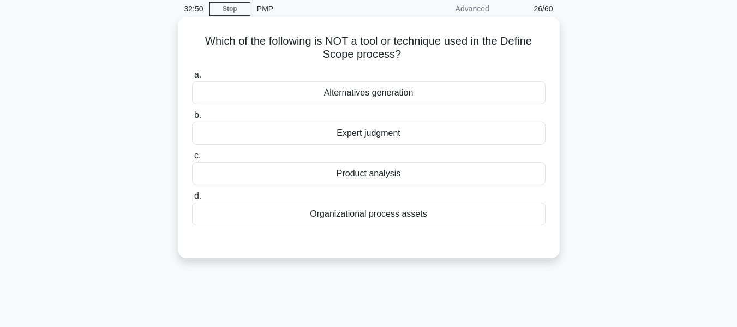
click at [371, 213] on div "Organizational process assets" at bounding box center [369, 213] width 354 height 23
click at [192, 200] on input "d. Organizational process assets" at bounding box center [192, 196] width 0 height 7
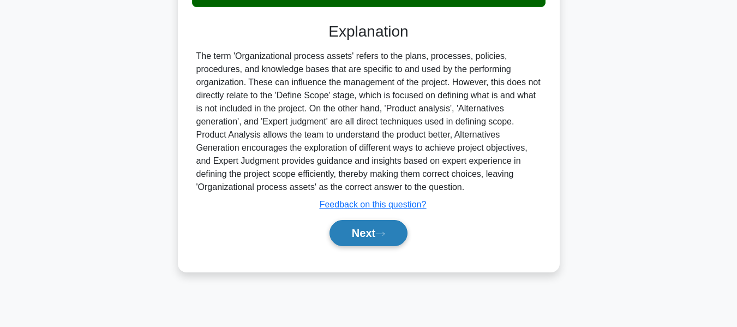
click at [363, 229] on button "Next" at bounding box center [369, 233] width 78 height 26
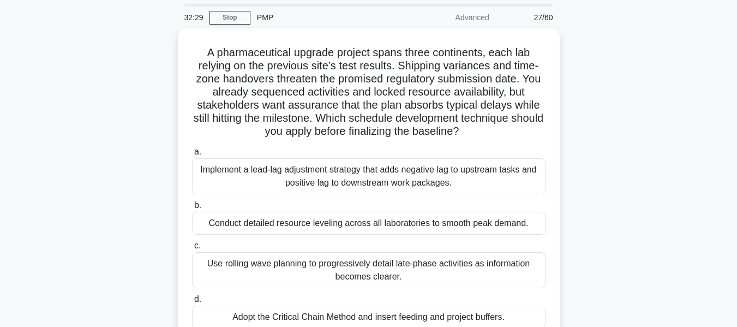
scroll to position [55, 0]
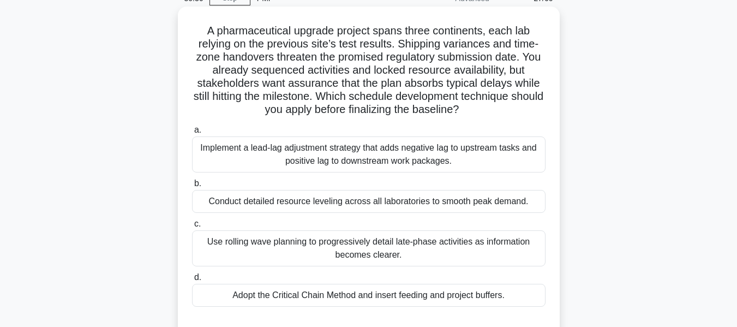
click at [389, 296] on div "Adopt the Critical Chain Method and insert feeding and project buffers." at bounding box center [369, 295] width 354 height 23
click at [192, 281] on input "d. Adopt the Critical Chain Method and insert feeding and project buffers." at bounding box center [192, 277] width 0 height 7
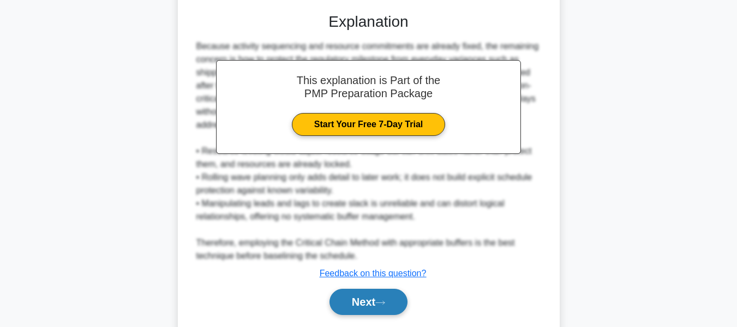
scroll to position [399, 0]
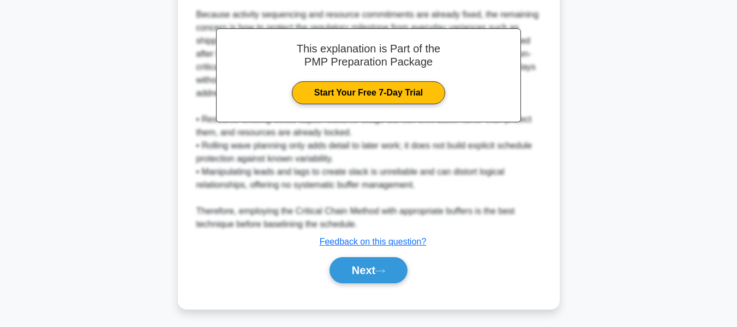
click at [363, 265] on button "Next" at bounding box center [369, 270] width 78 height 26
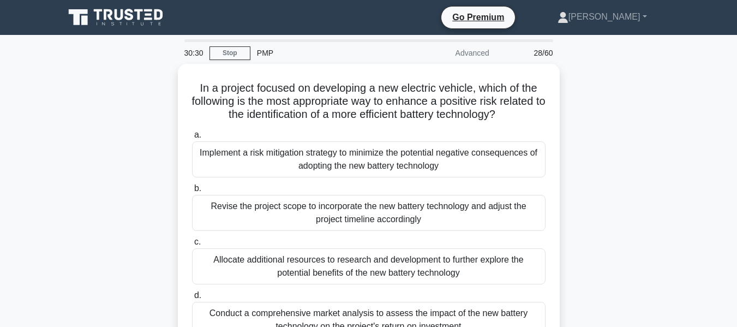
scroll to position [55, 0]
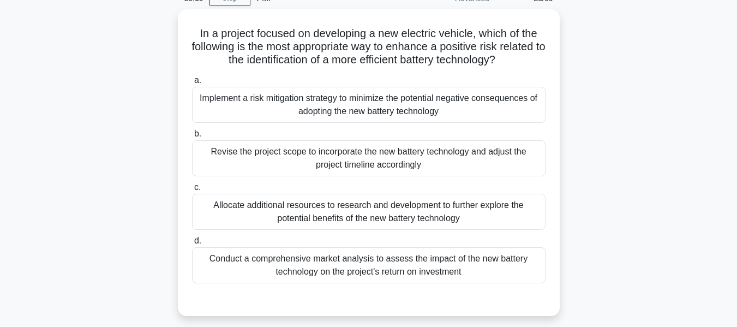
click at [97, 86] on div "In a project focused on developing a new electric vehicle, which of the followi…" at bounding box center [369, 169] width 622 height 320
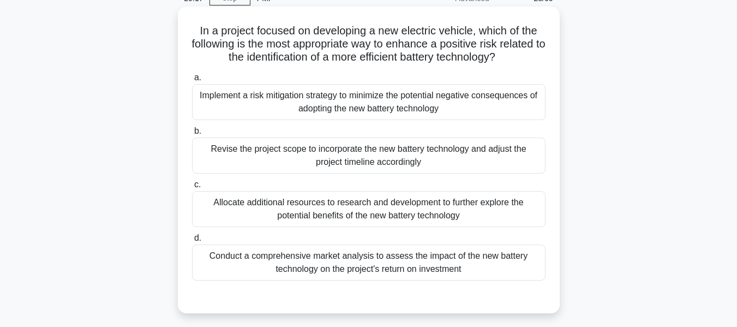
click at [401, 150] on div "Revise the project scope to incorporate the new battery technology and adjust t…" at bounding box center [369, 156] width 354 height 36
click at [192, 135] on input "b. Revise the project scope to incorporate the new battery technology and adjus…" at bounding box center [192, 131] width 0 height 7
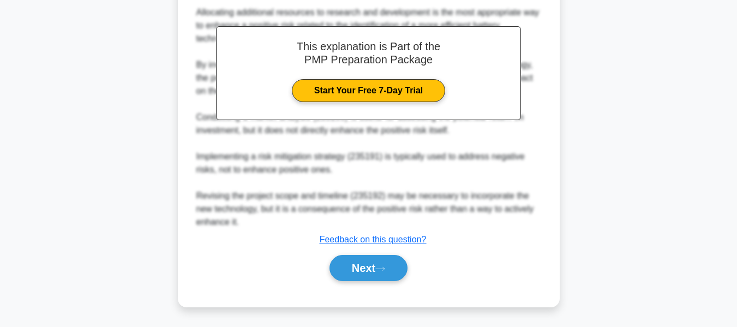
scroll to position [374, 0]
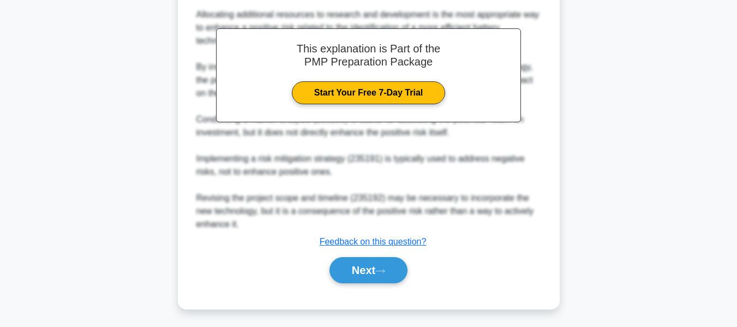
drag, startPoint x: 375, startPoint y: 267, endPoint x: 623, endPoint y: 192, distance: 258.4
click at [375, 267] on button "Next" at bounding box center [369, 270] width 78 height 26
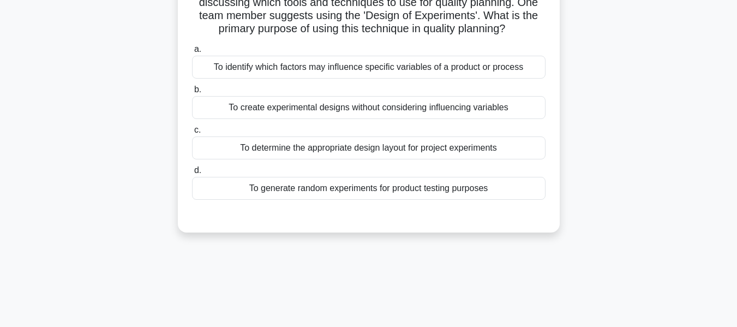
scroll to position [44, 0]
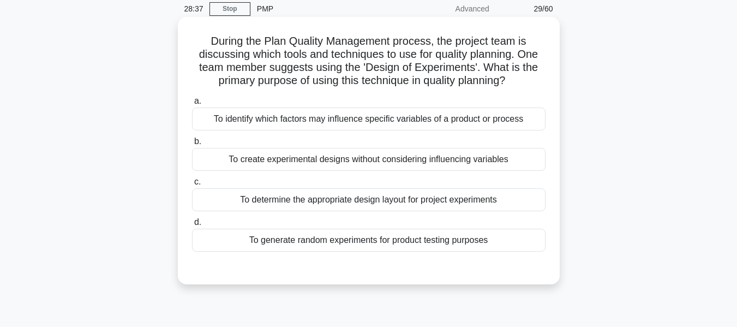
click at [395, 117] on div "To identify which factors may influence specific variables of a product or proc…" at bounding box center [369, 118] width 354 height 23
click at [192, 105] on input "a. To identify which factors may influence specific variables of a product or p…" at bounding box center [192, 101] width 0 height 7
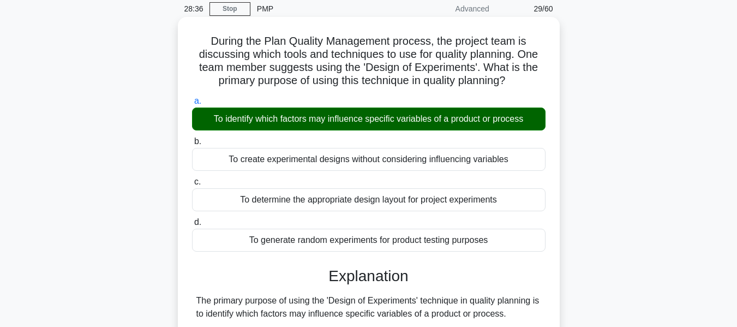
scroll to position [307, 0]
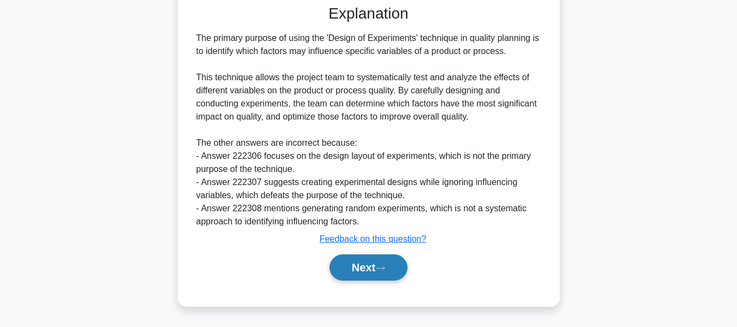
click at [361, 270] on button "Next" at bounding box center [369, 267] width 78 height 26
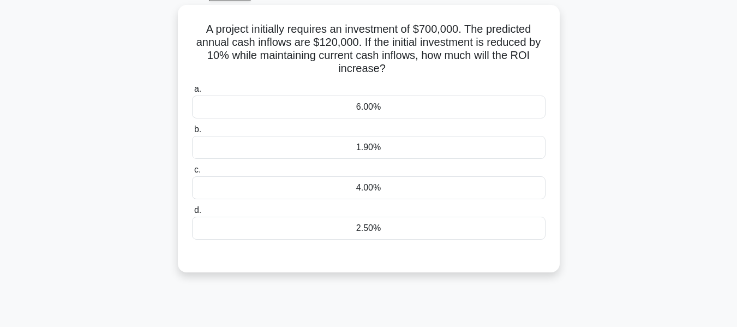
scroll to position [44, 0]
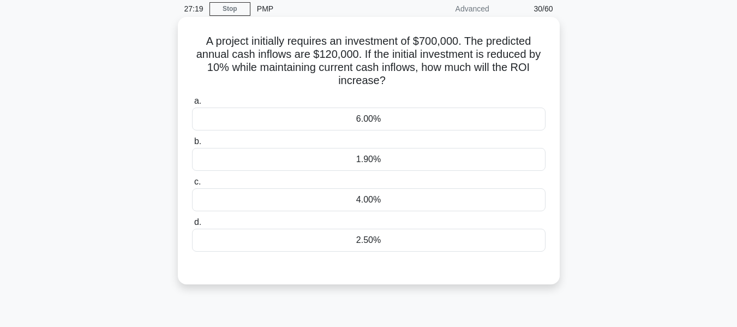
click at [368, 159] on div "1.90%" at bounding box center [369, 159] width 354 height 23
click at [192, 145] on input "b. 1.90%" at bounding box center [192, 141] width 0 height 7
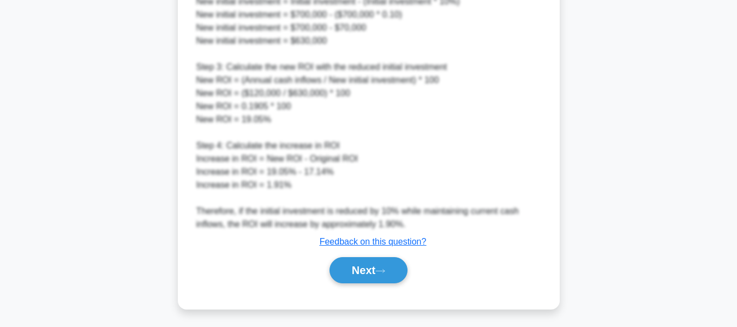
drag, startPoint x: 359, startPoint y: 261, endPoint x: 572, endPoint y: 153, distance: 238.9
click at [359, 261] on button "Next" at bounding box center [369, 270] width 78 height 26
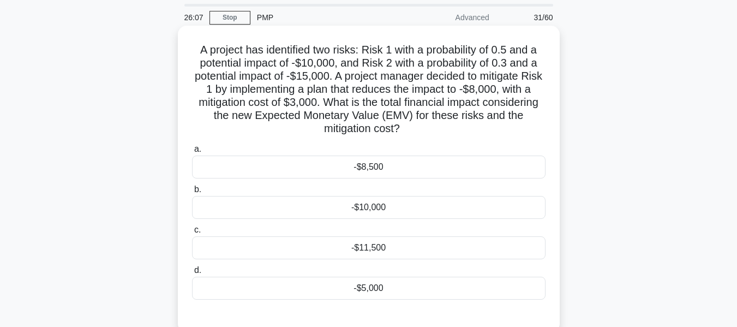
scroll to position [55, 0]
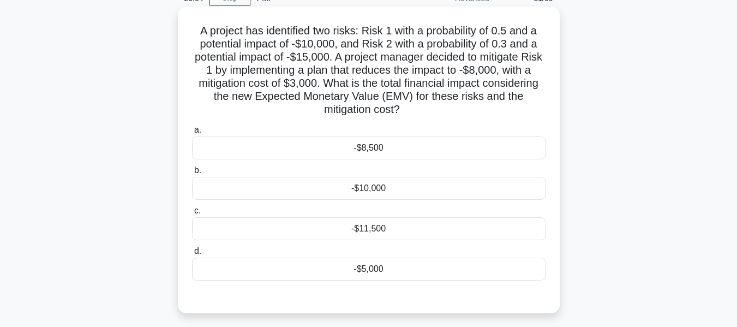
click at [364, 229] on div "-$11,500" at bounding box center [369, 228] width 354 height 23
click at [192, 214] on input "c. -$11,500" at bounding box center [192, 210] width 0 height 7
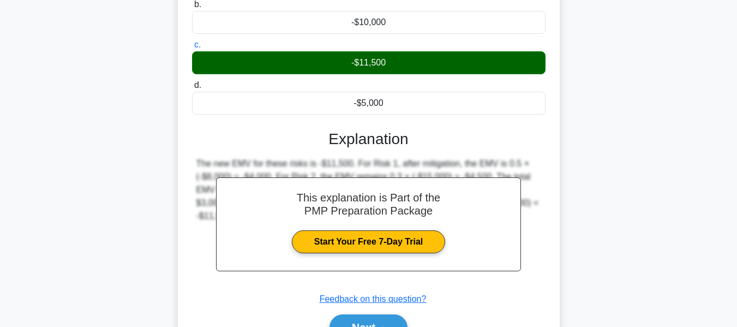
scroll to position [281, 0]
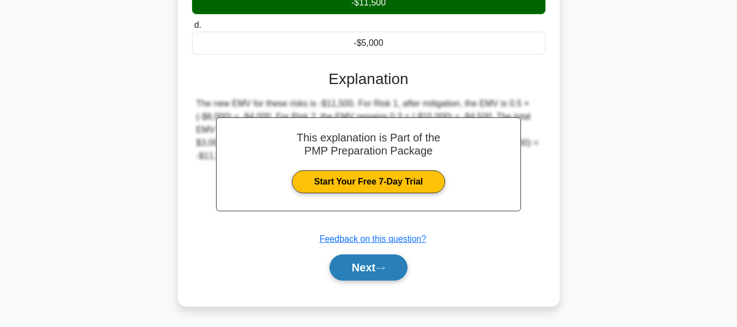
click at [373, 266] on button "Next" at bounding box center [369, 267] width 78 height 26
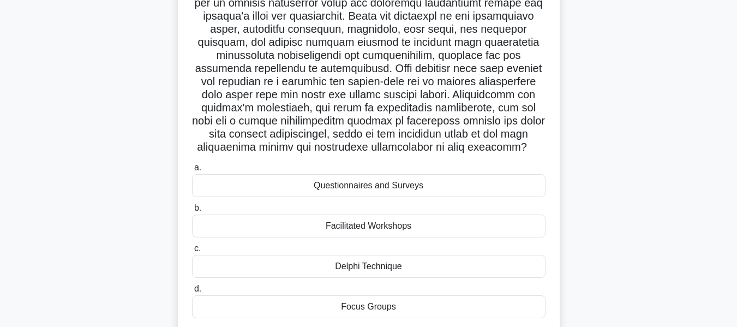
scroll to position [153, 0]
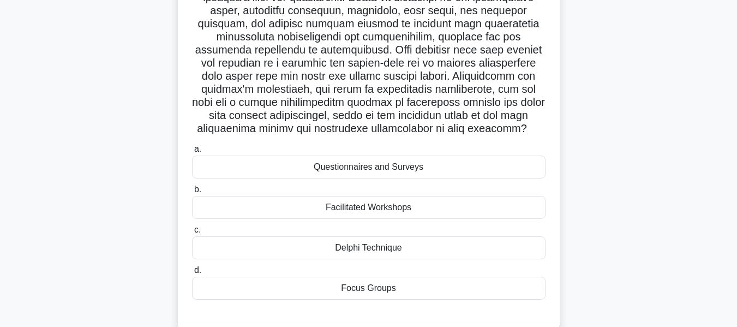
click at [375, 219] on div "Facilitated Workshops" at bounding box center [369, 207] width 354 height 23
click at [192, 193] on input "b. Facilitated Workshops" at bounding box center [192, 189] width 0 height 7
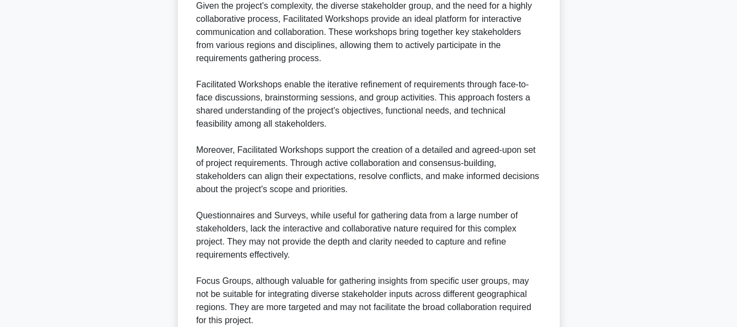
scroll to position [713, 0]
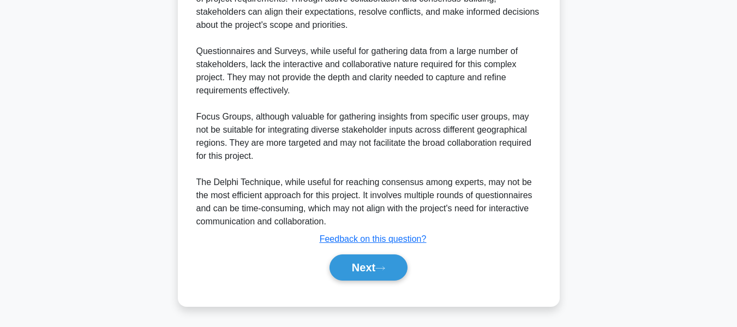
click at [360, 267] on button "Next" at bounding box center [369, 267] width 78 height 26
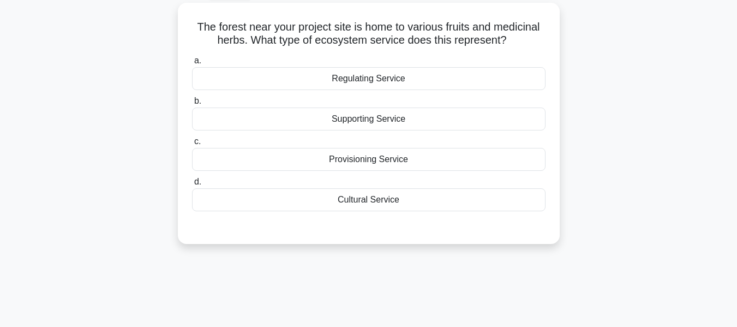
scroll to position [0, 0]
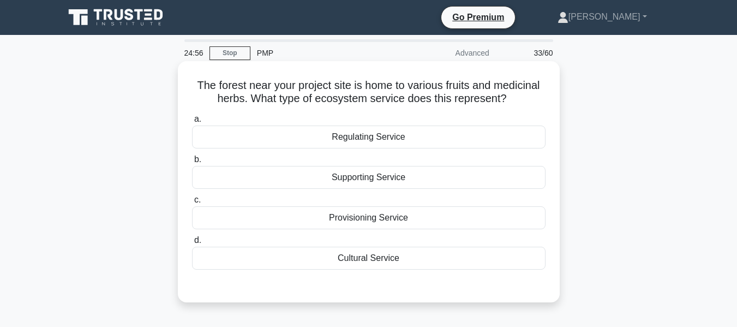
click at [374, 174] on div "Supporting Service" at bounding box center [369, 177] width 354 height 23
click at [192, 163] on input "b. Supporting Service" at bounding box center [192, 159] width 0 height 7
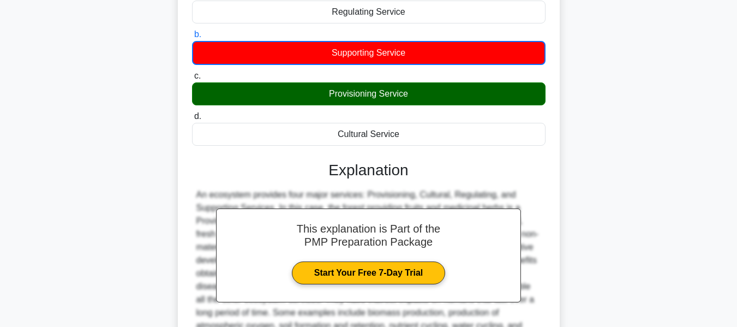
scroll to position [262, 0]
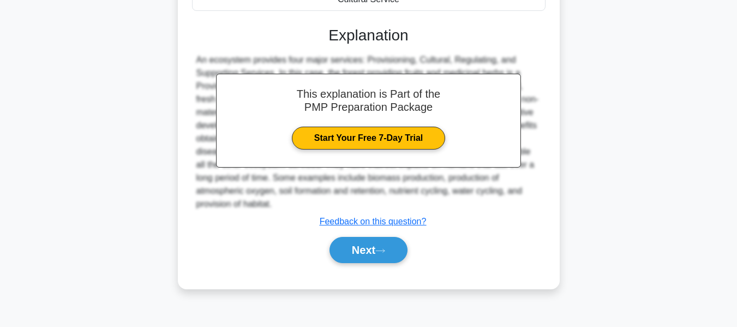
click at [358, 246] on button "Next" at bounding box center [369, 250] width 78 height 26
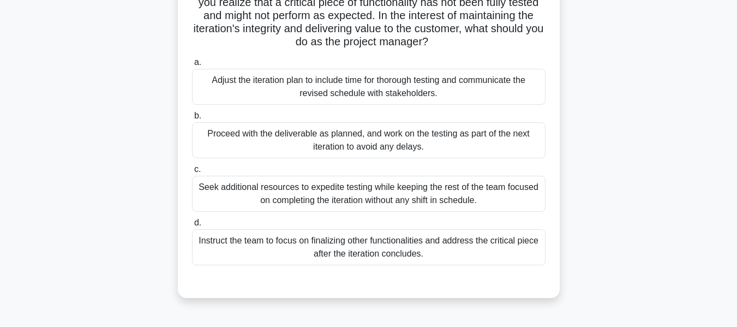
scroll to position [44, 0]
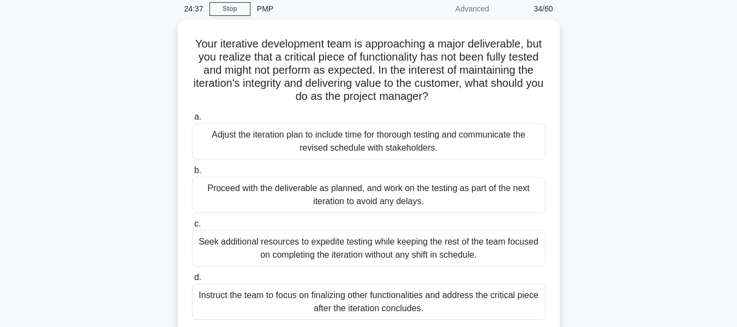
click at [618, 129] on div "Your iterative development team is approaching a major deliverable, but you rea…" at bounding box center [369, 193] width 622 height 346
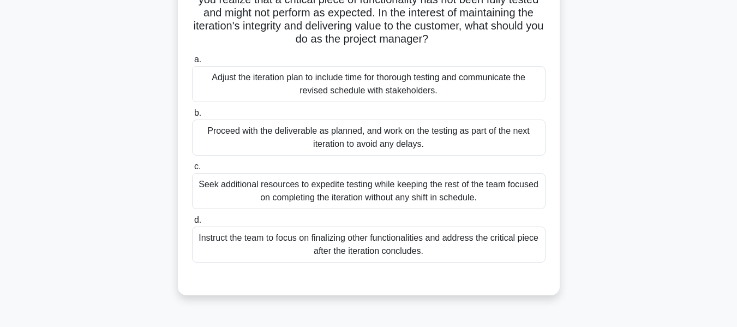
click at [410, 190] on div "Seek additional resources to expedite testing while keeping the rest of the tea…" at bounding box center [369, 191] width 354 height 36
click at [192, 170] on input "c. Seek additional resources to expedite testing while keeping the rest of the …" at bounding box center [192, 166] width 0 height 7
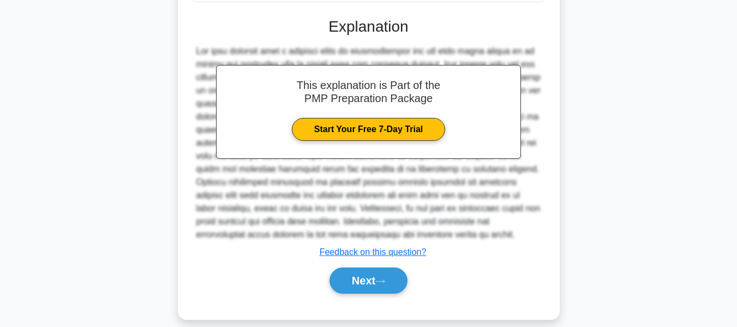
scroll to position [374, 0]
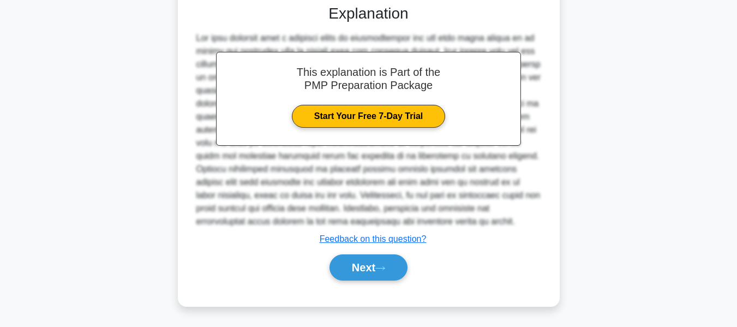
drag, startPoint x: 377, startPoint y: 261, endPoint x: 423, endPoint y: 255, distance: 46.2
click at [377, 261] on button "Next" at bounding box center [369, 267] width 78 height 26
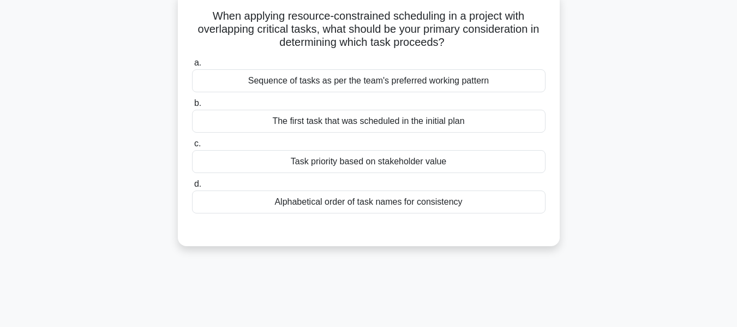
scroll to position [74, 0]
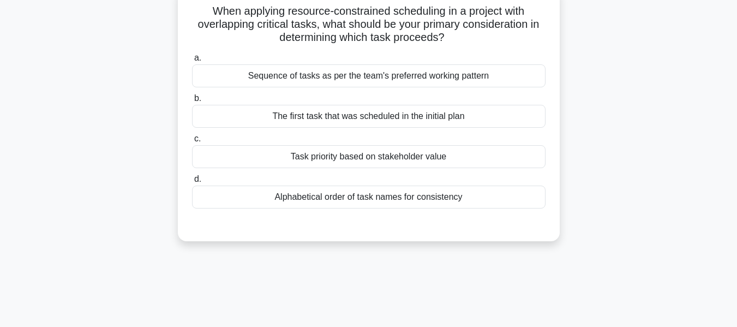
click at [322, 154] on div "Task priority based on stakeholder value" at bounding box center [369, 156] width 354 height 23
click at [192, 142] on input "c. Task priority based on stakeholder value" at bounding box center [192, 138] width 0 height 7
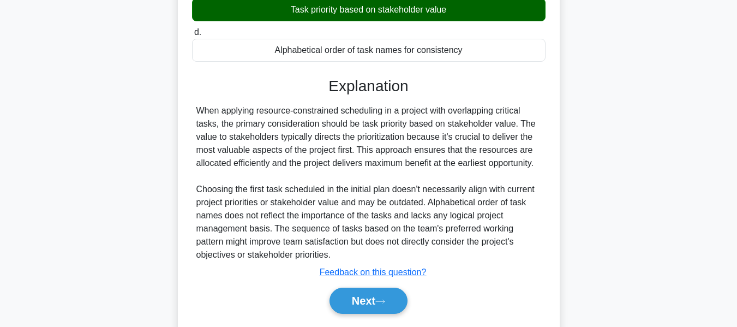
scroll to position [262, 0]
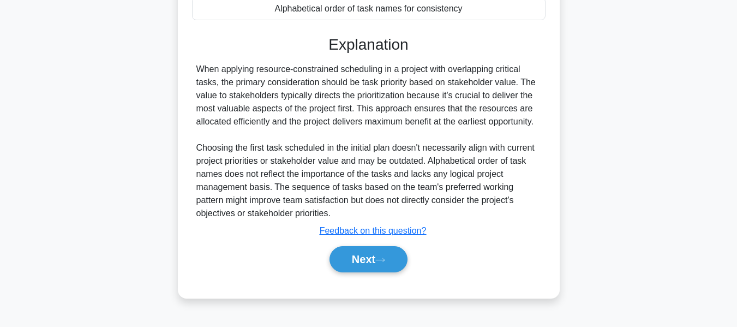
drag, startPoint x: 354, startPoint y: 256, endPoint x: 483, endPoint y: 175, distance: 152.8
click at [354, 256] on button "Next" at bounding box center [369, 259] width 78 height 26
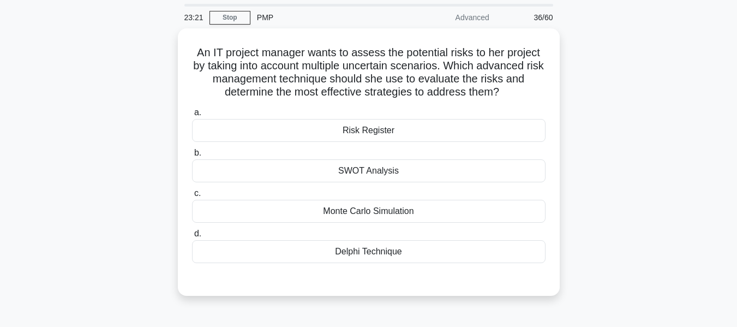
scroll to position [55, 0]
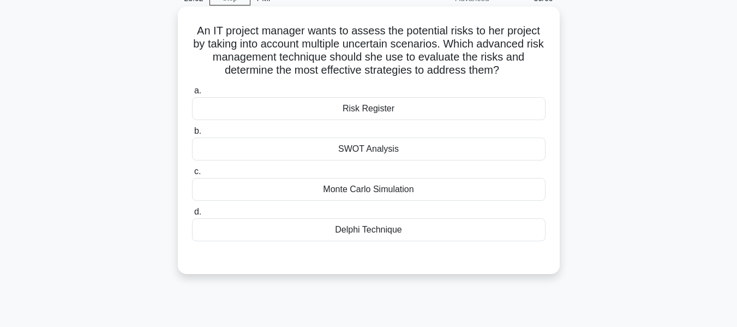
click at [360, 187] on div "Monte Carlo Simulation" at bounding box center [369, 189] width 354 height 23
click at [192, 175] on input "c. Monte Carlo Simulation" at bounding box center [192, 171] width 0 height 7
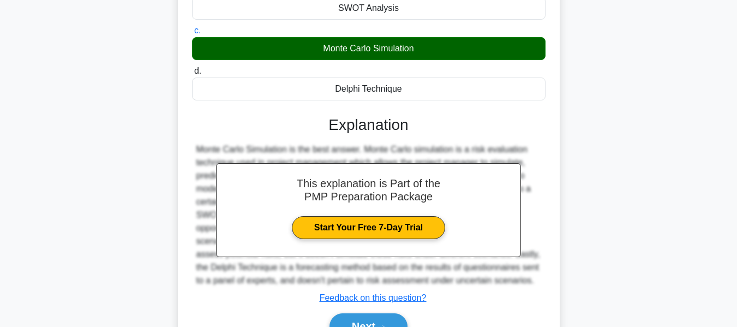
scroll to position [262, 0]
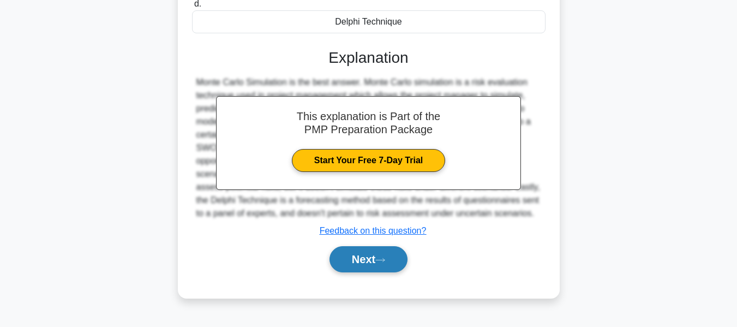
click at [374, 259] on button "Next" at bounding box center [369, 259] width 78 height 26
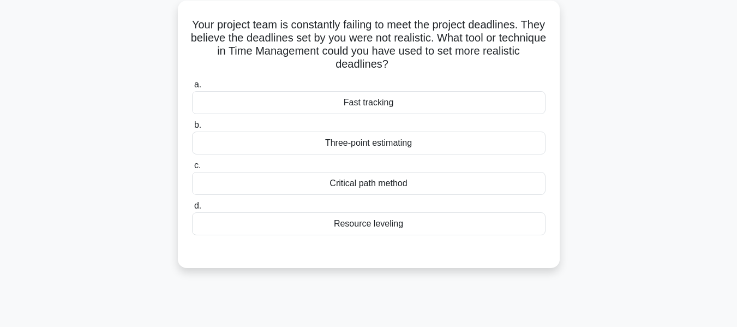
scroll to position [44, 0]
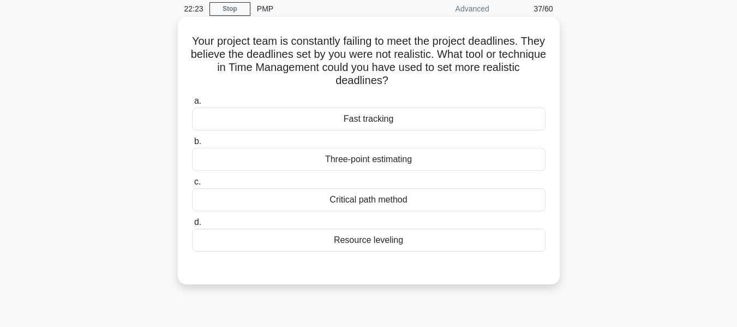
click at [378, 159] on div "Three-point estimating" at bounding box center [369, 159] width 354 height 23
click at [192, 145] on input "b. Three-point estimating" at bounding box center [192, 141] width 0 height 7
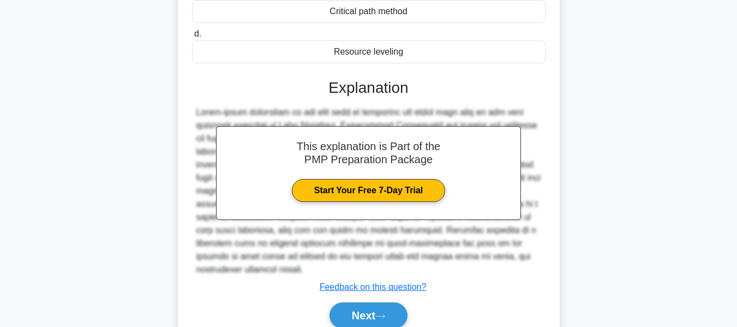
scroll to position [268, 0]
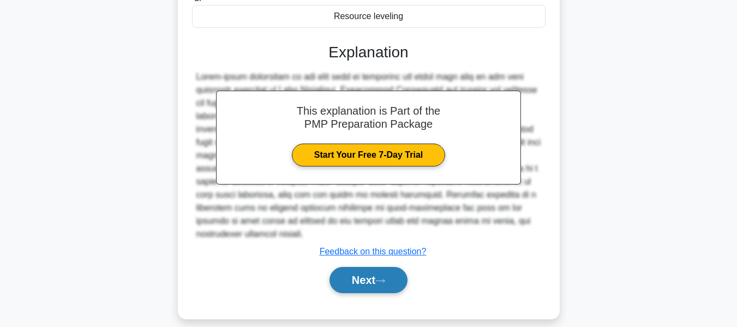
click at [352, 269] on button "Next" at bounding box center [369, 280] width 78 height 26
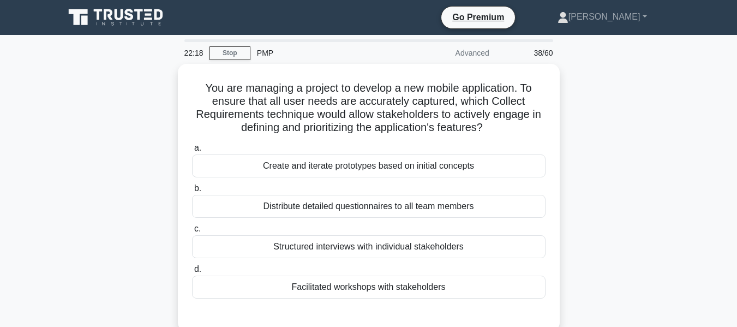
scroll to position [55, 0]
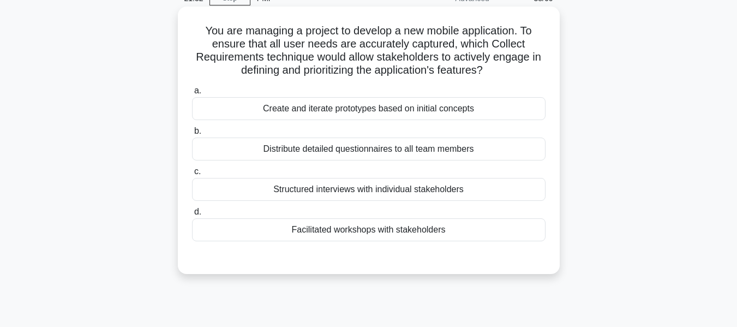
click at [425, 105] on div "Create and iterate prototypes based on initial concepts" at bounding box center [369, 108] width 354 height 23
click at [192, 94] on input "a. Create and iterate prototypes based on initial concepts" at bounding box center [192, 90] width 0 height 7
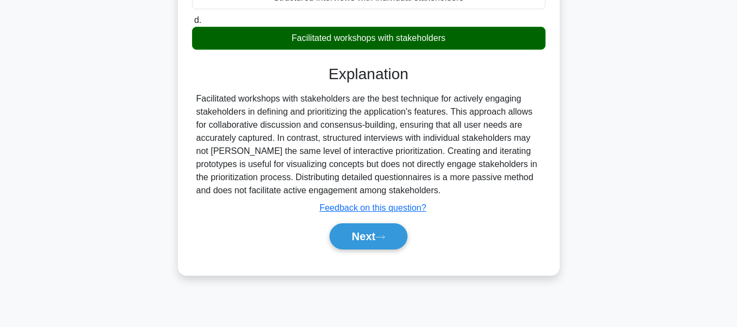
scroll to position [262, 0]
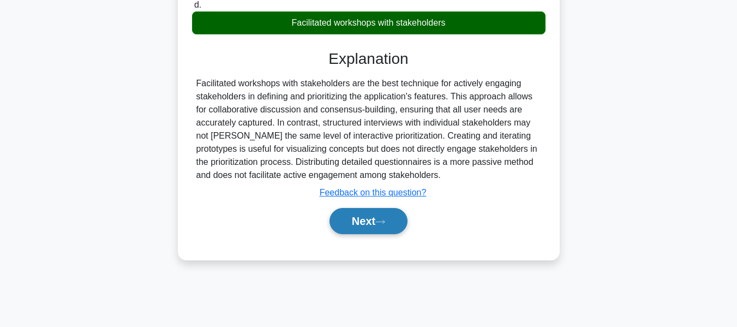
click at [369, 217] on button "Next" at bounding box center [369, 221] width 78 height 26
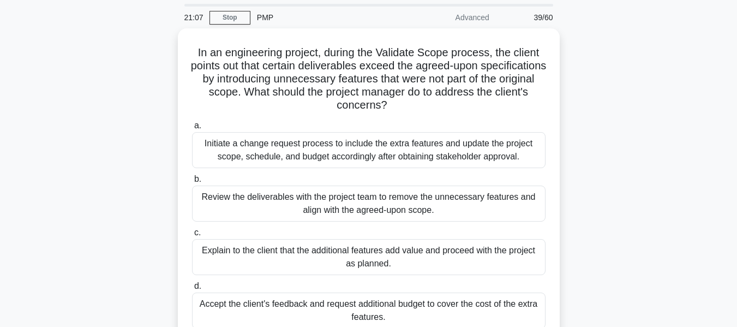
scroll to position [55, 0]
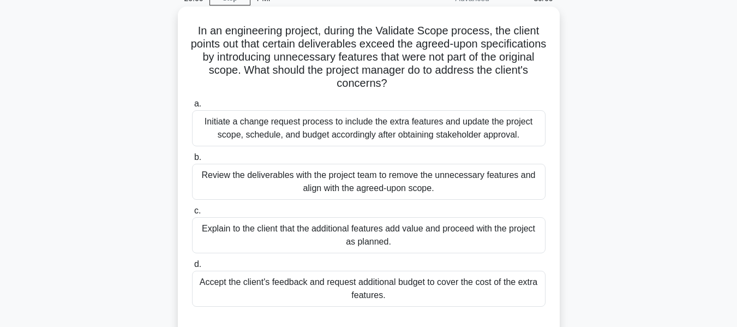
click at [401, 181] on div "Review the deliverables with the project team to remove the unnecessary feature…" at bounding box center [369, 182] width 354 height 36
click at [192, 161] on input "b. Review the deliverables with the project team to remove the unnecessary feat…" at bounding box center [192, 157] width 0 height 7
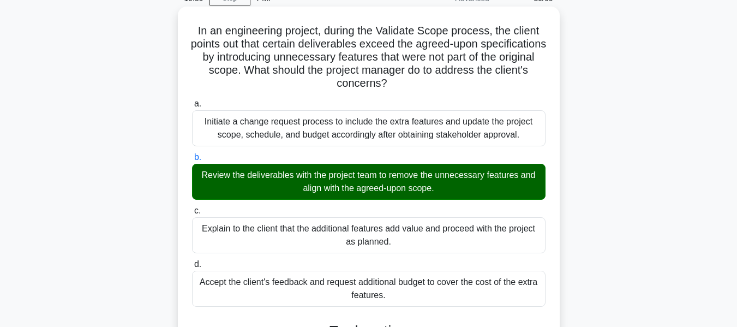
scroll to position [307, 0]
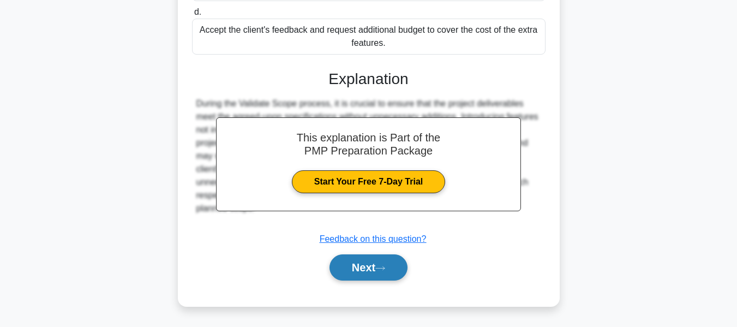
click at [352, 270] on button "Next" at bounding box center [369, 267] width 78 height 26
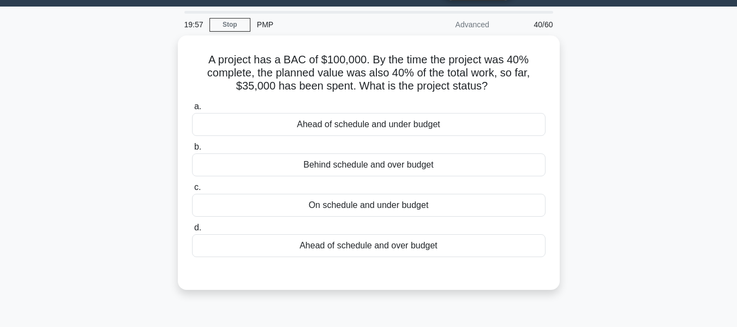
scroll to position [0, 0]
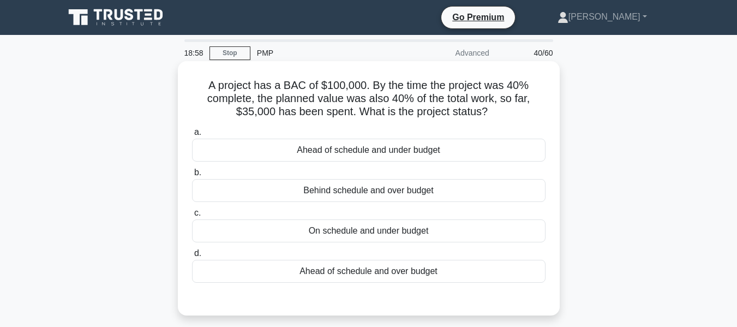
click at [335, 147] on div "Ahead of schedule and under budget" at bounding box center [369, 150] width 354 height 23
click at [192, 136] on input "a. Ahead of schedule and under budget" at bounding box center [192, 132] width 0 height 7
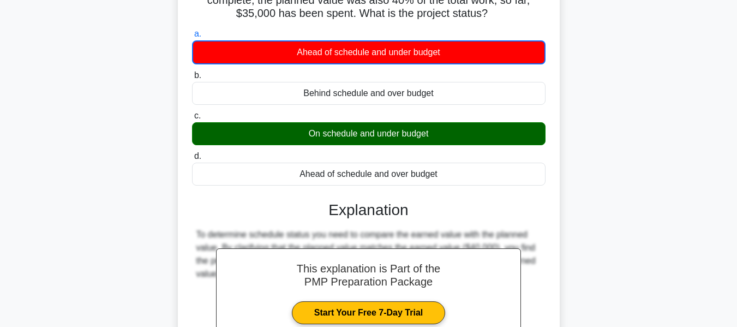
scroll to position [262, 0]
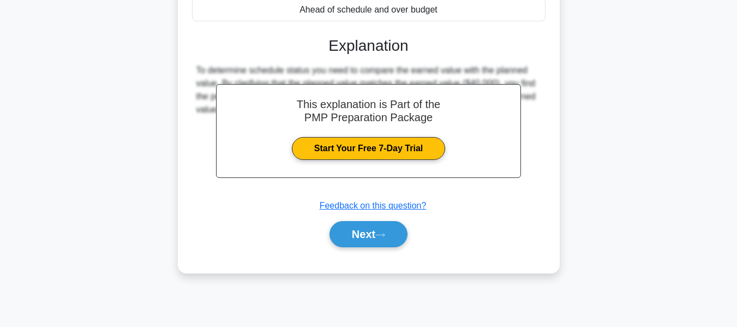
drag, startPoint x: 361, startPoint y: 234, endPoint x: 521, endPoint y: 180, distance: 169.3
click at [361, 234] on button "Next" at bounding box center [369, 234] width 78 height 26
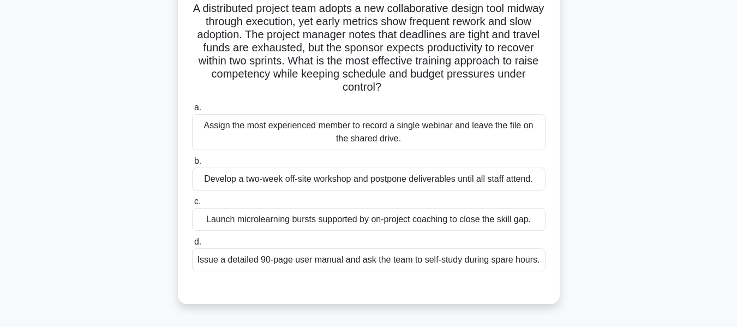
scroll to position [99, 0]
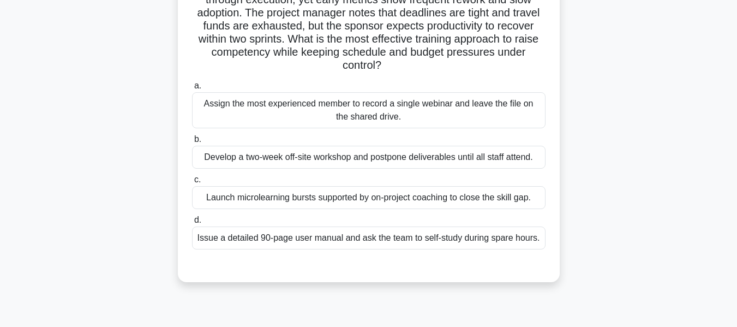
click at [374, 195] on div "Launch microlearning bursts supported by on-project coaching to close the skill…" at bounding box center [369, 197] width 354 height 23
click at [192, 183] on input "c. Launch microlearning bursts supported by on-project coaching to close the sk…" at bounding box center [192, 179] width 0 height 7
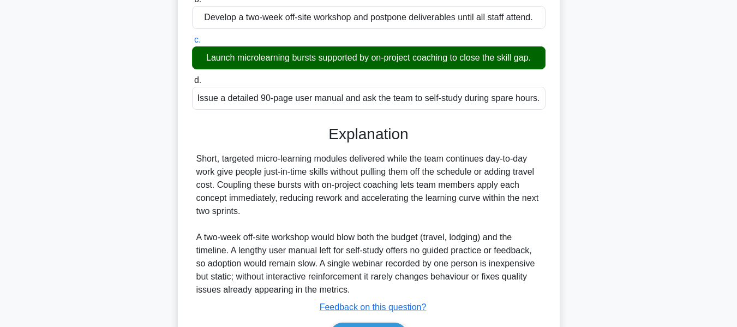
scroll to position [307, 0]
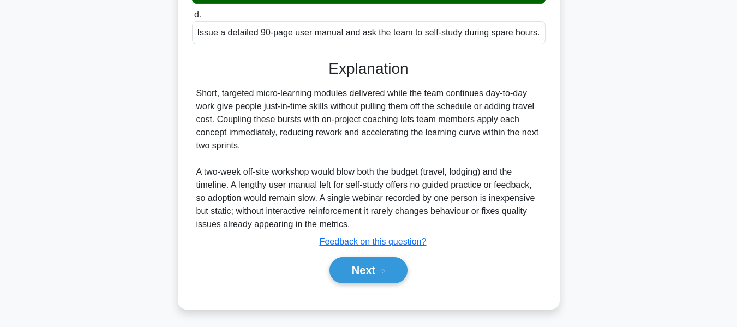
drag, startPoint x: 367, startPoint y: 266, endPoint x: 585, endPoint y: 189, distance: 231.3
click at [367, 266] on button "Next" at bounding box center [369, 270] width 78 height 26
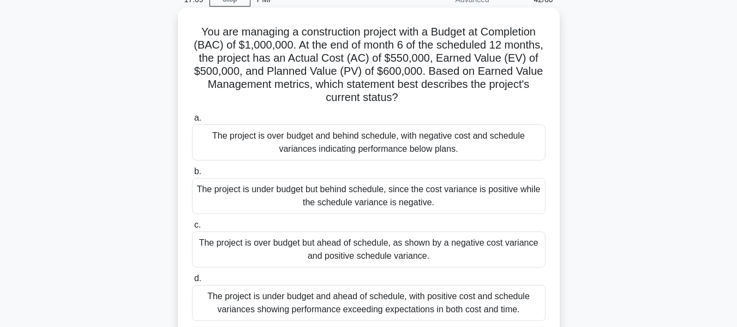
scroll to position [34, 0]
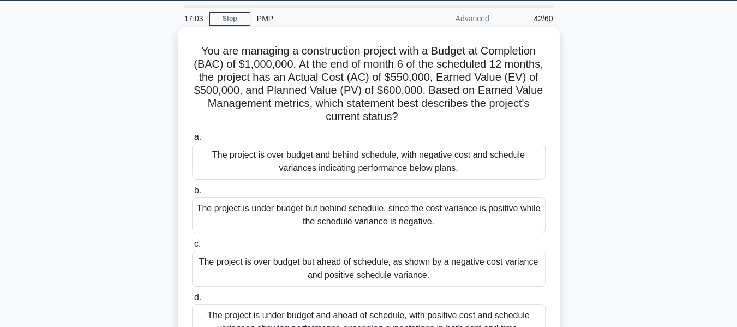
click at [311, 159] on div "The project is over budget and behind schedule, with negative cost and schedule…" at bounding box center [369, 162] width 354 height 36
click at [192, 141] on input "a. The project is over budget and behind schedule, with negative cost and sched…" at bounding box center [192, 137] width 0 height 7
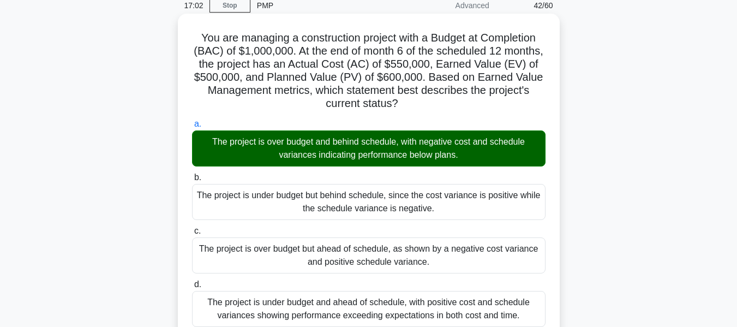
scroll to position [333, 0]
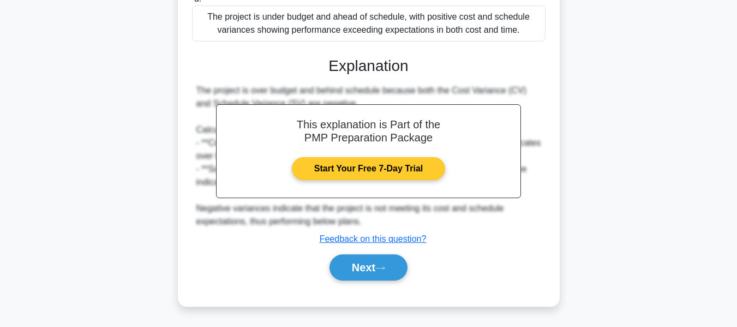
click at [351, 263] on button "Next" at bounding box center [369, 267] width 78 height 26
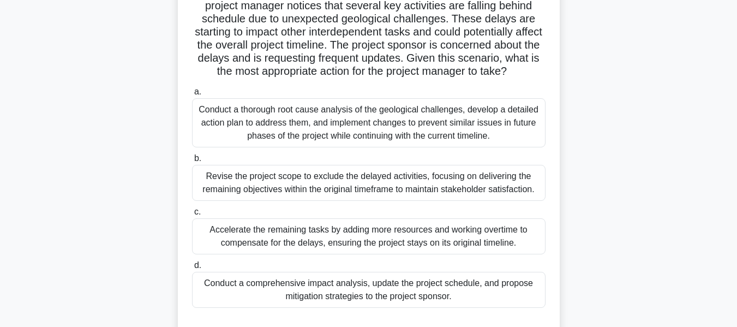
scroll to position [98, 0]
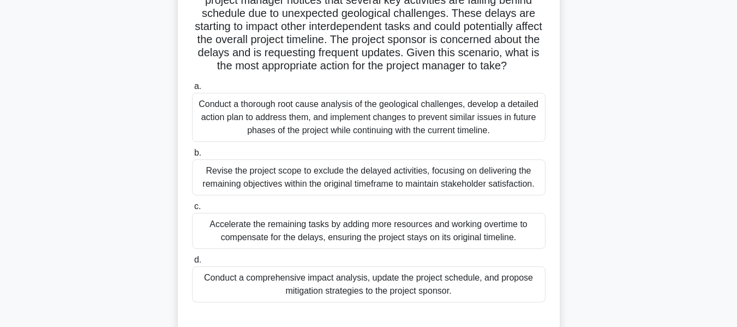
click at [325, 295] on div "Conduct a comprehensive impact analysis, update the project schedule, and propo…" at bounding box center [369, 284] width 354 height 36
click at [192, 264] on input "d. Conduct a comprehensive impact analysis, update the project schedule, and pr…" at bounding box center [192, 259] width 0 height 7
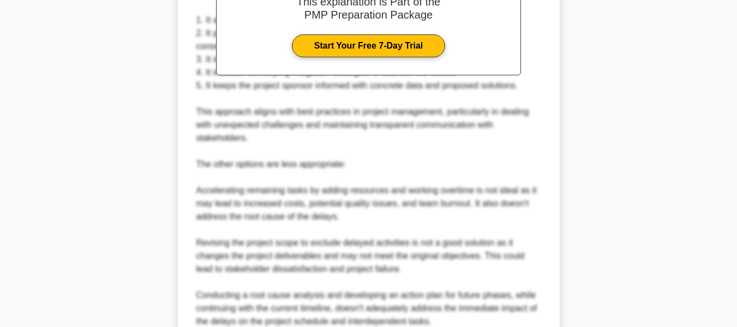
scroll to position [589, 0]
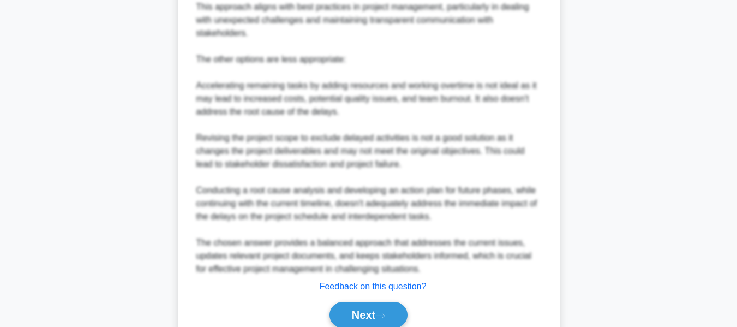
drag, startPoint x: 359, startPoint y: 319, endPoint x: 661, endPoint y: 201, distance: 324.5
click at [359, 319] on button "Next" at bounding box center [369, 315] width 78 height 26
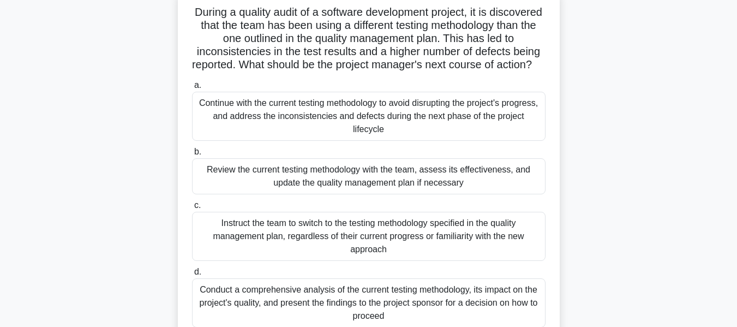
scroll to position [75, 0]
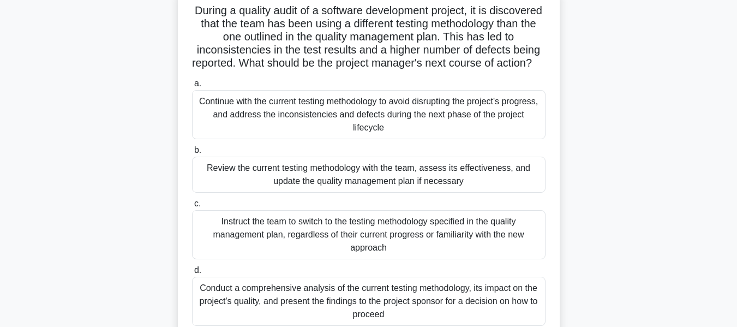
click at [263, 185] on div "Review the current testing methodology with the team, assess its effectiveness,…" at bounding box center [369, 175] width 354 height 36
click at [192, 154] on input "b. Review the current testing methodology with the team, assess its effectivene…" at bounding box center [192, 150] width 0 height 7
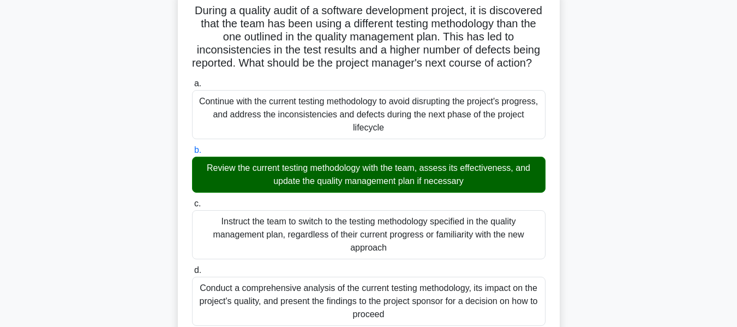
scroll to position [457, 0]
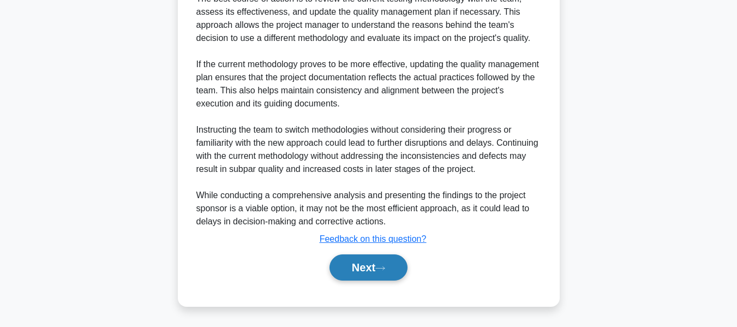
click at [372, 269] on button "Next" at bounding box center [369, 267] width 78 height 26
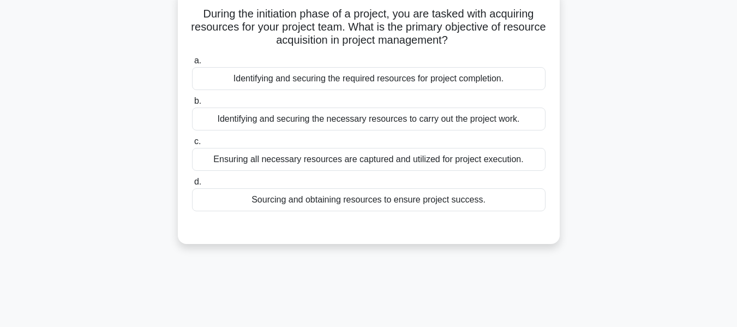
scroll to position [55, 0]
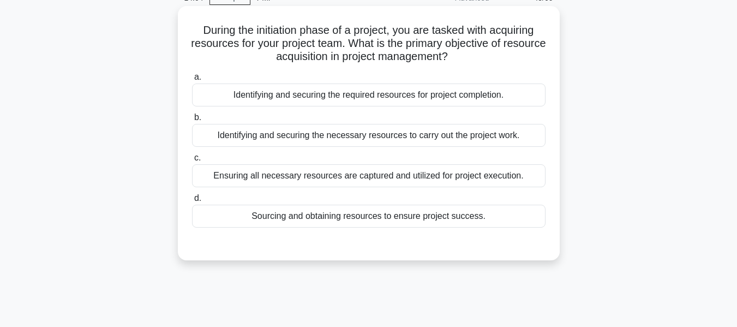
click at [453, 134] on div "Identifying and securing the necessary resources to carry out the project work." at bounding box center [369, 135] width 354 height 23
click at [192, 121] on input "b. Identifying and securing the necessary resources to carry out the project wo…" at bounding box center [192, 117] width 0 height 7
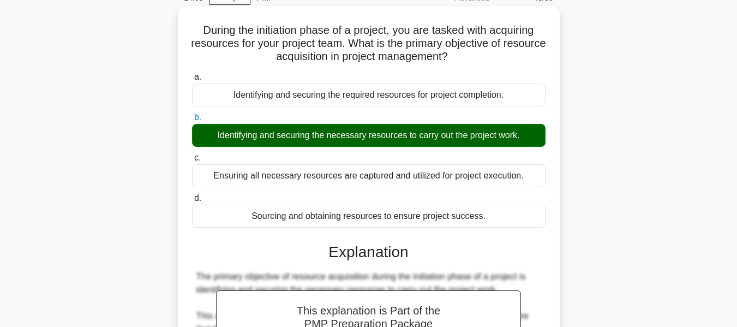
scroll to position [268, 0]
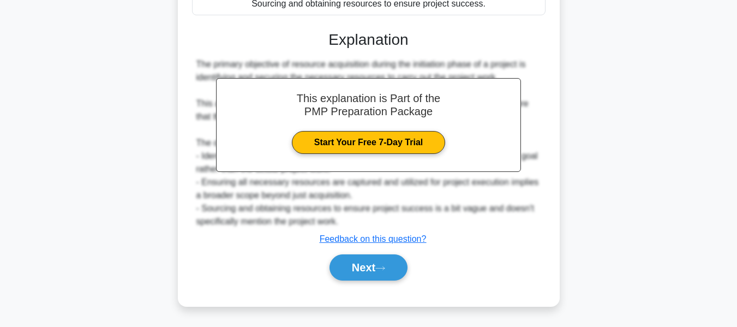
drag, startPoint x: 371, startPoint y: 262, endPoint x: 539, endPoint y: 141, distance: 207.2
click at [371, 262] on button "Next" at bounding box center [369, 267] width 78 height 26
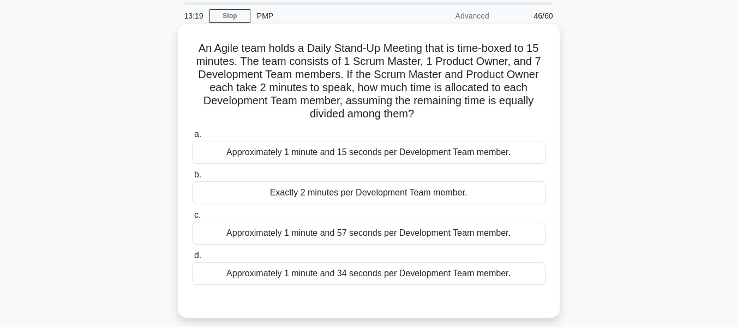
scroll to position [55, 0]
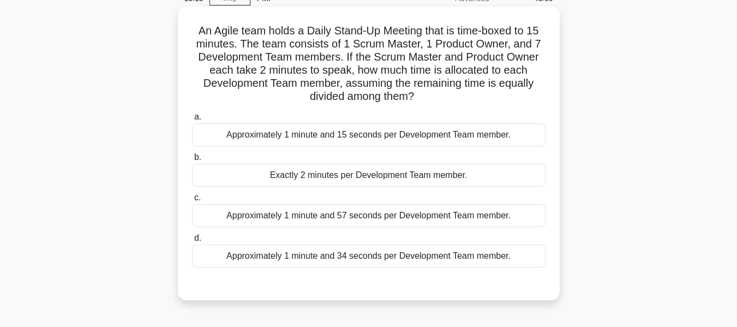
click at [285, 214] on div "Approximately 1 minute and 57 seconds per Development Team member." at bounding box center [369, 215] width 354 height 23
click at [192, 201] on input "c. Approximately 1 minute and 57 seconds per Development Team member." at bounding box center [192, 197] width 0 height 7
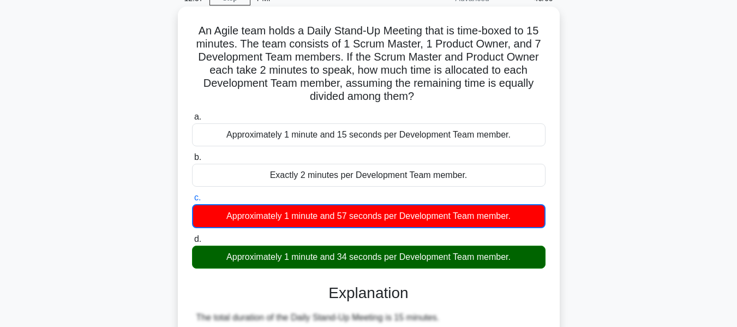
scroll to position [374, 0]
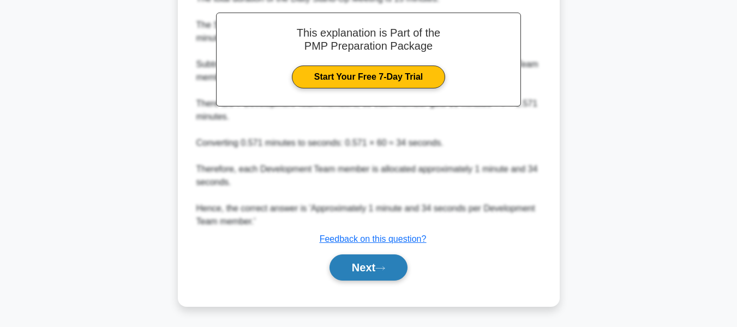
click at [363, 267] on button "Next" at bounding box center [369, 267] width 78 height 26
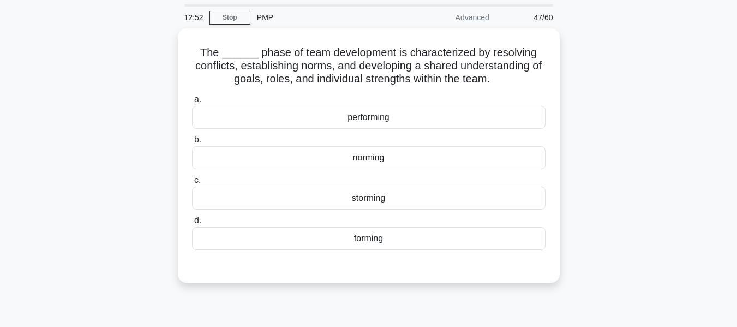
scroll to position [55, 0]
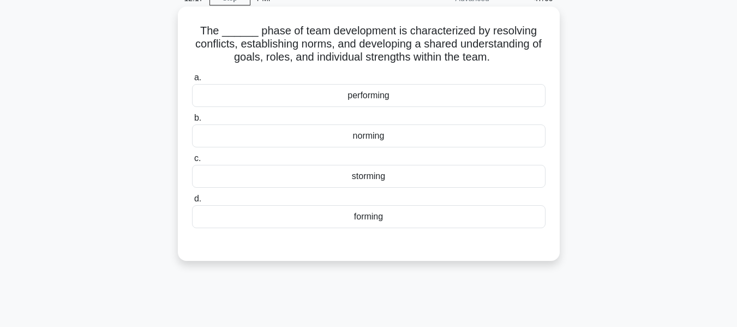
click at [358, 135] on div "norming" at bounding box center [369, 135] width 354 height 23
click at [192, 122] on input "b. norming" at bounding box center [192, 118] width 0 height 7
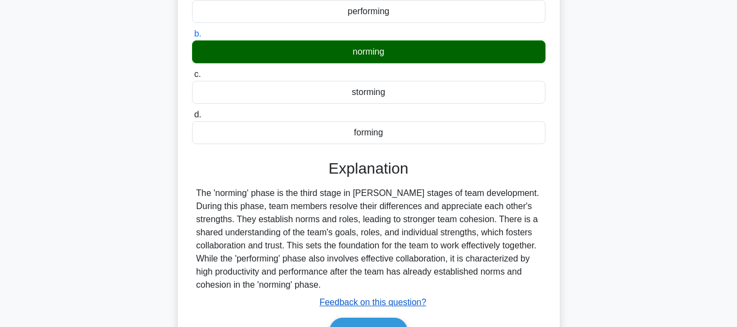
scroll to position [262, 0]
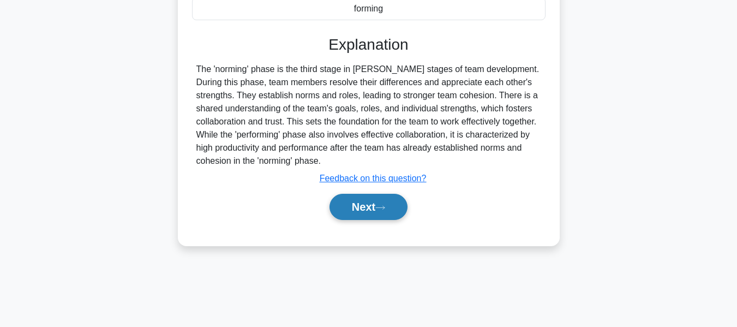
click at [357, 207] on button "Next" at bounding box center [369, 207] width 78 height 26
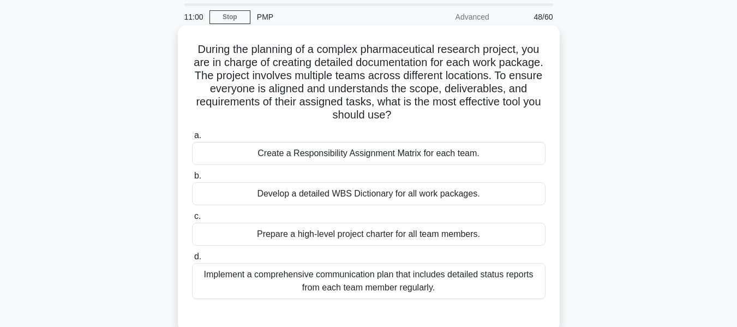
scroll to position [55, 0]
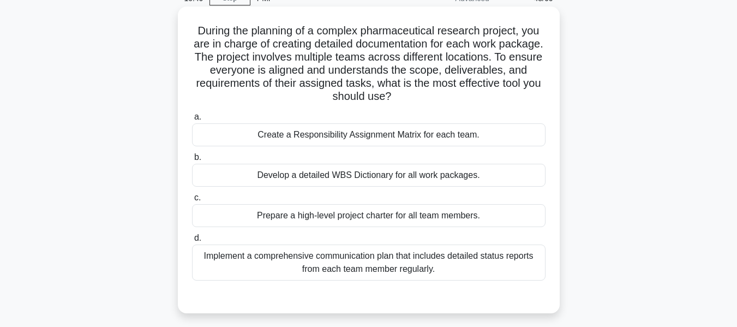
click at [359, 173] on div "Develop a detailed WBS Dictionary for all work packages." at bounding box center [369, 175] width 354 height 23
click at [192, 161] on input "b. Develop a detailed WBS Dictionary for all work packages." at bounding box center [192, 157] width 0 height 7
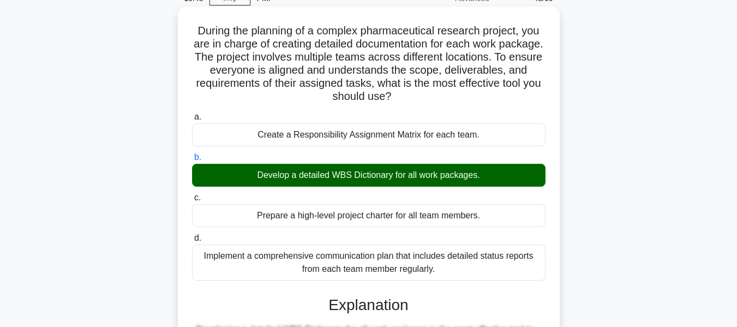
scroll to position [307, 0]
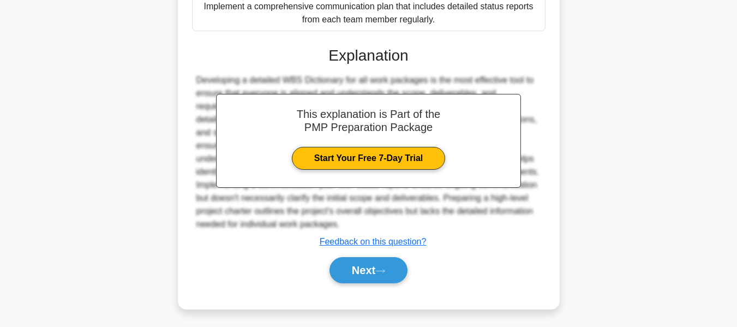
drag, startPoint x: 361, startPoint y: 269, endPoint x: 673, endPoint y: 139, distance: 337.8
click at [361, 269] on button "Next" at bounding box center [369, 270] width 78 height 26
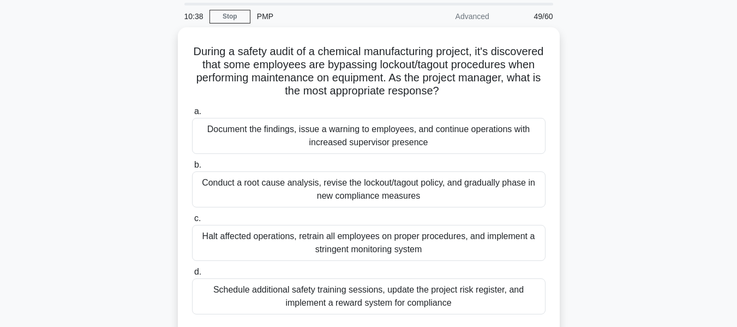
scroll to position [55, 0]
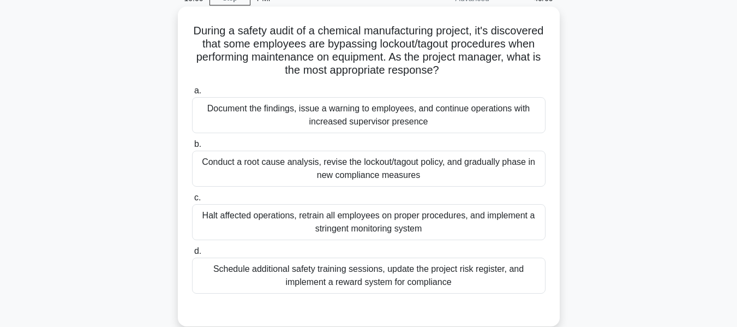
click at [280, 165] on div "Conduct a root cause analysis, revise the lockout/tagout policy, and gradually …" at bounding box center [369, 169] width 354 height 36
click at [192, 148] on input "b. Conduct a root cause analysis, revise the lockout/tagout policy, and gradual…" at bounding box center [192, 144] width 0 height 7
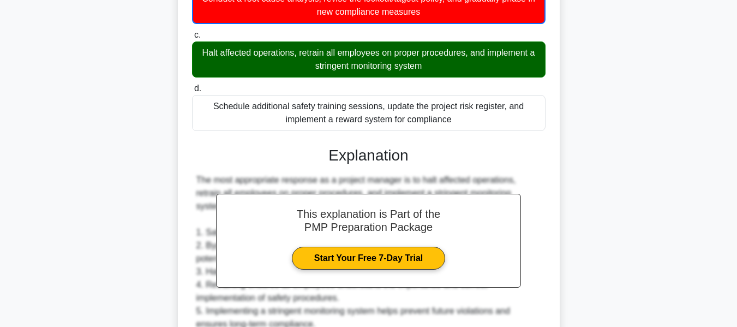
scroll to position [546, 0]
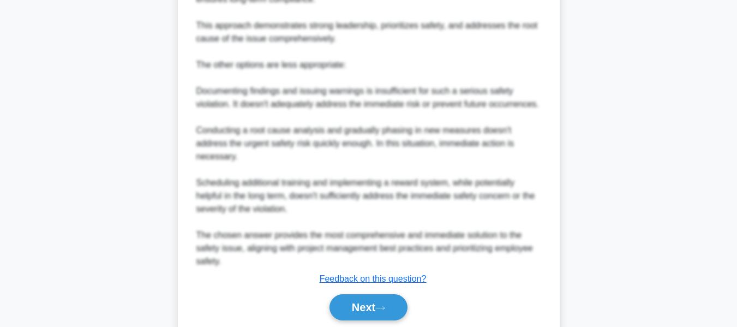
drag, startPoint x: 359, startPoint y: 287, endPoint x: 597, endPoint y: 190, distance: 256.8
click at [359, 294] on button "Next" at bounding box center [369, 307] width 78 height 26
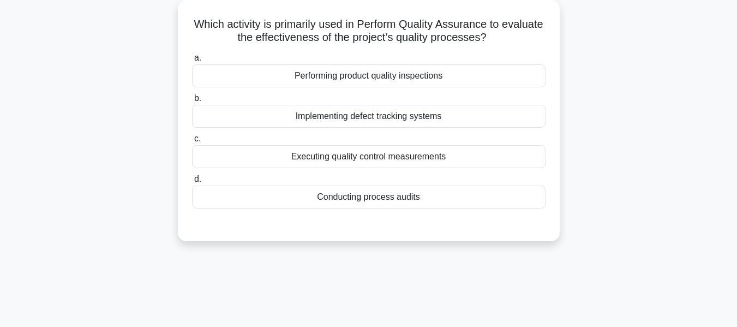
scroll to position [44, 0]
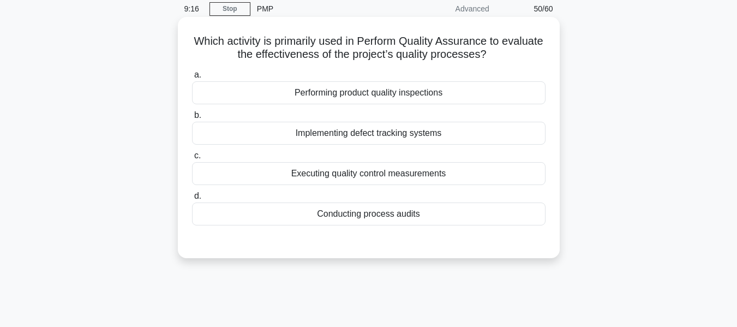
click at [389, 212] on div "Conducting process audits" at bounding box center [369, 213] width 354 height 23
click at [192, 200] on input "d. Conducting process audits" at bounding box center [192, 196] width 0 height 7
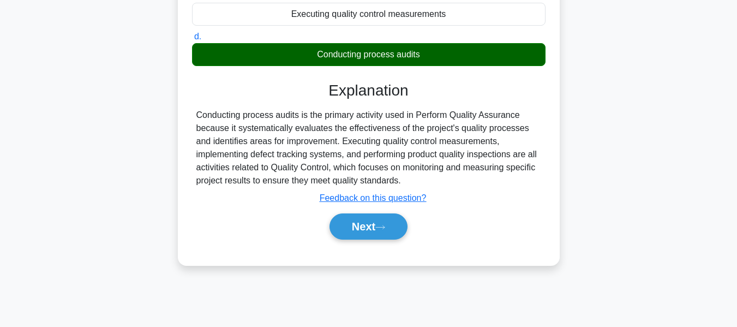
scroll to position [262, 0]
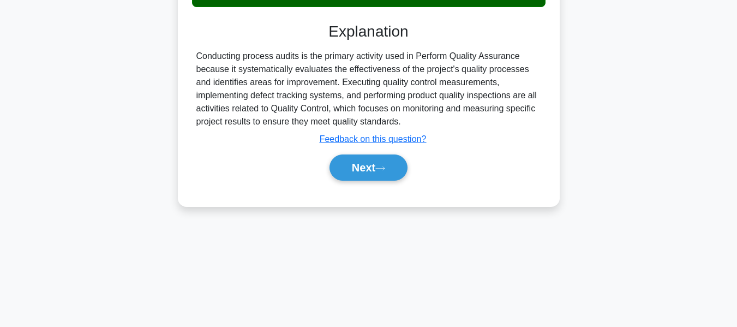
click at [369, 166] on button "Next" at bounding box center [369, 167] width 78 height 26
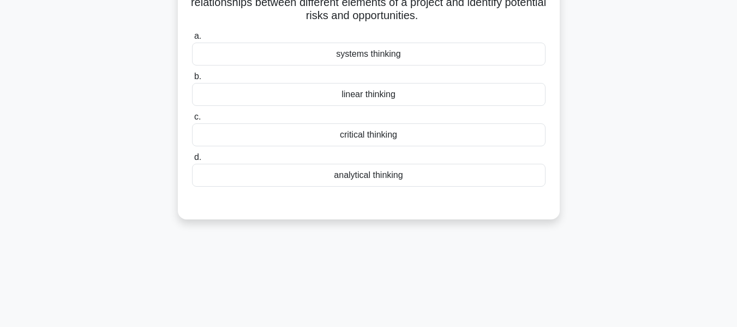
scroll to position [44, 0]
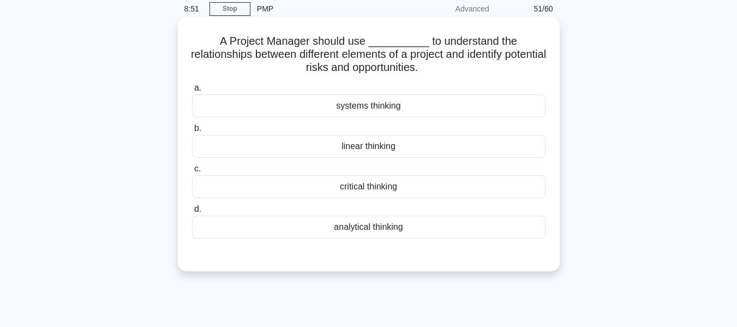
click at [371, 104] on div "systems thinking" at bounding box center [369, 105] width 354 height 23
click at [192, 92] on input "a. systems thinking" at bounding box center [192, 88] width 0 height 7
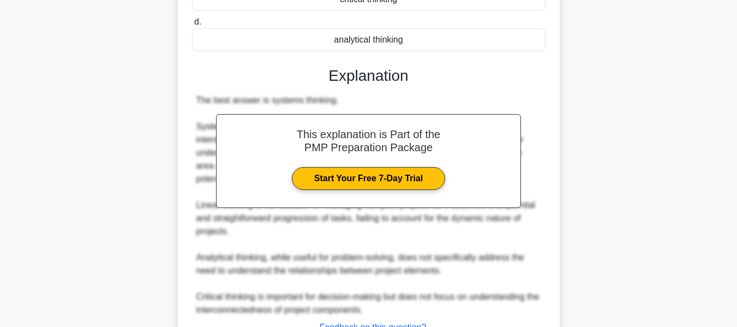
scroll to position [320, 0]
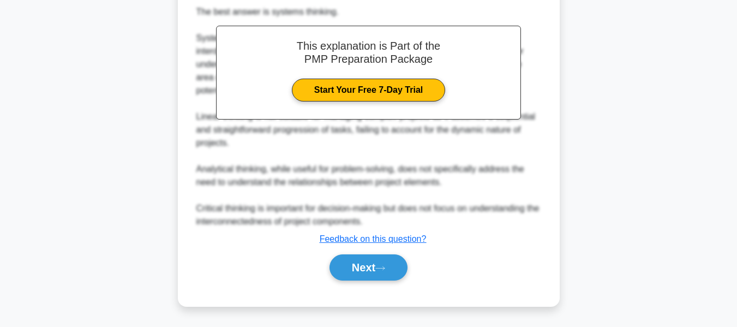
drag, startPoint x: 357, startPoint y: 267, endPoint x: 463, endPoint y: 203, distance: 124.1
click at [357, 267] on button "Next" at bounding box center [369, 267] width 78 height 26
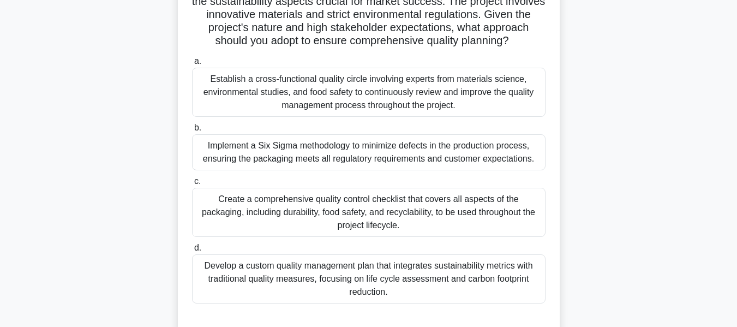
scroll to position [136, 0]
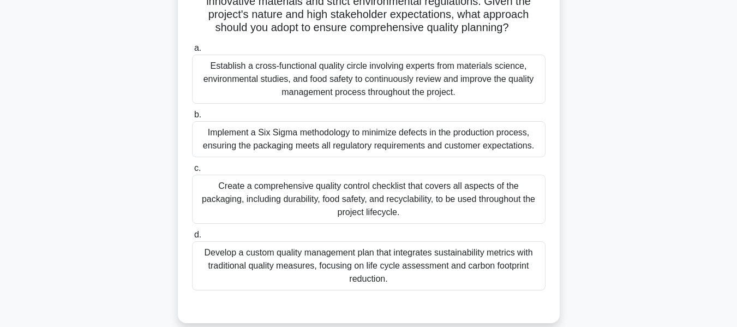
click at [354, 277] on div "Develop a custom quality management plan that integrates sustainability metrics…" at bounding box center [369, 265] width 354 height 49
click at [192, 238] on input "d. Develop a custom quality management plan that integrates sustainability metr…" at bounding box center [192, 234] width 0 height 7
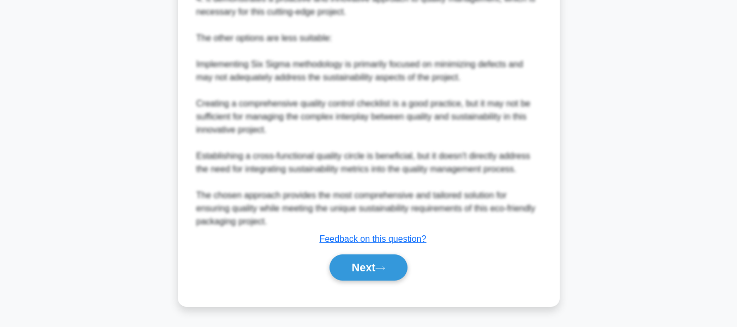
drag, startPoint x: 359, startPoint y: 274, endPoint x: 438, endPoint y: 237, distance: 87.6
click at [359, 274] on button "Next" at bounding box center [369, 267] width 78 height 26
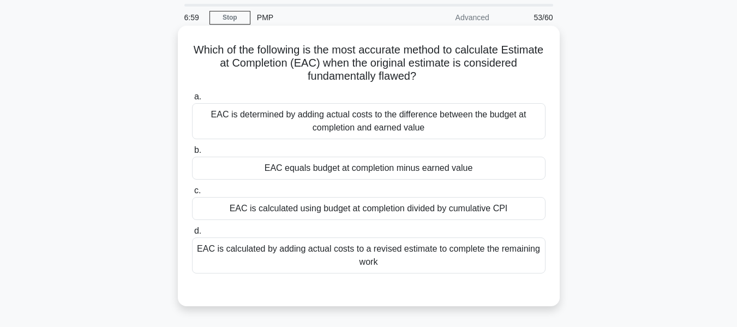
scroll to position [55, 0]
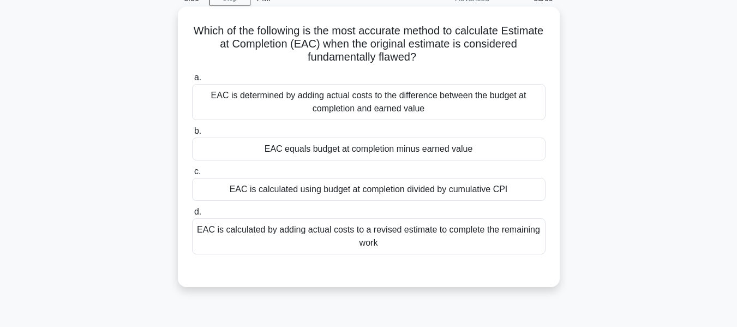
click at [405, 234] on div "EAC is calculated by adding actual costs to a revised estimate to complete the …" at bounding box center [369, 236] width 354 height 36
click at [192, 216] on input "d. EAC is calculated by adding actual costs to a revised estimate to complete t…" at bounding box center [192, 211] width 0 height 7
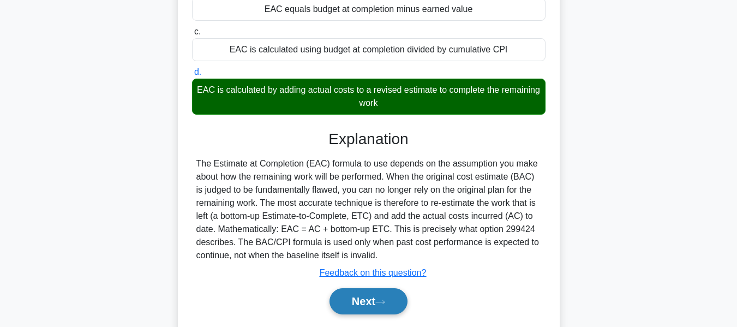
scroll to position [262, 0]
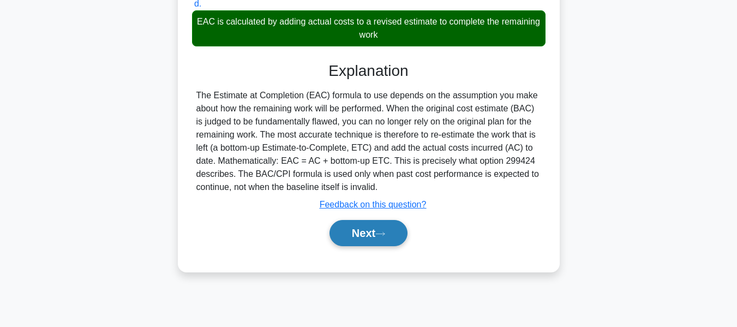
click at [371, 231] on button "Next" at bounding box center [369, 233] width 78 height 26
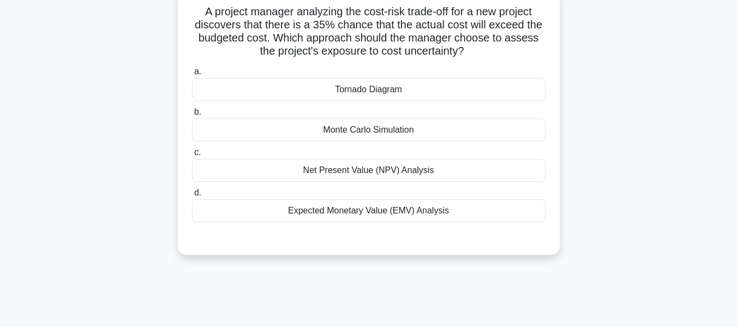
scroll to position [55, 0]
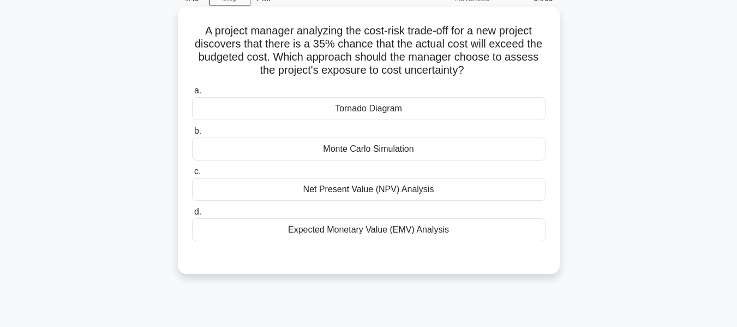
click at [342, 190] on div "Net Present Value (NPV) Analysis" at bounding box center [369, 189] width 354 height 23
click at [192, 175] on input "c. Net Present Value (NPV) Analysis" at bounding box center [192, 171] width 0 height 7
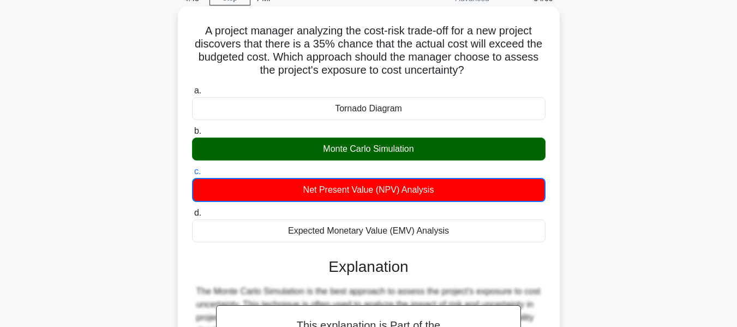
scroll to position [262, 0]
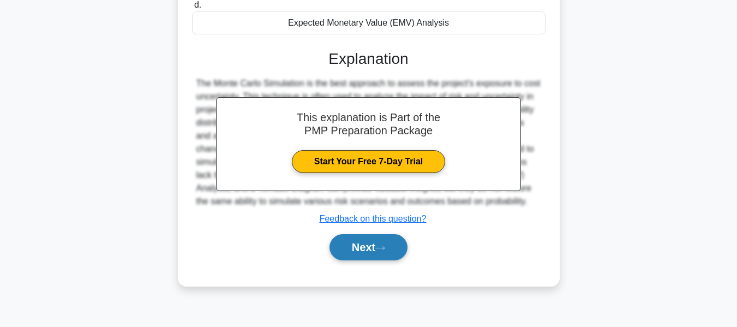
click at [352, 239] on button "Next" at bounding box center [369, 247] width 78 height 26
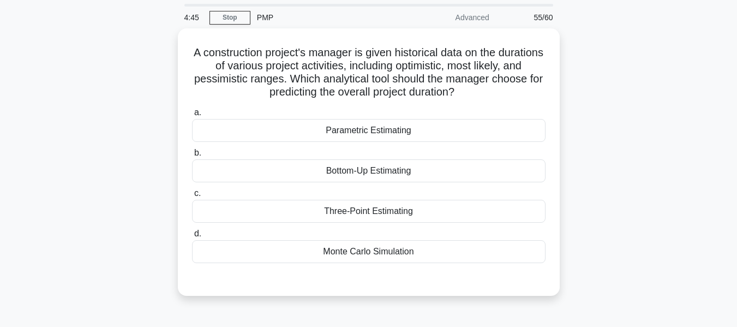
scroll to position [55, 0]
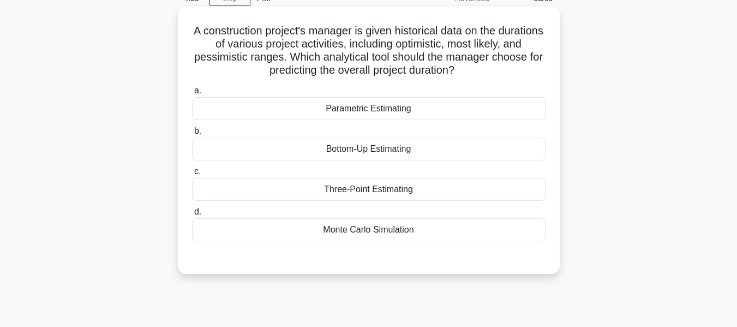
click at [375, 187] on div "Three-Point Estimating" at bounding box center [369, 189] width 354 height 23
click at [192, 175] on input "c. Three-Point Estimating" at bounding box center [192, 171] width 0 height 7
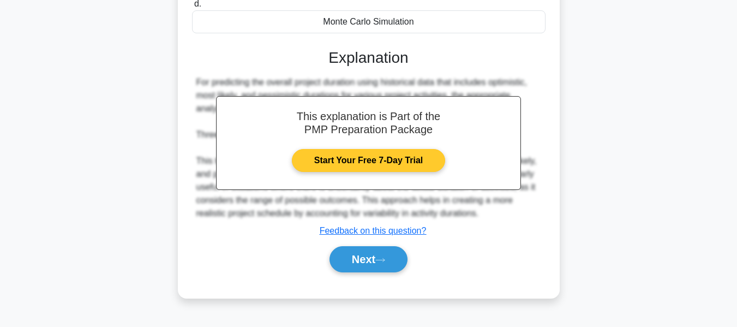
drag, startPoint x: 373, startPoint y: 253, endPoint x: 491, endPoint y: 169, distance: 144.8
click at [373, 253] on button "Next" at bounding box center [369, 259] width 78 height 26
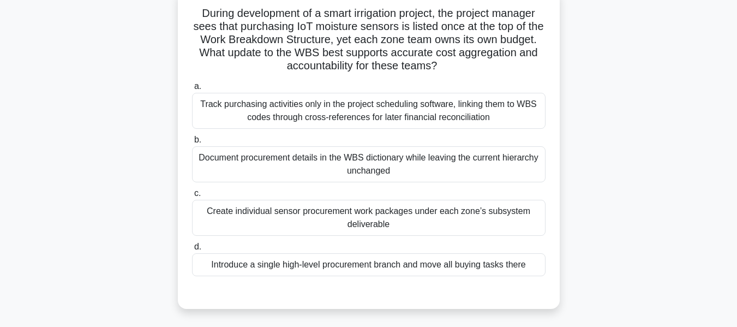
scroll to position [99, 0]
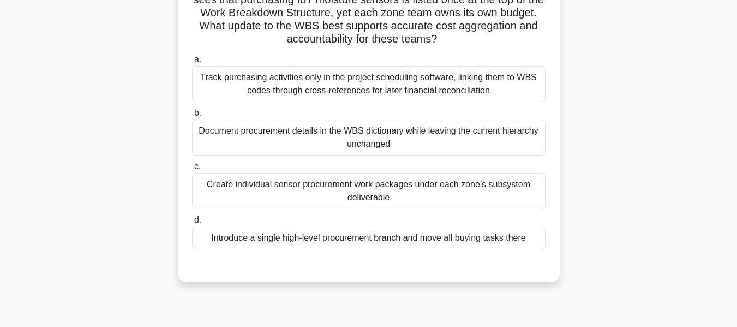
click at [284, 184] on div "Create individual sensor procurement work packages under each zone’s subsystem …" at bounding box center [369, 191] width 354 height 36
click at [192, 170] on input "c. Create individual sensor procurement work packages under each zone’s subsyst…" at bounding box center [192, 166] width 0 height 7
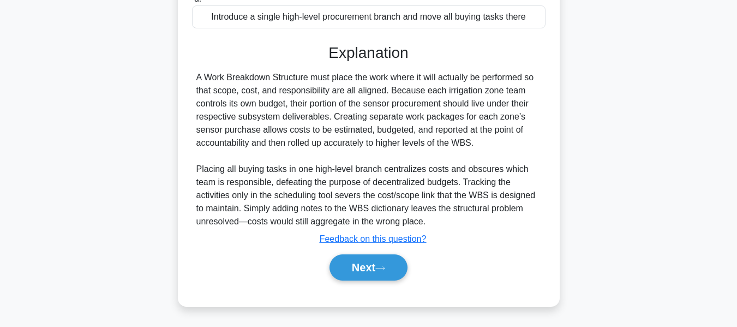
drag, startPoint x: 367, startPoint y: 271, endPoint x: 462, endPoint y: 234, distance: 102.5
click at [367, 271] on button "Next" at bounding box center [369, 267] width 78 height 26
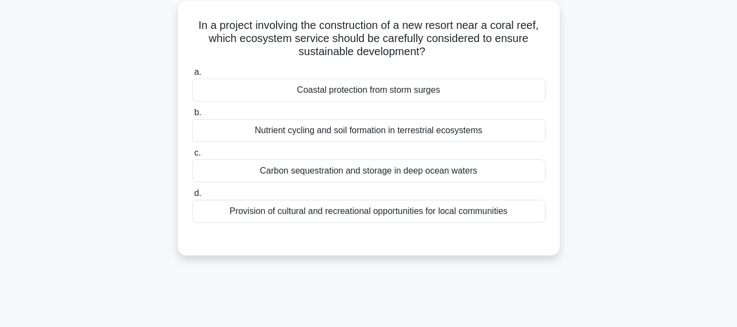
scroll to position [43, 0]
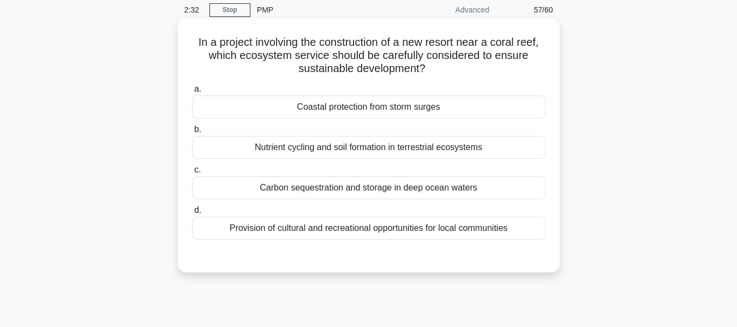
click at [373, 229] on div "Provision of cultural and recreational opportunities for local communities" at bounding box center [369, 228] width 354 height 23
click at [192, 214] on input "d. Provision of cultural and recreational opportunities for local communities" at bounding box center [192, 210] width 0 height 7
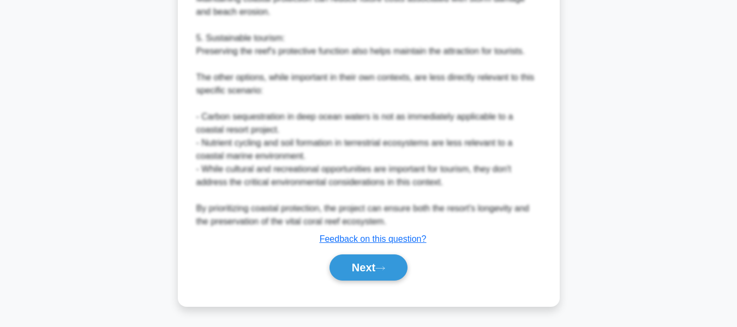
drag, startPoint x: 373, startPoint y: 262, endPoint x: 503, endPoint y: 122, distance: 190.8
click at [373, 262] on button "Next" at bounding box center [369, 267] width 78 height 26
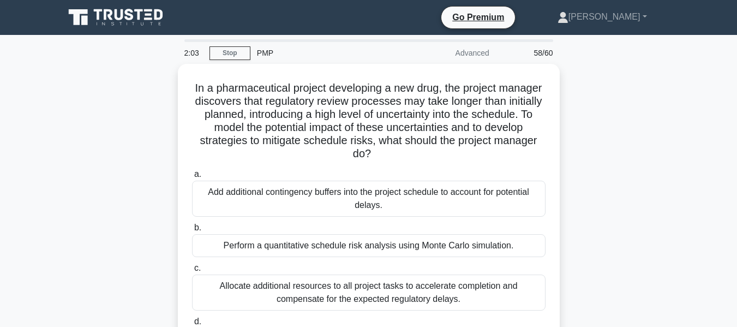
scroll to position [55, 0]
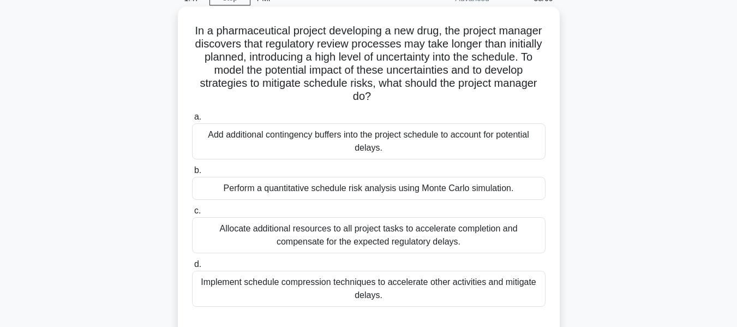
click at [304, 186] on div "Perform a quantitative schedule risk analysis using Monte Carlo simulation." at bounding box center [369, 188] width 354 height 23
click at [192, 174] on input "b. Perform a quantitative schedule risk analysis using Monte Carlo simulation." at bounding box center [192, 170] width 0 height 7
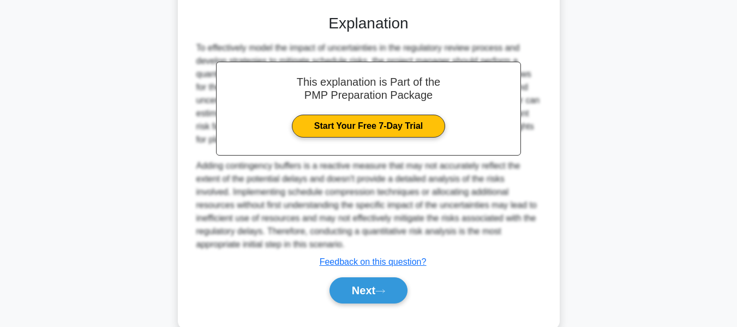
scroll to position [382, 0]
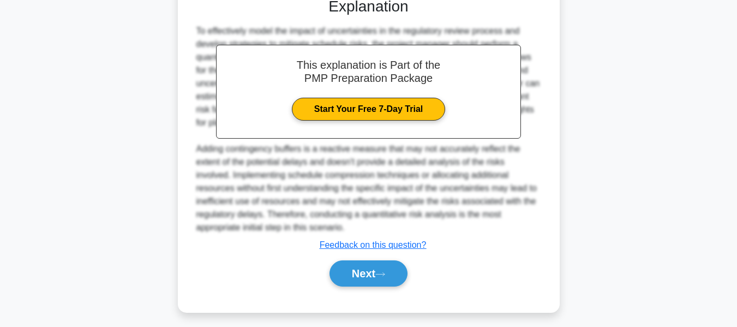
click at [358, 265] on button "Next" at bounding box center [369, 273] width 78 height 26
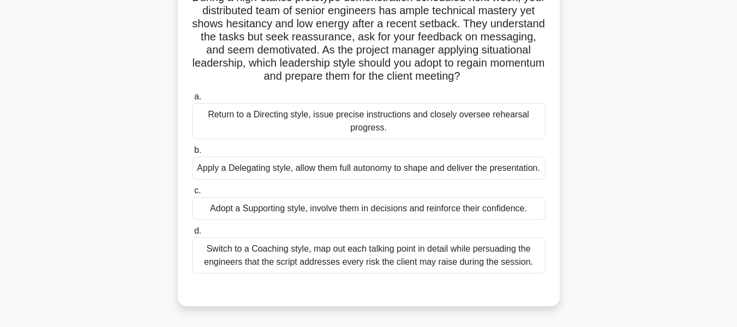
scroll to position [109, 0]
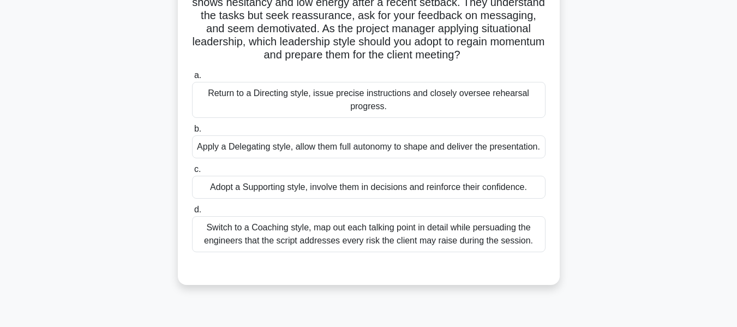
click at [321, 248] on div "Switch to a Coaching style, map out each talking point in detail while persuadi…" at bounding box center [369, 234] width 354 height 36
click at [192, 213] on input "d. Switch to a Coaching style, map out each talking point in detail while persu…" at bounding box center [192, 209] width 0 height 7
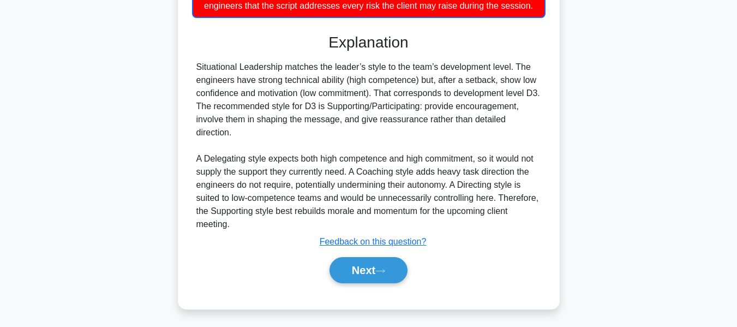
drag, startPoint x: 371, startPoint y: 266, endPoint x: 625, endPoint y: 176, distance: 269.8
click at [371, 266] on button "Next" at bounding box center [369, 270] width 78 height 26
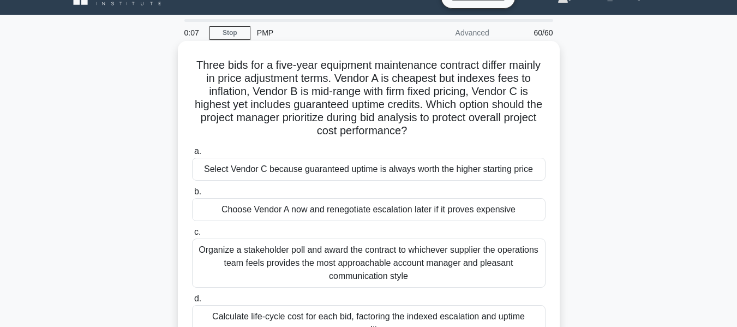
scroll to position [55, 0]
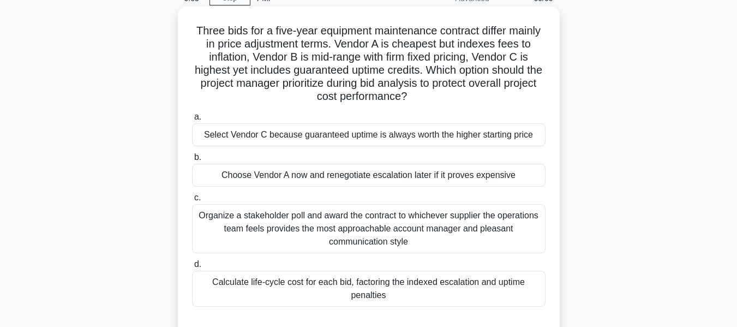
click at [371, 297] on div "Calculate life-cycle cost for each bid, factoring the indexed escalation and up…" at bounding box center [369, 289] width 354 height 36
click at [192, 268] on input "d. Calculate life-cycle cost for each bid, factoring the indexed escalation and…" at bounding box center [192, 264] width 0 height 7
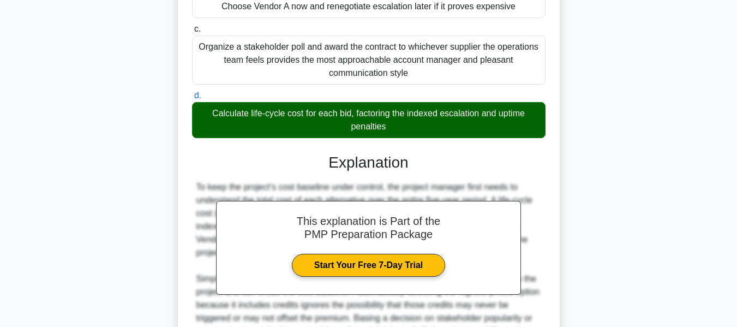
scroll to position [327, 0]
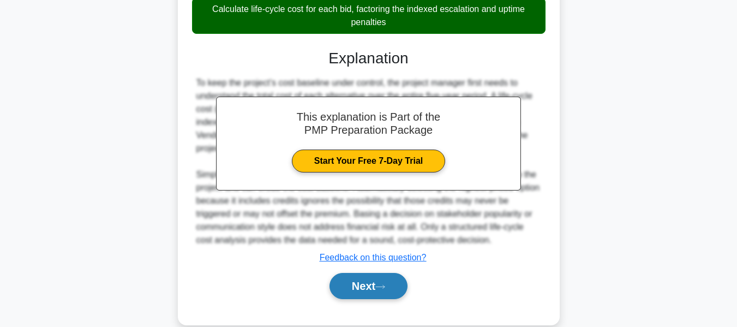
click at [381, 276] on button "Next" at bounding box center [369, 286] width 78 height 26
click at [379, 283] on button "Next" at bounding box center [369, 286] width 78 height 26
click at [374, 286] on button "Next" at bounding box center [369, 286] width 78 height 26
click at [375, 286] on button "Next" at bounding box center [369, 286] width 78 height 26
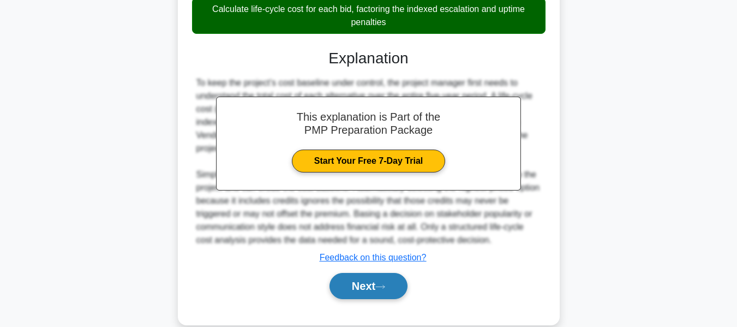
click at [375, 286] on button "Next" at bounding box center [369, 286] width 78 height 26
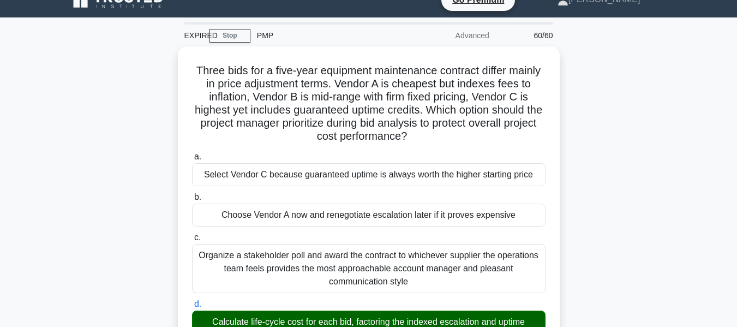
scroll to position [0, 0]
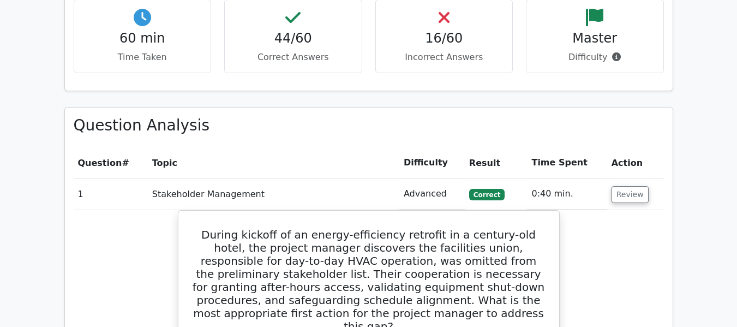
scroll to position [1637, 0]
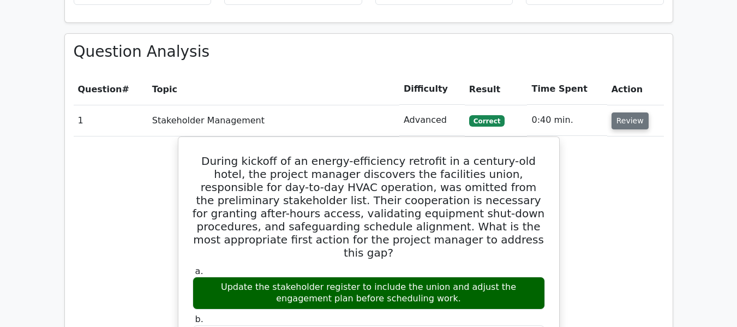
click at [628, 112] on button "Review" at bounding box center [630, 120] width 37 height 17
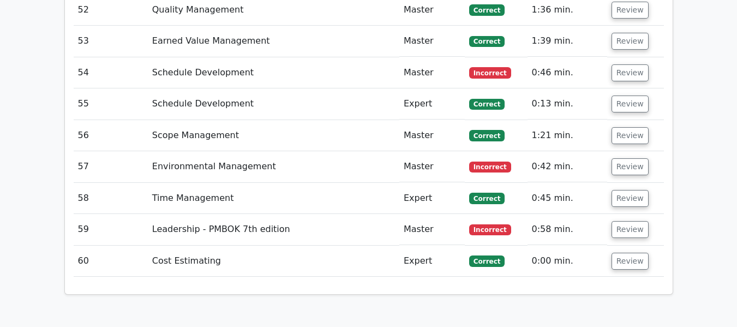
scroll to position [3329, 0]
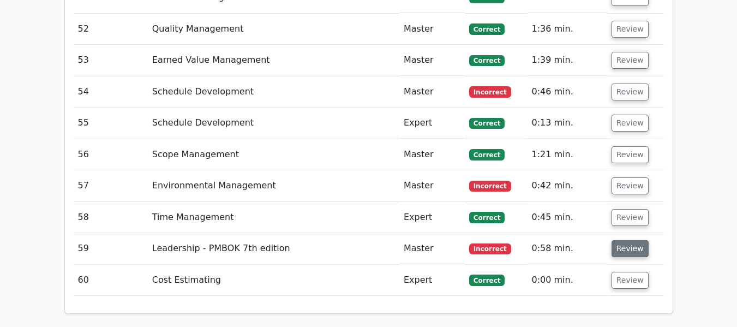
click at [626, 240] on button "Review" at bounding box center [630, 248] width 37 height 17
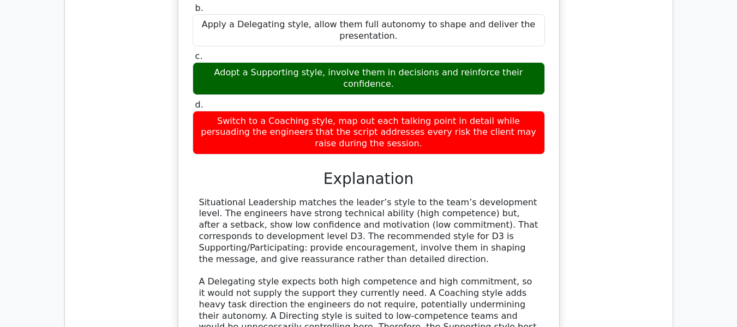
scroll to position [3492, 0]
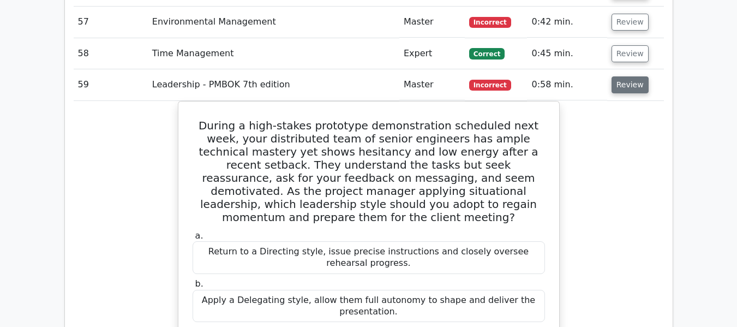
click at [636, 76] on button "Review" at bounding box center [630, 84] width 37 height 17
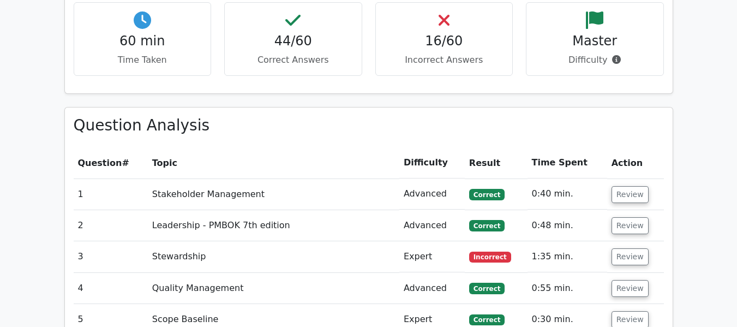
scroll to position [1544, 0]
